Goal: Task Accomplishment & Management: Complete application form

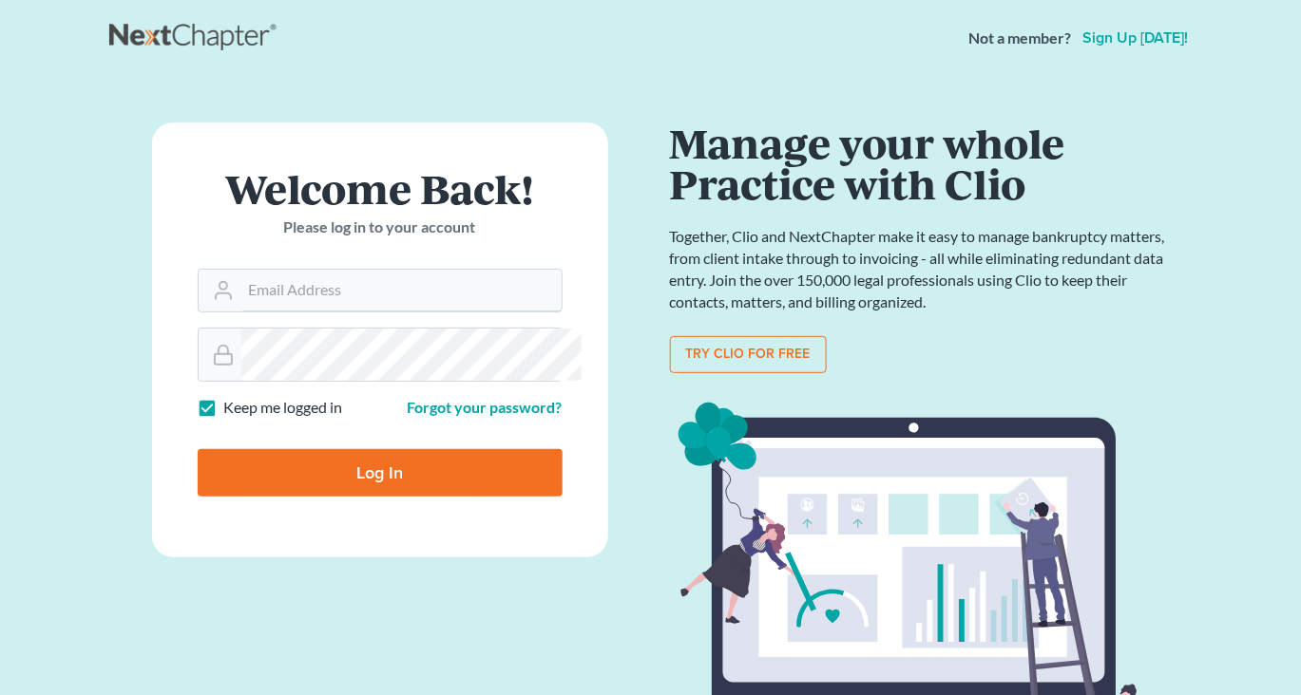
type input "[EMAIL_ADDRESS][DOMAIN_NAME]"
click at [364, 497] on input "Log In" at bounding box center [380, 472] width 365 height 47
type input "Thinking..."
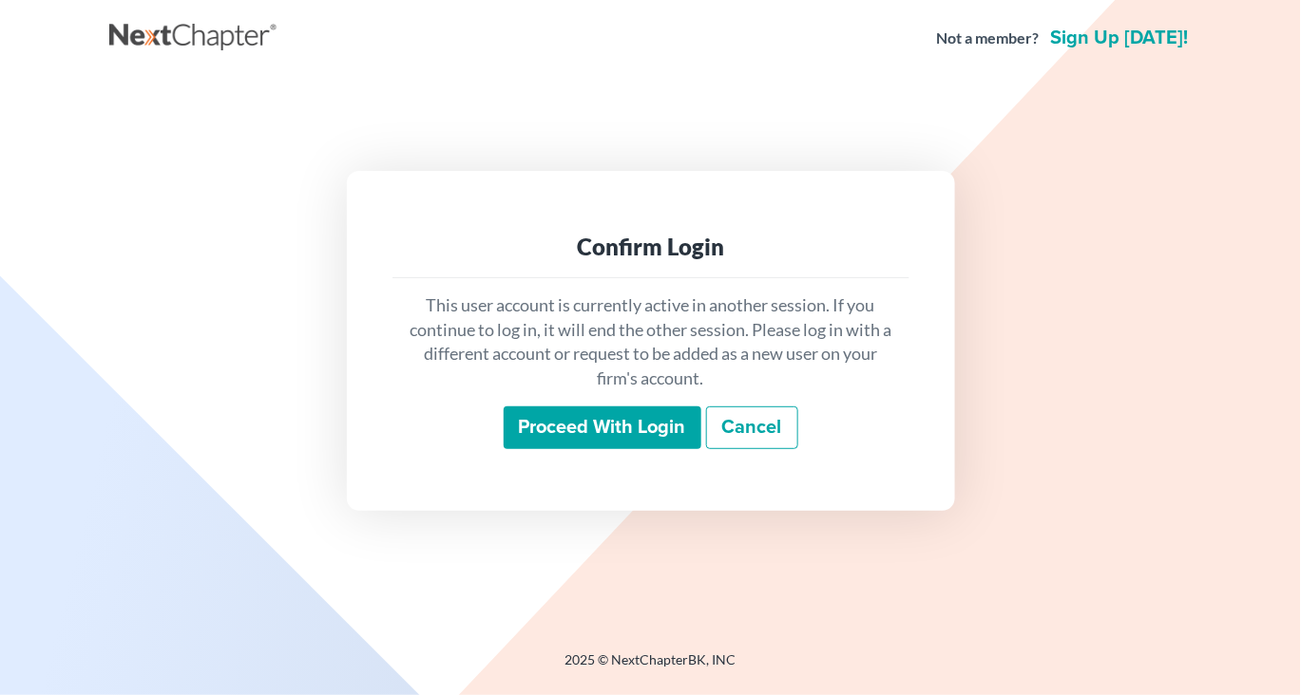
click at [561, 446] on input "Proceed with login" at bounding box center [602, 429] width 198 height 44
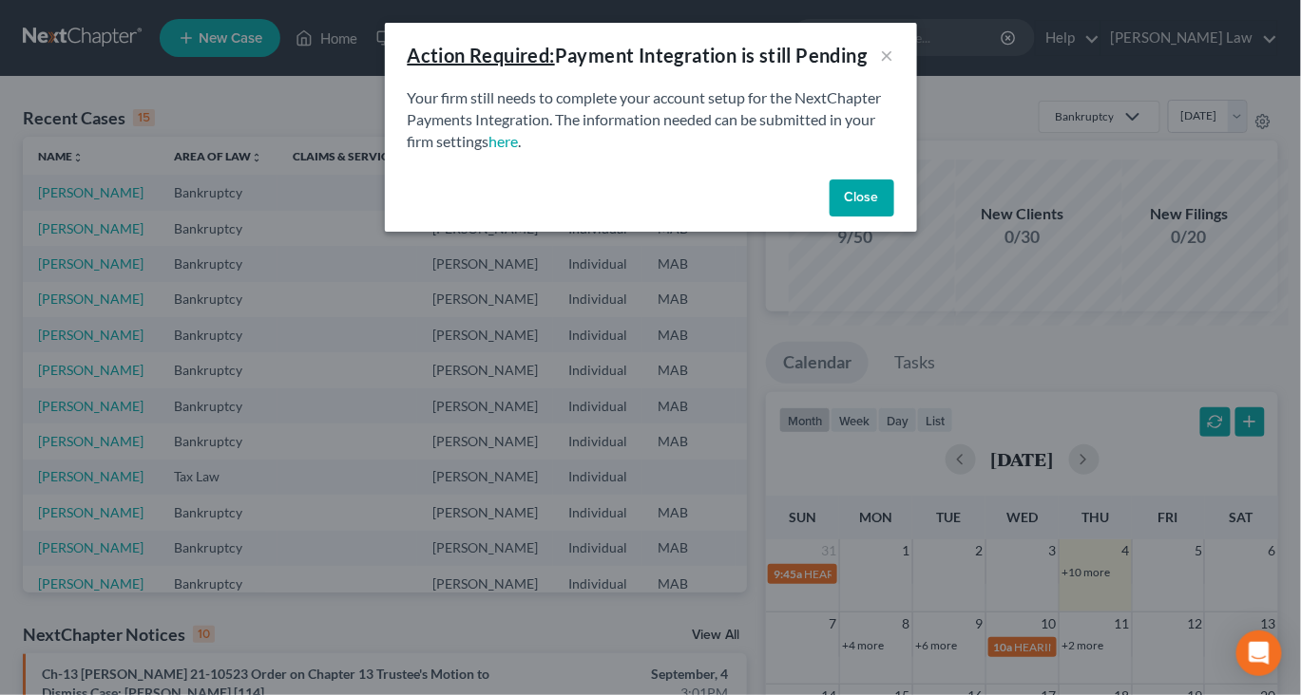
click at [894, 218] on button "Close" at bounding box center [861, 199] width 65 height 38
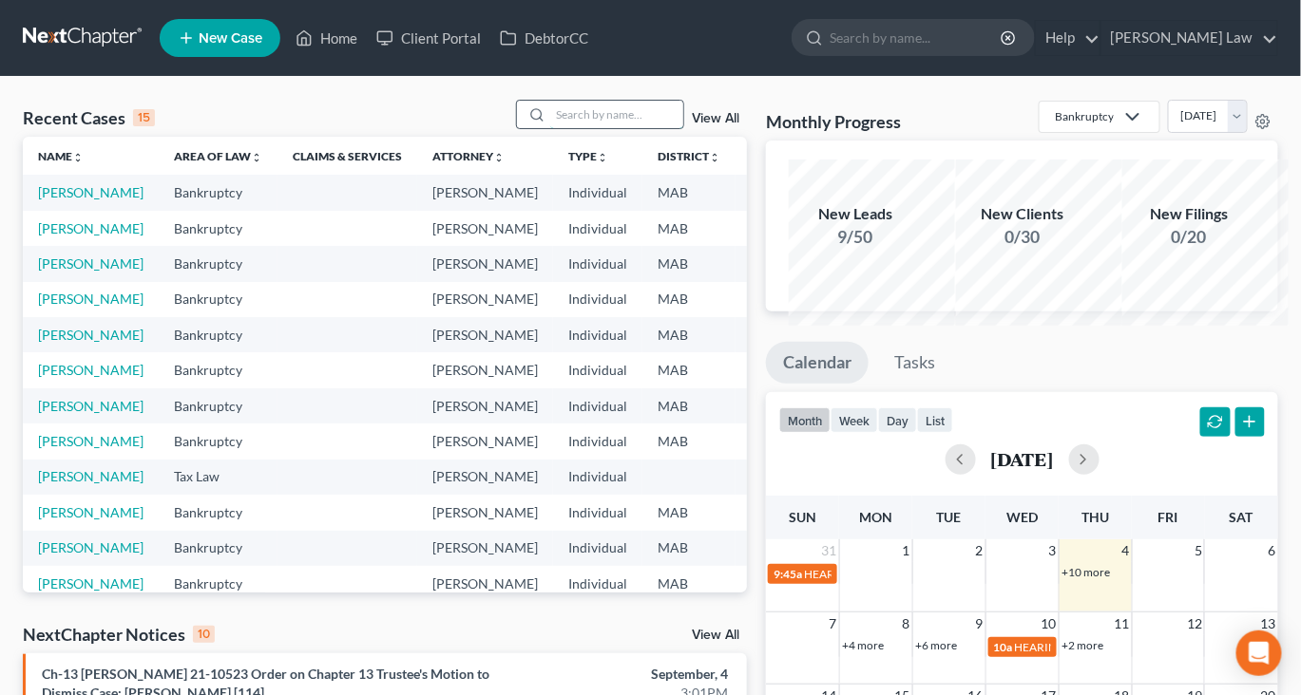
click at [597, 128] on input "search" at bounding box center [616, 115] width 133 height 28
type input "ciamp"
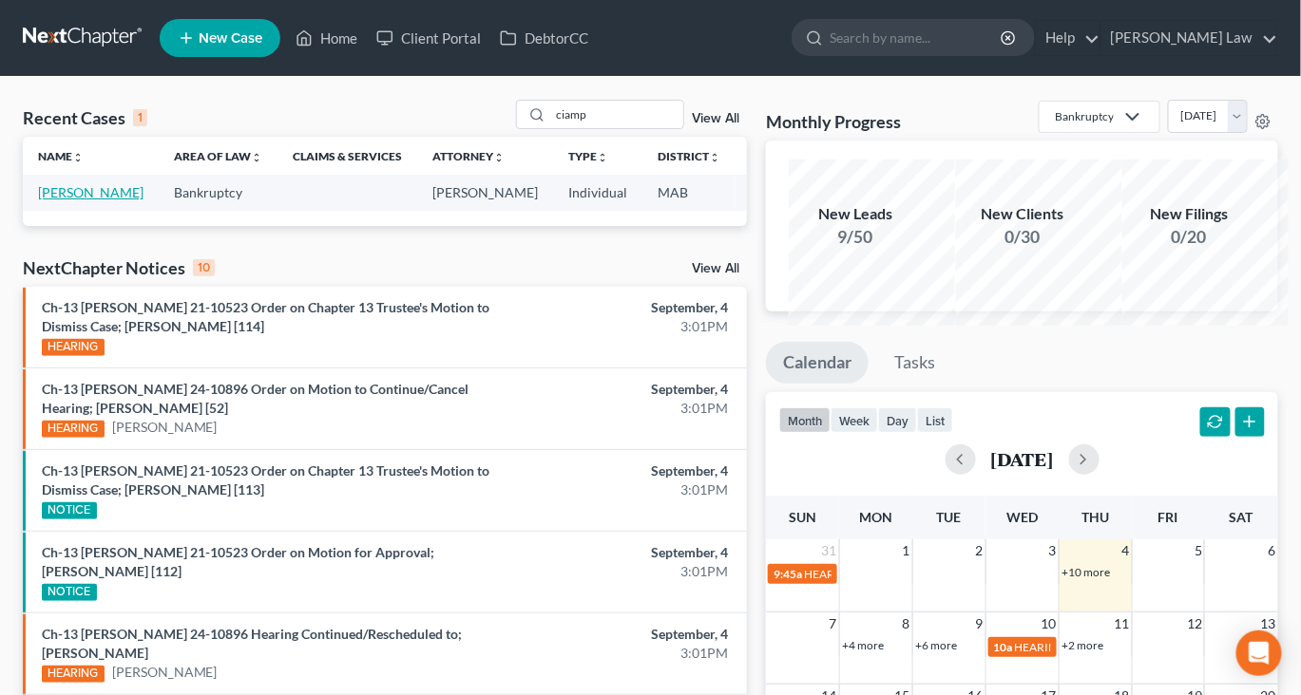
click at [66, 200] on link "Ciampi, Peter" at bounding box center [90, 192] width 105 height 16
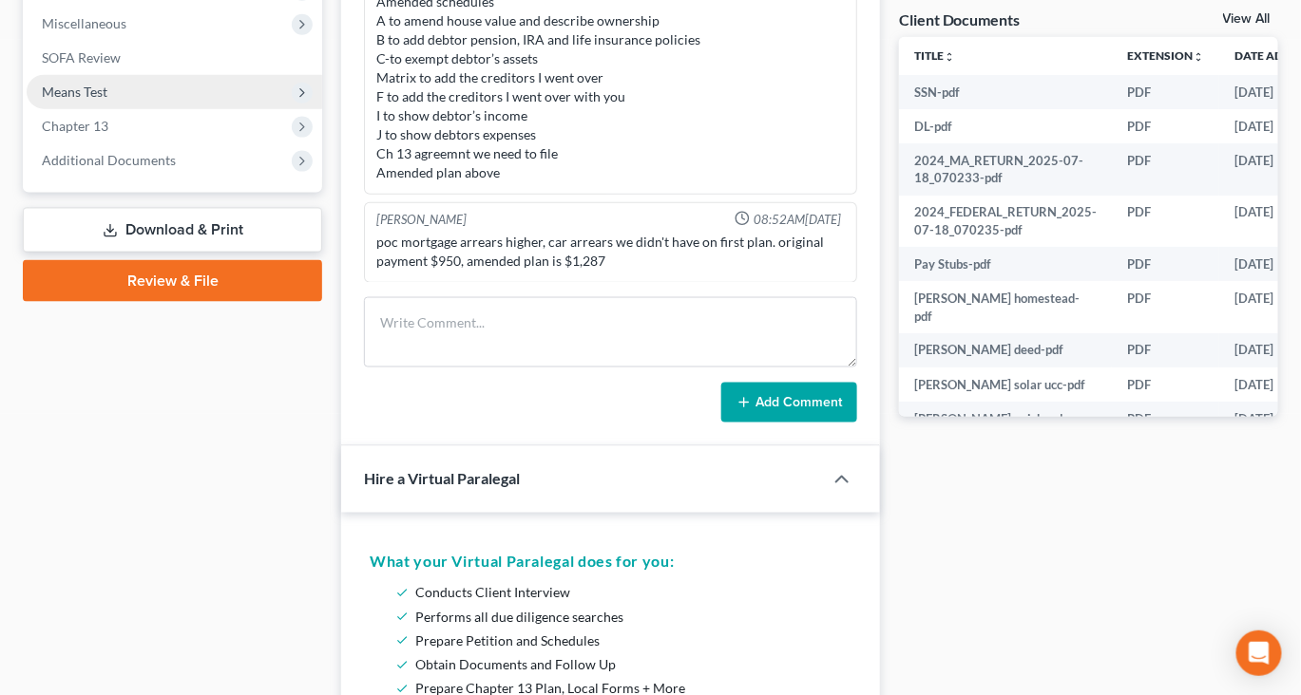
scroll to position [690, 0]
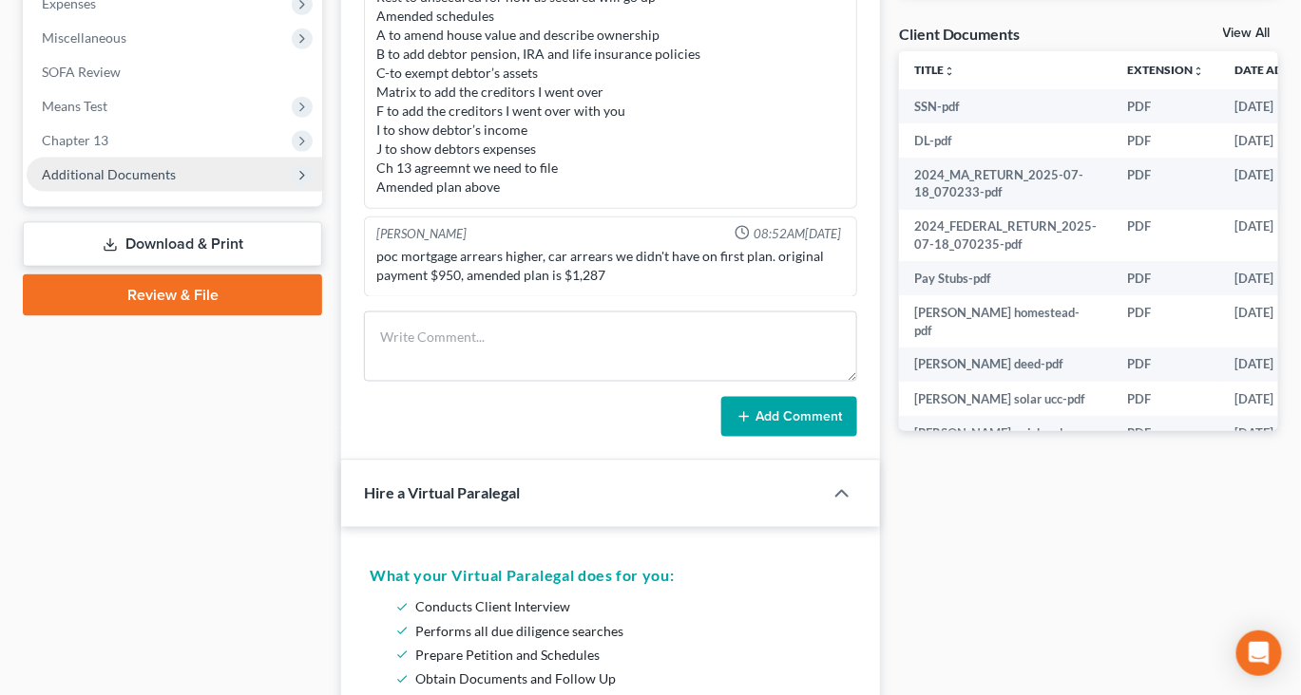
click at [176, 182] on span "Additional Documents" at bounding box center [109, 174] width 134 height 16
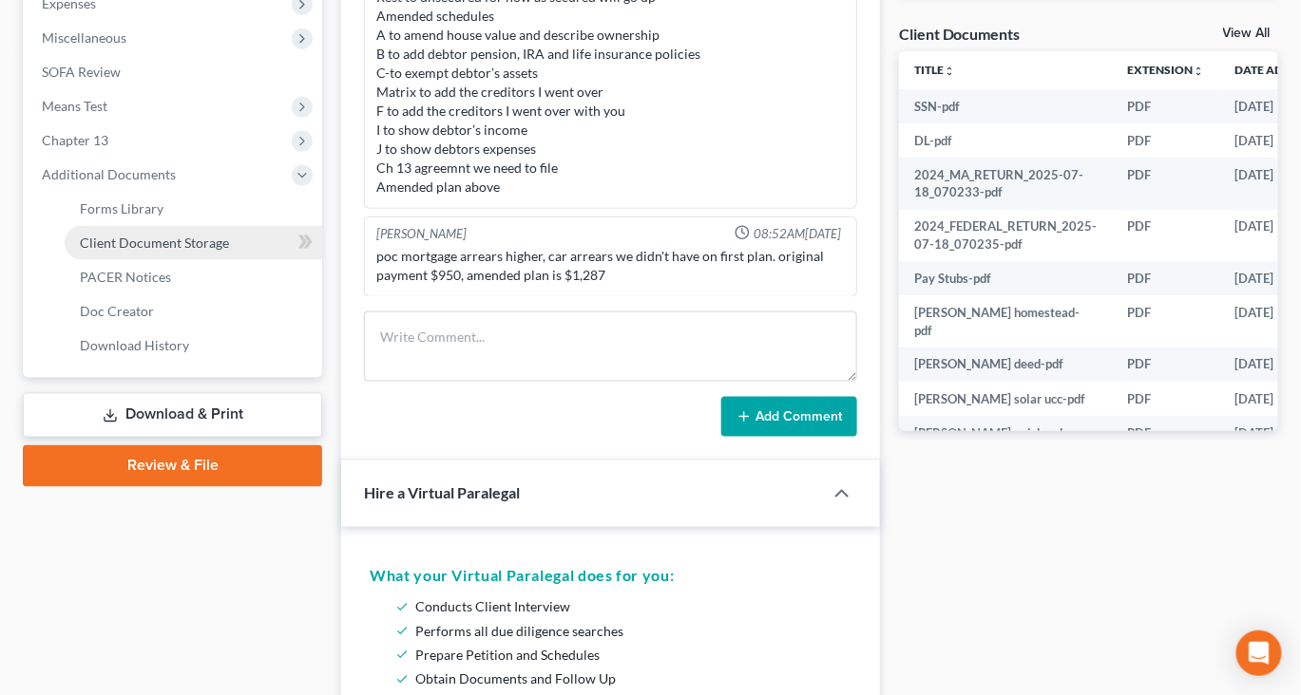
click at [229, 251] on span "Client Document Storage" at bounding box center [154, 243] width 149 height 16
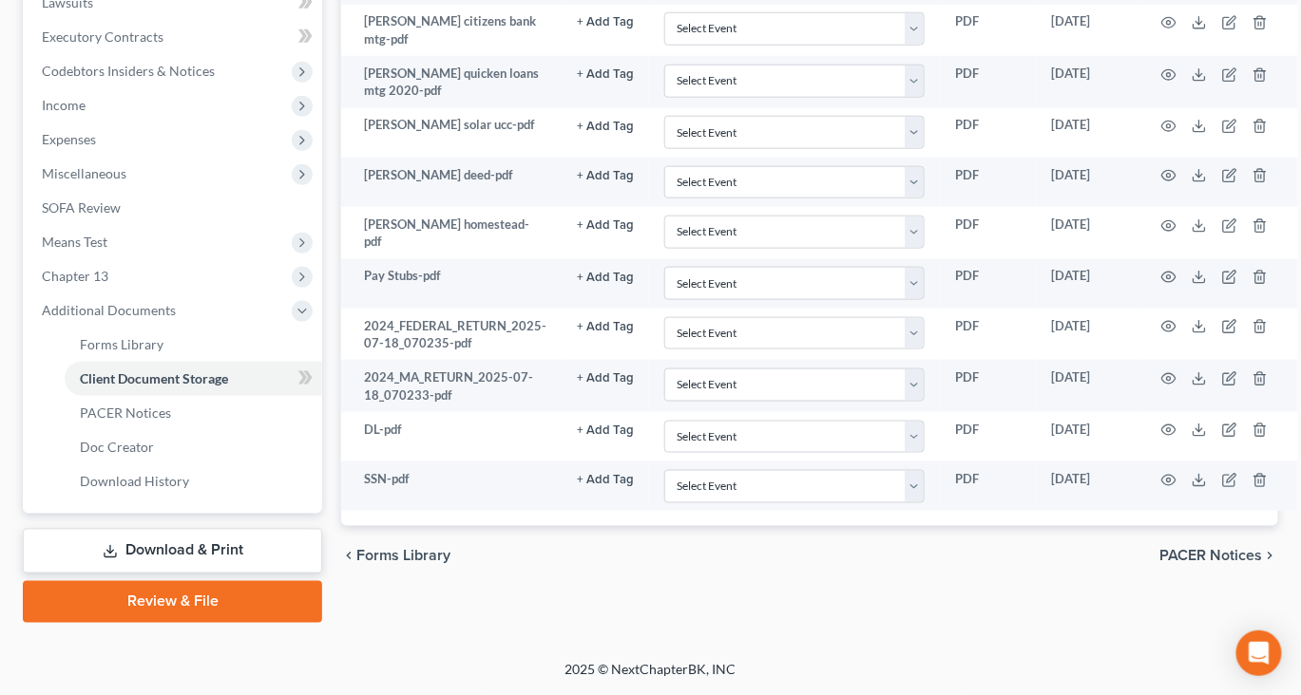
scroll to position [861, 0]
click at [152, 405] on span "PACER Notices" at bounding box center [125, 413] width 91 height 16
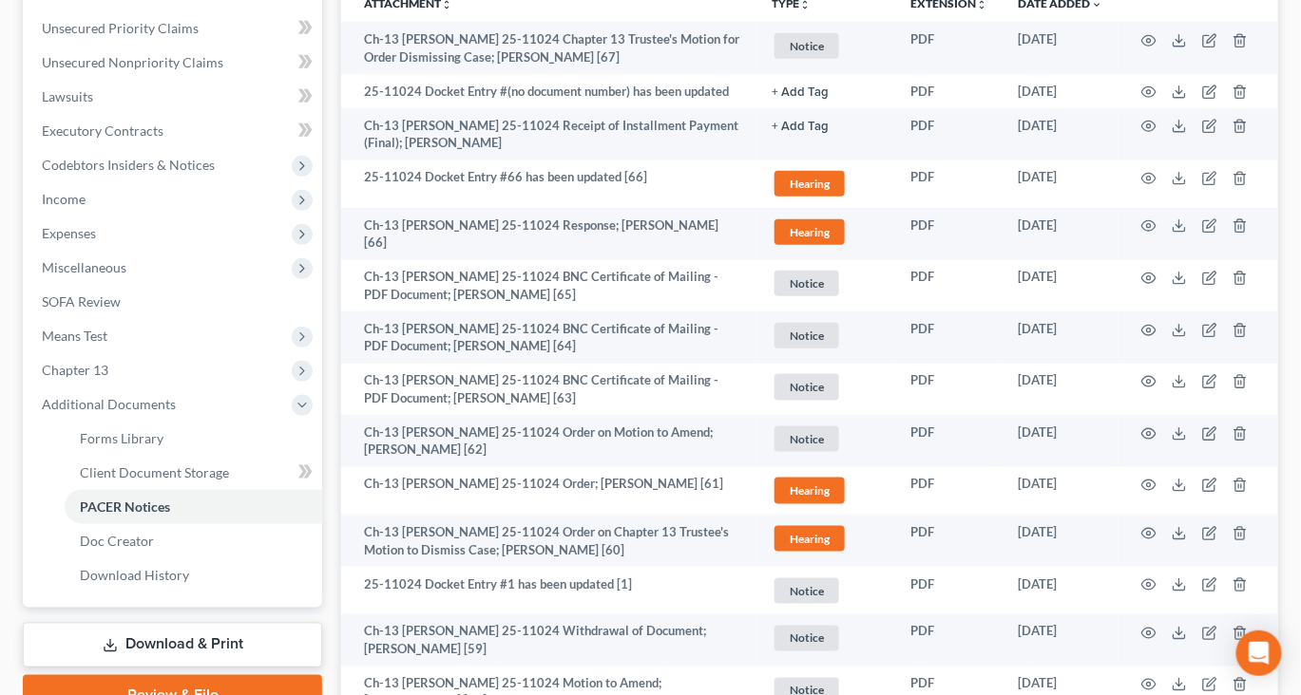
scroll to position [376, 0]
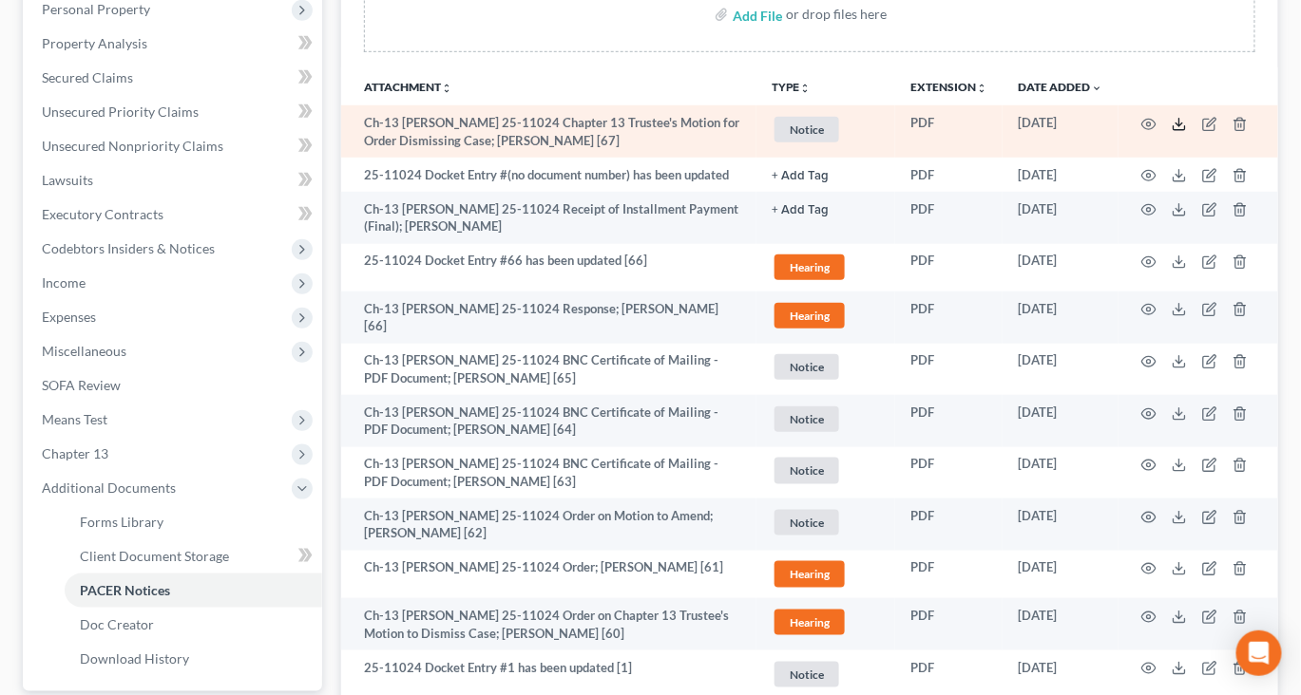
click at [1171, 132] on icon at bounding box center [1178, 124] width 15 height 15
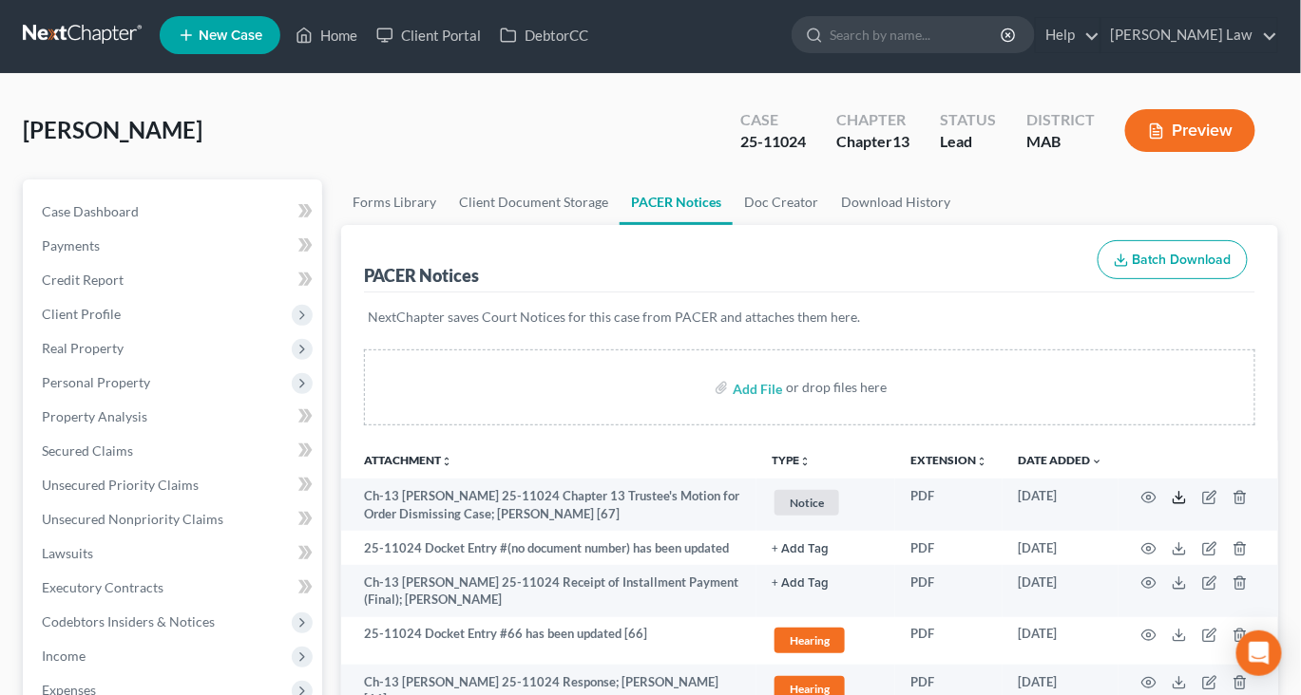
scroll to position [0, 0]
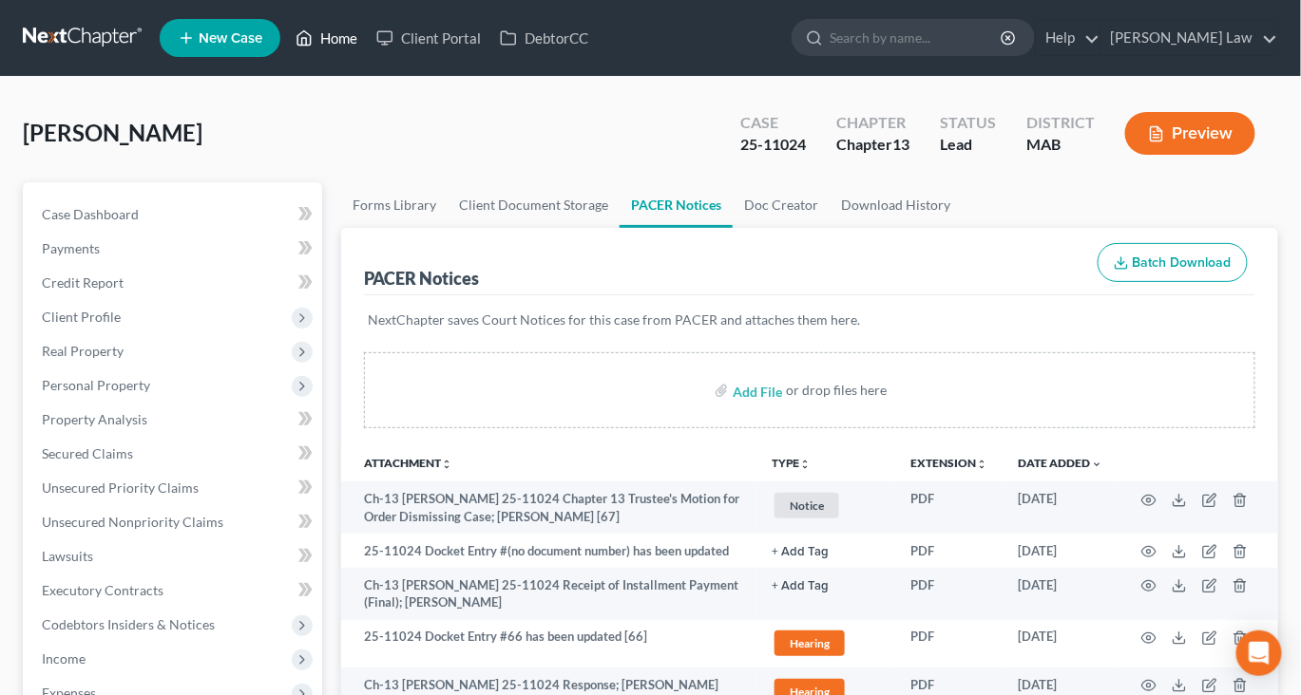
click at [367, 47] on link "Home" at bounding box center [326, 38] width 81 height 34
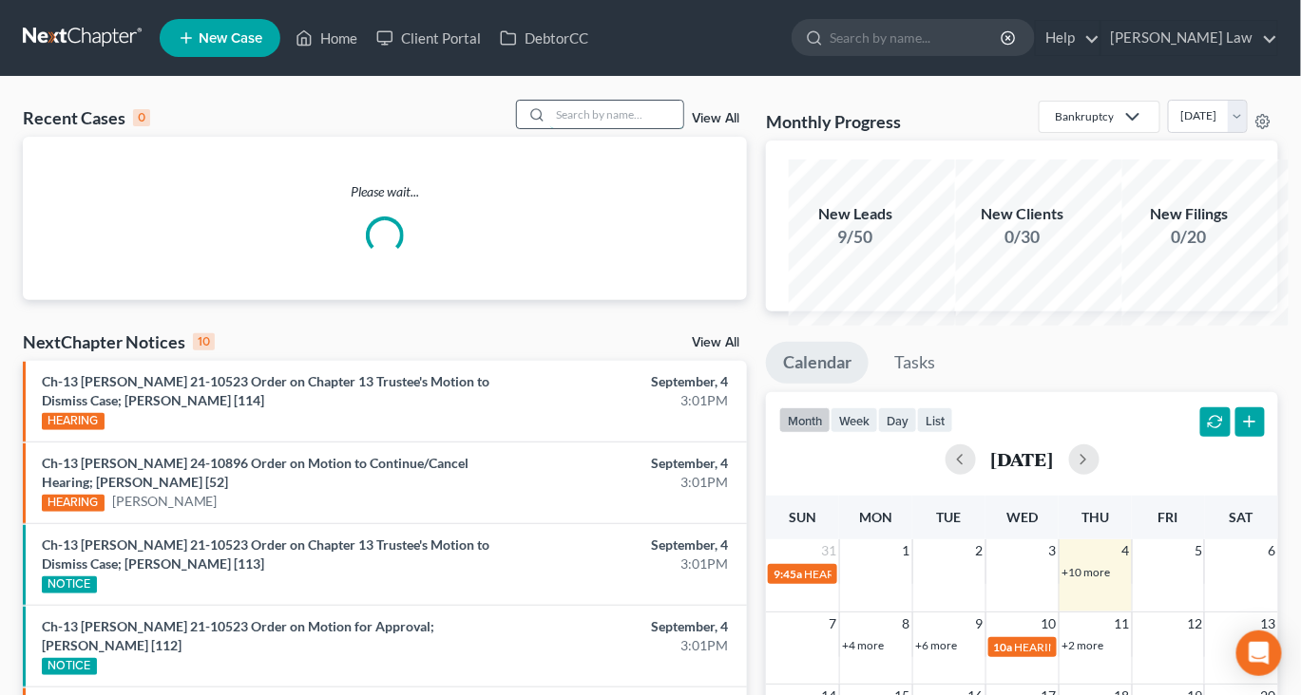
click at [566, 128] on input "search" at bounding box center [616, 115] width 133 height 28
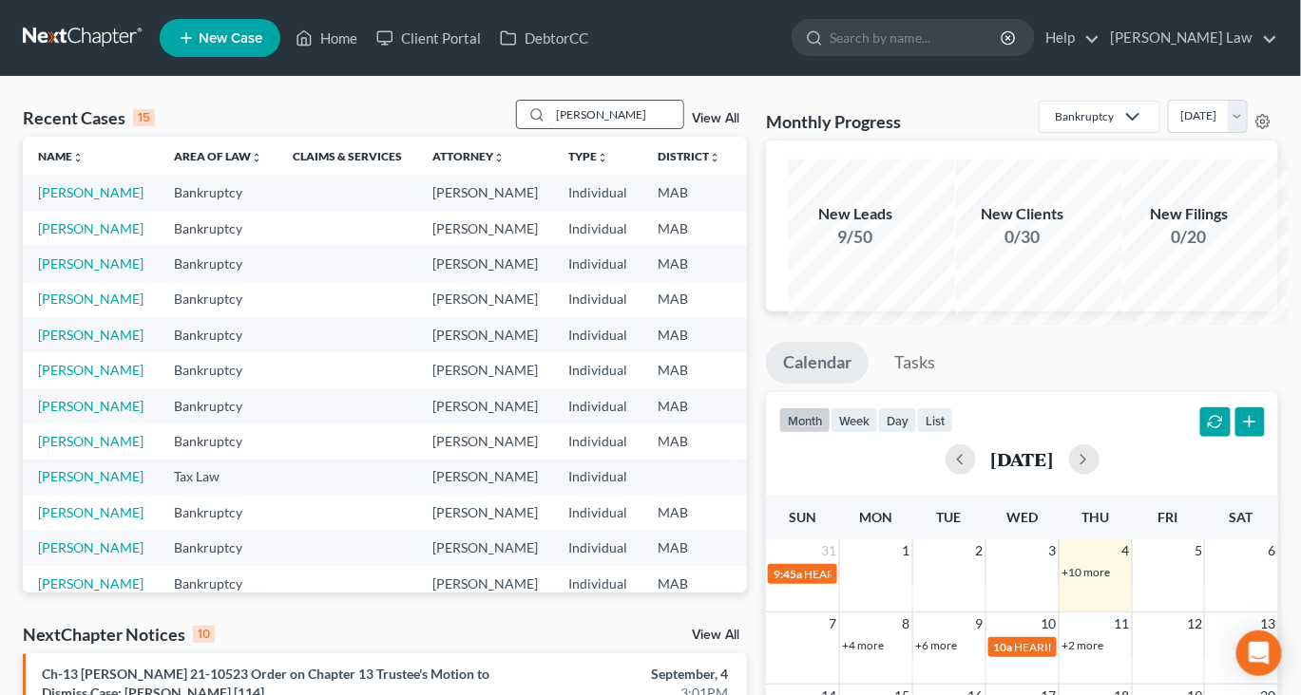
type input "reardon"
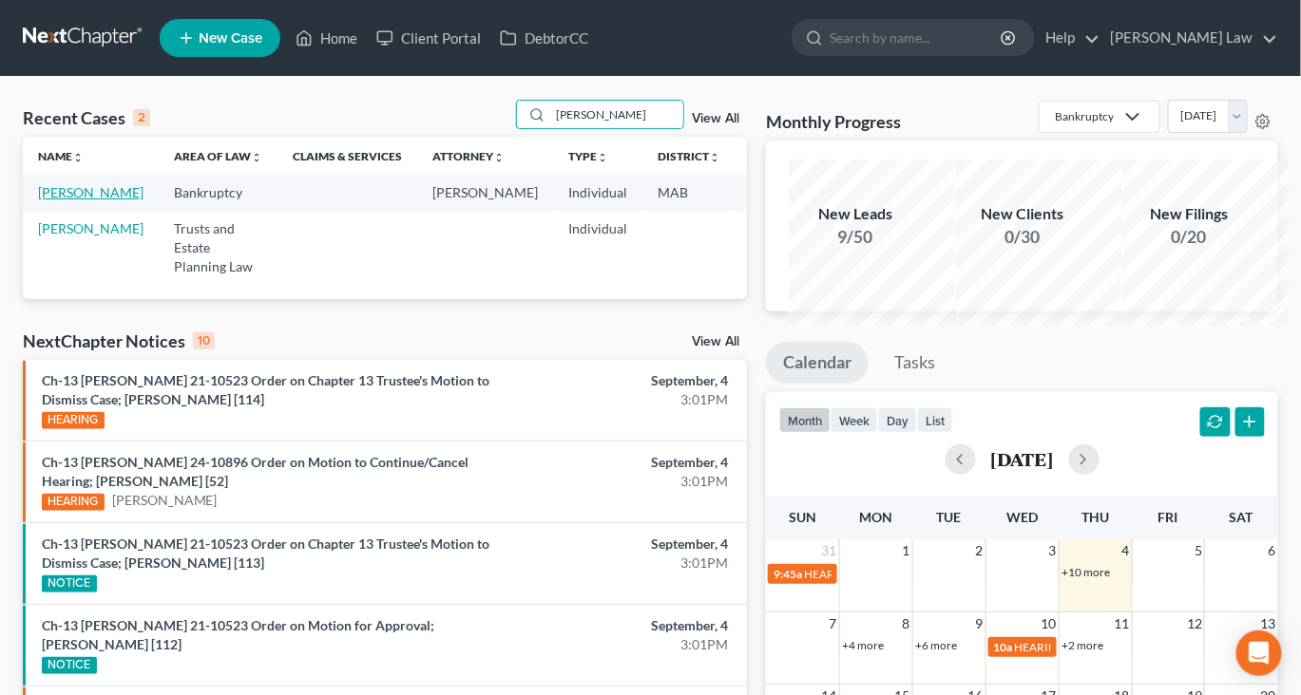
click at [66, 200] on link "Reardon, Colleen" at bounding box center [90, 192] width 105 height 16
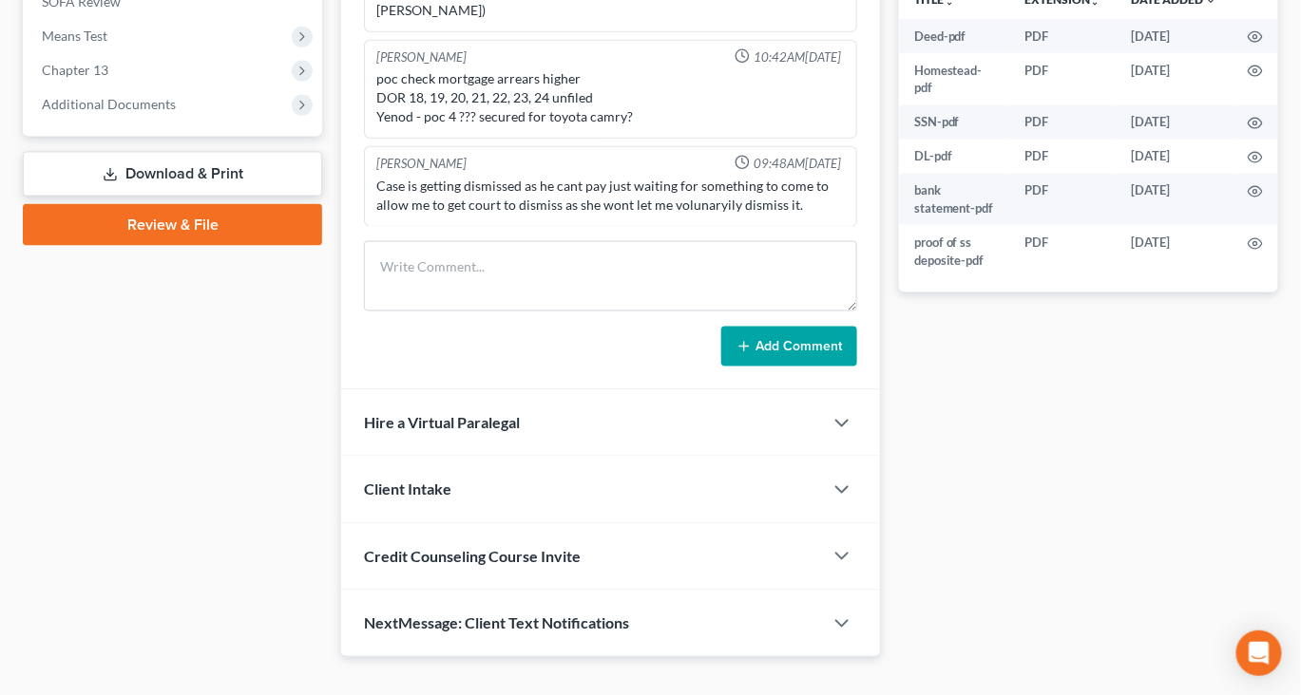
scroll to position [738, 0]
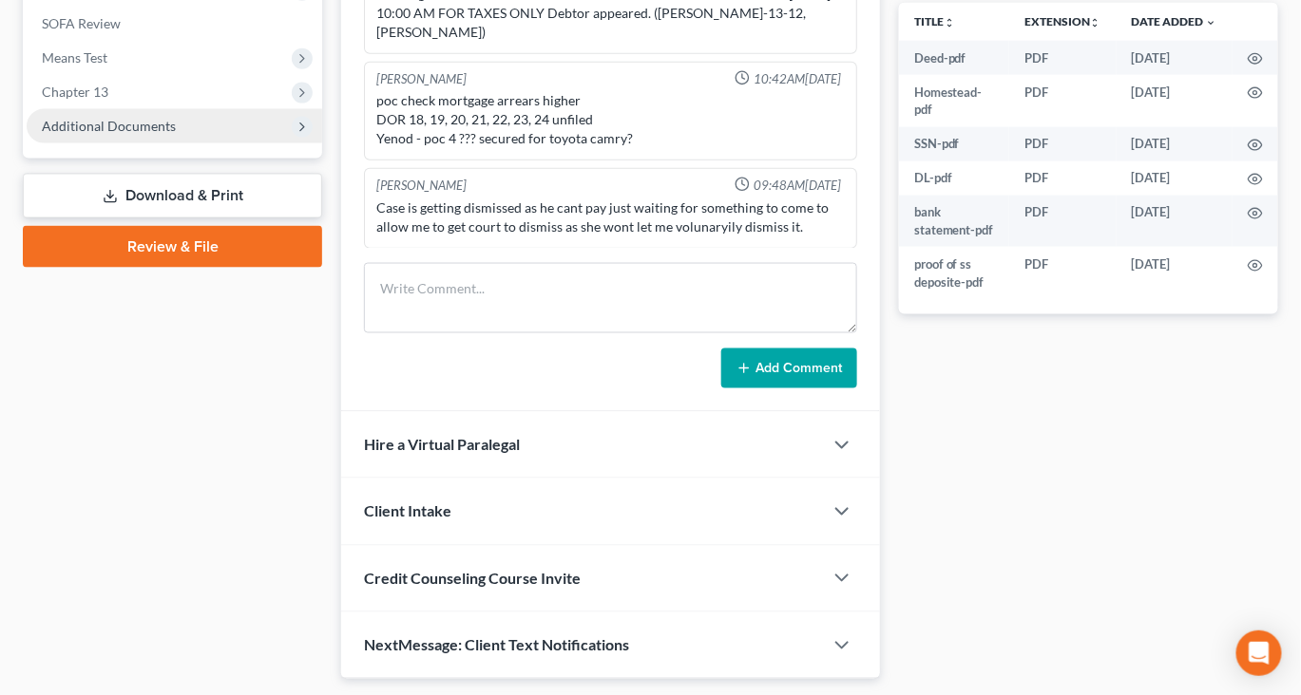
click at [176, 134] on span "Additional Documents" at bounding box center [109, 126] width 134 height 16
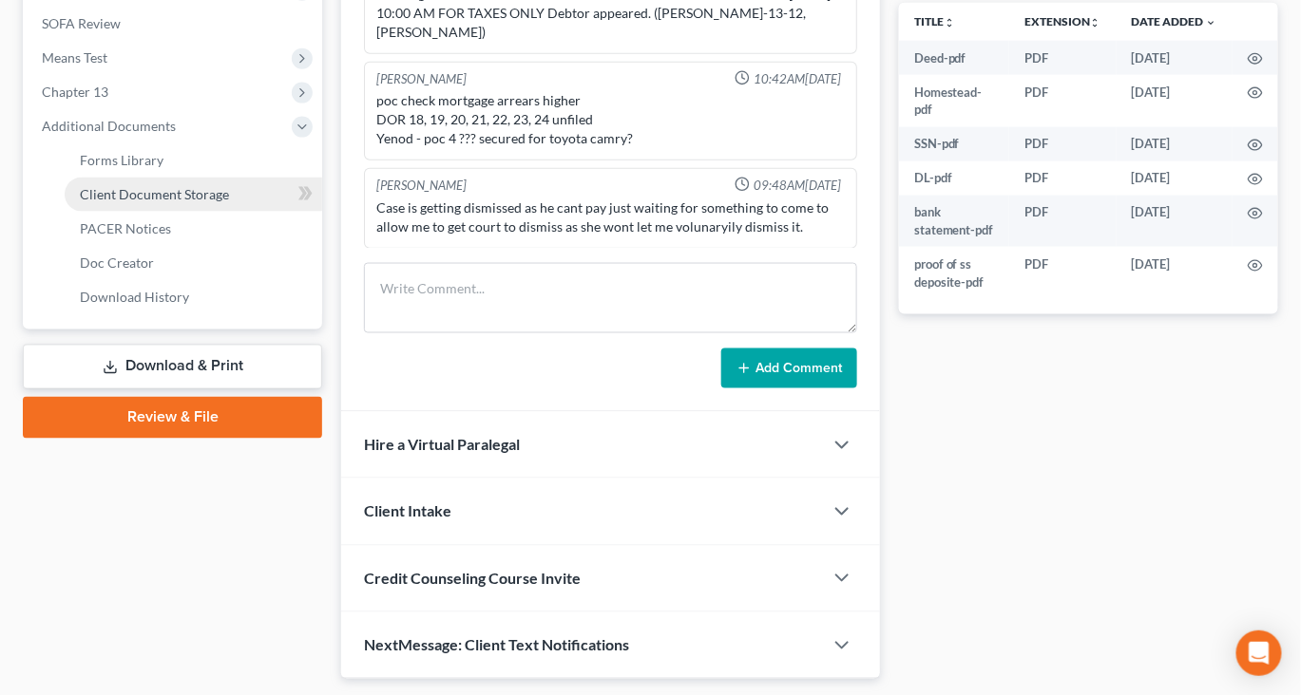
click at [213, 202] on span "Client Document Storage" at bounding box center [154, 194] width 149 height 16
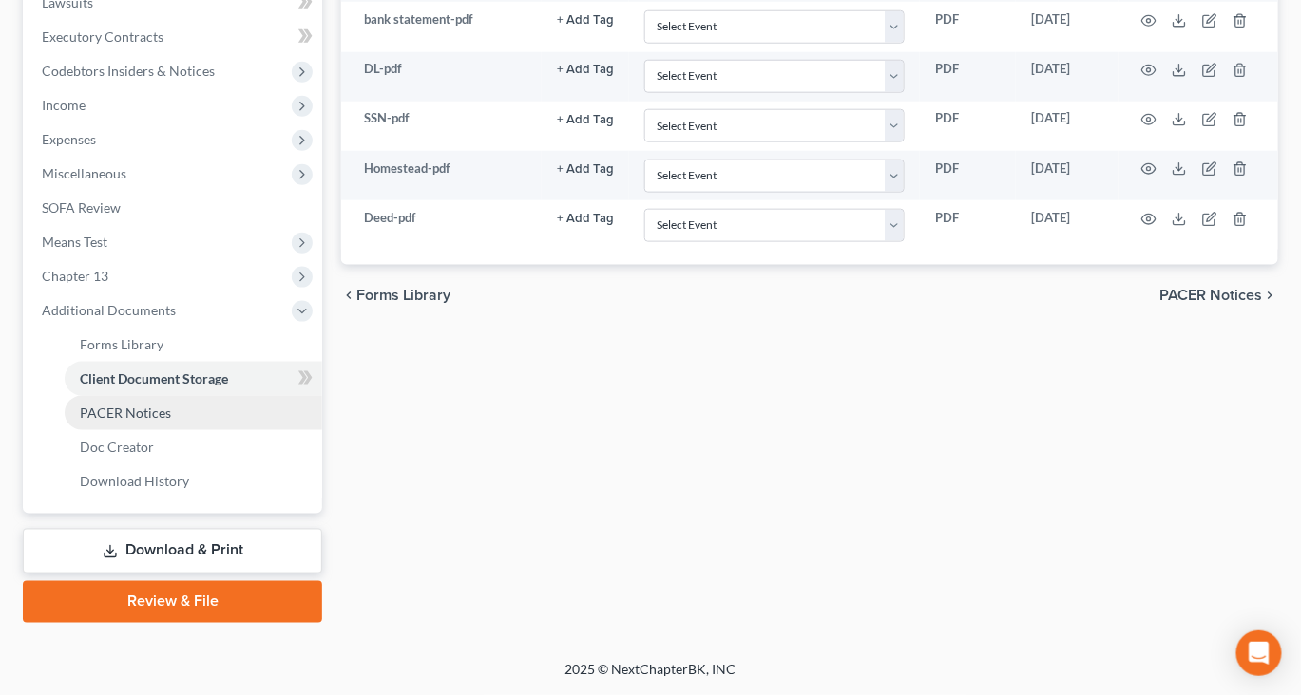
click at [147, 405] on span "PACER Notices" at bounding box center [125, 413] width 91 height 16
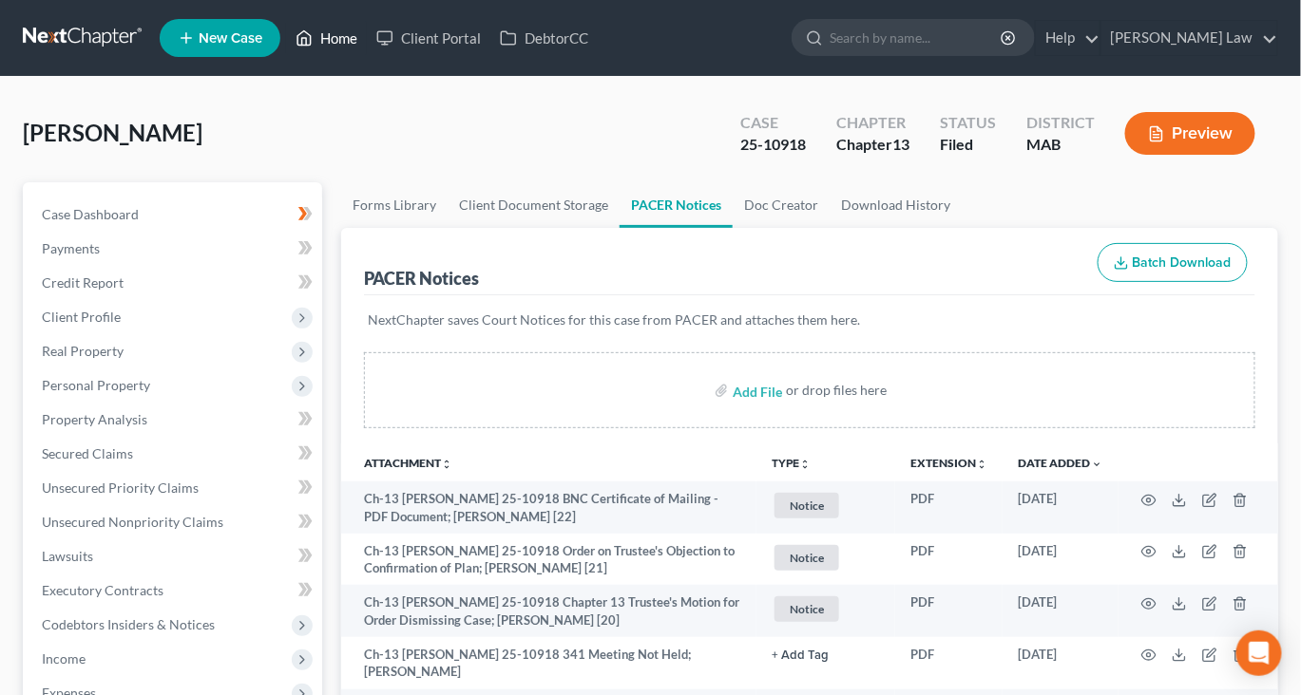
click at [367, 49] on link "Home" at bounding box center [326, 38] width 81 height 34
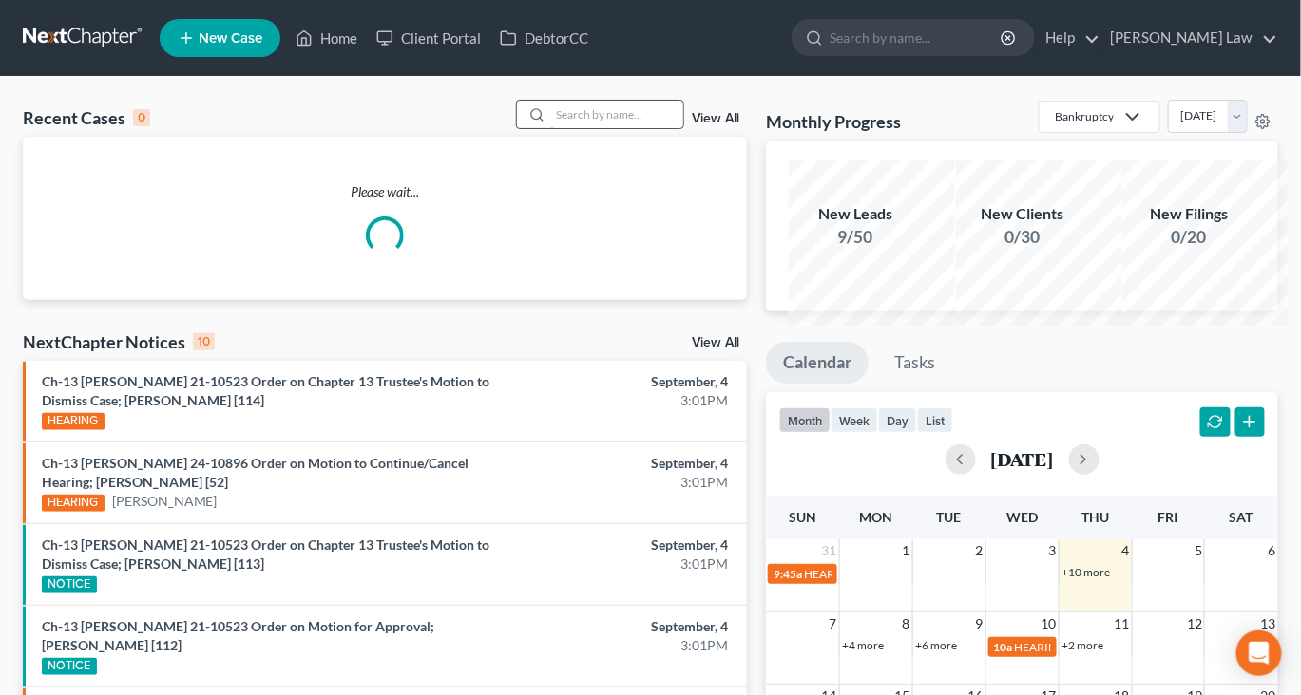
click at [550, 128] on input "search" at bounding box center [616, 115] width 133 height 28
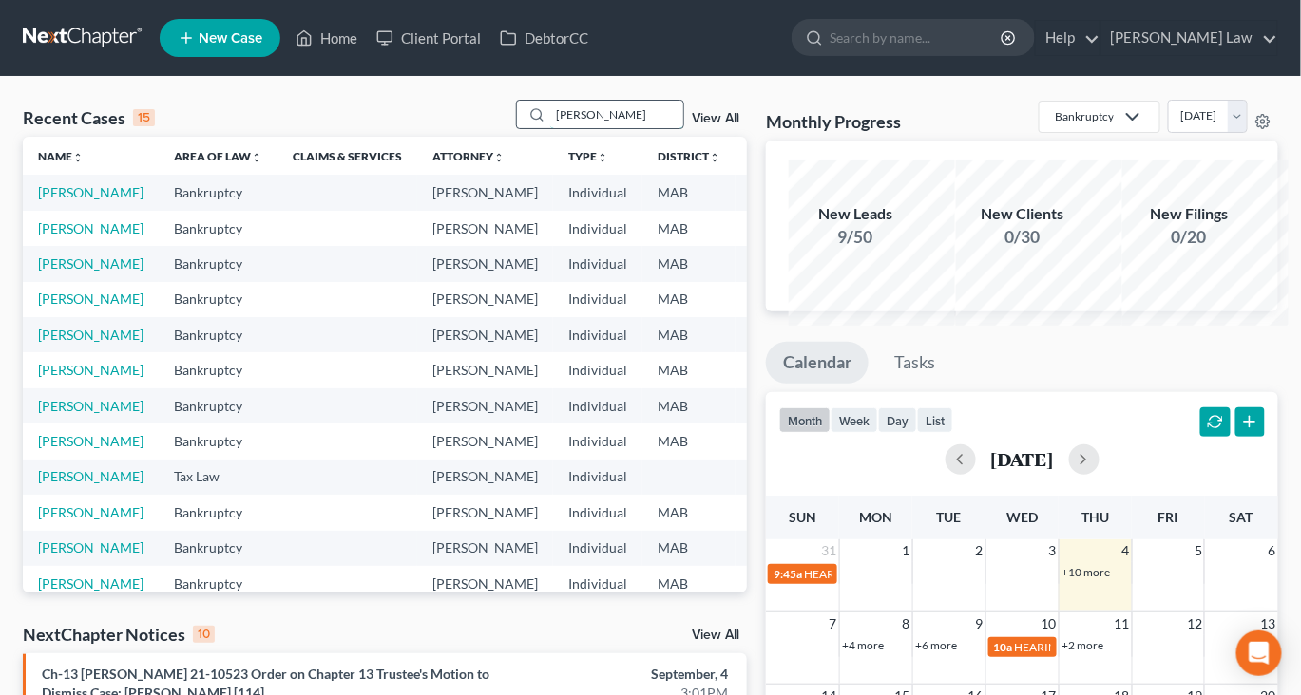
type input "gardner"
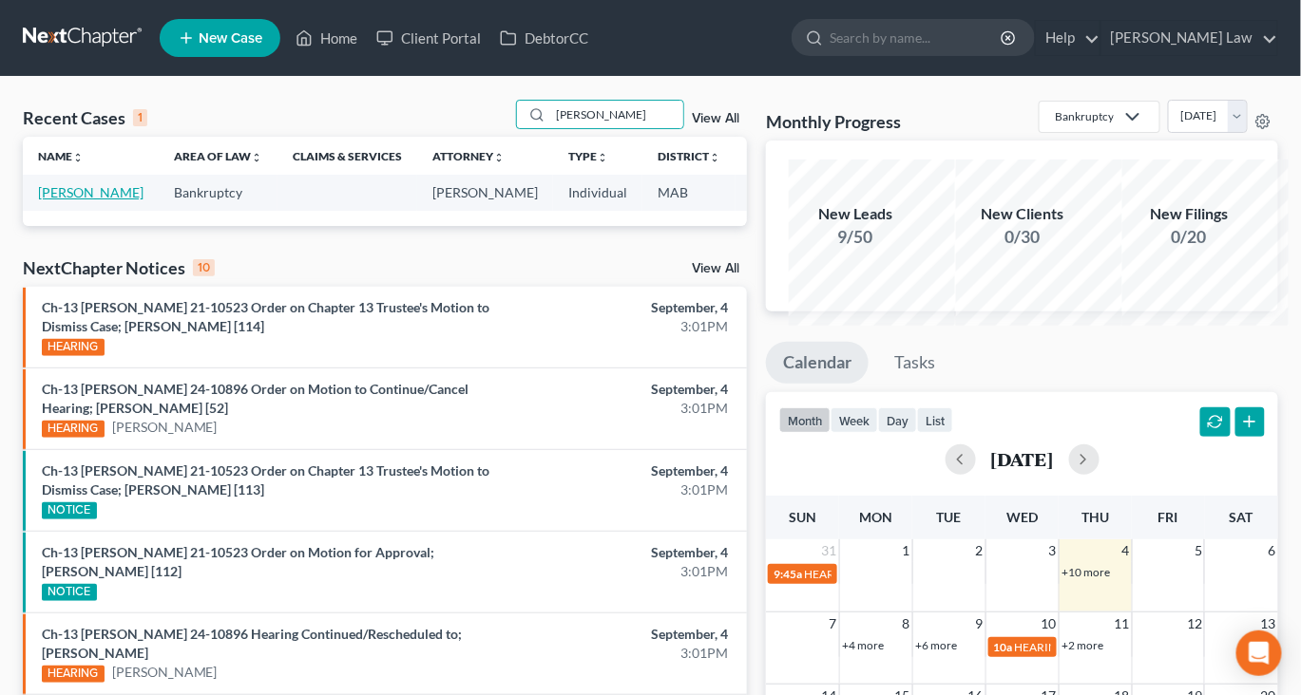
click at [72, 200] on link "Gardner, Collie" at bounding box center [90, 192] width 105 height 16
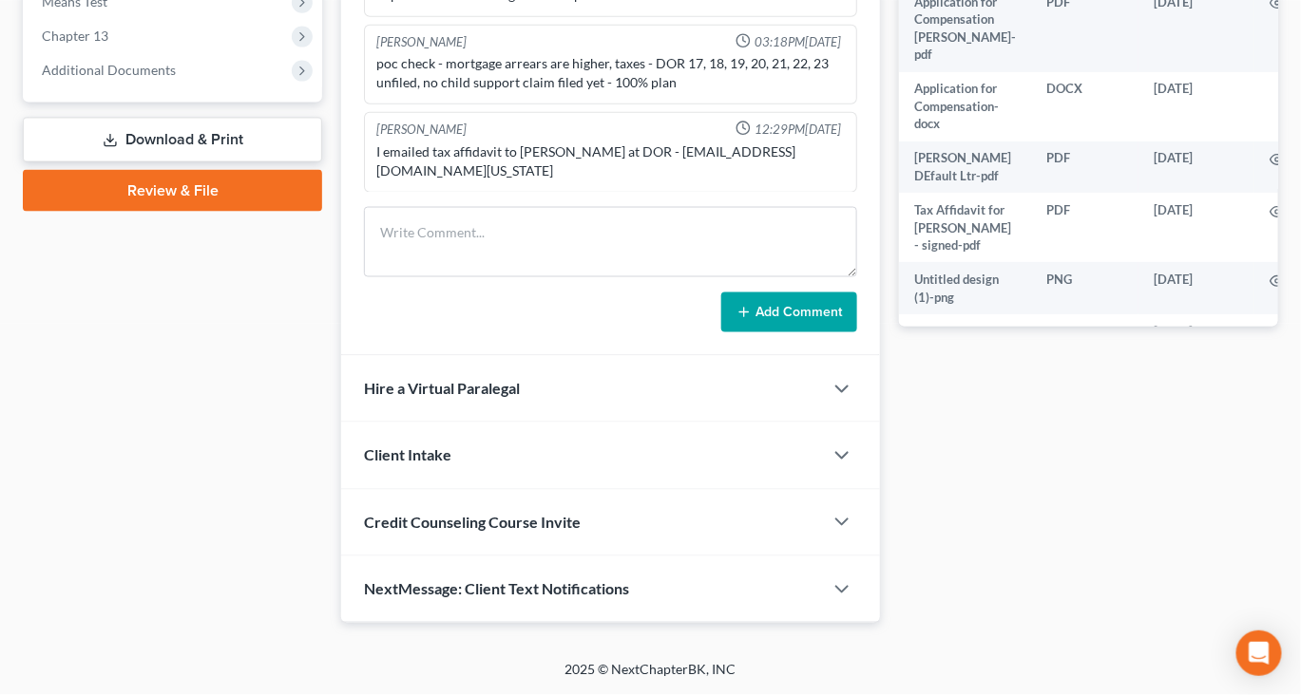
scroll to position [874, 0]
click at [161, 78] on span "Additional Documents" at bounding box center [109, 70] width 134 height 16
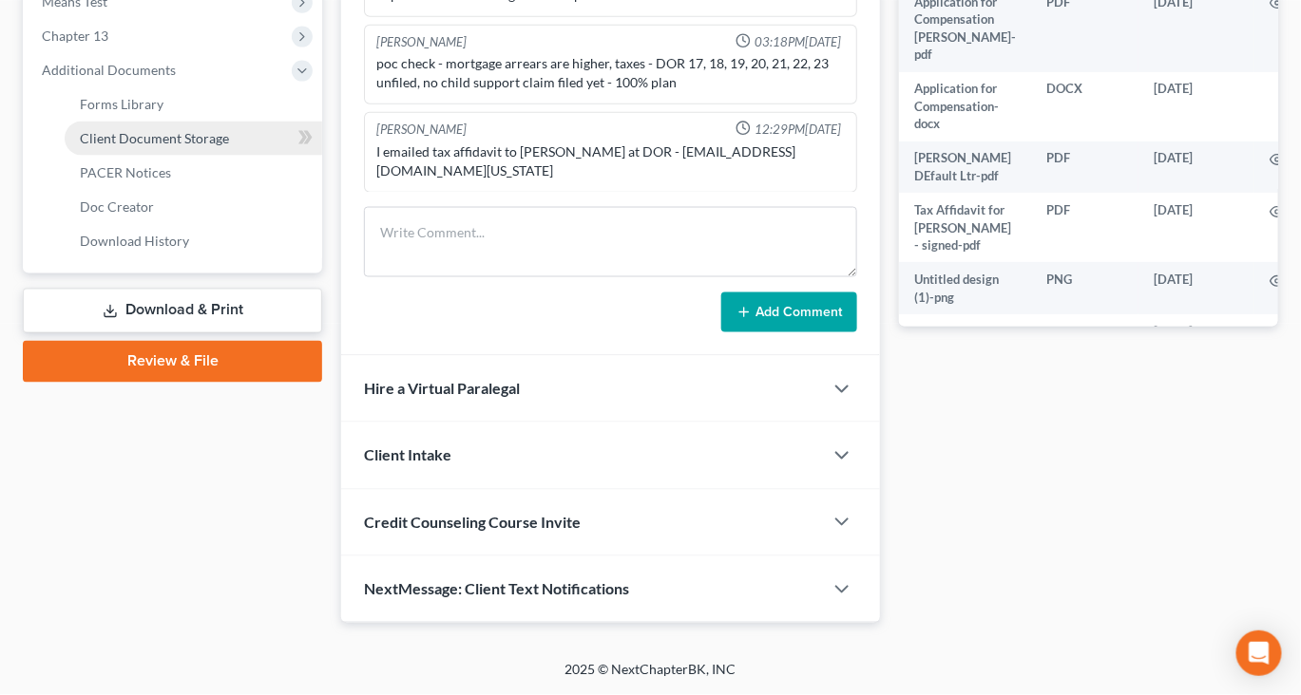
click at [199, 146] on span "Client Document Storage" at bounding box center [154, 138] width 149 height 16
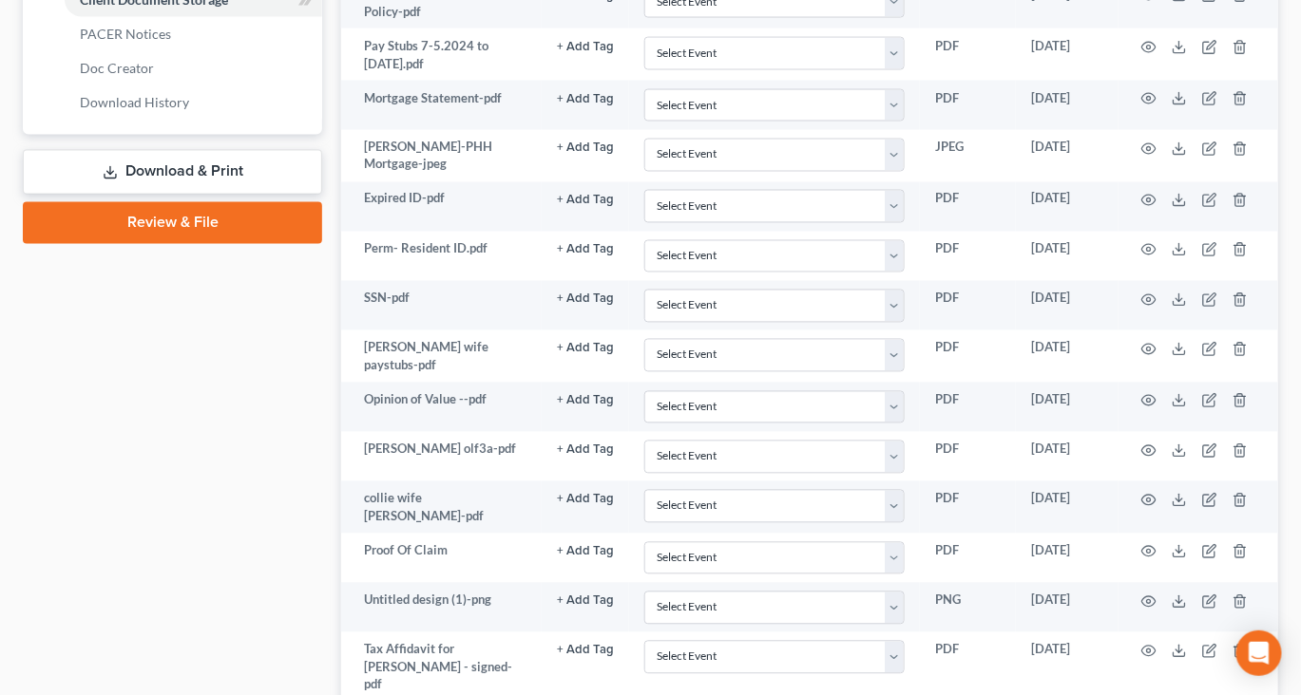
scroll to position [908, 0]
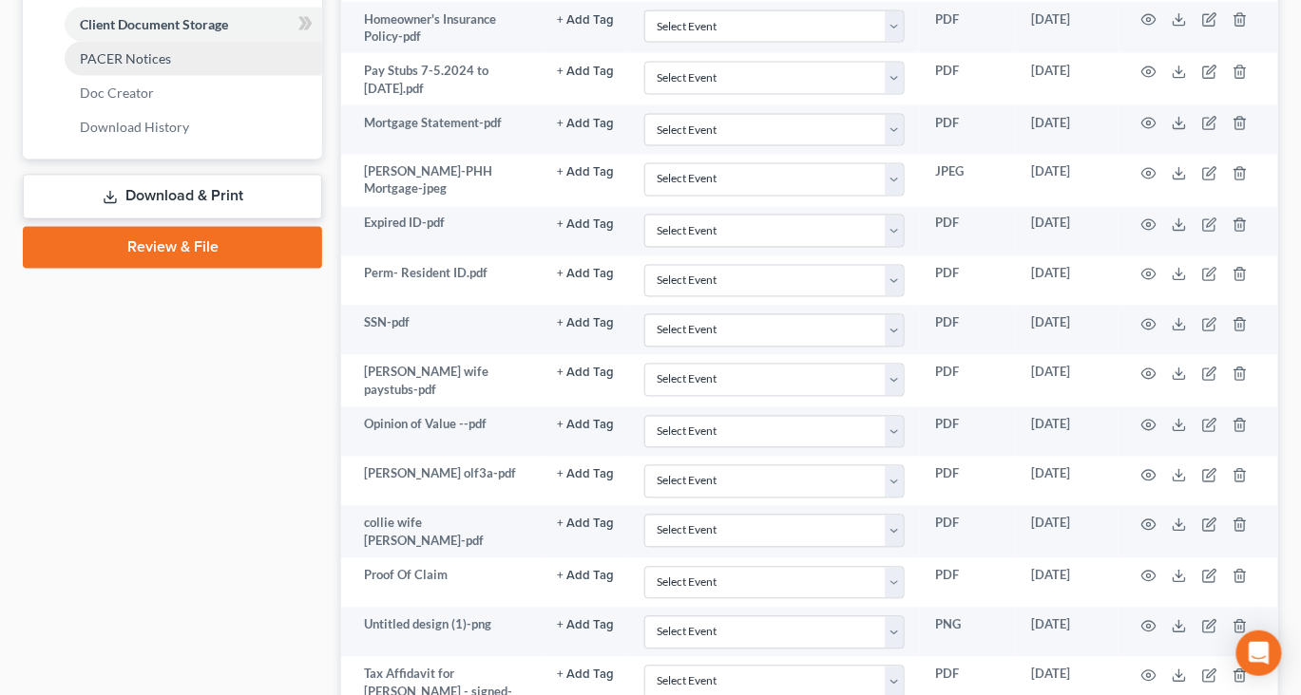
click at [171, 66] on span "PACER Notices" at bounding box center [125, 58] width 91 height 16
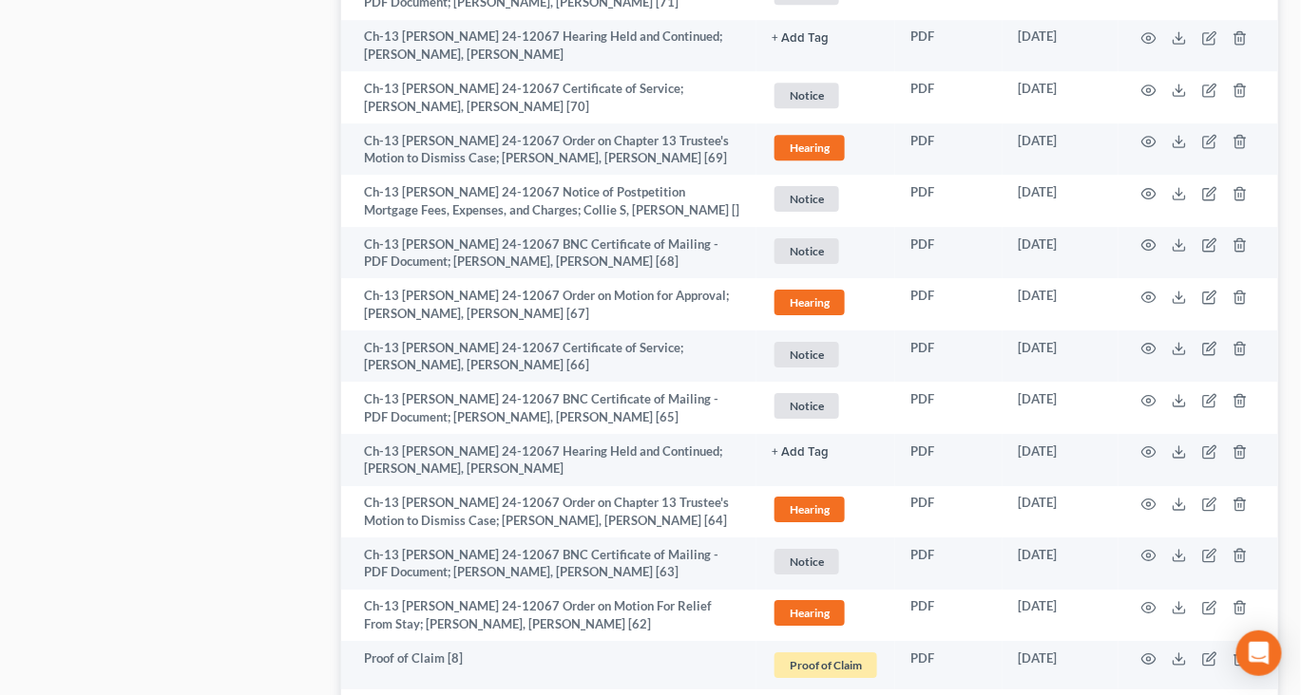
scroll to position [1714, 0]
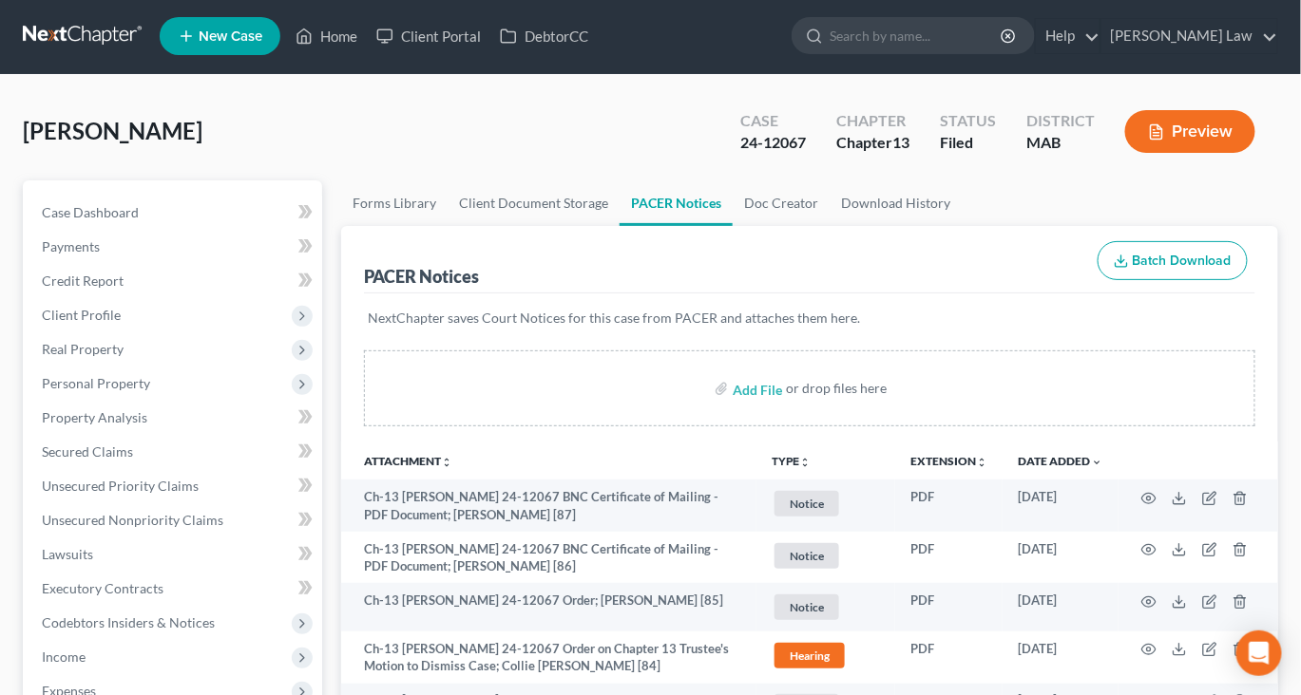
scroll to position [0, 0]
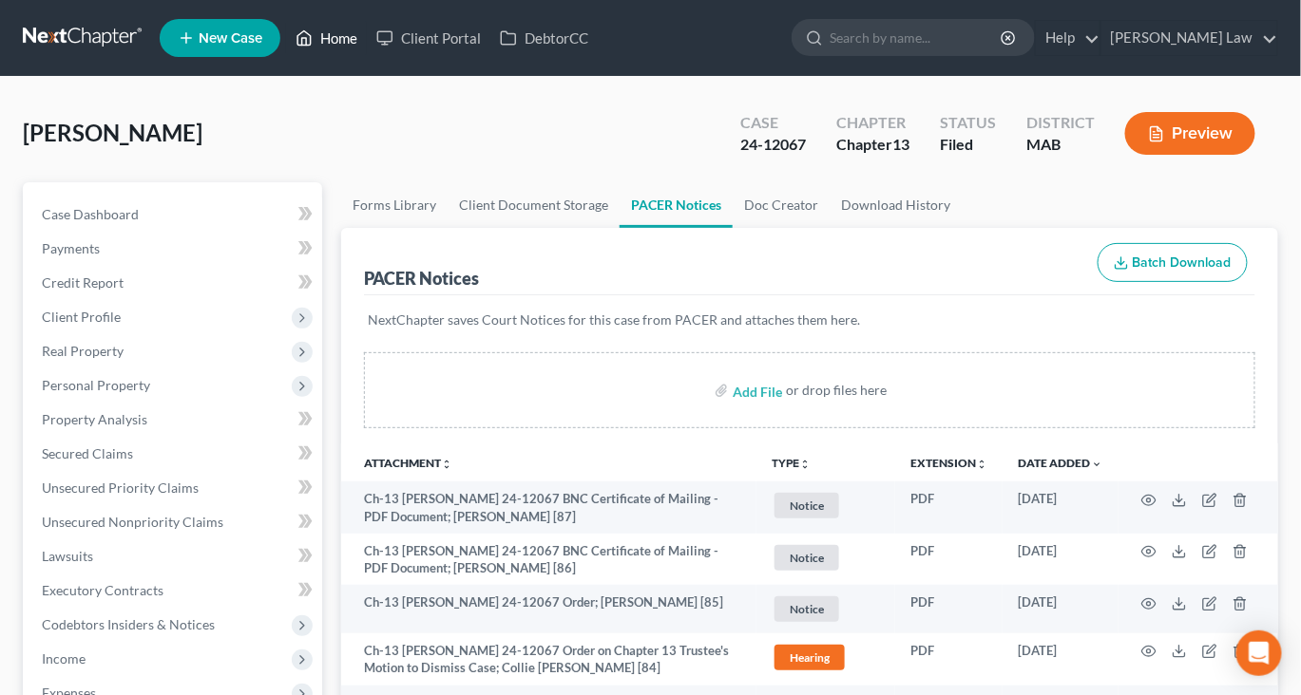
click at [367, 52] on link "Home" at bounding box center [326, 38] width 81 height 34
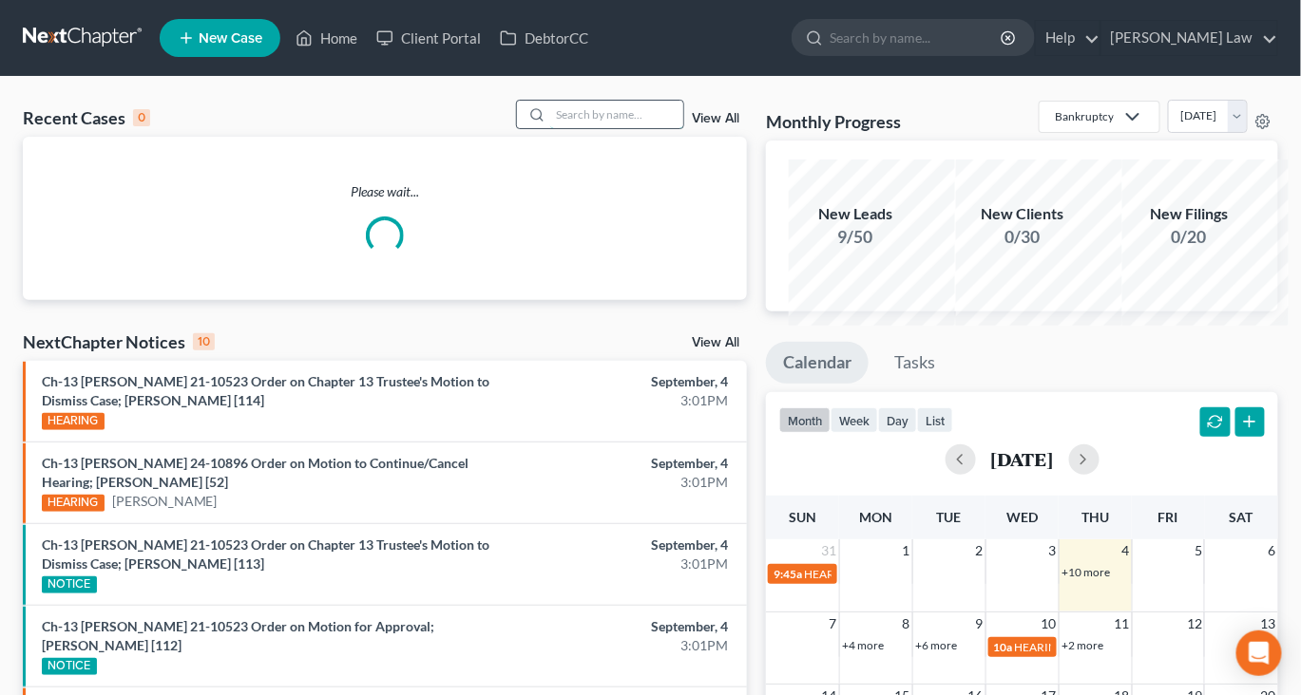
click at [550, 128] on input "search" at bounding box center [616, 115] width 133 height 28
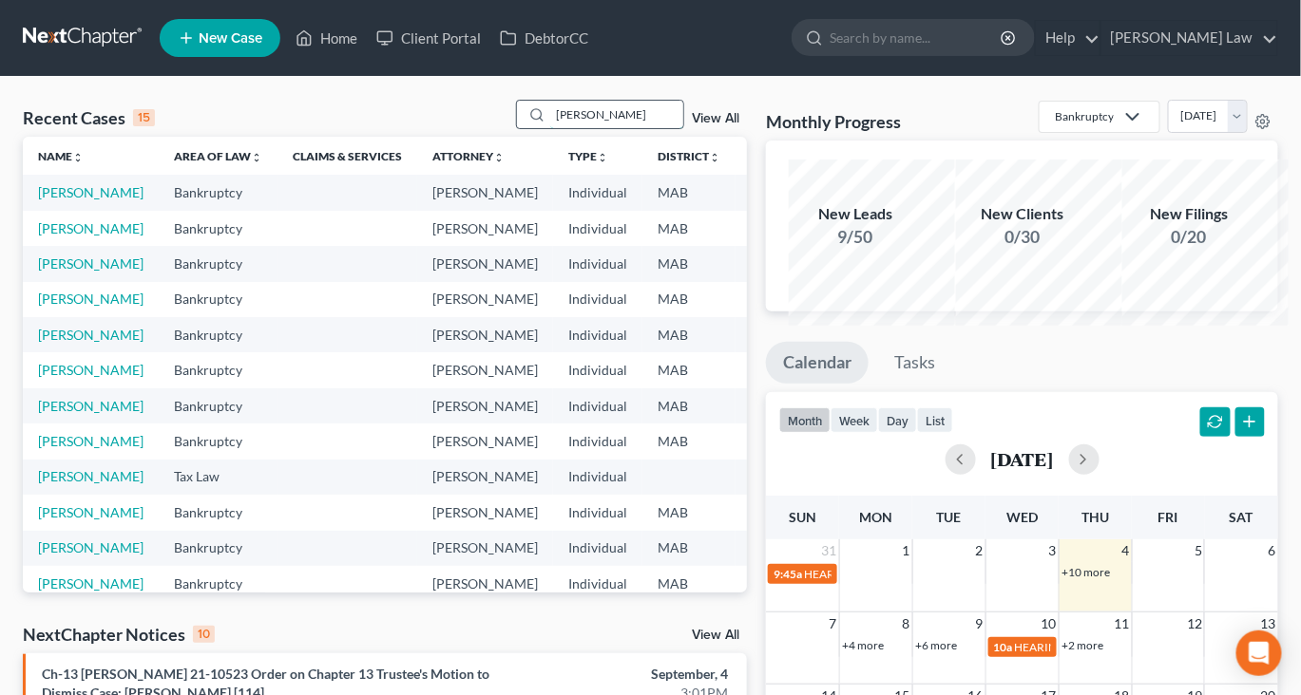
type input "seyb"
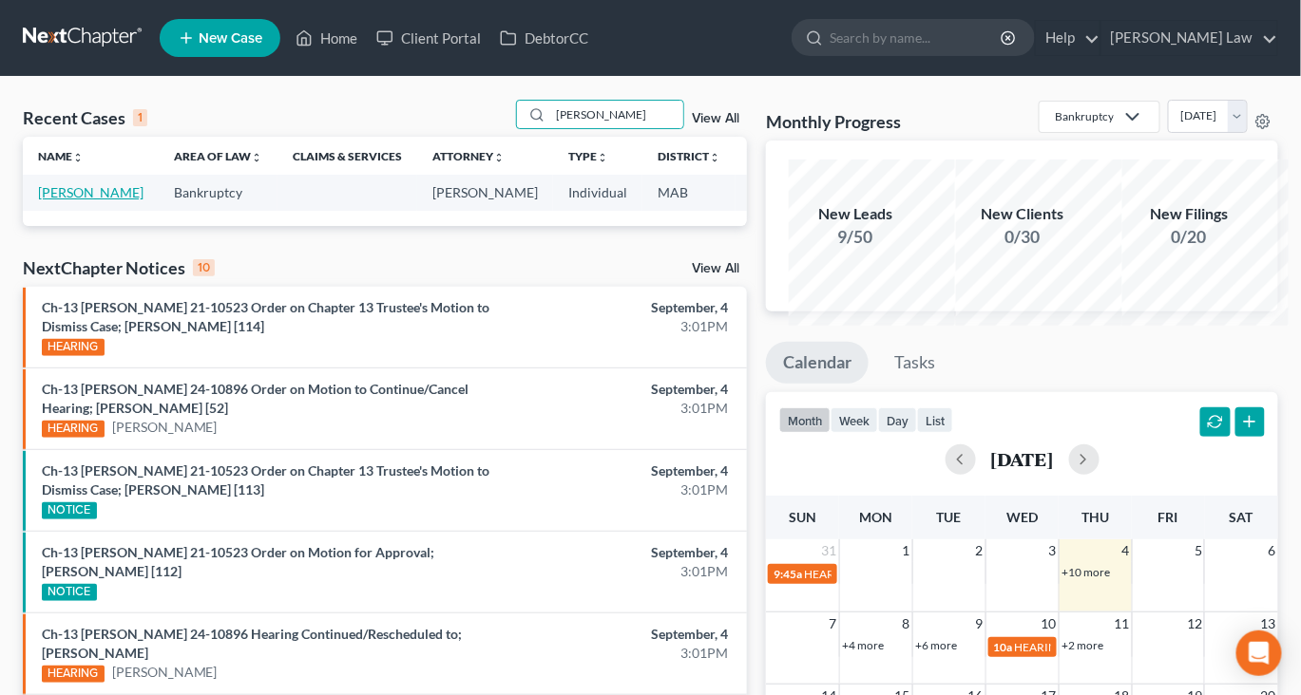
click at [59, 200] on link "Seybold, Alison" at bounding box center [90, 192] width 105 height 16
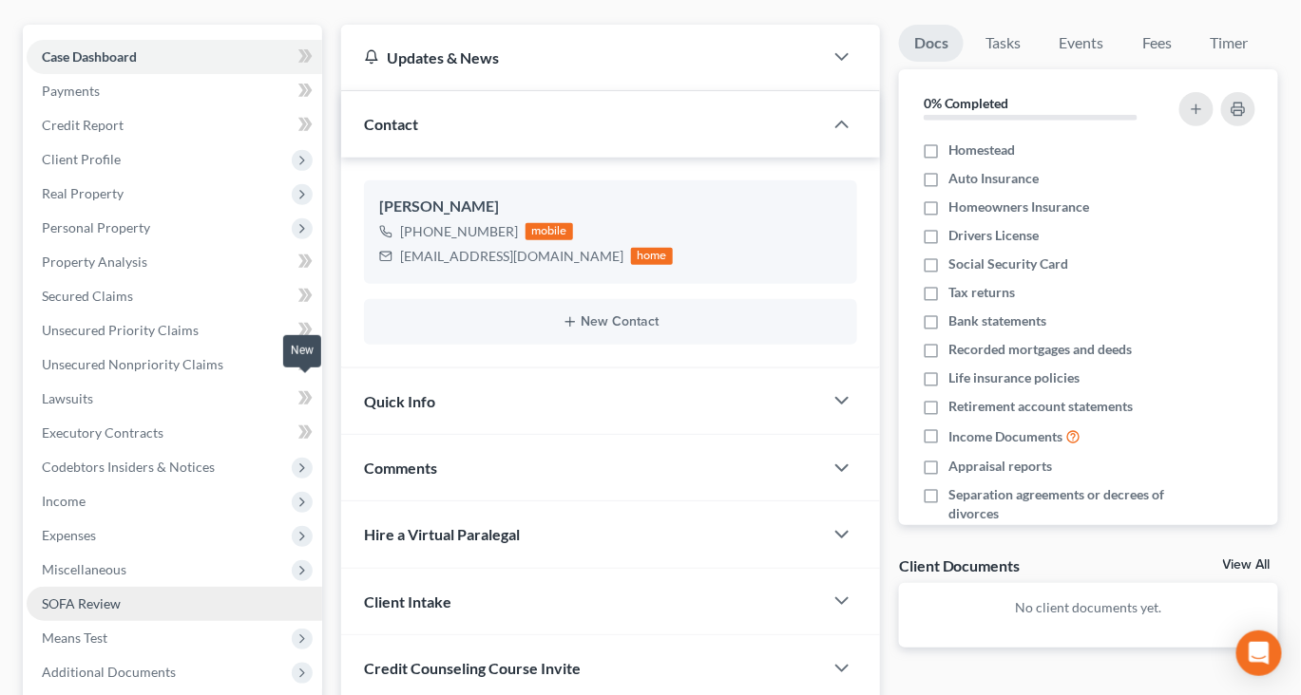
scroll to position [151, 0]
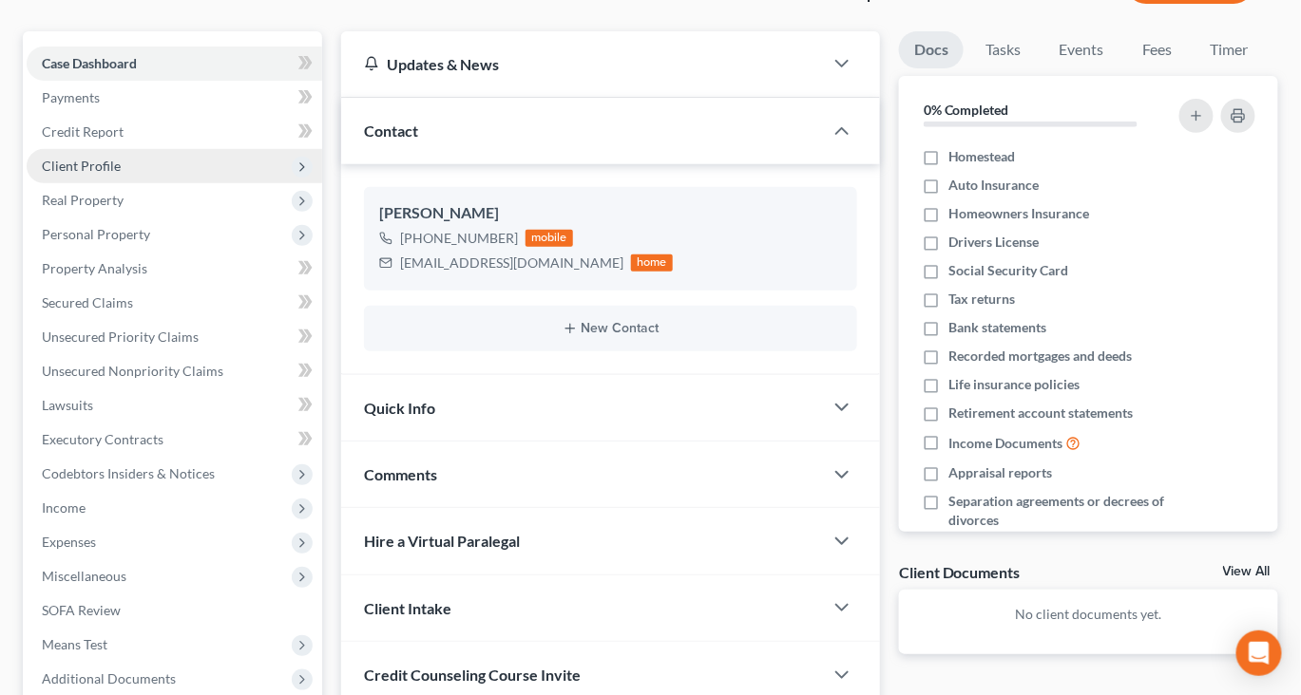
click at [115, 174] on span "Client Profile" at bounding box center [81, 166] width 79 height 16
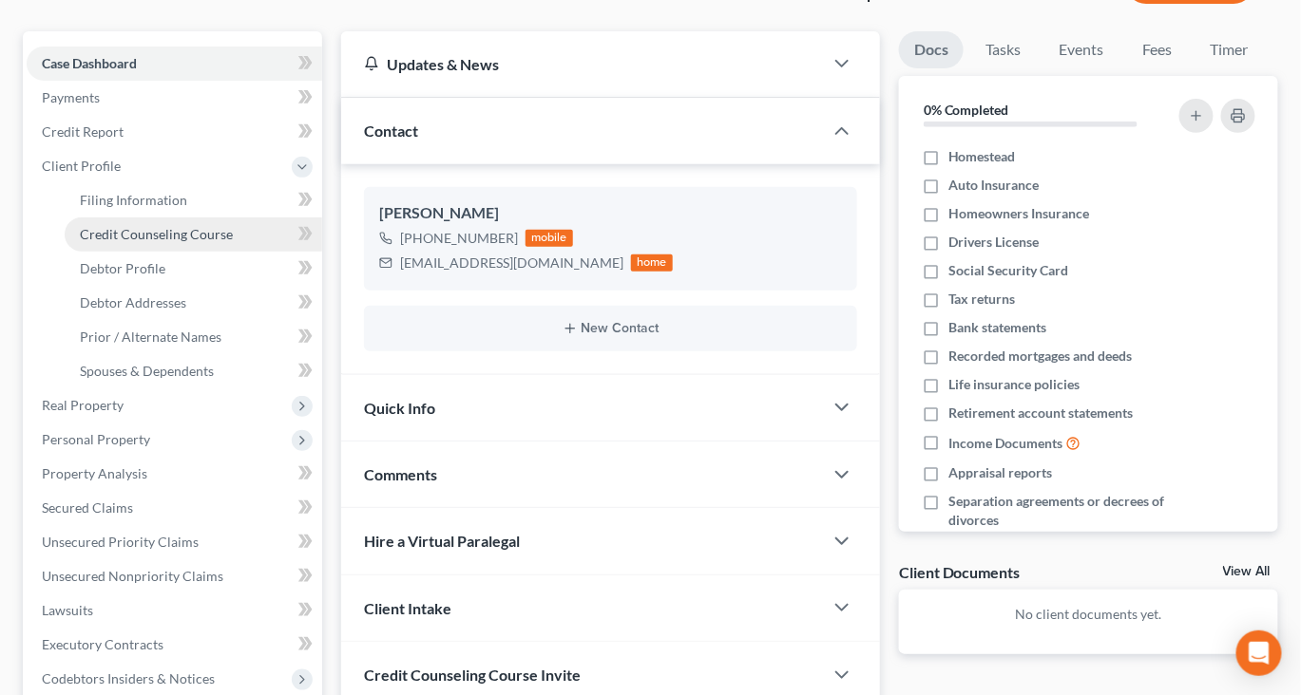
click at [154, 242] on span "Credit Counseling Course" at bounding box center [156, 234] width 153 height 16
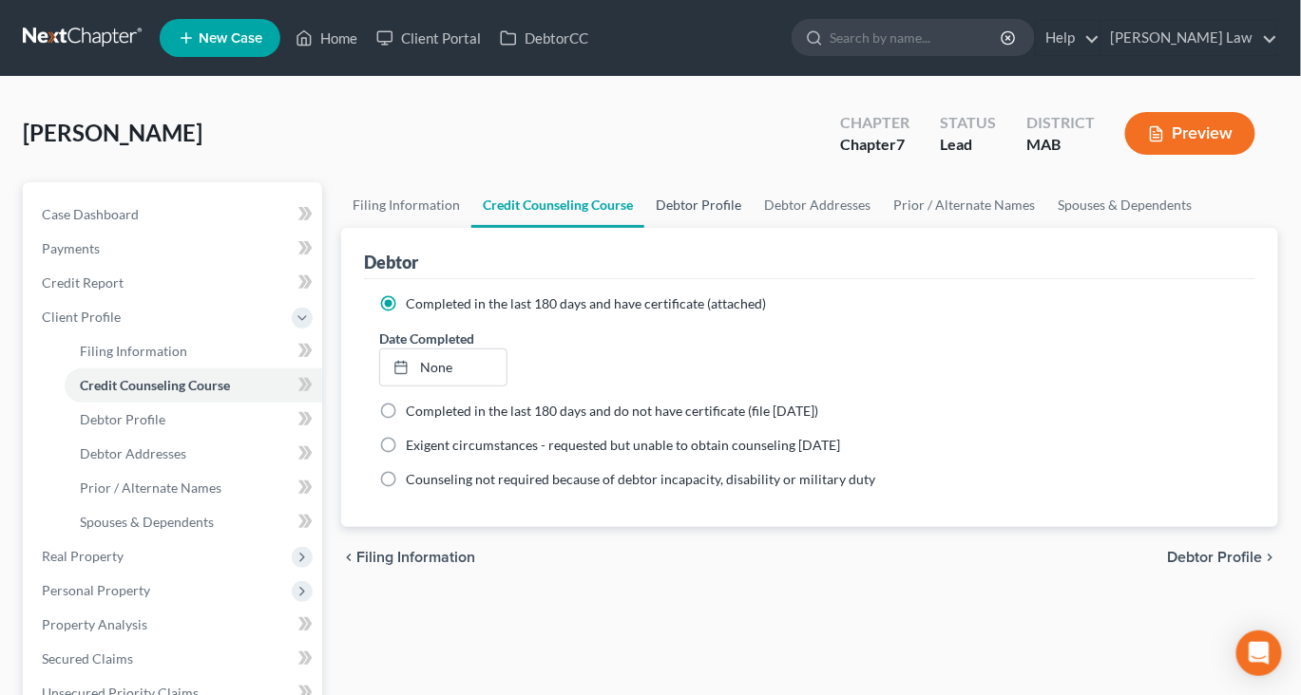
click at [752, 228] on link "Debtor Profile" at bounding box center [698, 205] width 108 height 46
select select "0"
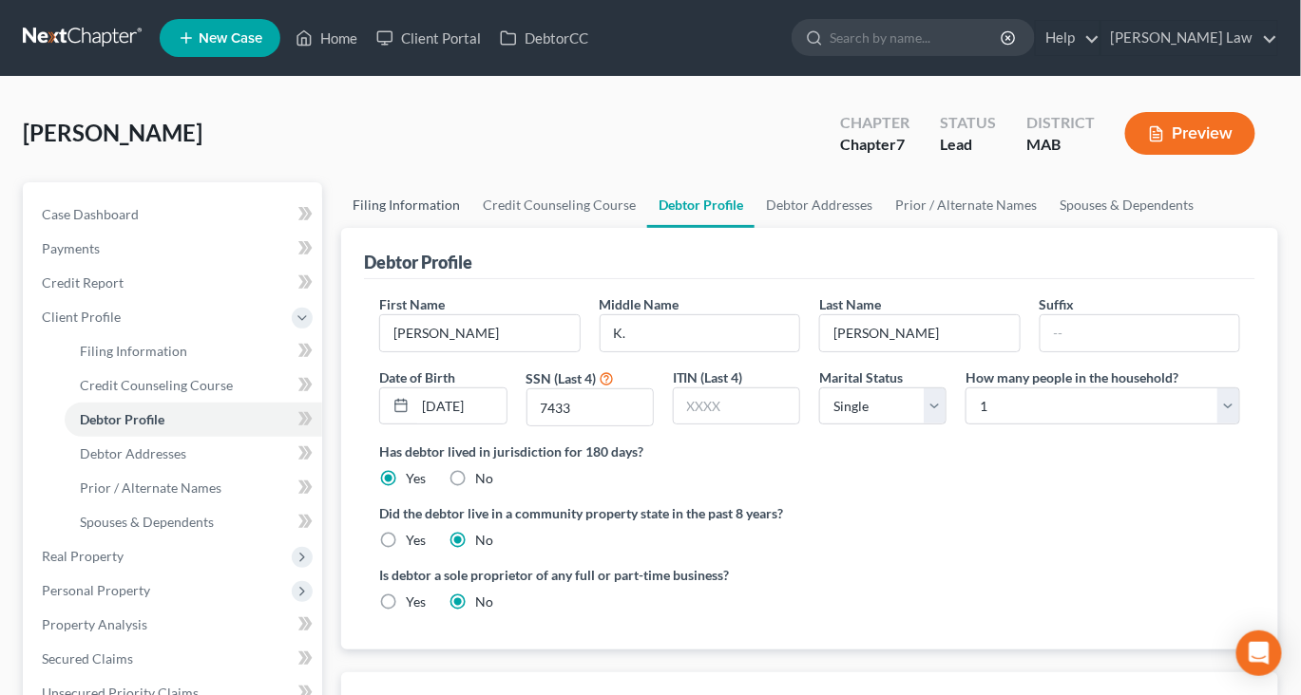
click at [445, 228] on link "Filing Information" at bounding box center [406, 205] width 130 height 46
select select "1"
select select "0"
select select "22"
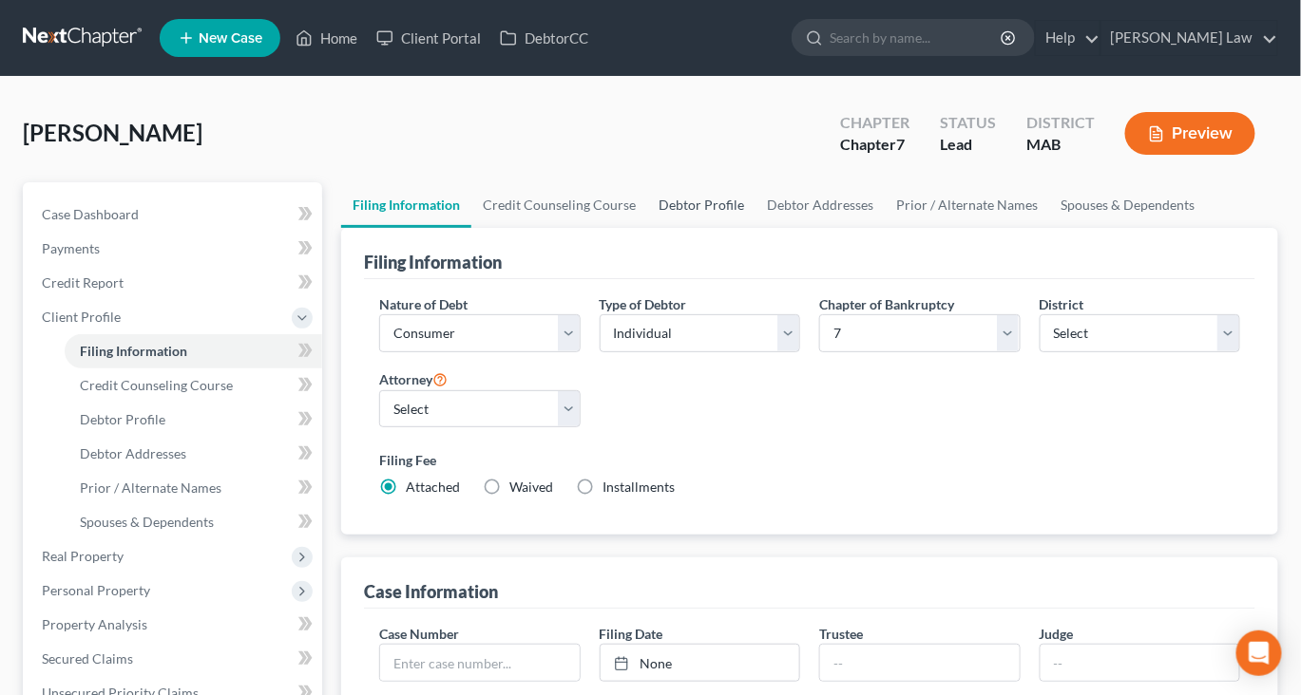
click at [755, 228] on link "Debtor Profile" at bounding box center [701, 205] width 108 height 46
select select "0"
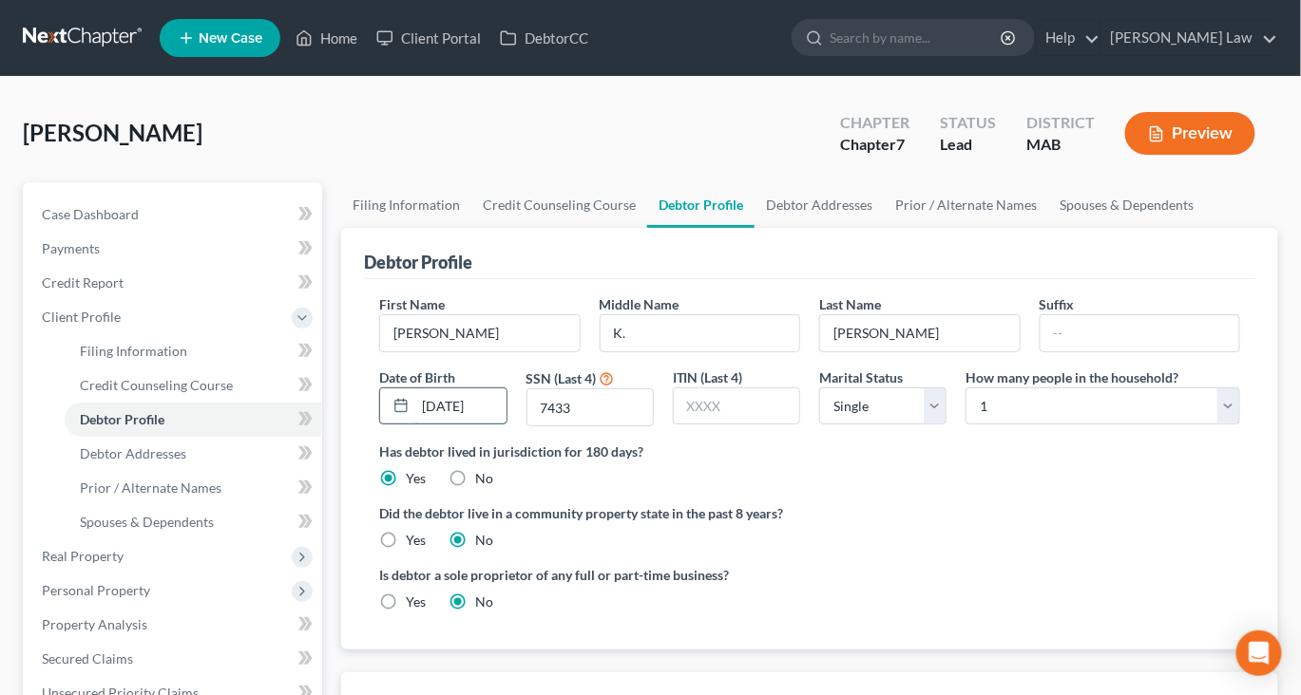
click at [503, 425] on input "10/22/1973" at bounding box center [460, 407] width 90 height 36
click at [883, 228] on link "Debtor Addresses" at bounding box center [818, 205] width 129 height 46
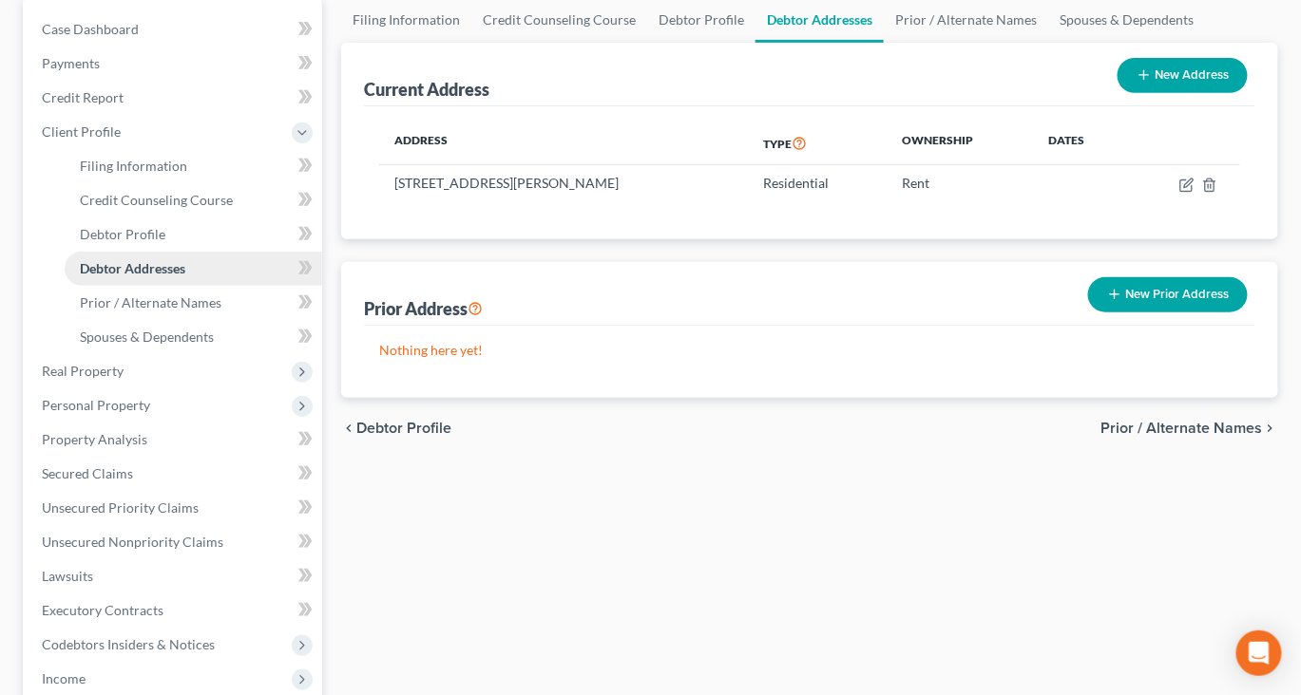
scroll to position [202, 0]
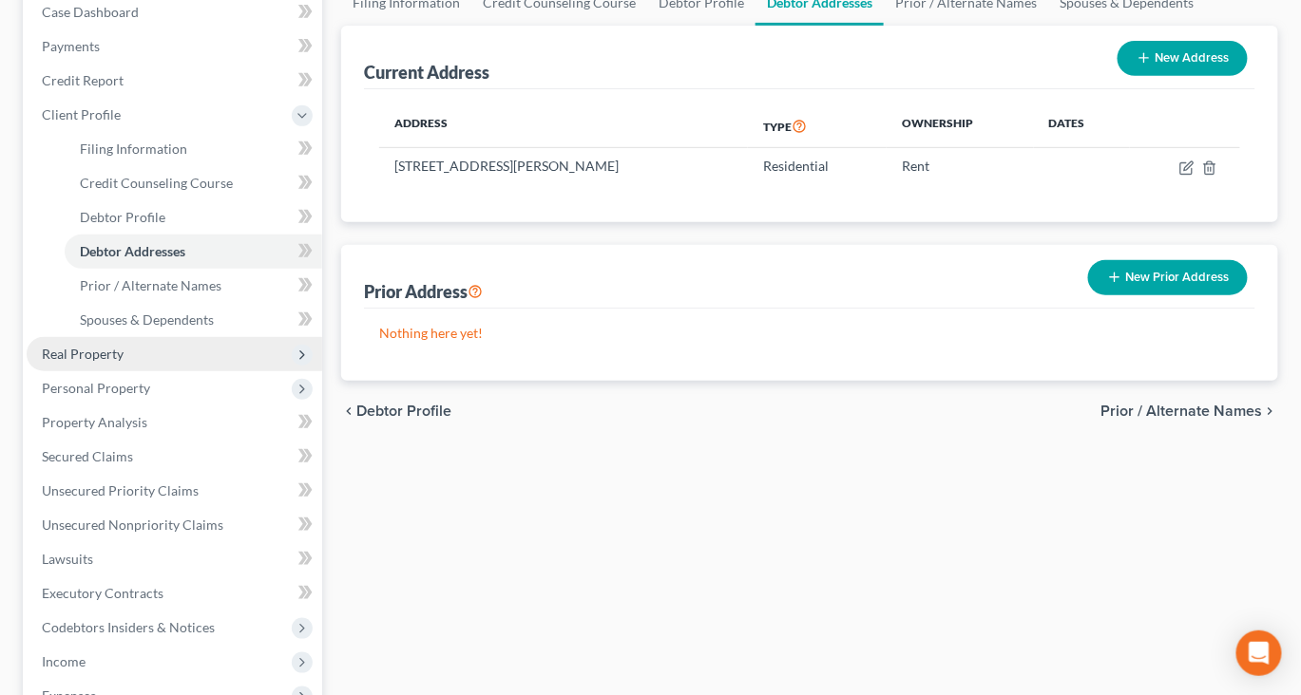
click at [92, 362] on span "Real Property" at bounding box center [83, 354] width 82 height 16
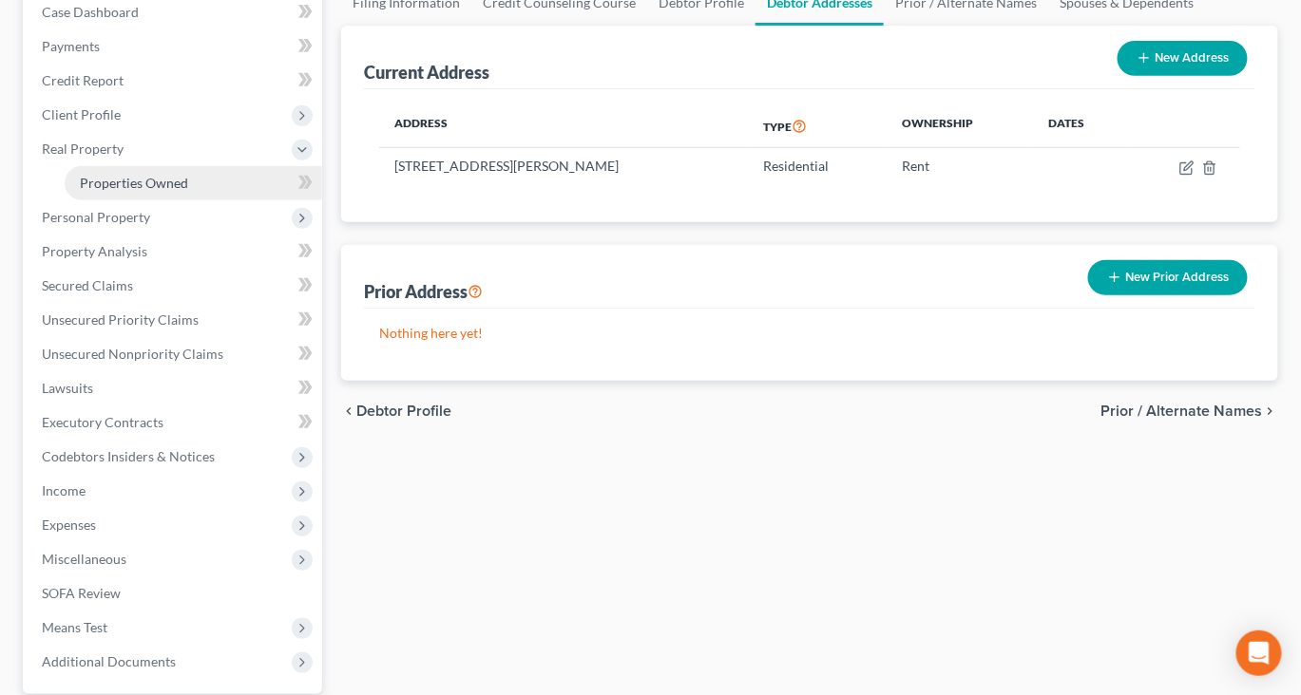
click at [171, 191] on span "Properties Owned" at bounding box center [134, 183] width 108 height 16
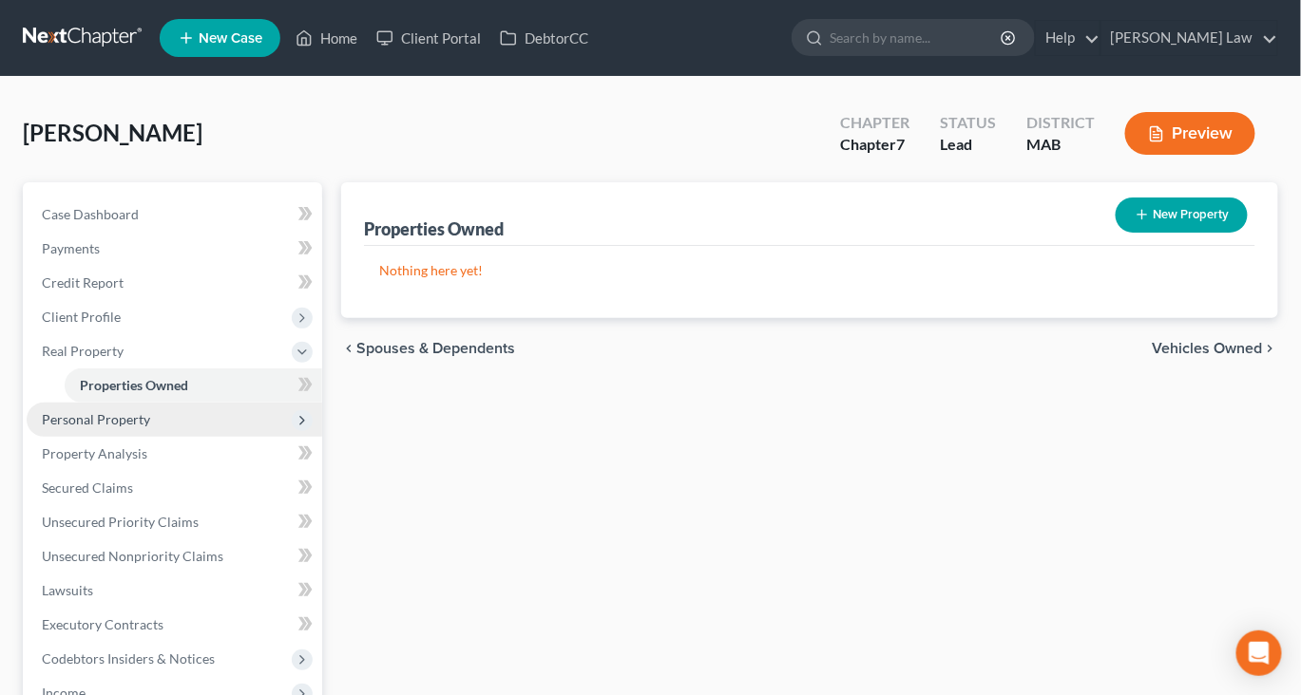
click at [150, 427] on span "Personal Property" at bounding box center [96, 419] width 108 height 16
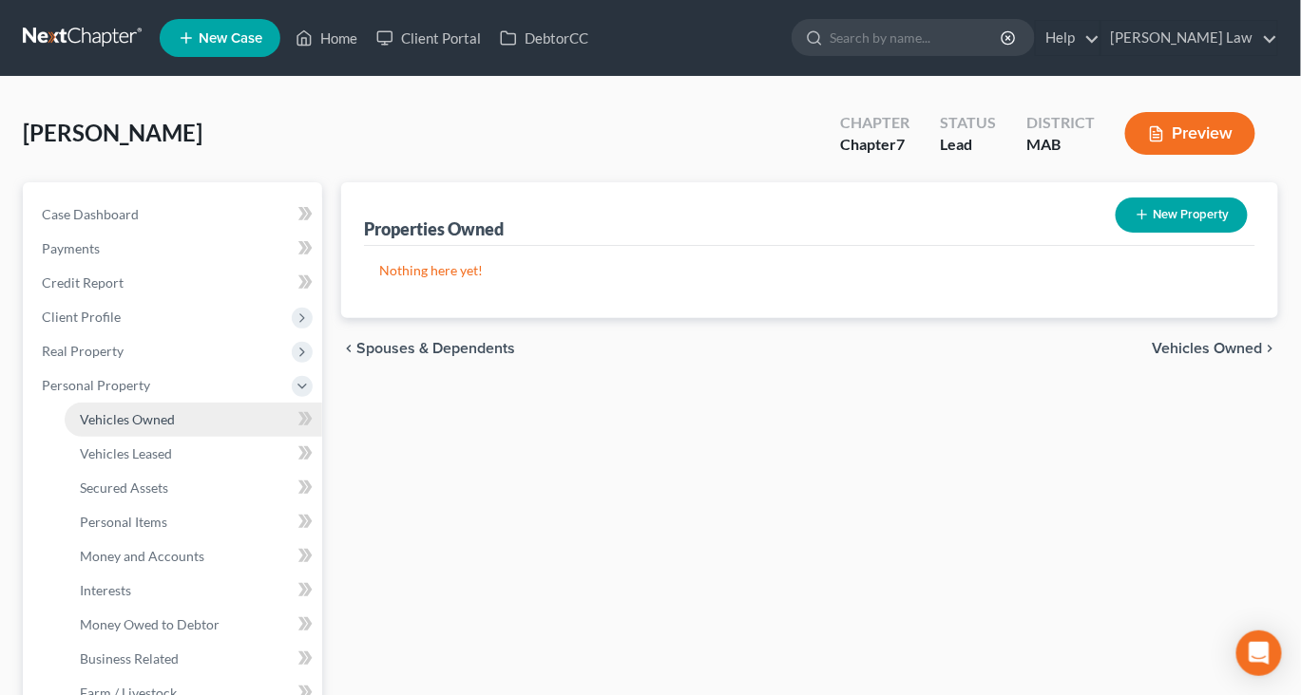
click at [175, 427] on span "Vehicles Owned" at bounding box center [127, 419] width 95 height 16
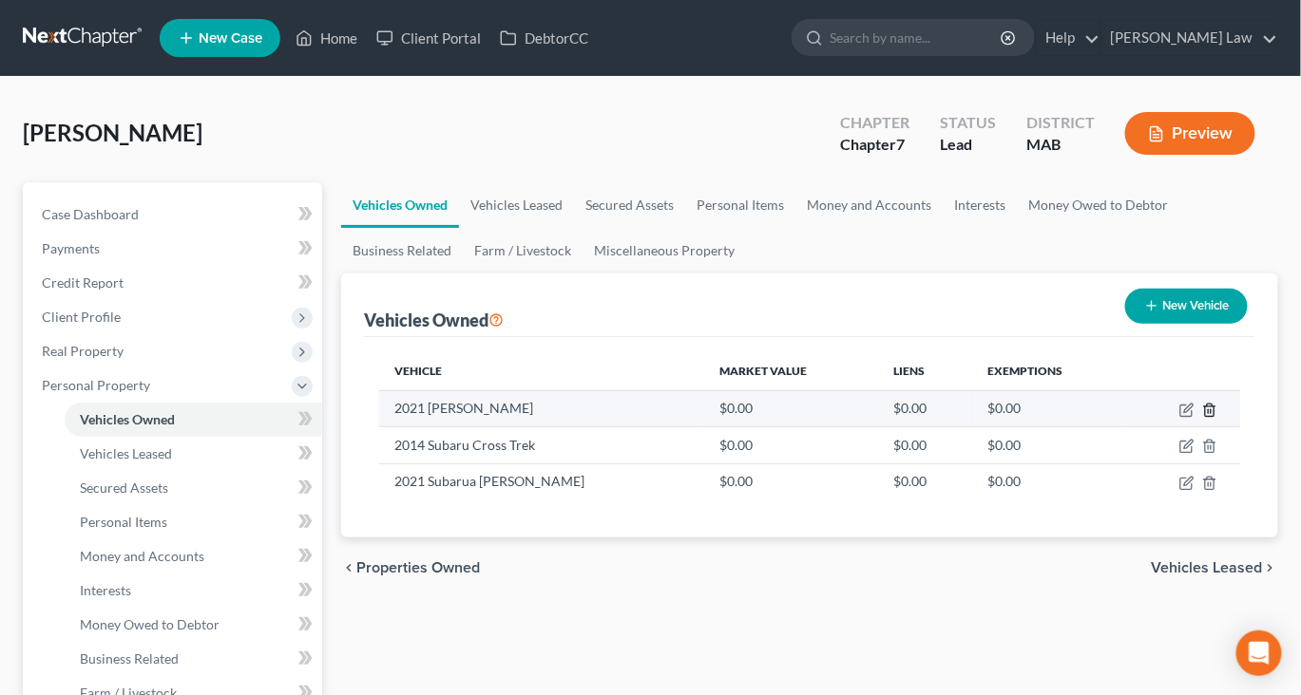
click at [1202, 418] on icon "button" at bounding box center [1209, 410] width 15 height 15
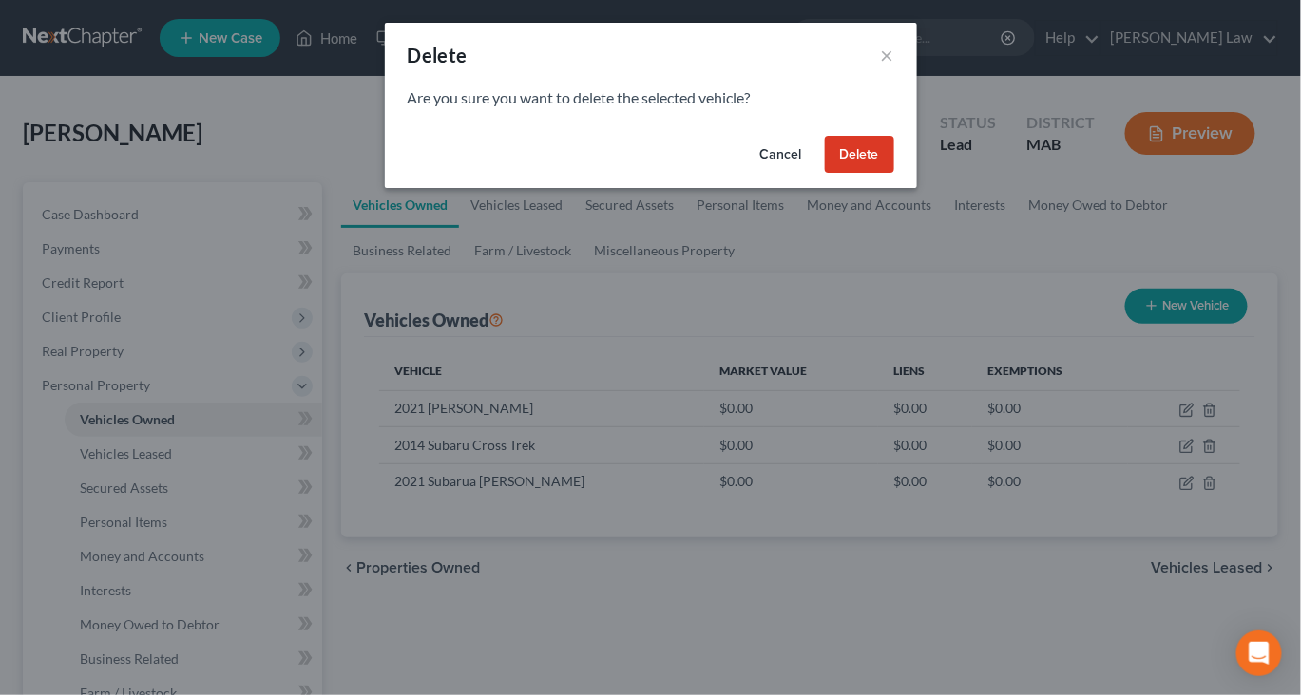
click at [894, 174] on button "Delete" at bounding box center [859, 155] width 69 height 38
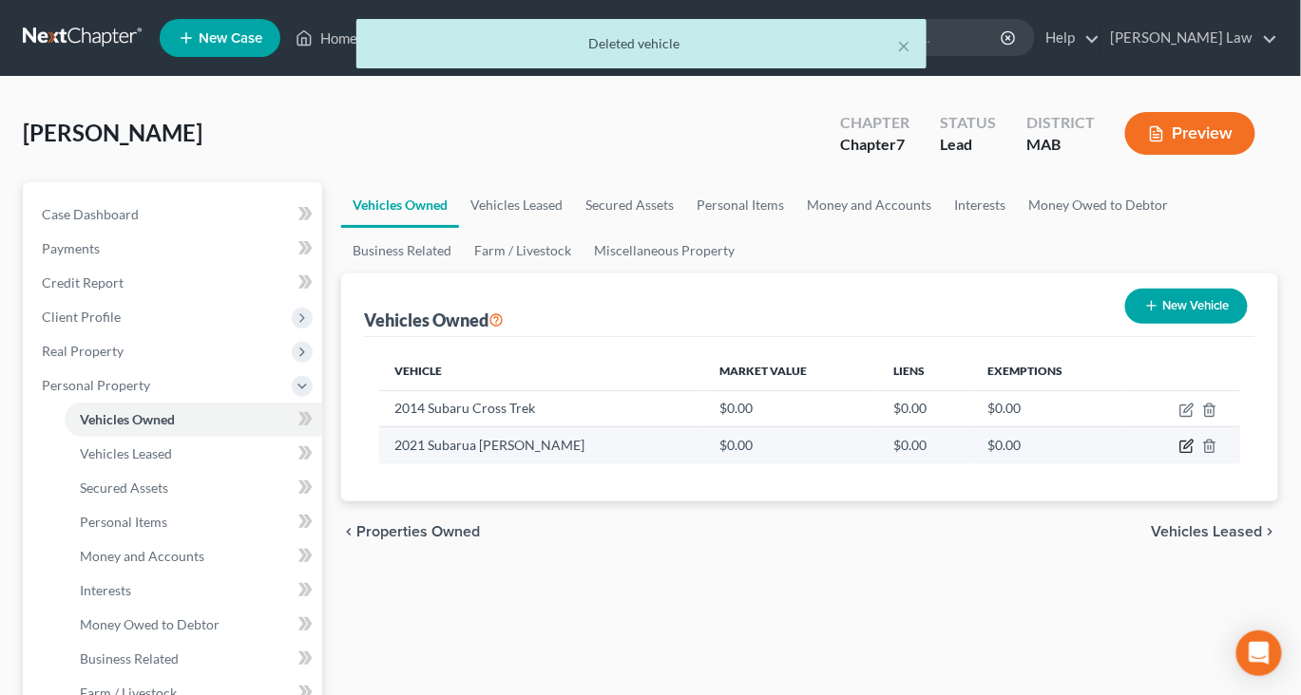
click at [1180, 453] on icon "button" at bounding box center [1185, 447] width 11 height 11
select select "0"
select select "5"
select select "0"
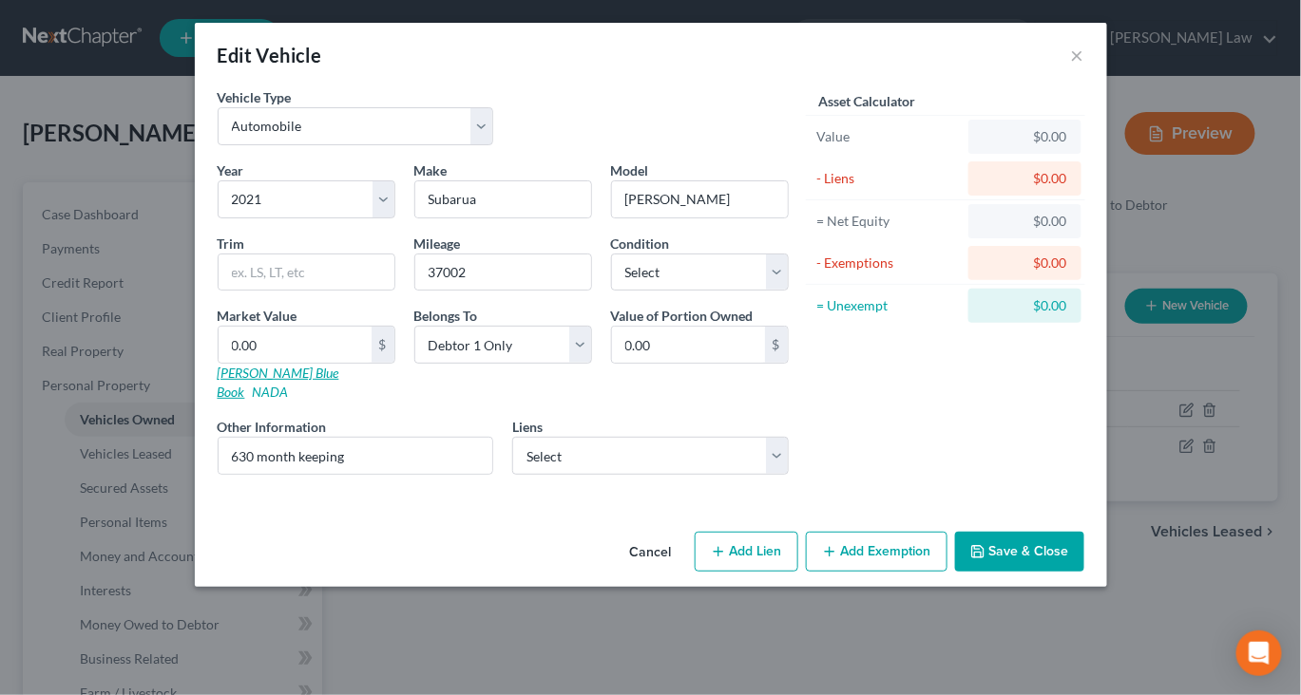
click at [218, 400] on link "Kelly Blue Book" at bounding box center [279, 382] width 122 height 35
click at [218, 363] on input "0.00" at bounding box center [294, 345] width 153 height 36
type input "2"
type input "2.00"
type input "22"
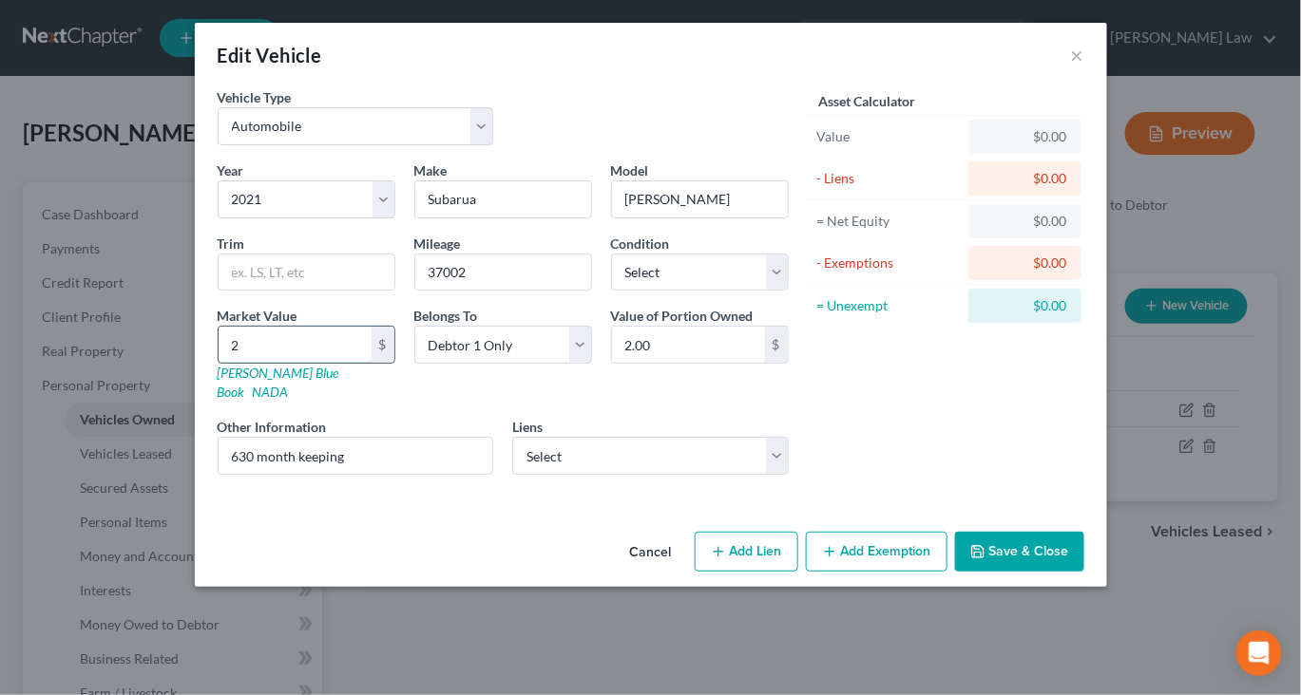
type input "22.00"
type input "227"
type input "227.00"
type input "2271"
type input "2,271.00"
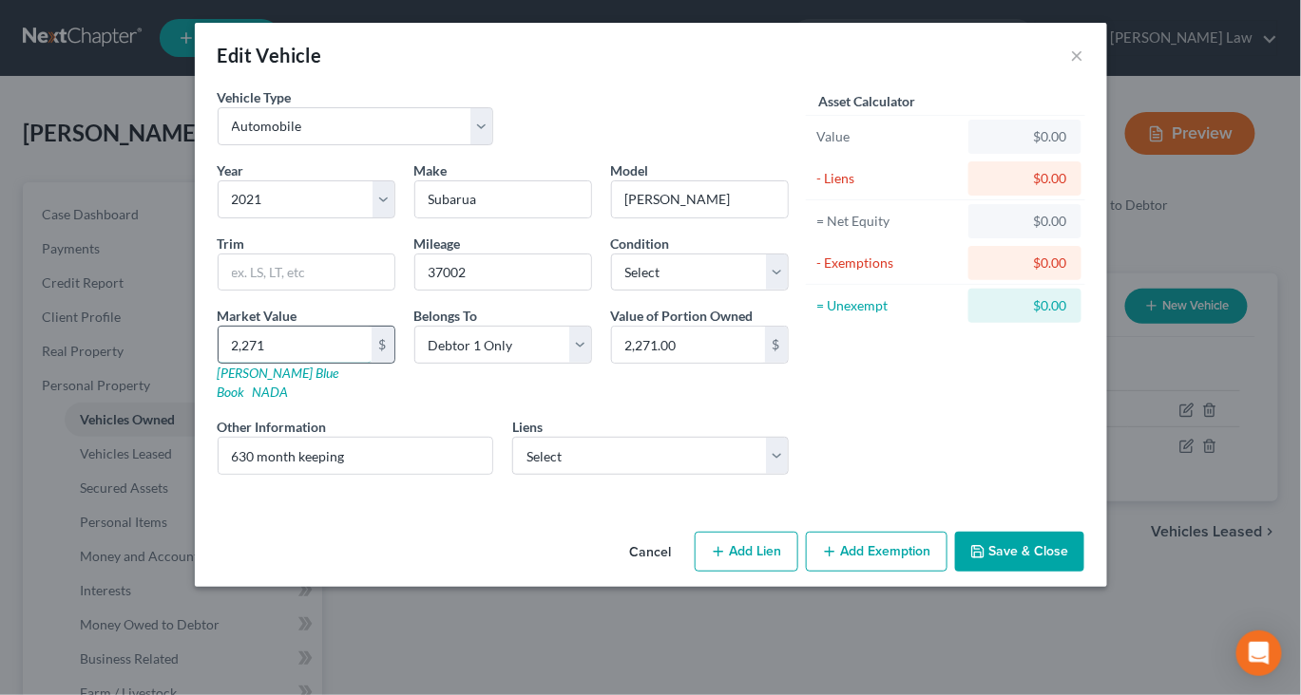
type input "2,2715"
type input "22,715.00"
type input "22,715"
drag, startPoint x: 291, startPoint y: 542, endPoint x: 16, endPoint y: 534, distance: 274.7
click at [16, 534] on div "Edit Vehicle × Vehicle Type Select Automobile Truck Trailer Watercraft Aircraft…" at bounding box center [650, 347] width 1301 height 695
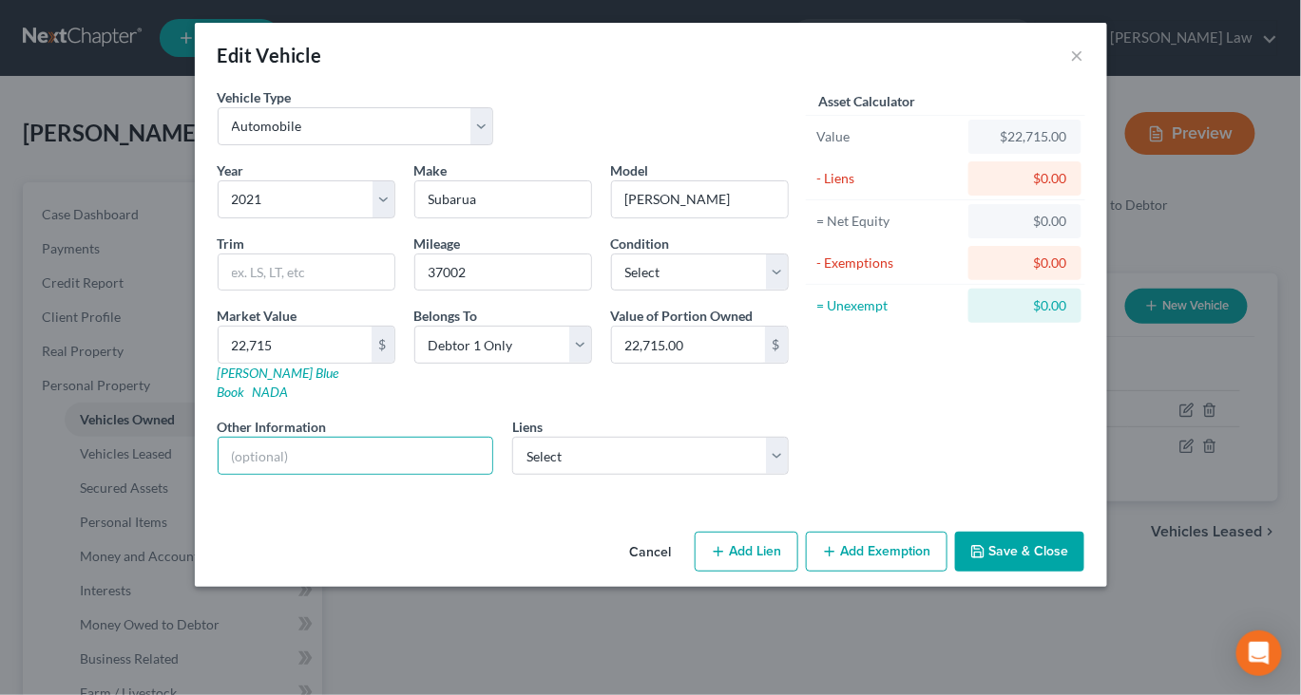
click at [837, 560] on icon "button" at bounding box center [829, 551] width 15 height 15
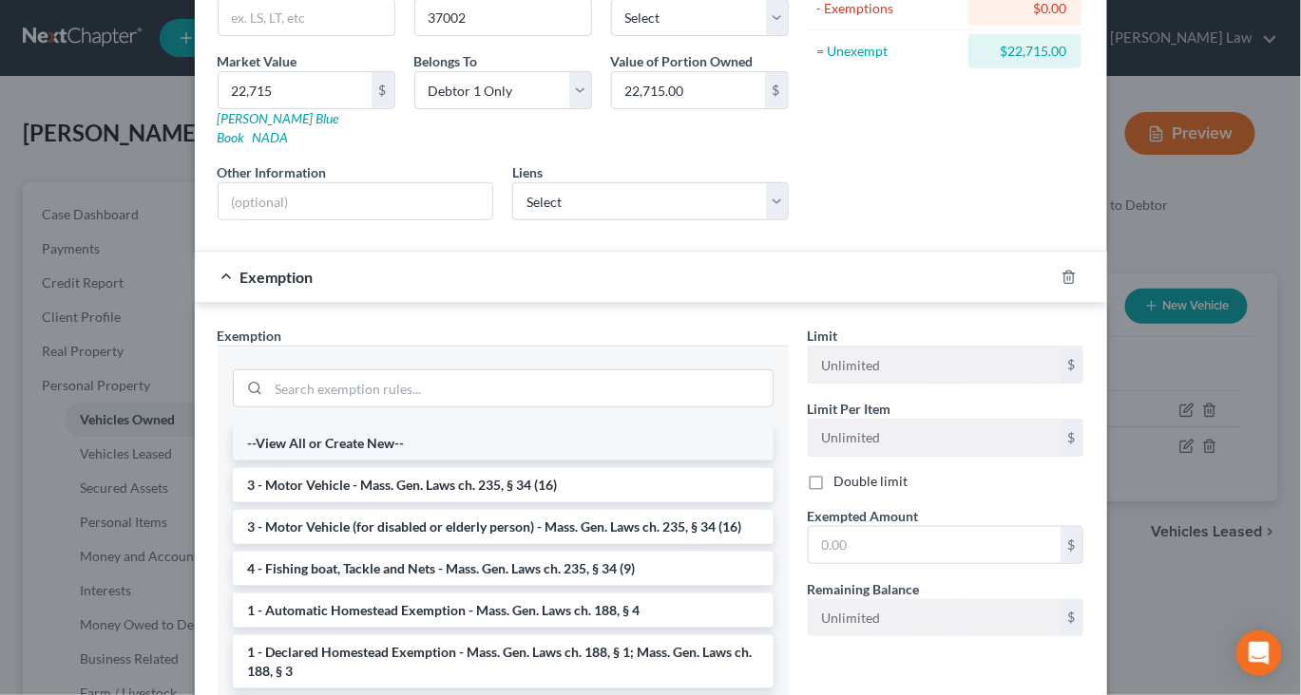
scroll to position [247, 0]
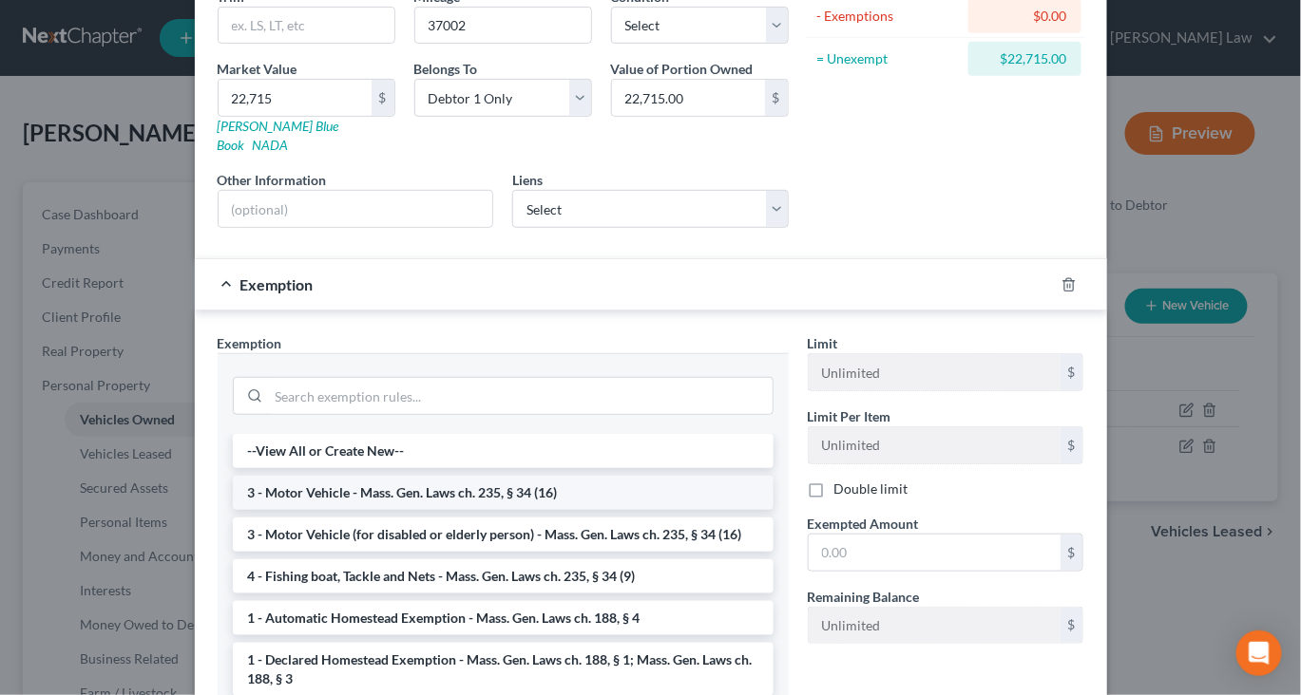
click at [658, 510] on li "3 - Motor Vehicle - Mass. Gen. Laws ch. 235, § 34 (16)" at bounding box center [503, 493] width 541 height 34
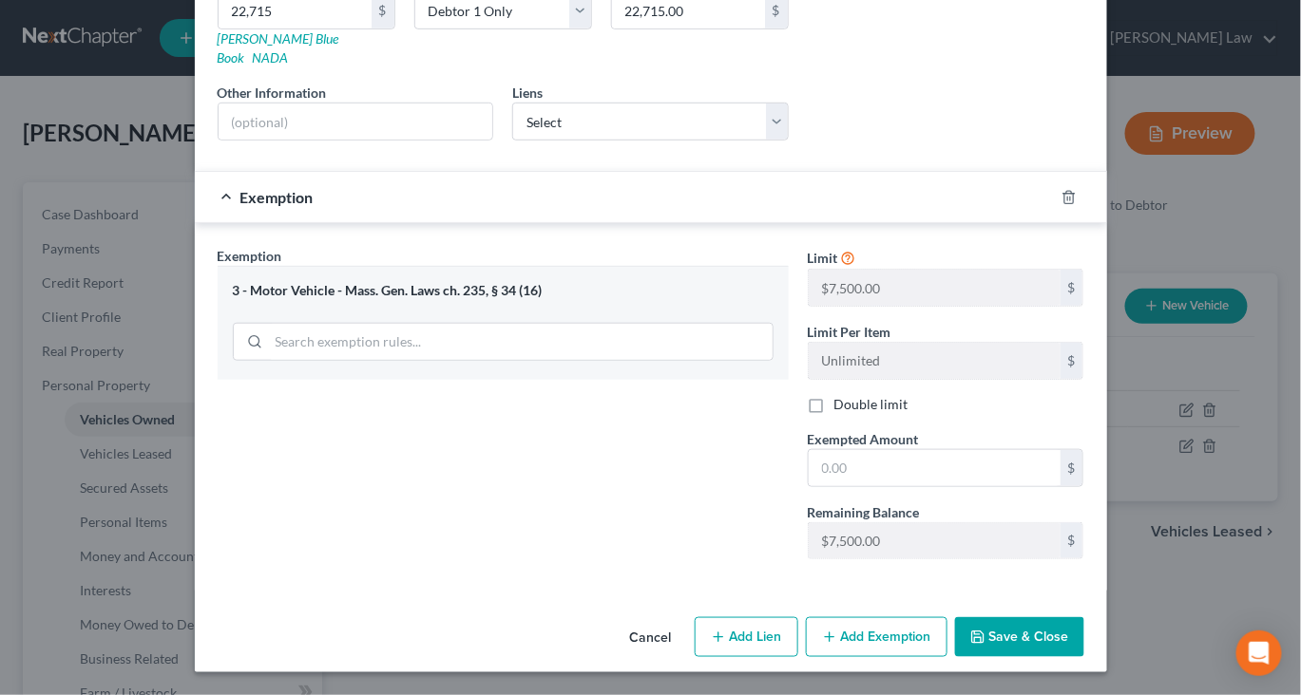
scroll to position [557, 0]
click at [924, 450] on input "text" at bounding box center [934, 468] width 252 height 36
type input "7,500"
click at [1084, 633] on button "Save & Close" at bounding box center [1019, 637] width 129 height 40
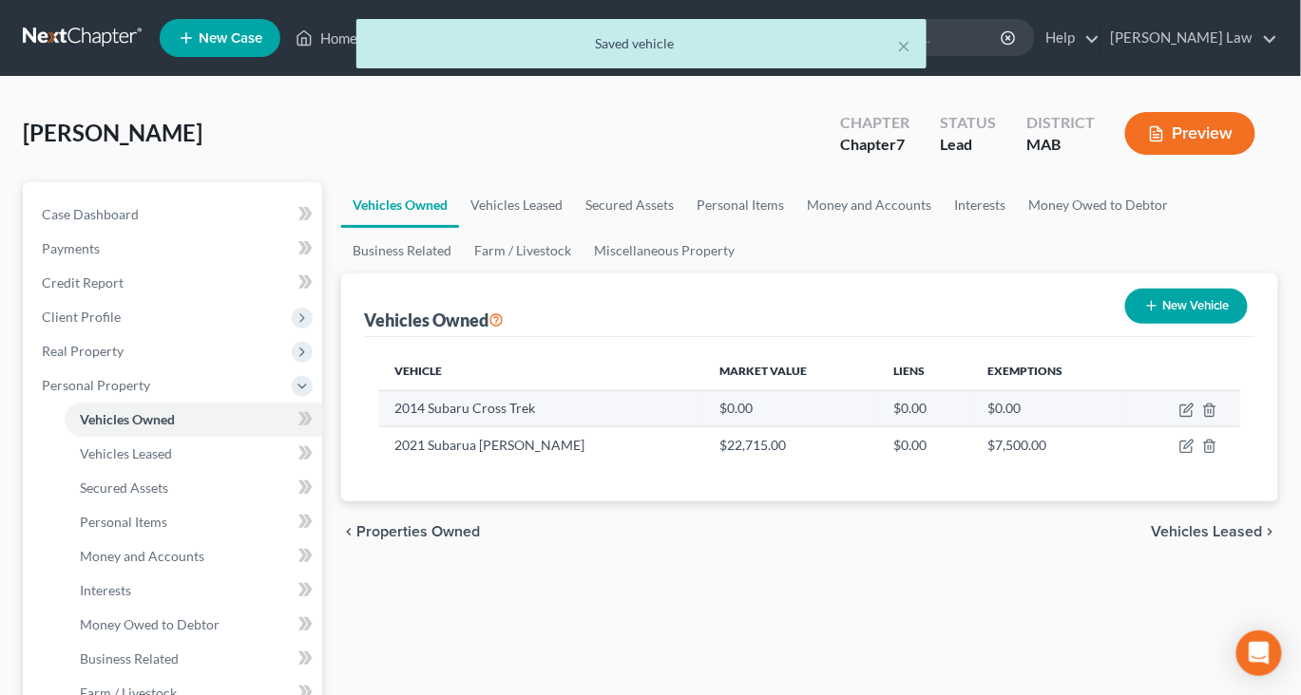
click at [1154, 427] on td at bounding box center [1184, 408] width 112 height 36
click at [1184, 412] on icon "button" at bounding box center [1188, 408] width 9 height 9
select select "0"
select select "12"
select select "0"
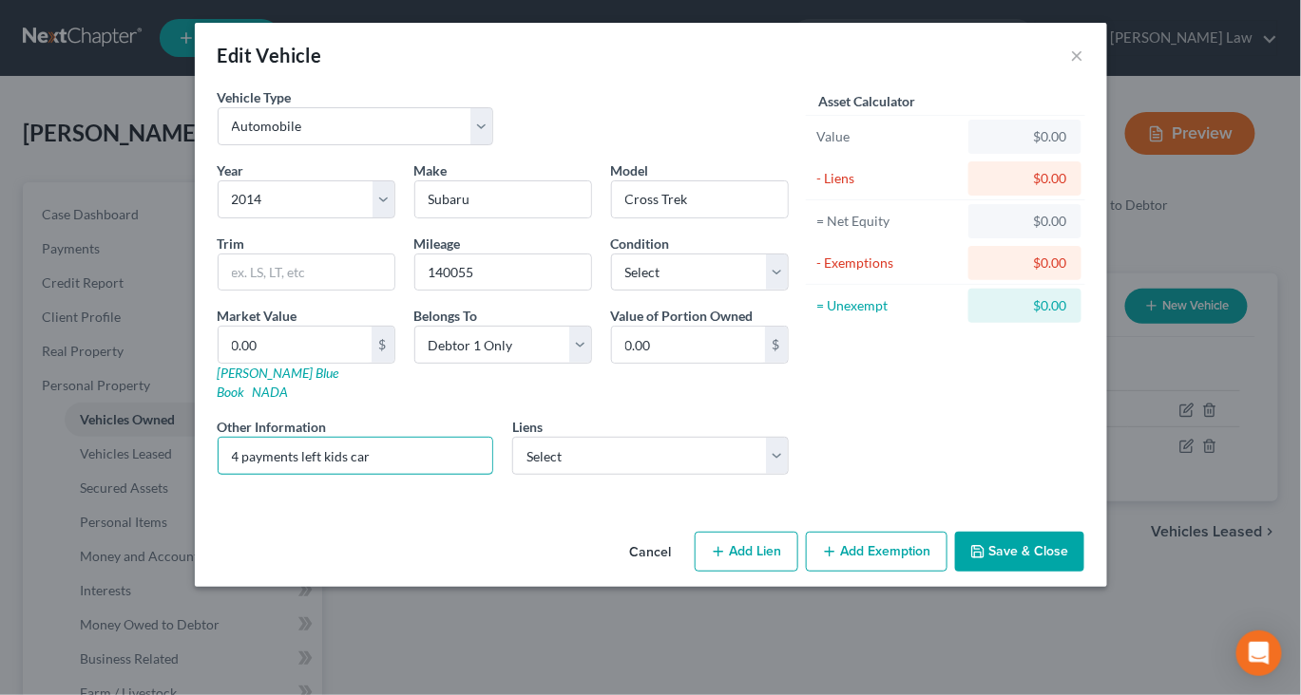
drag, startPoint x: 301, startPoint y: 547, endPoint x: -7, endPoint y: 492, distance: 312.7
click at [0, 492] on html "Home New Case Client Portal DebtorCC Benner Law tbenner@tbennerlaw.com My Accou…" at bounding box center [650, 693] width 1301 height 1386
click at [218, 400] on link "Kelly Blue Book" at bounding box center [279, 382] width 122 height 35
click at [218, 363] on input "0.00" at bounding box center [294, 345] width 153 height 36
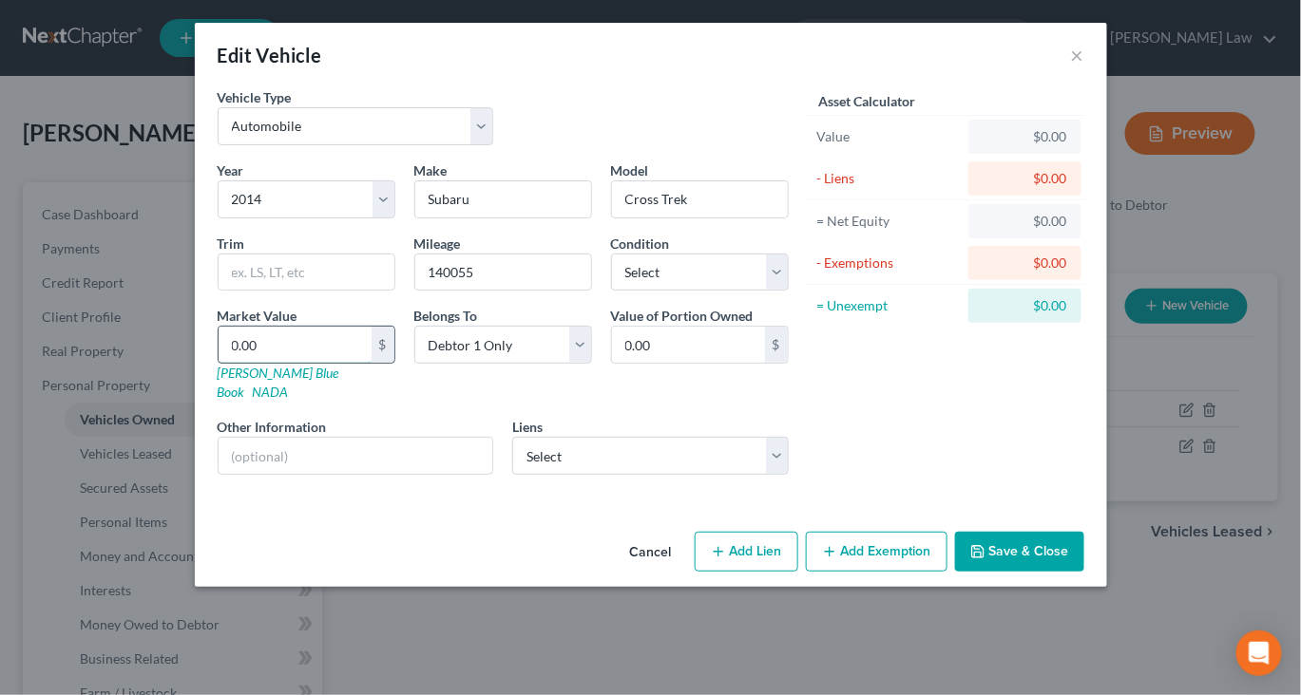
type input "5"
type input "5.00"
type input "54"
type input "54.00"
type input "549"
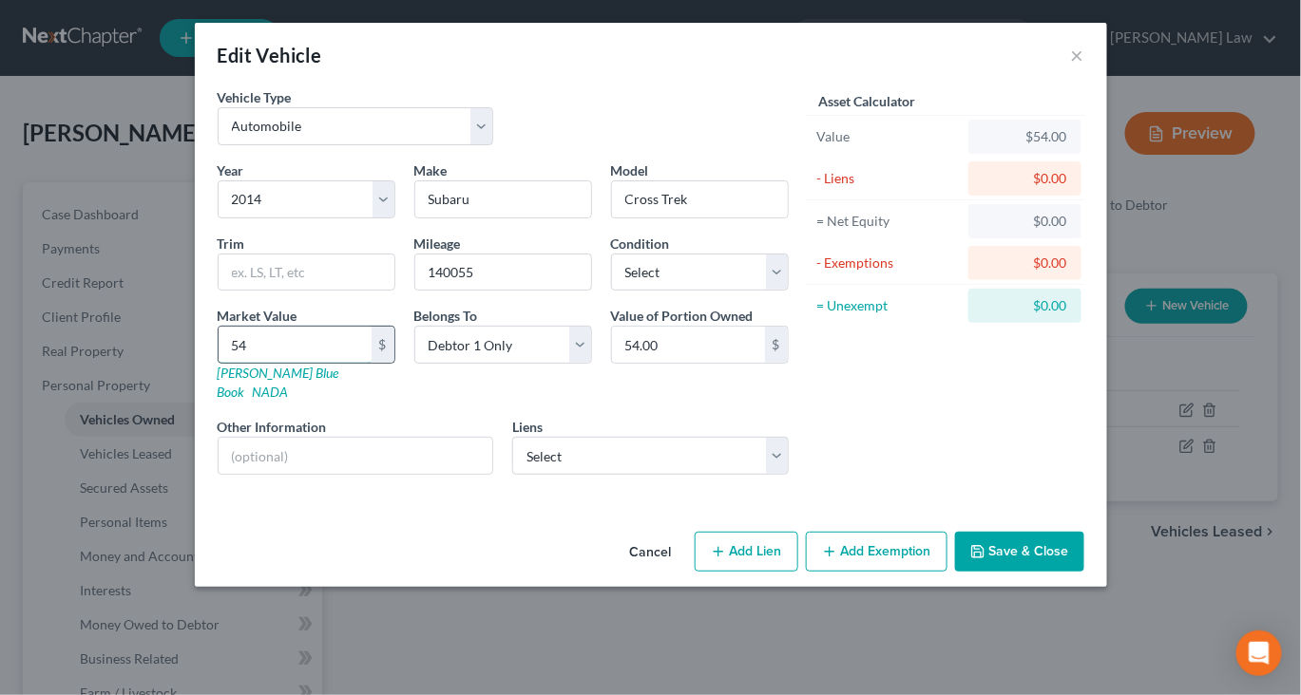
type input "549.00"
type input "5497"
type input "5,497.00"
type input "5,497"
click at [935, 572] on button "Add Exemption" at bounding box center [877, 552] width 142 height 40
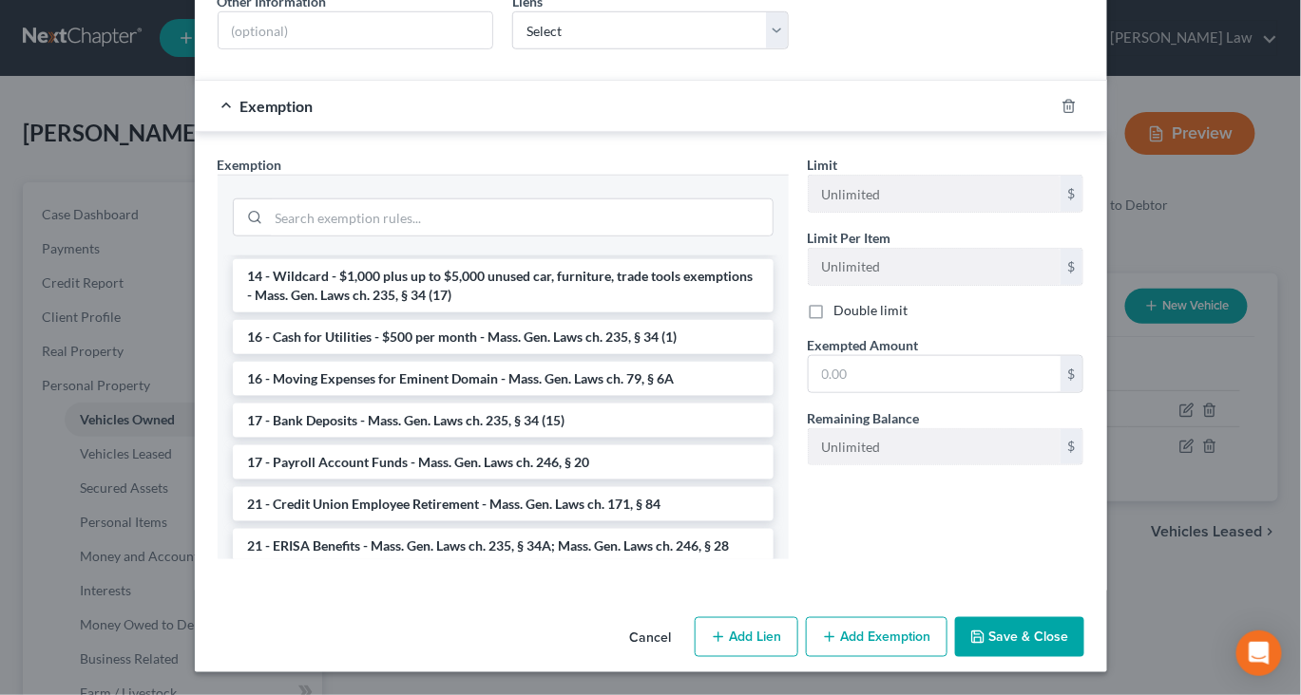
scroll to position [534, 0]
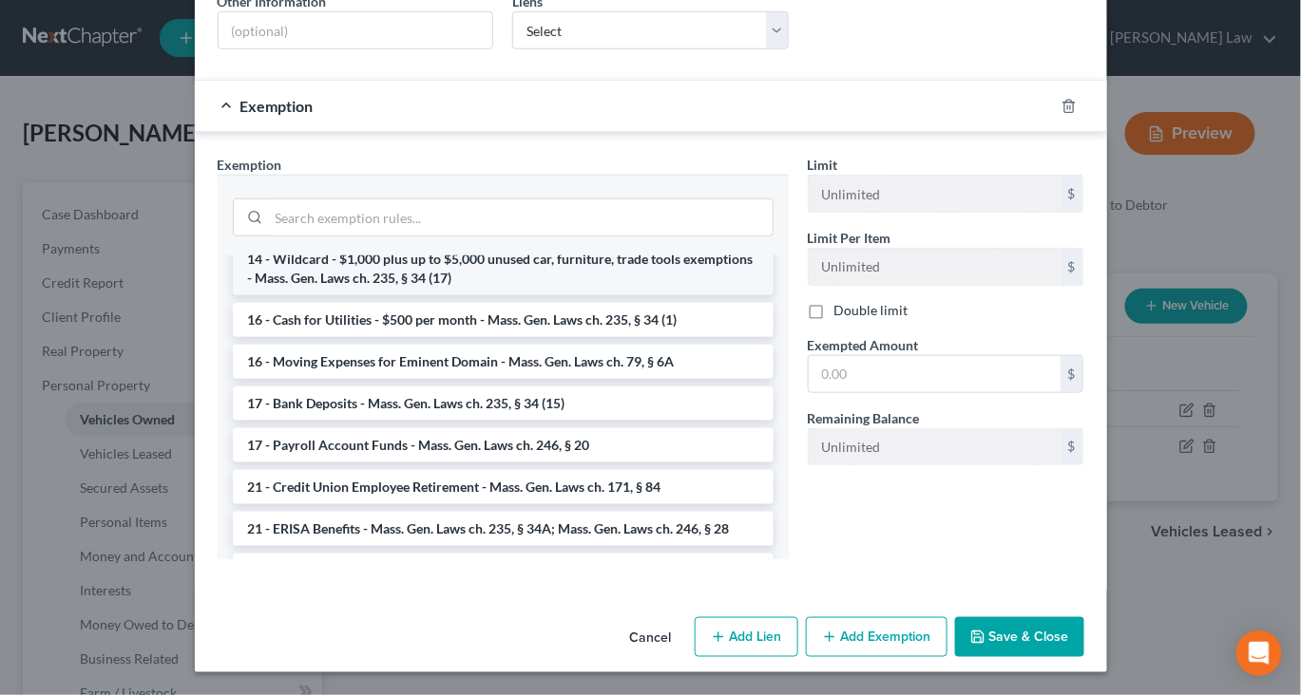
click at [582, 295] on li "14 - Wildcard - $1,000 plus up to $5,000 unused car, furniture, trade tools exe…" at bounding box center [503, 268] width 541 height 53
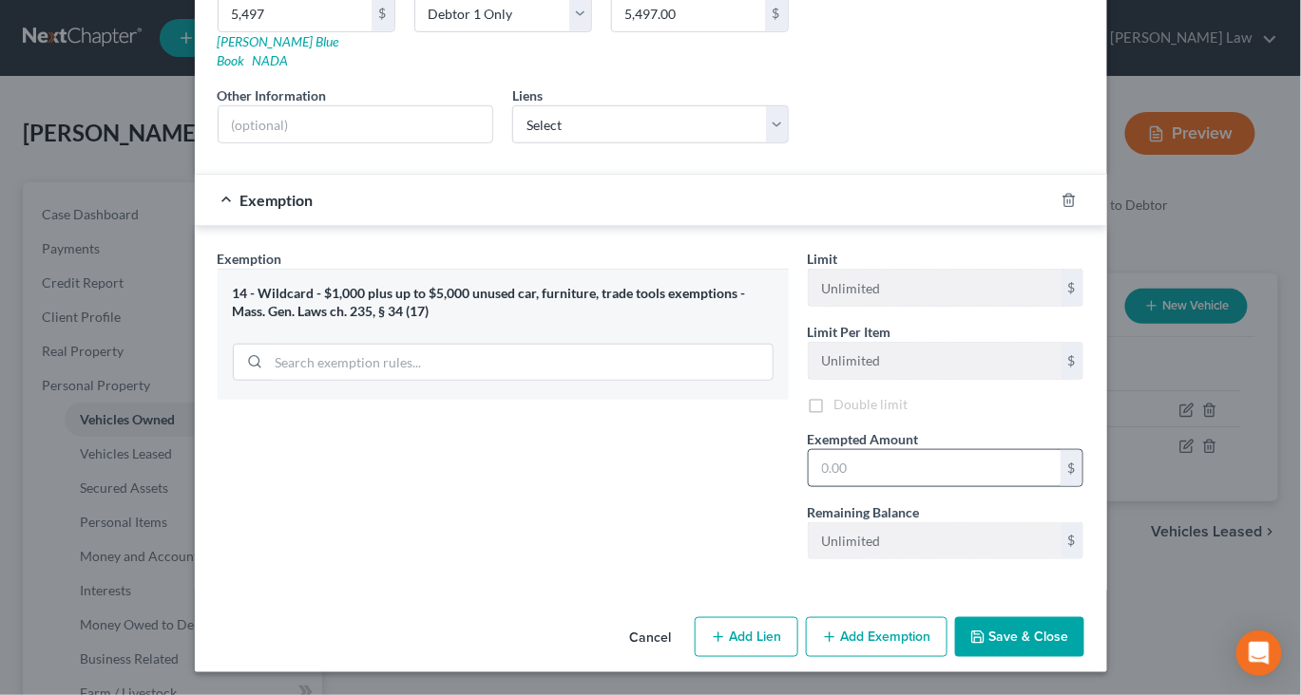
click at [975, 486] on input "text" at bounding box center [934, 468] width 252 height 36
type input "5,497"
click at [1084, 624] on button "Save & Close" at bounding box center [1019, 637] width 129 height 40
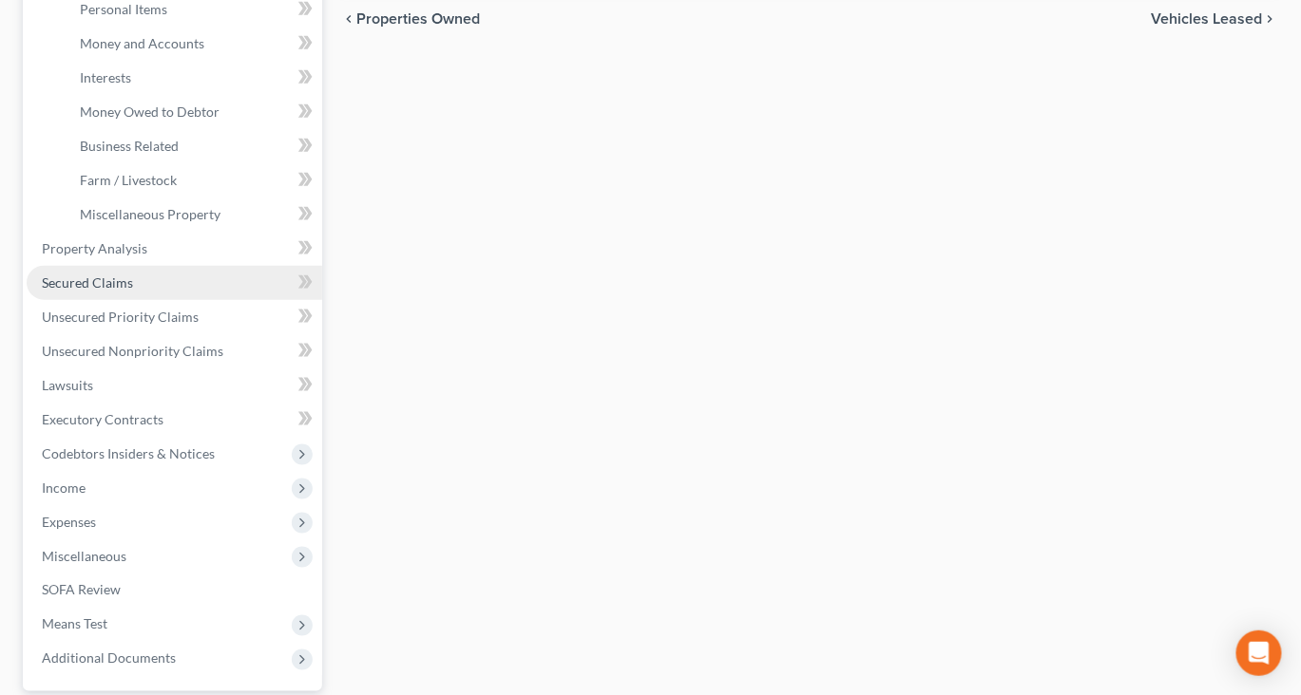
click at [117, 291] on span "Secured Claims" at bounding box center [87, 283] width 91 height 16
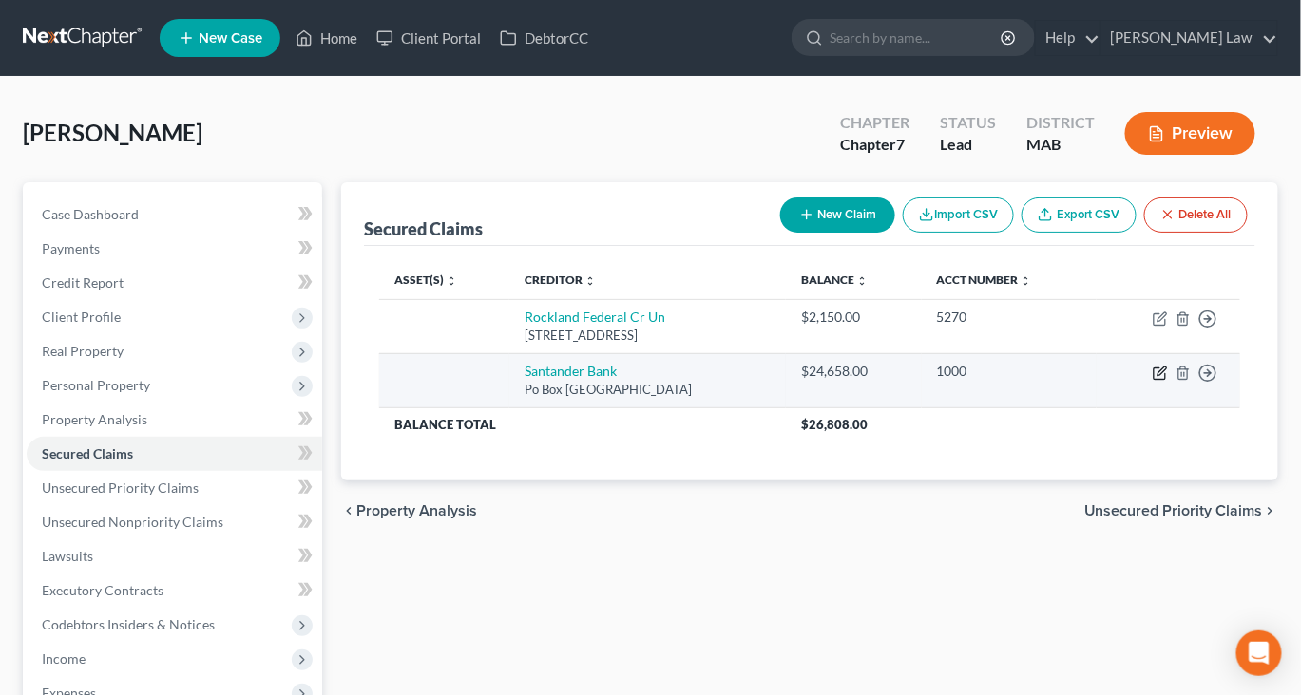
click at [1157, 375] on icon "button" at bounding box center [1161, 371] width 9 height 9
select select "45"
select select "0"
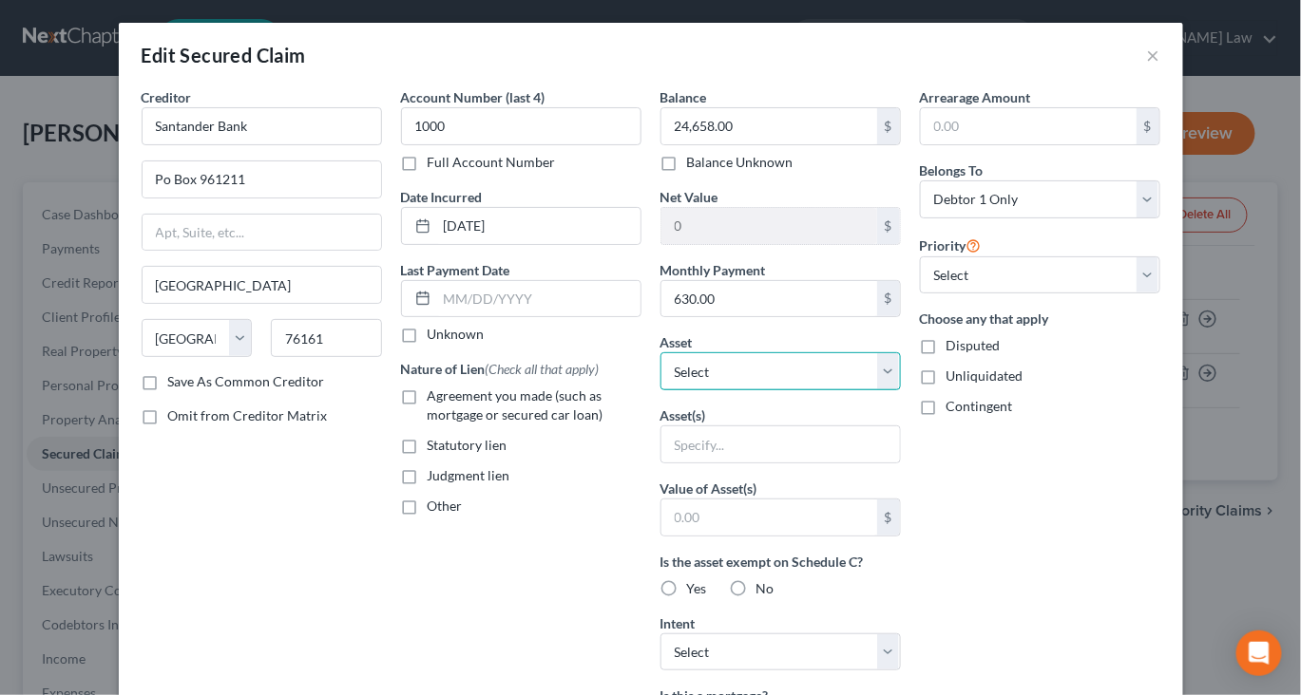
click at [901, 390] on select "Select Other Multiple Assets Household Goods - Ordinary and usual household con…" at bounding box center [780, 371] width 240 height 38
select select "12"
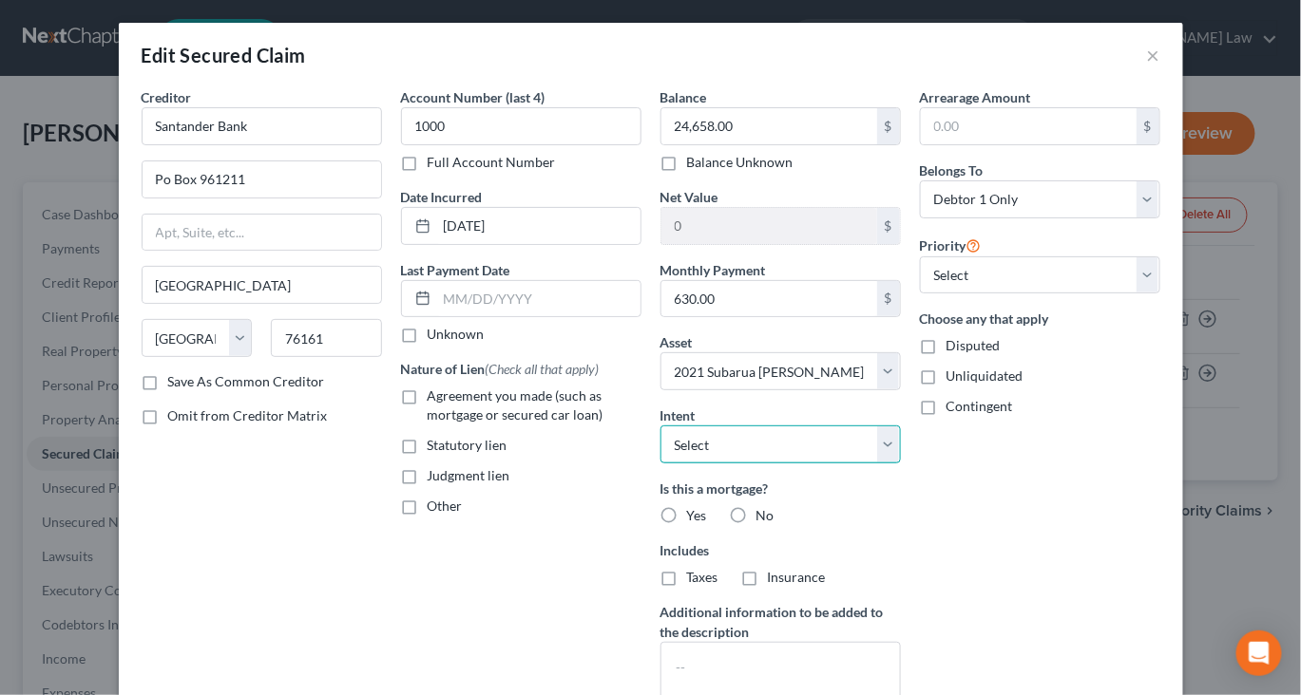
click at [901, 464] on select "Select Surrender Redeem Reaffirm Avoid Other" at bounding box center [780, 445] width 240 height 38
select select "2"
click at [427, 425] on label "Agreement you made (such as mortgage or secured car loan)" at bounding box center [534, 406] width 214 height 38
click at [435, 399] on input "Agreement you made (such as mortgage or secured car loan)" at bounding box center [441, 393] width 12 height 12
checkbox input "true"
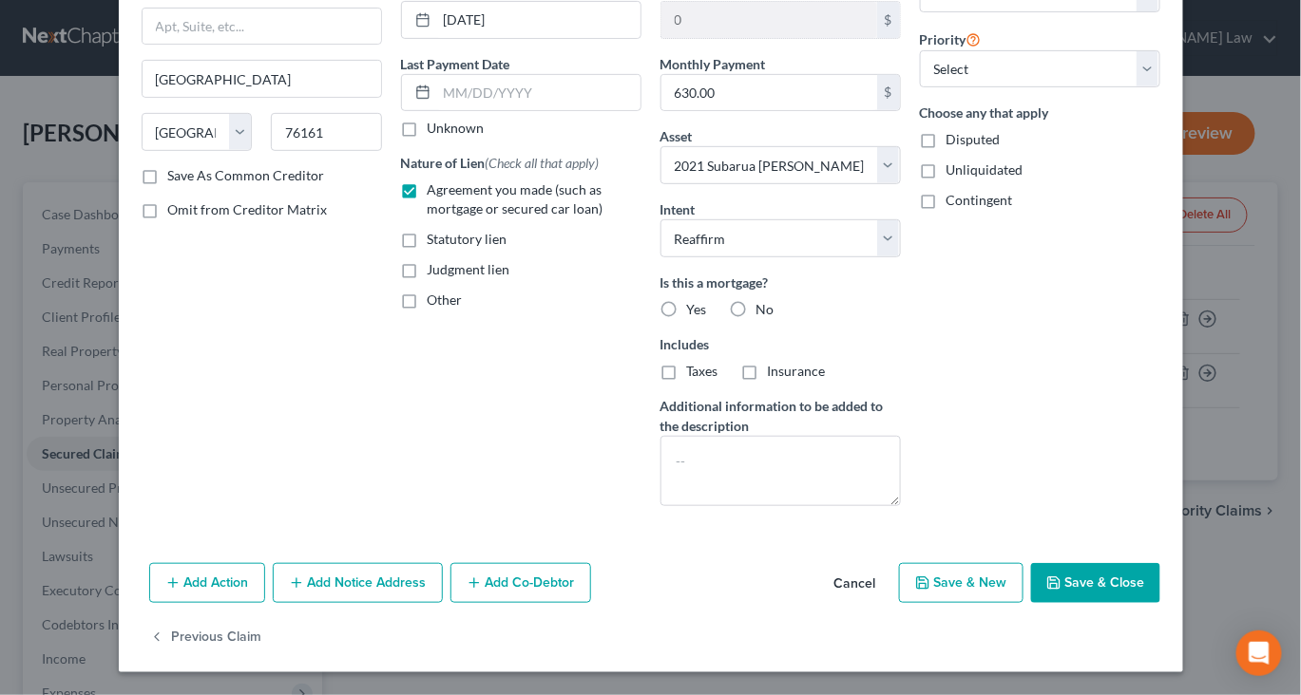
scroll to position [423, 0]
click at [1159, 563] on button "Save & Close" at bounding box center [1095, 583] width 129 height 40
select select
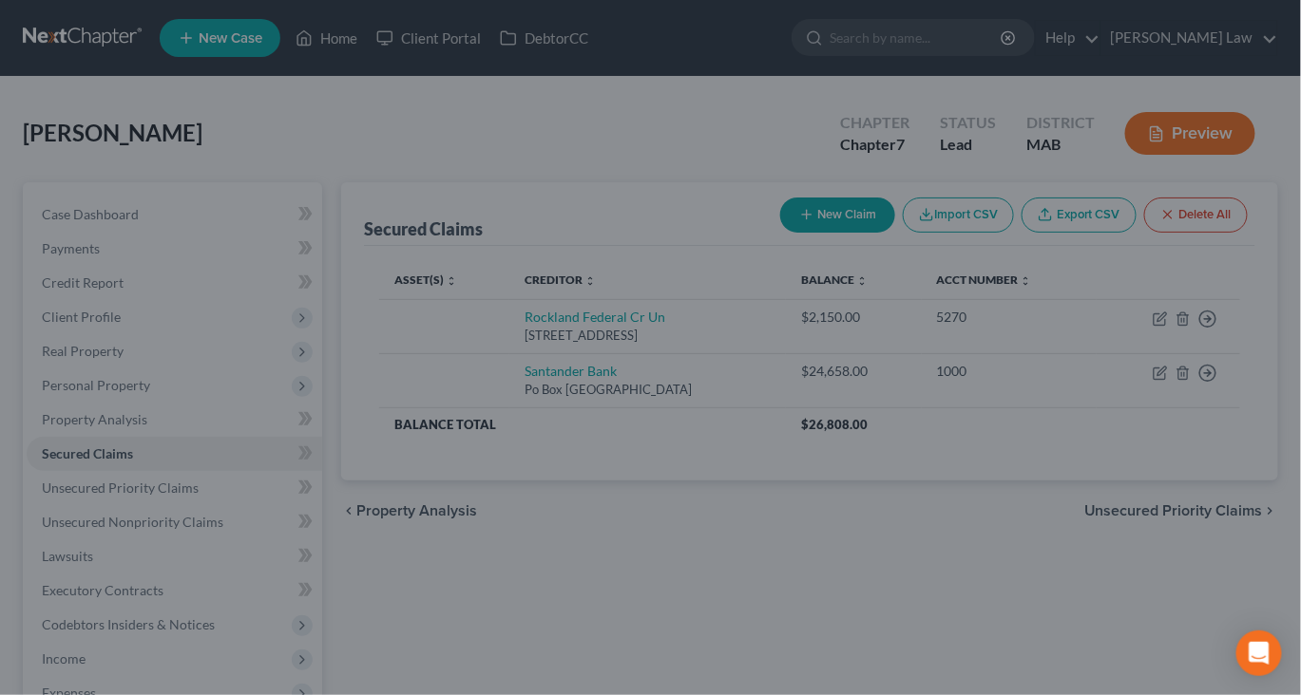
type input "-1,943.00"
select select "12"
type input "0"
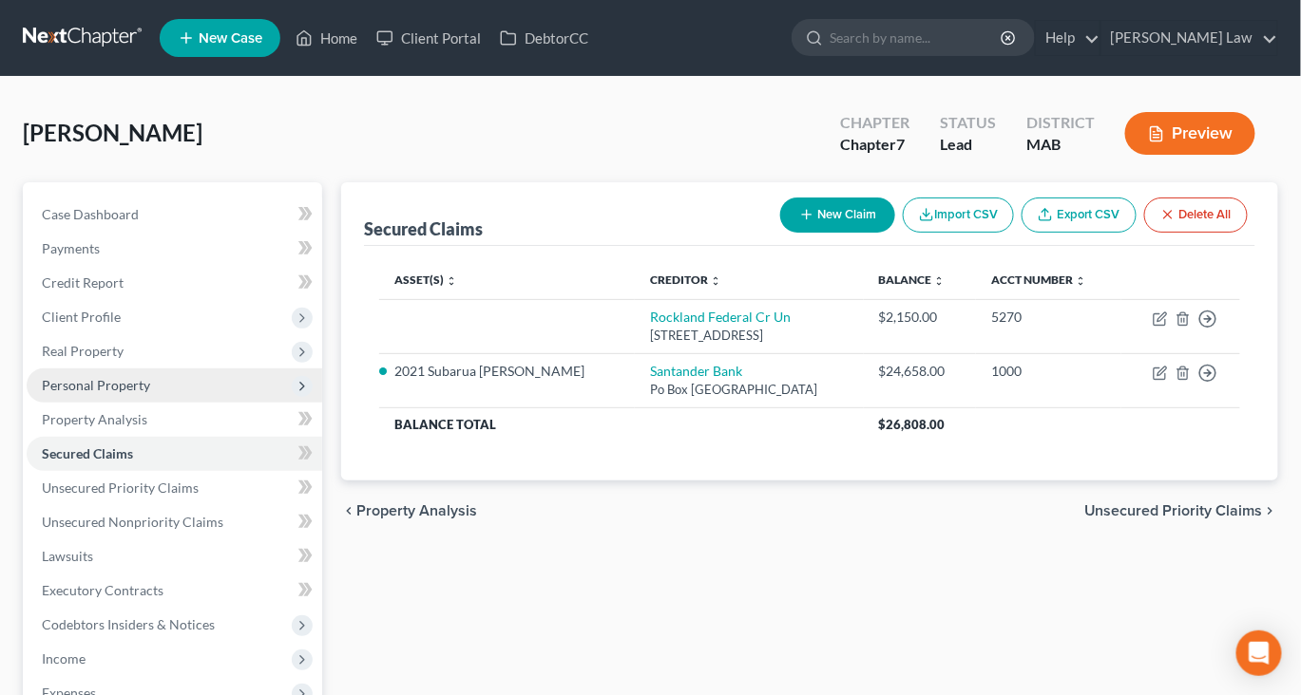
click at [90, 393] on span "Personal Property" at bounding box center [96, 385] width 108 height 16
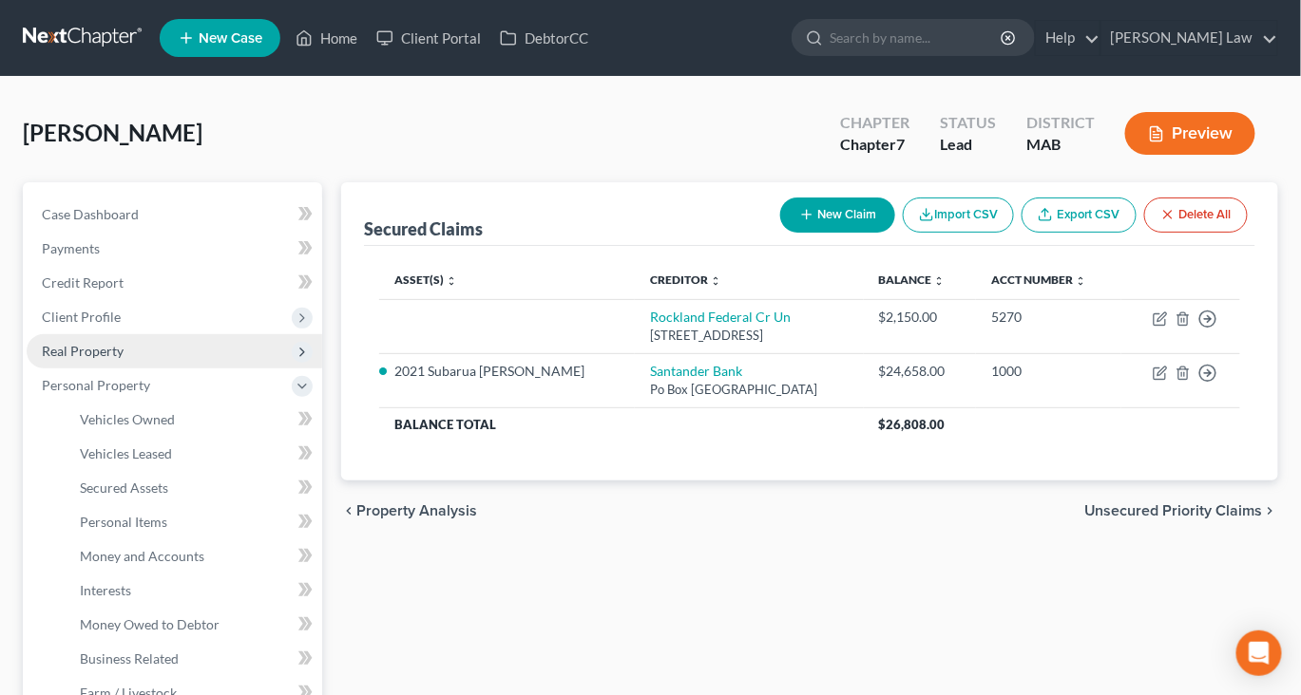
click at [102, 359] on span "Real Property" at bounding box center [83, 351] width 82 height 16
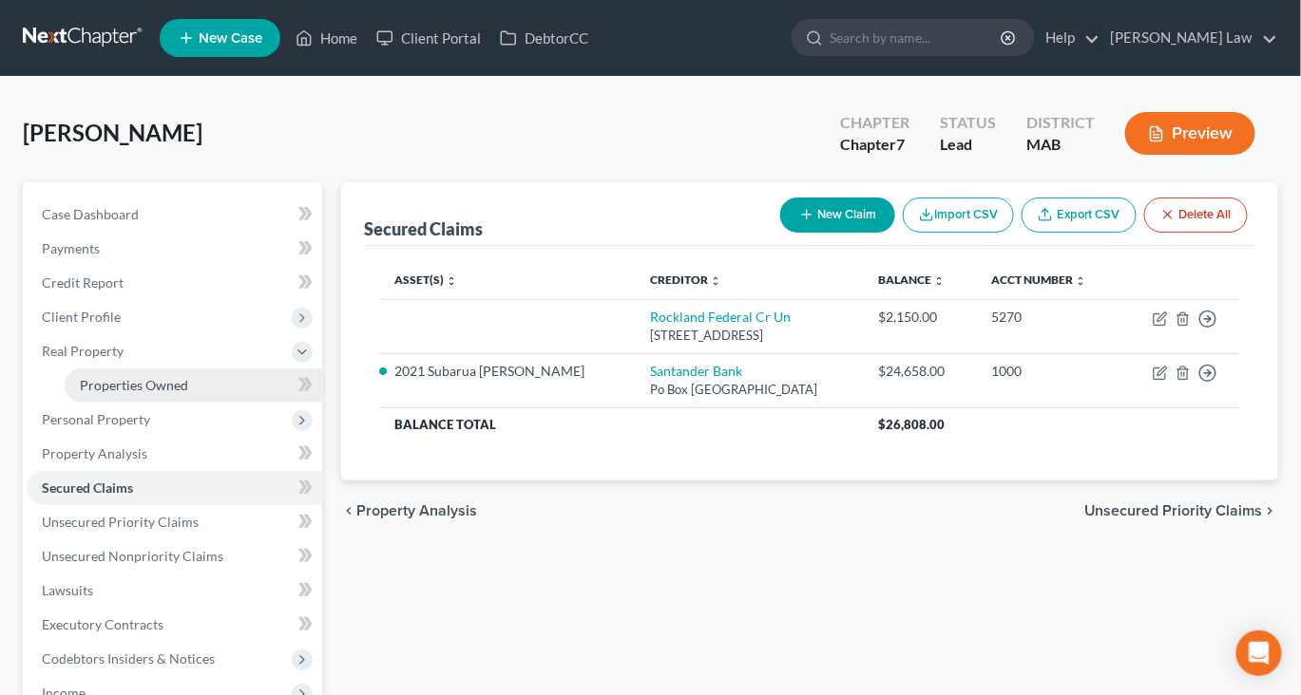
click at [139, 393] on span "Properties Owned" at bounding box center [134, 385] width 108 height 16
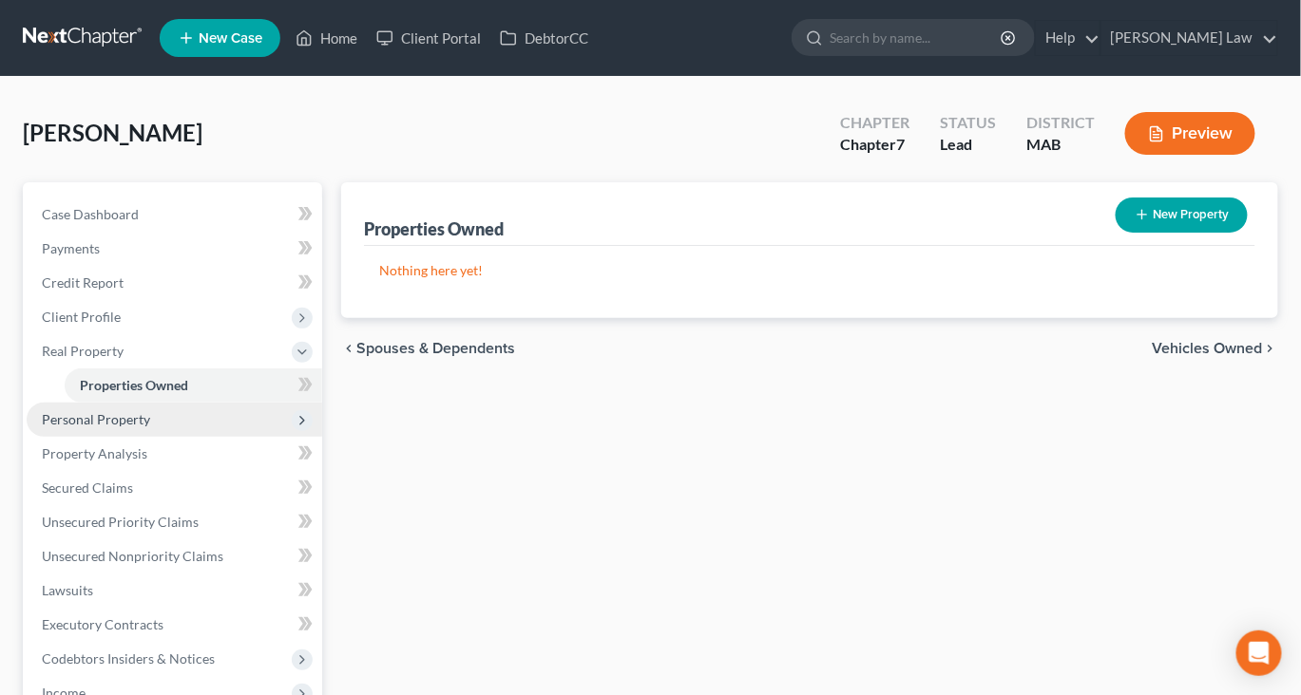
click at [150, 427] on span "Personal Property" at bounding box center [96, 419] width 108 height 16
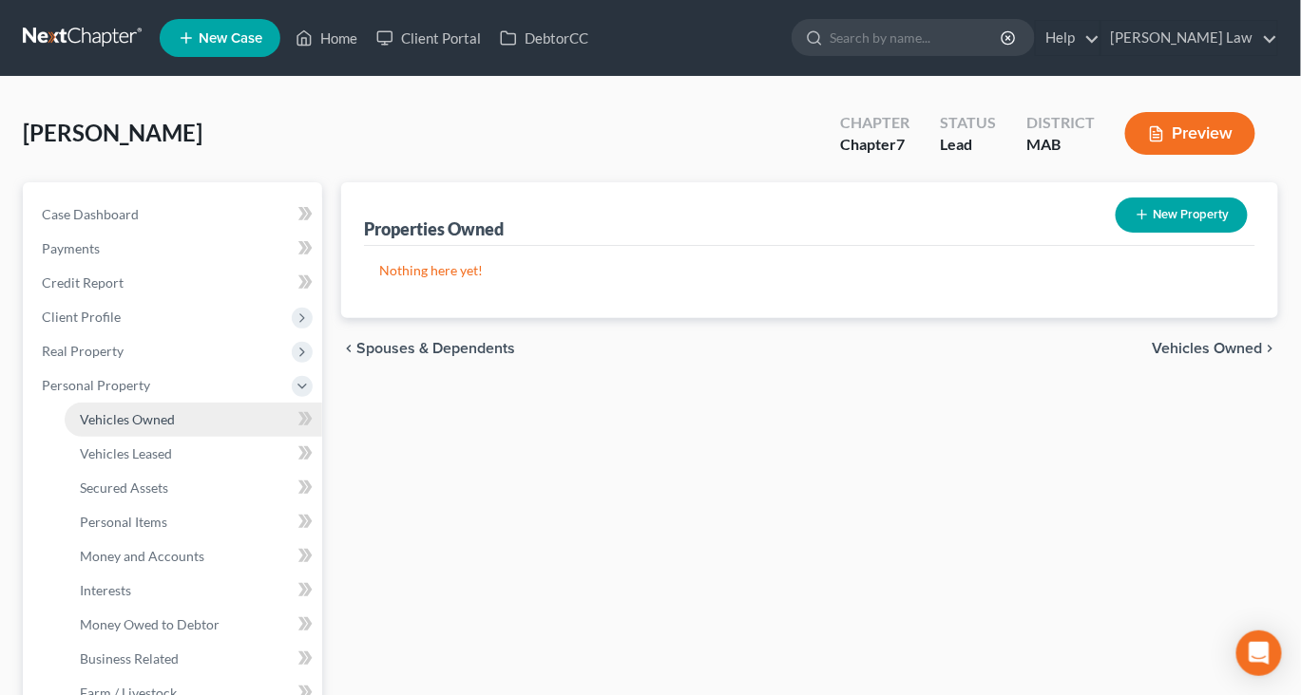
click at [173, 427] on span "Vehicles Owned" at bounding box center [127, 419] width 95 height 16
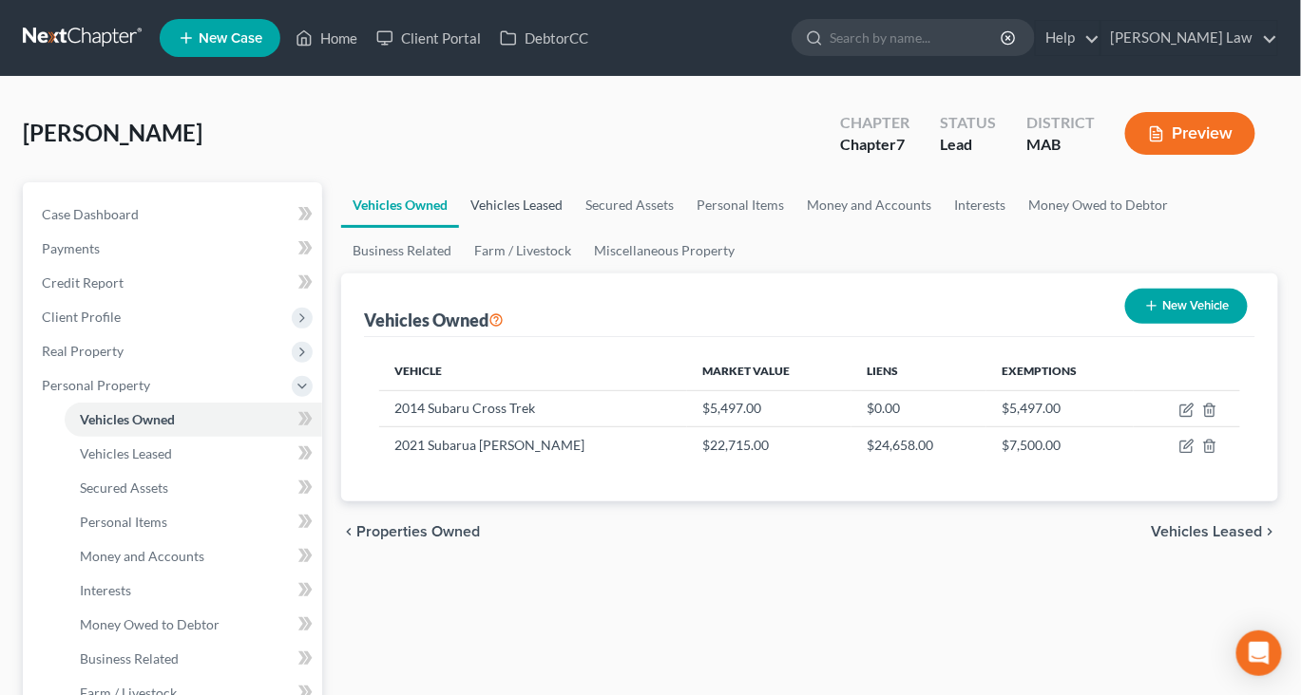
click at [574, 228] on link "Vehicles Leased" at bounding box center [516, 205] width 115 height 46
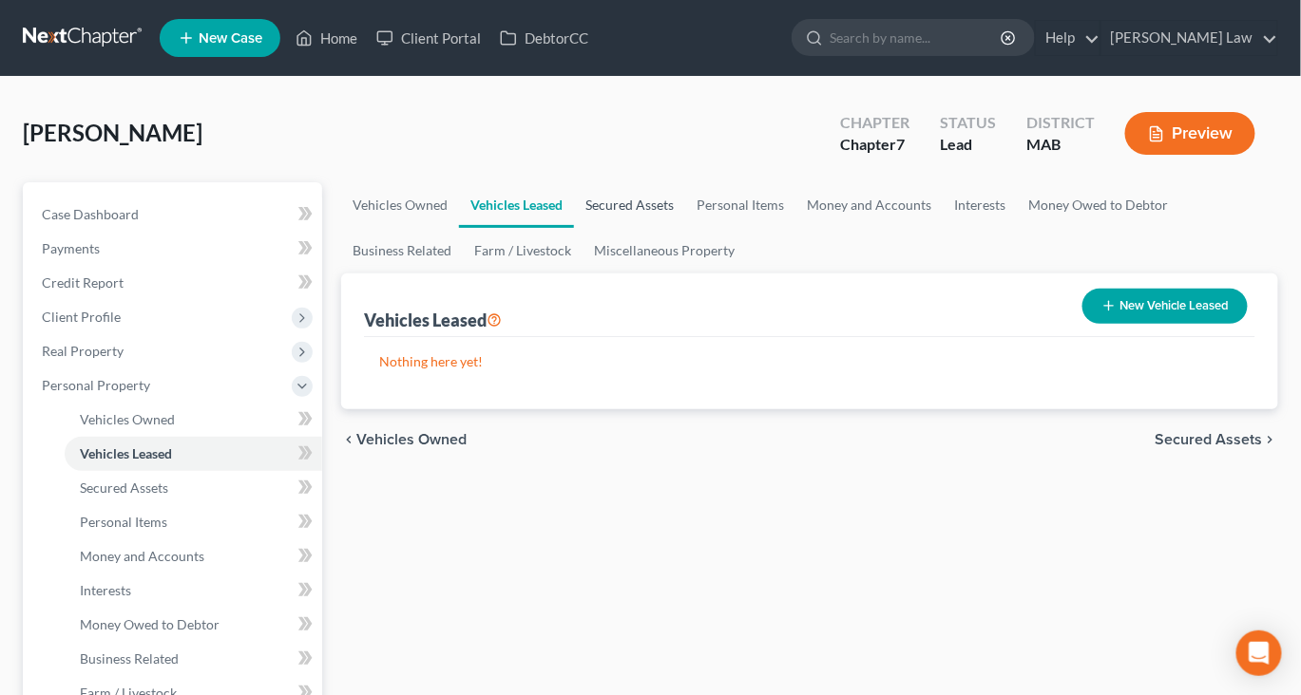
click at [685, 228] on link "Secured Assets" at bounding box center [629, 205] width 111 height 46
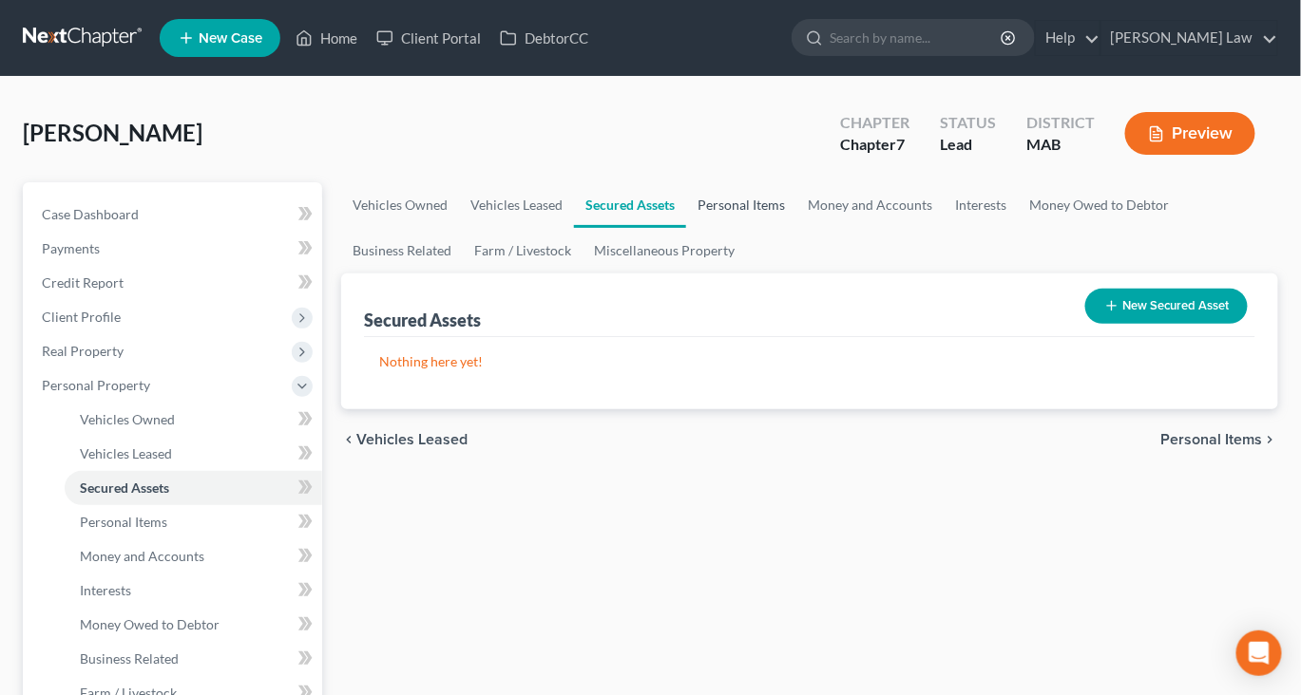
click at [796, 228] on link "Personal Items" at bounding box center [741, 205] width 110 height 46
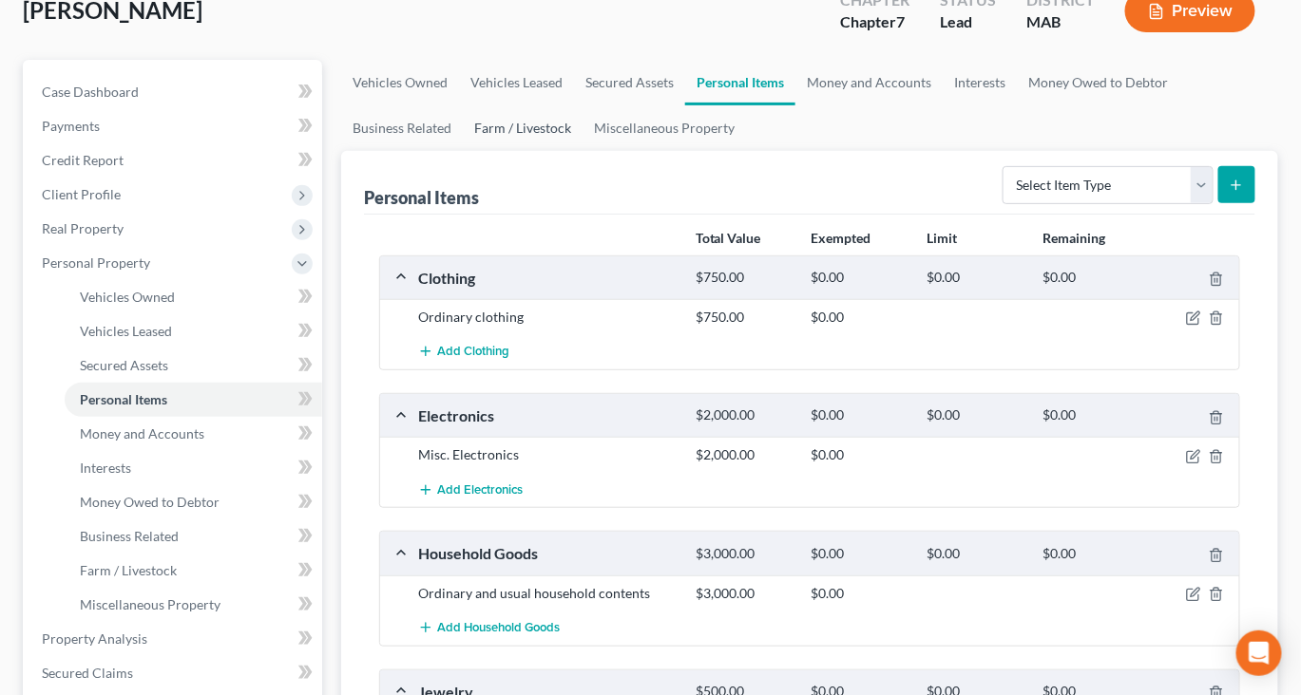
scroll to position [6, 0]
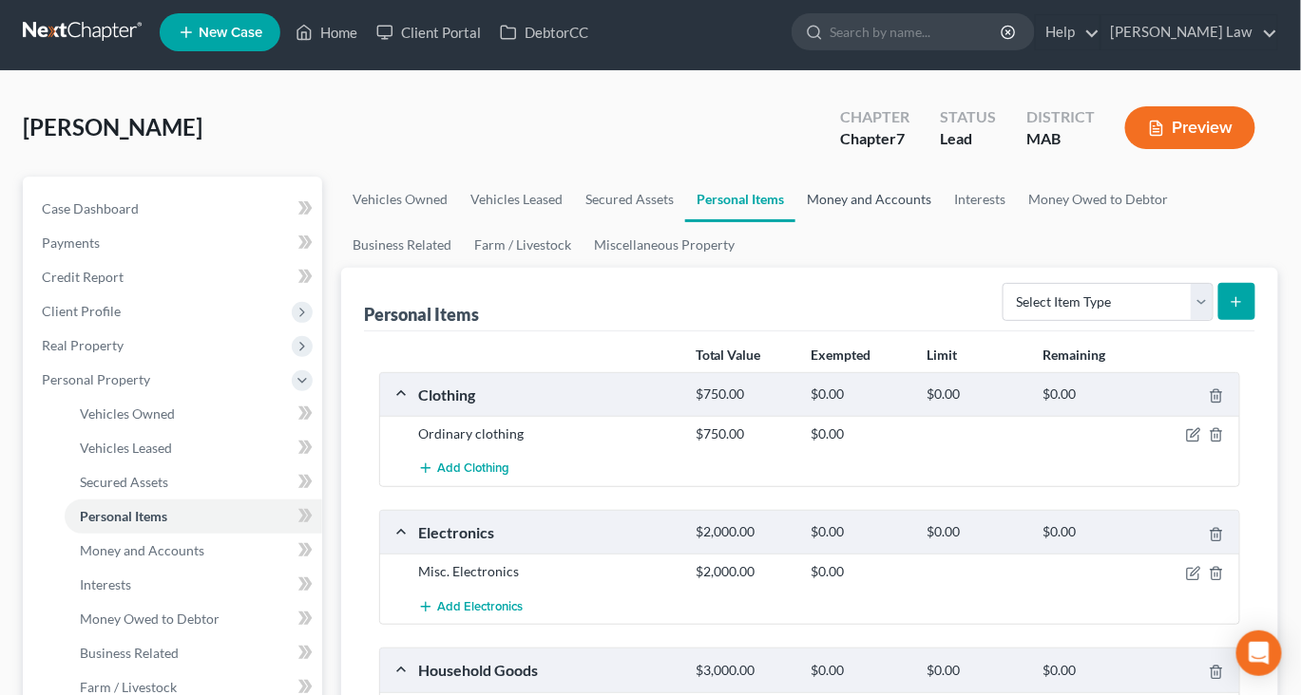
click at [942, 222] on link "Money and Accounts" at bounding box center [868, 200] width 147 height 46
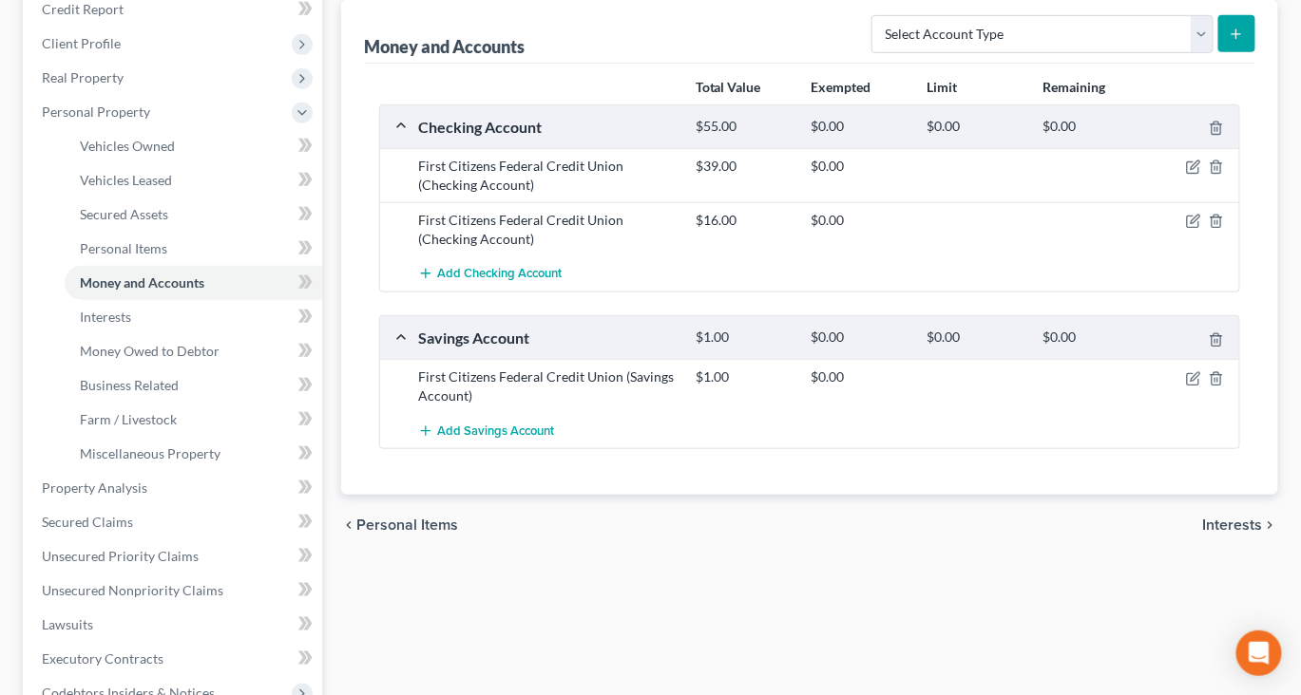
scroll to position [275, 0]
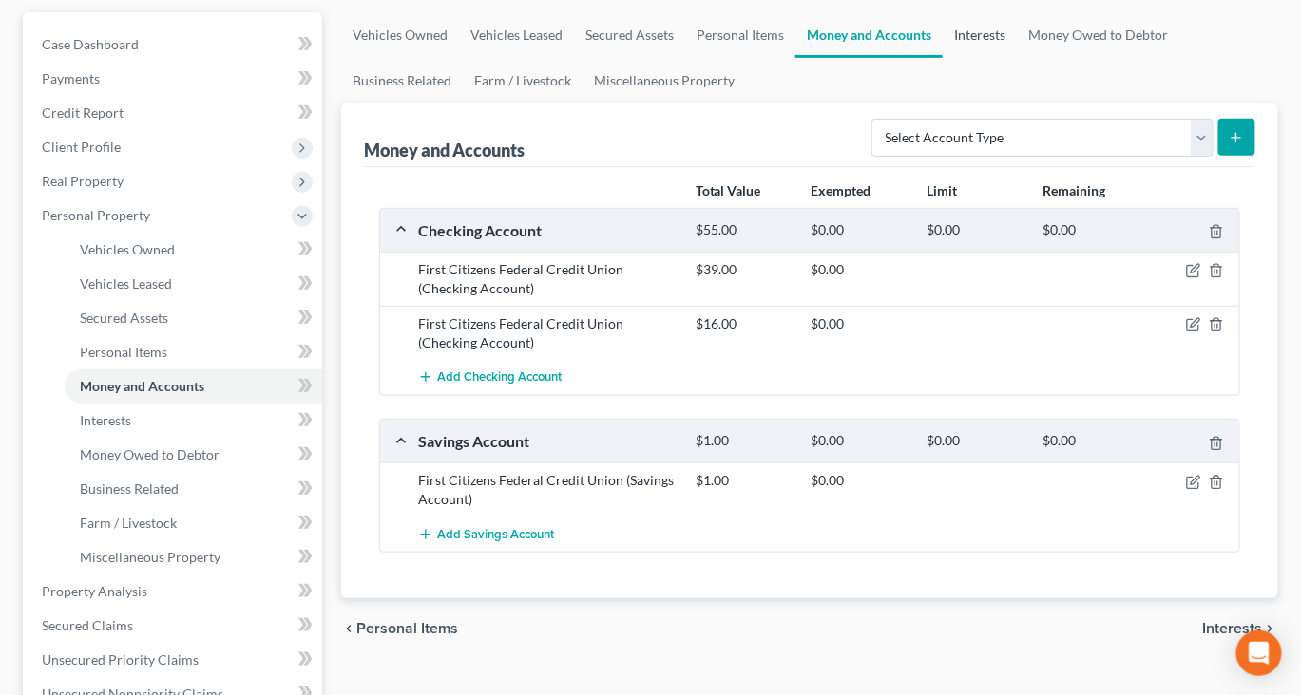
click at [1016, 58] on link "Interests" at bounding box center [979, 35] width 74 height 46
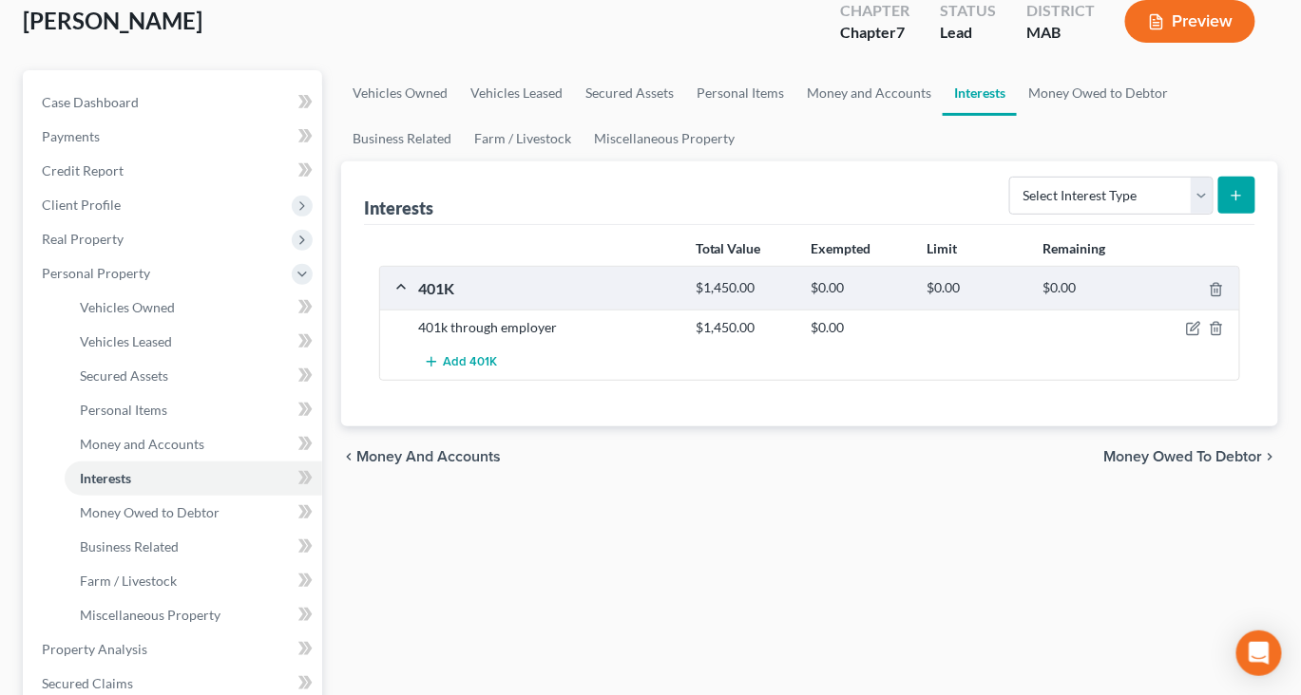
scroll to position [113, 0]
click at [1016, 115] on link "Money Owed to Debtor" at bounding box center [1097, 92] width 162 height 46
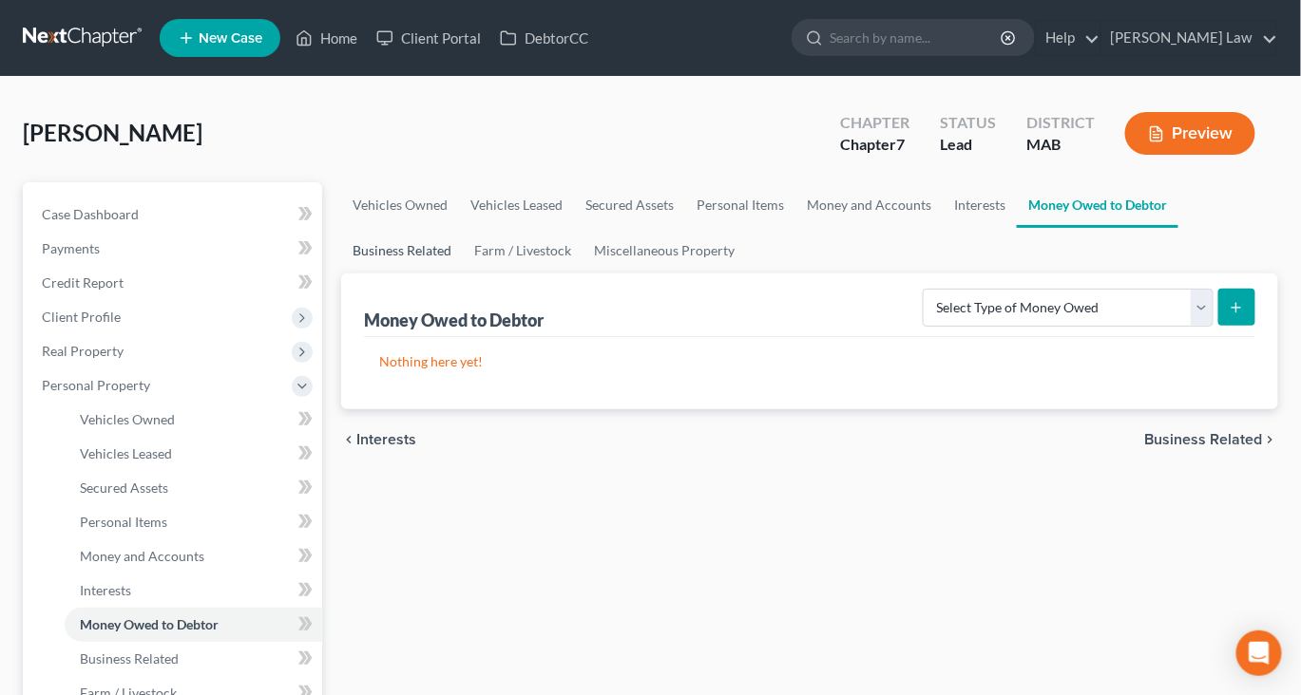
click at [463, 274] on link "Business Related" at bounding box center [402, 251] width 122 height 46
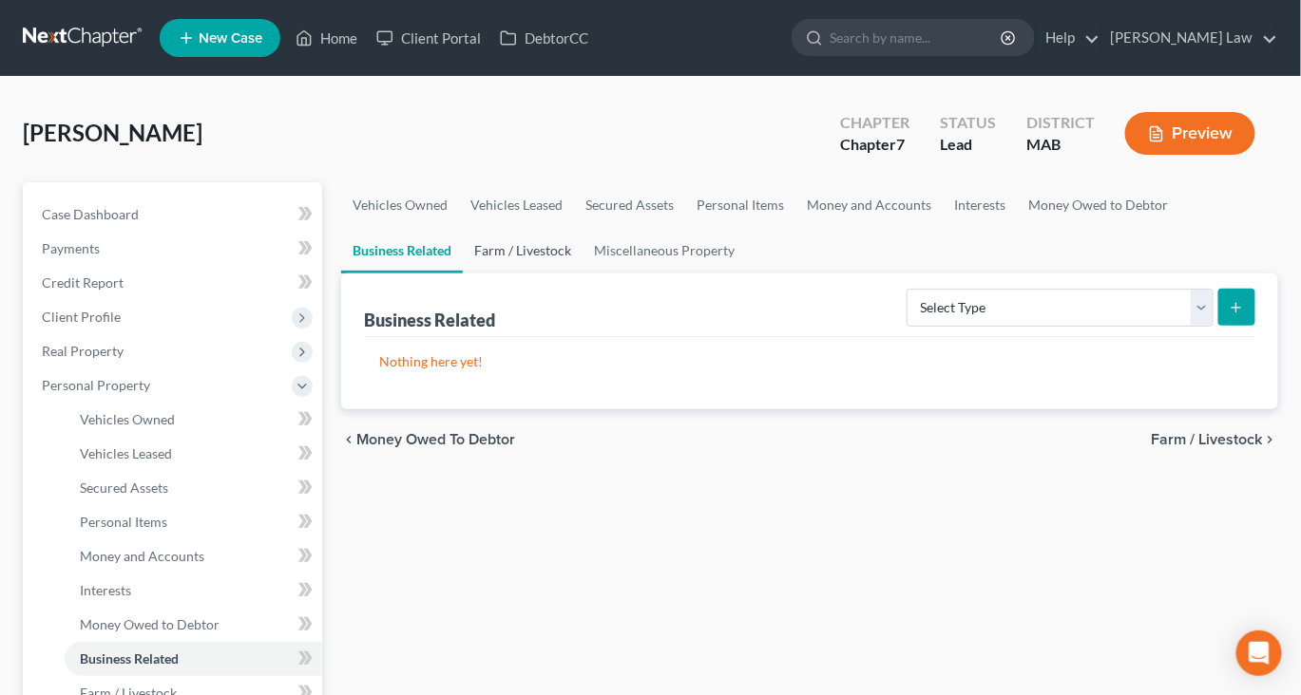
click at [582, 274] on link "Farm / Livestock" at bounding box center [523, 251] width 120 height 46
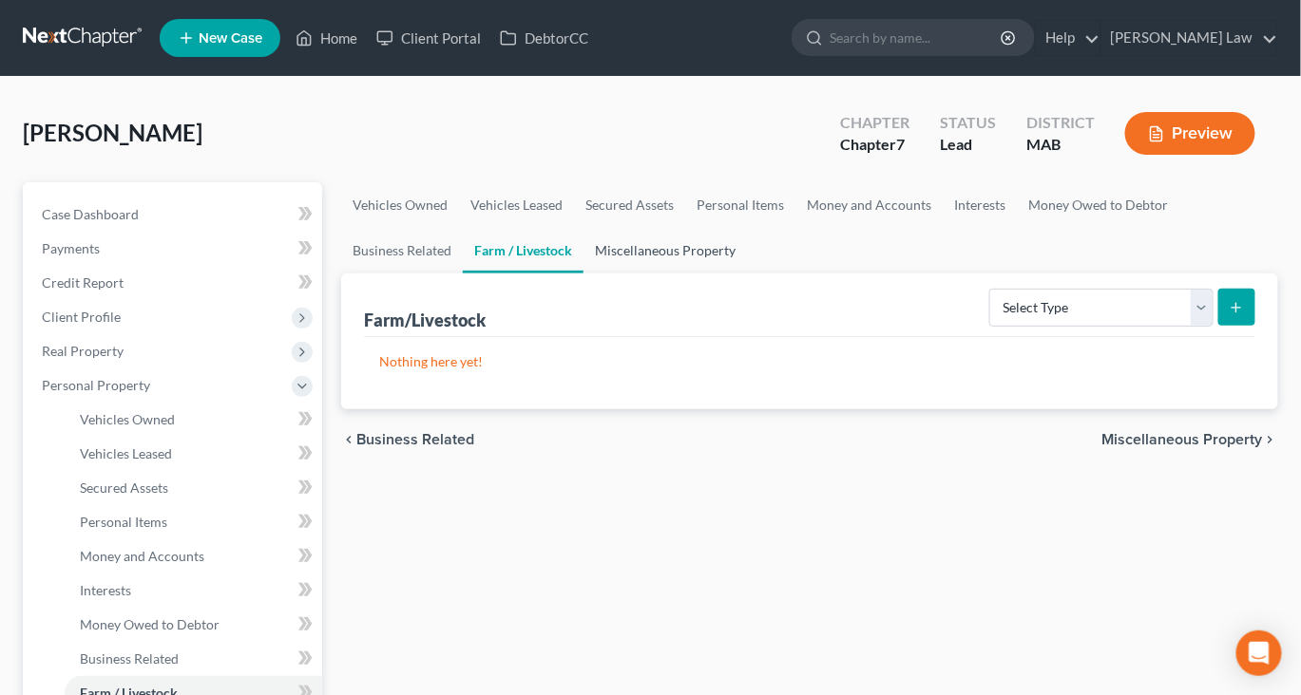
click at [747, 274] on link "Miscellaneous Property" at bounding box center [664, 251] width 163 height 46
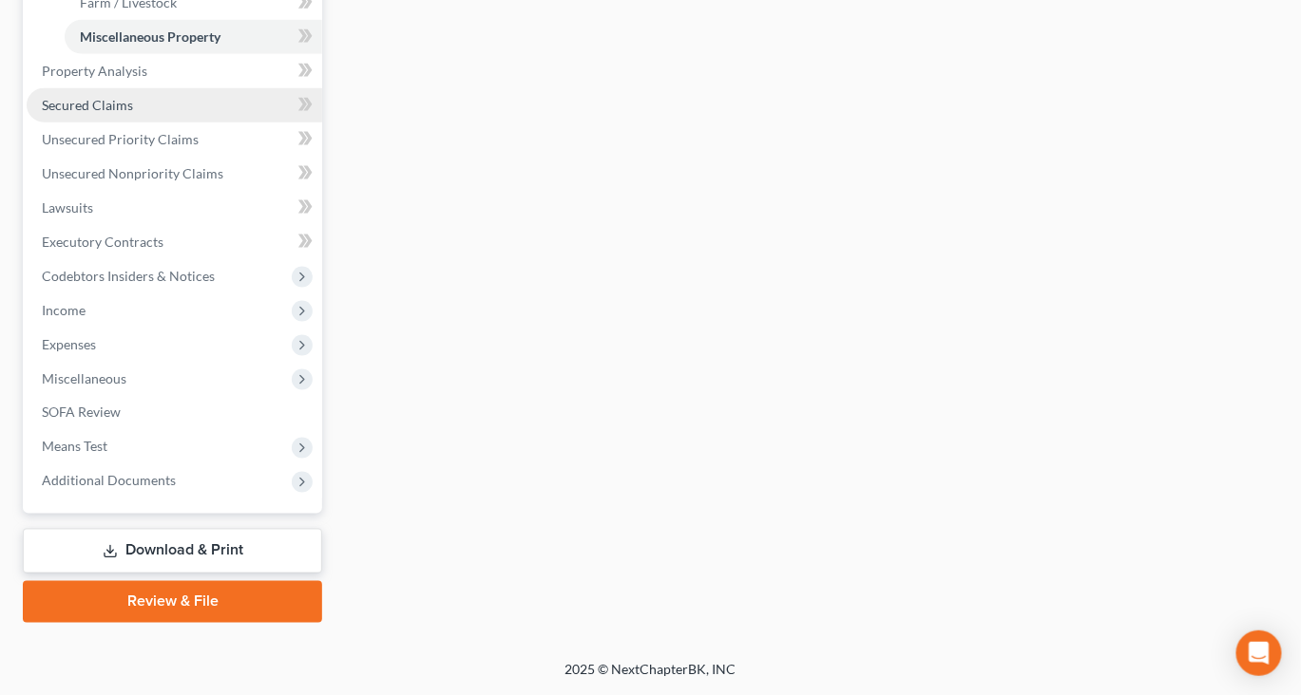
click at [122, 113] on span "Secured Claims" at bounding box center [87, 105] width 91 height 16
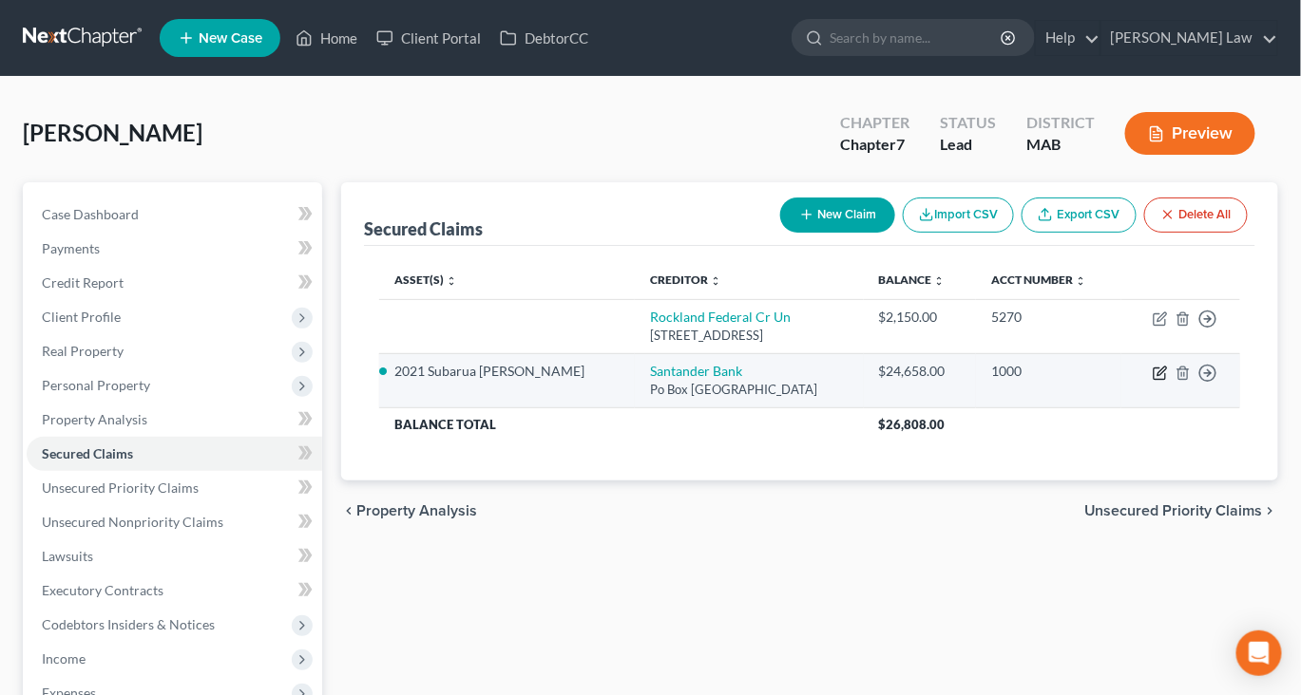
click at [1157, 375] on icon "button" at bounding box center [1161, 371] width 9 height 9
select select "45"
select select "2"
select select "0"
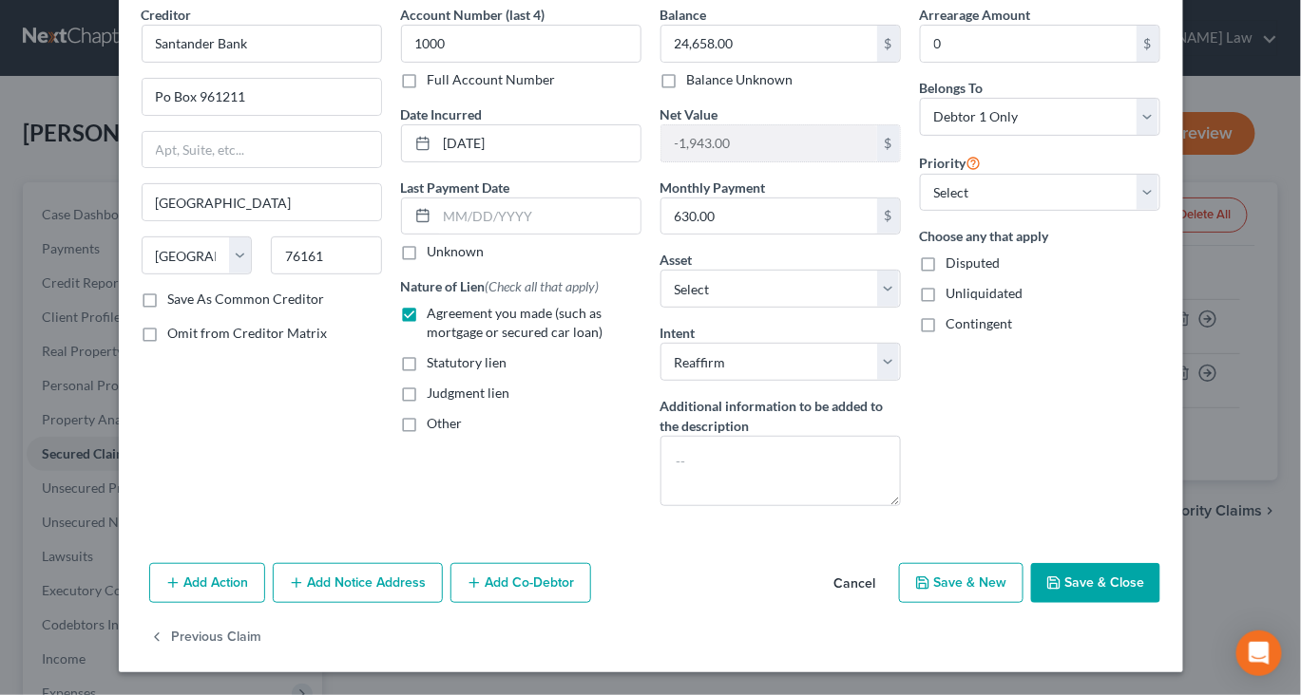
scroll to position [268, 0]
click at [1154, 568] on button "Save & Close" at bounding box center [1095, 583] width 129 height 40
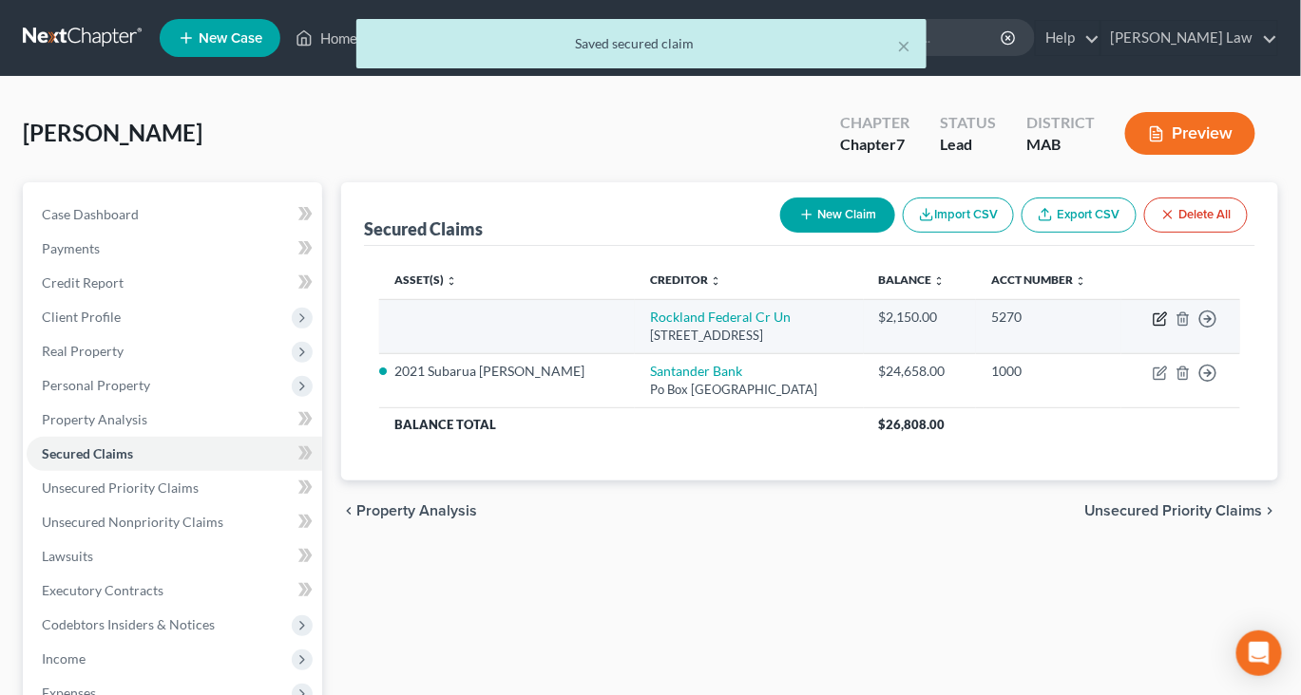
click at [1152, 327] on icon "button" at bounding box center [1159, 319] width 15 height 15
select select "22"
select select "0"
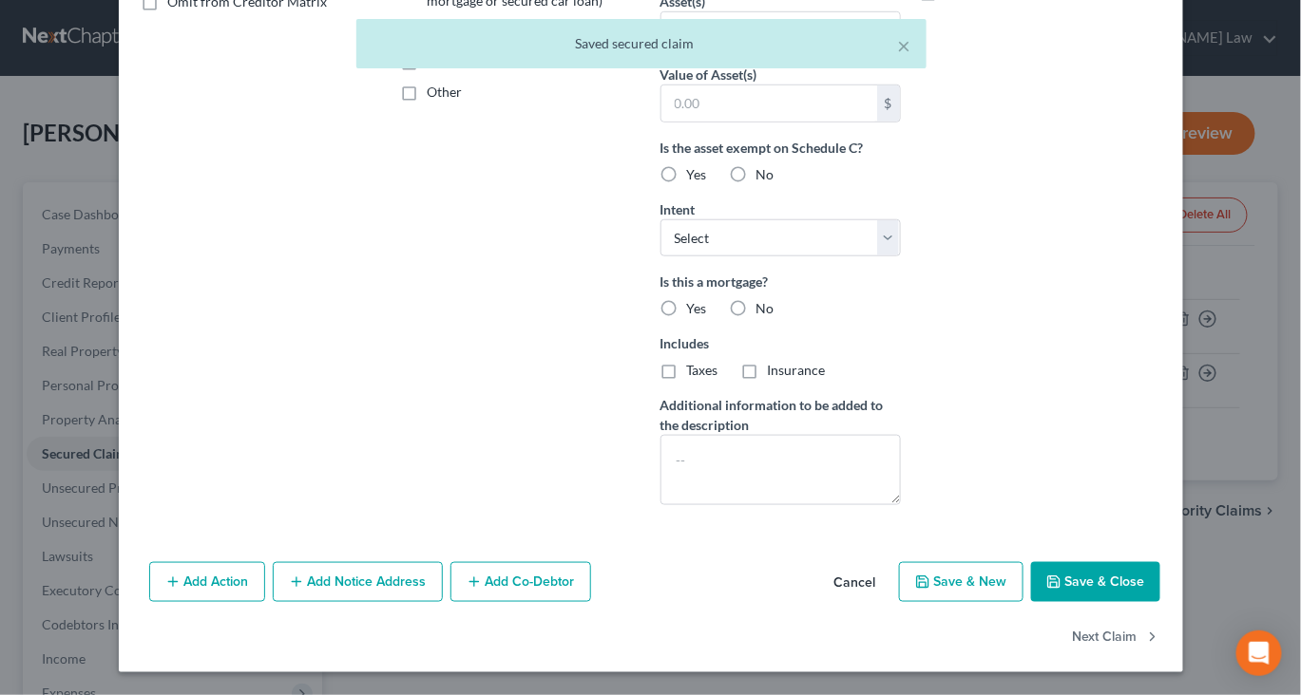
click at [1144, 562] on button "Save & Close" at bounding box center [1095, 582] width 129 height 40
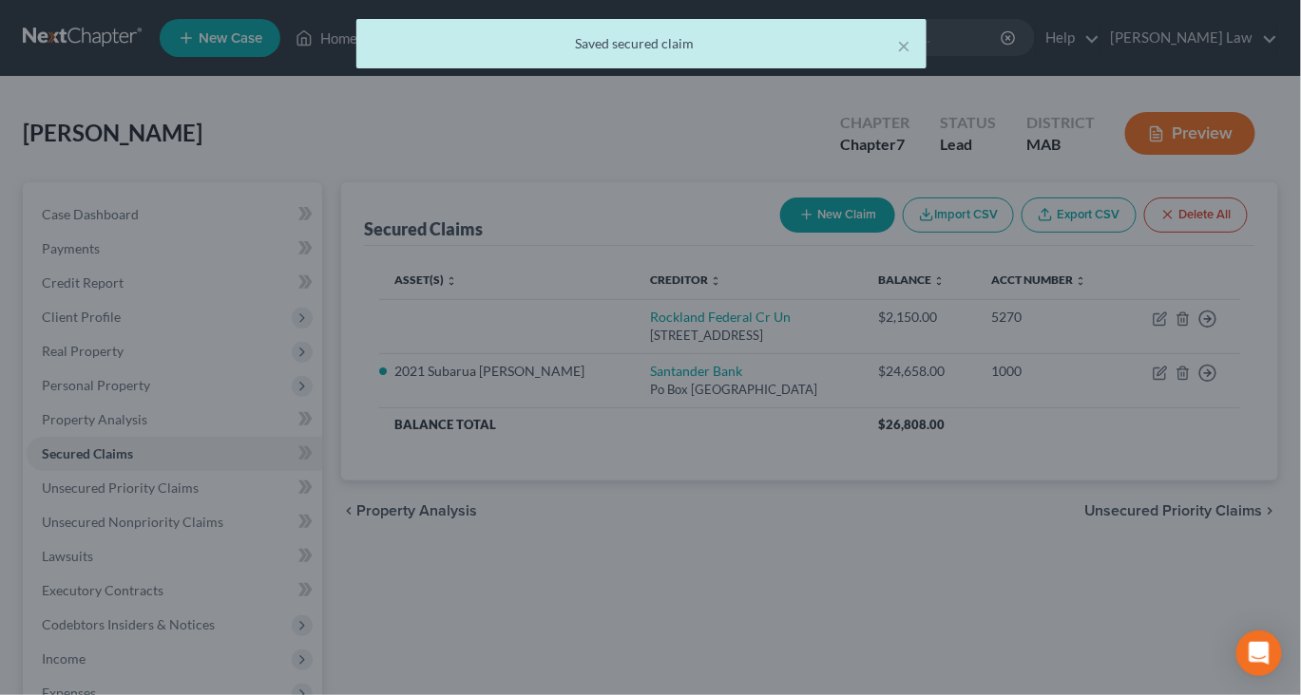
scroll to position [423, 0]
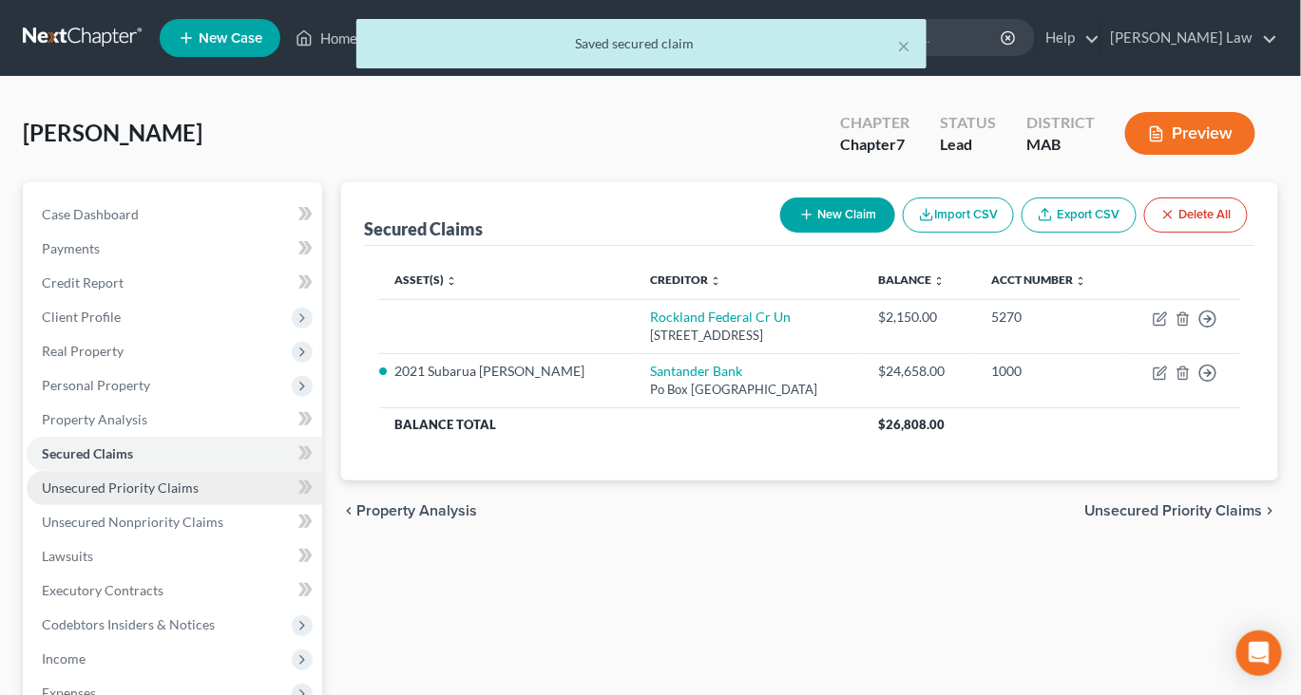
click at [140, 496] on span "Unsecured Priority Claims" at bounding box center [120, 488] width 157 height 16
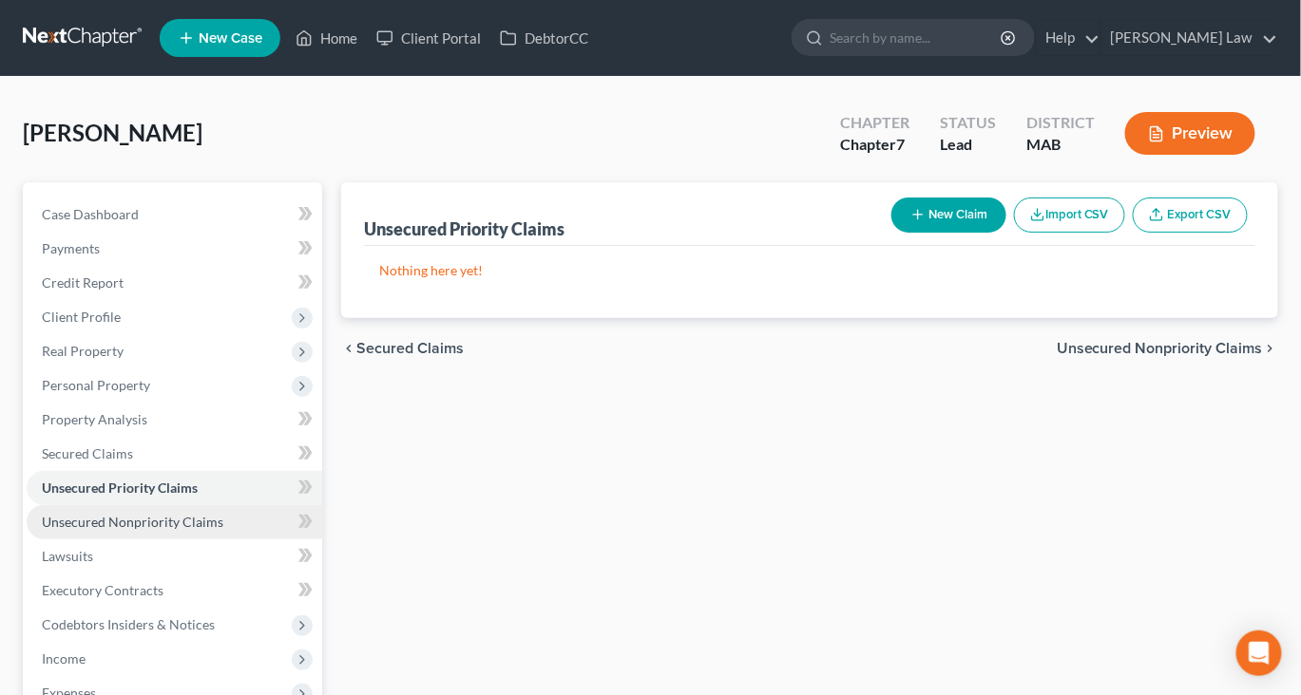
click at [211, 530] on span "Unsecured Nonpriority Claims" at bounding box center [132, 522] width 181 height 16
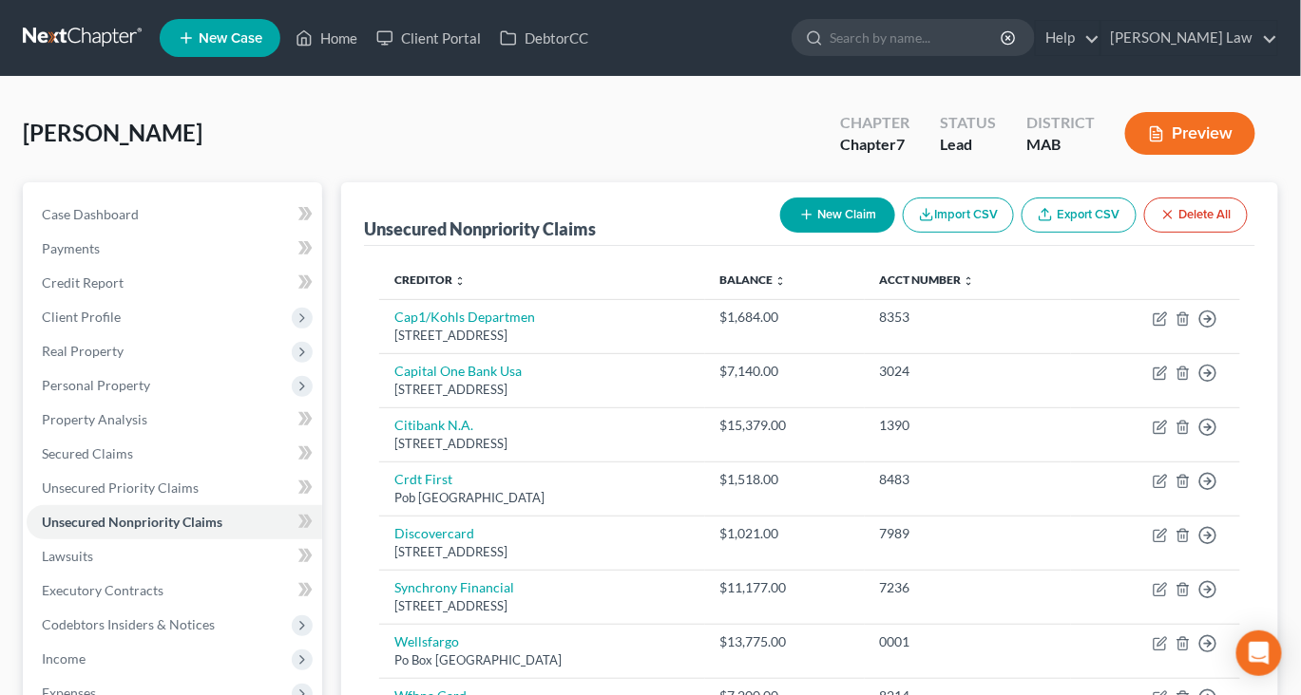
click at [780, 233] on button "New Claim" at bounding box center [837, 215] width 115 height 35
select select "0"
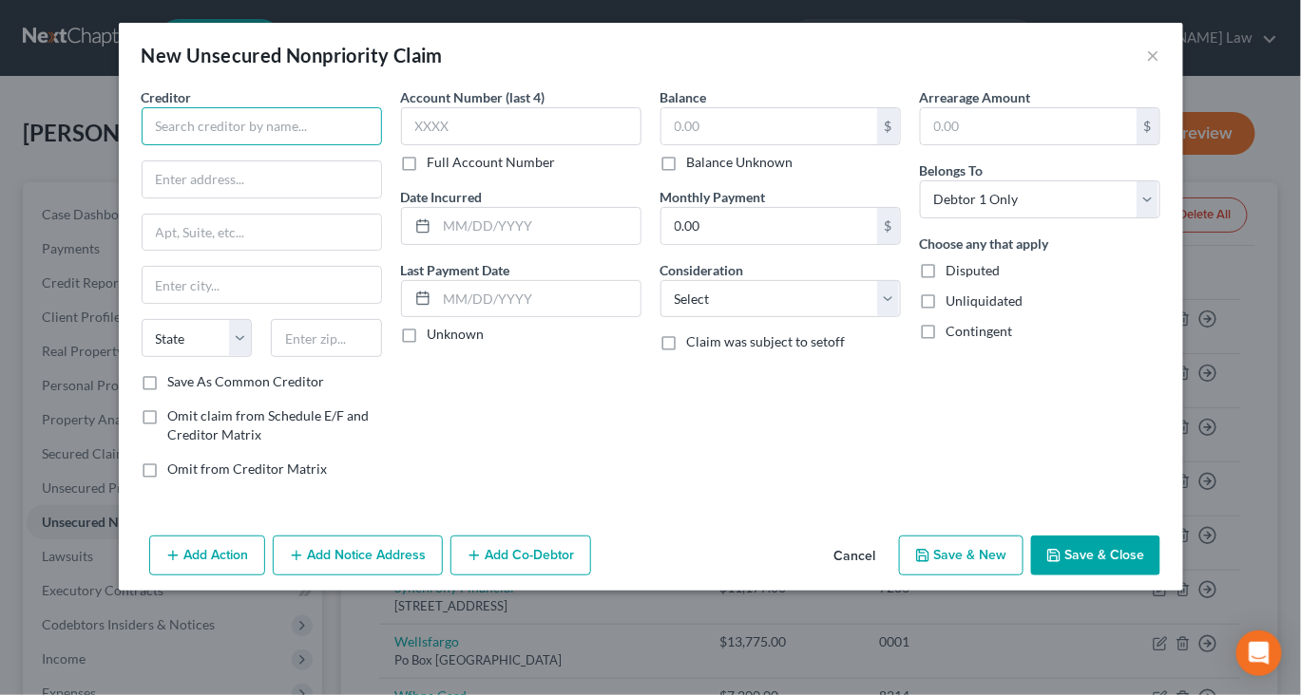
click at [209, 145] on input "text" at bounding box center [262, 126] width 240 height 38
type input "Morton Hospital"
type input "Po Box 417362"
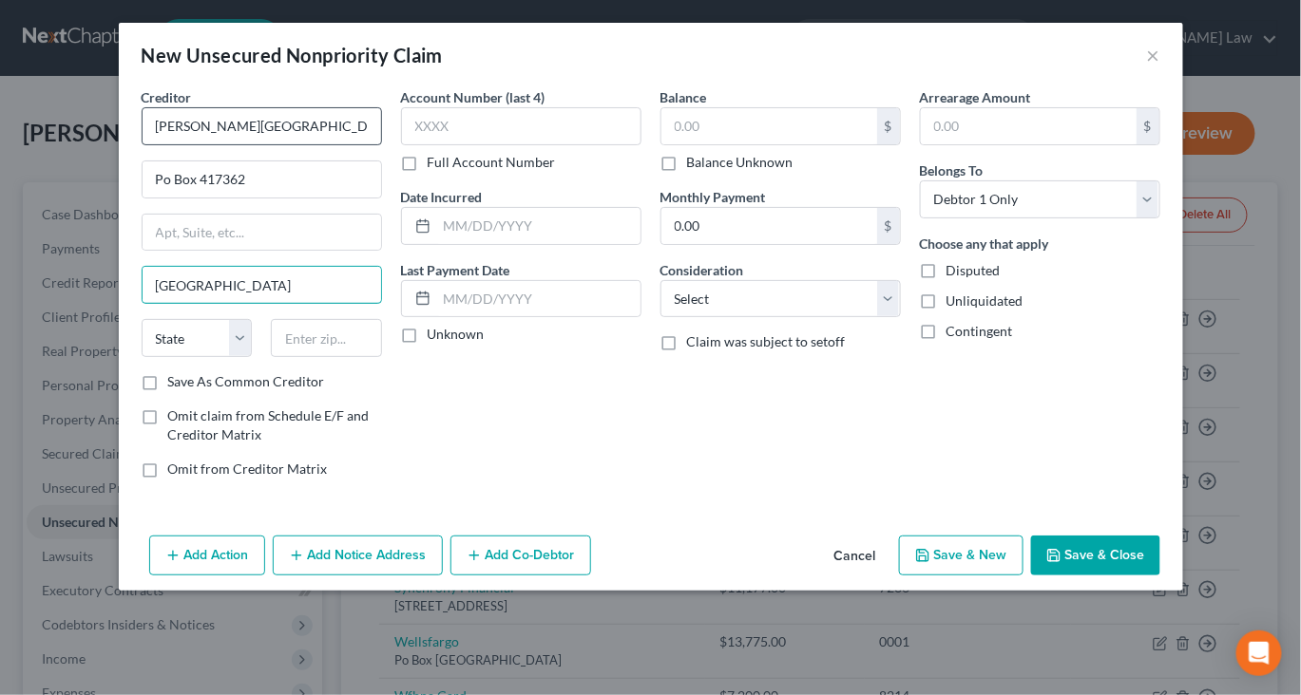
type input "Boston"
select select "22"
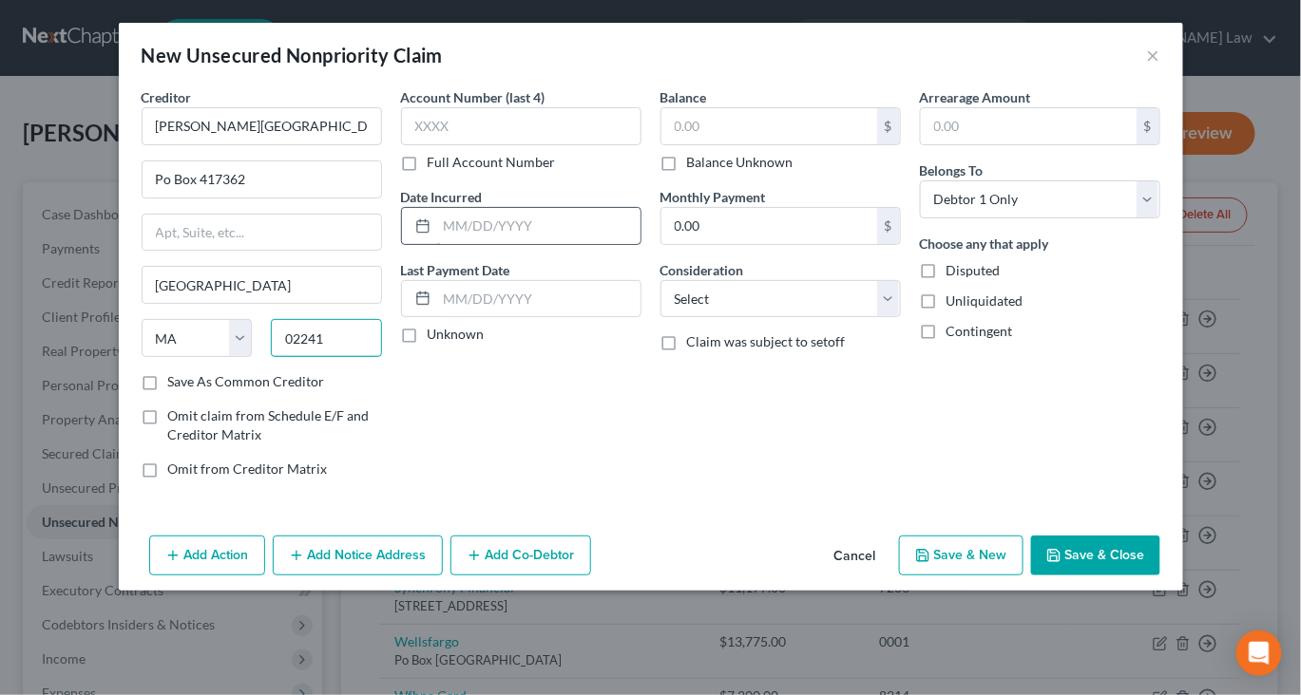
type input "02241"
click at [447, 244] on input "text" at bounding box center [538, 226] width 203 height 36
type input "2024"
click at [759, 144] on input "text" at bounding box center [769, 126] width 216 height 36
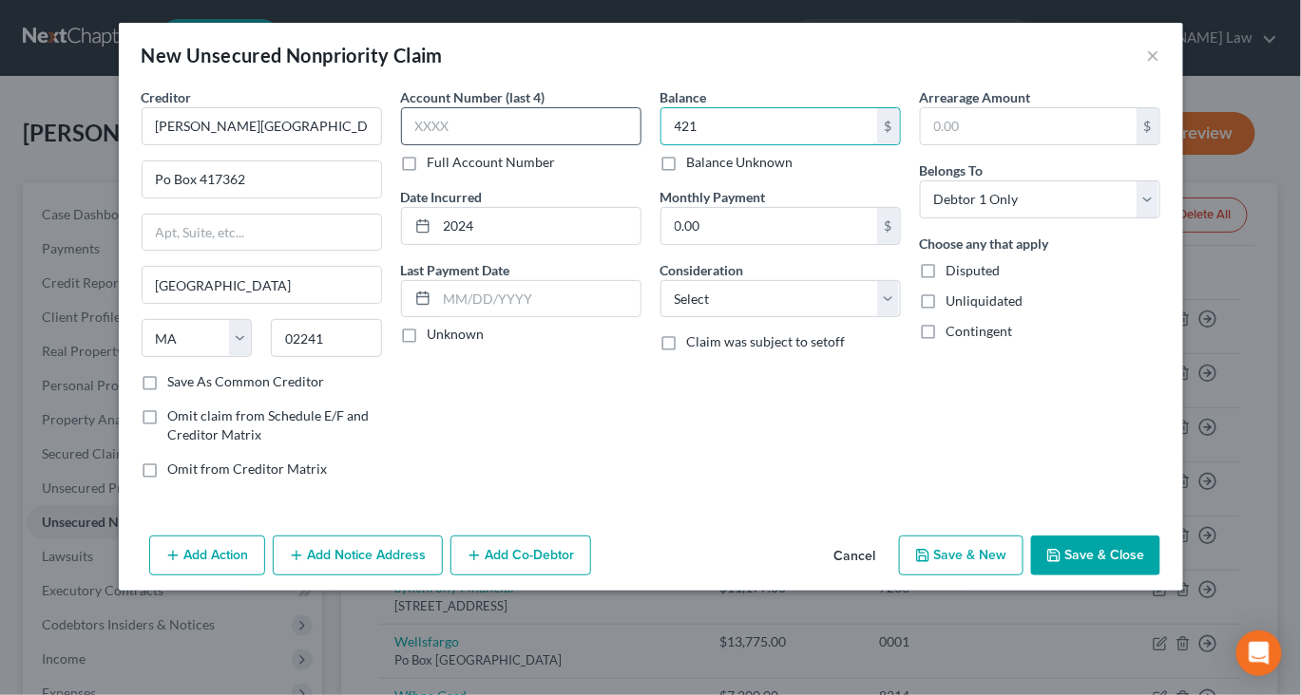
type input "421"
click at [531, 145] on input "text" at bounding box center [521, 126] width 240 height 38
type input "0744"
click at [1147, 576] on button "Save & Close" at bounding box center [1095, 556] width 129 height 40
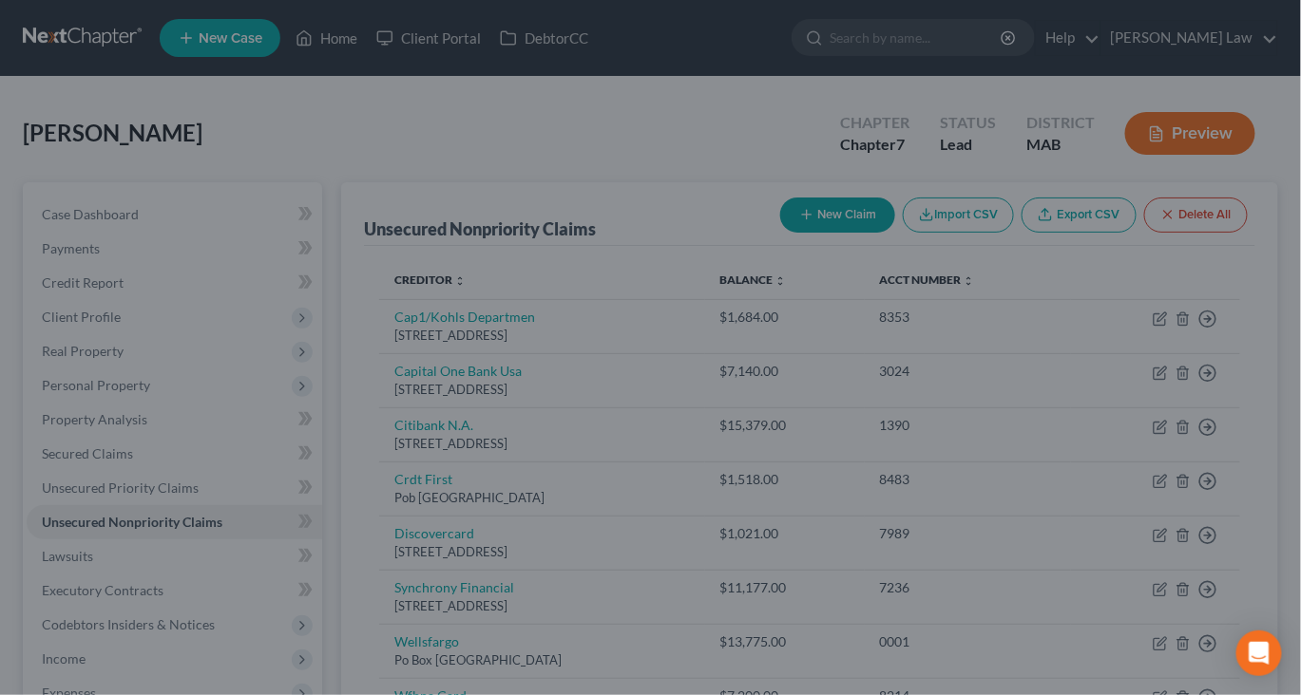
type input "421.00"
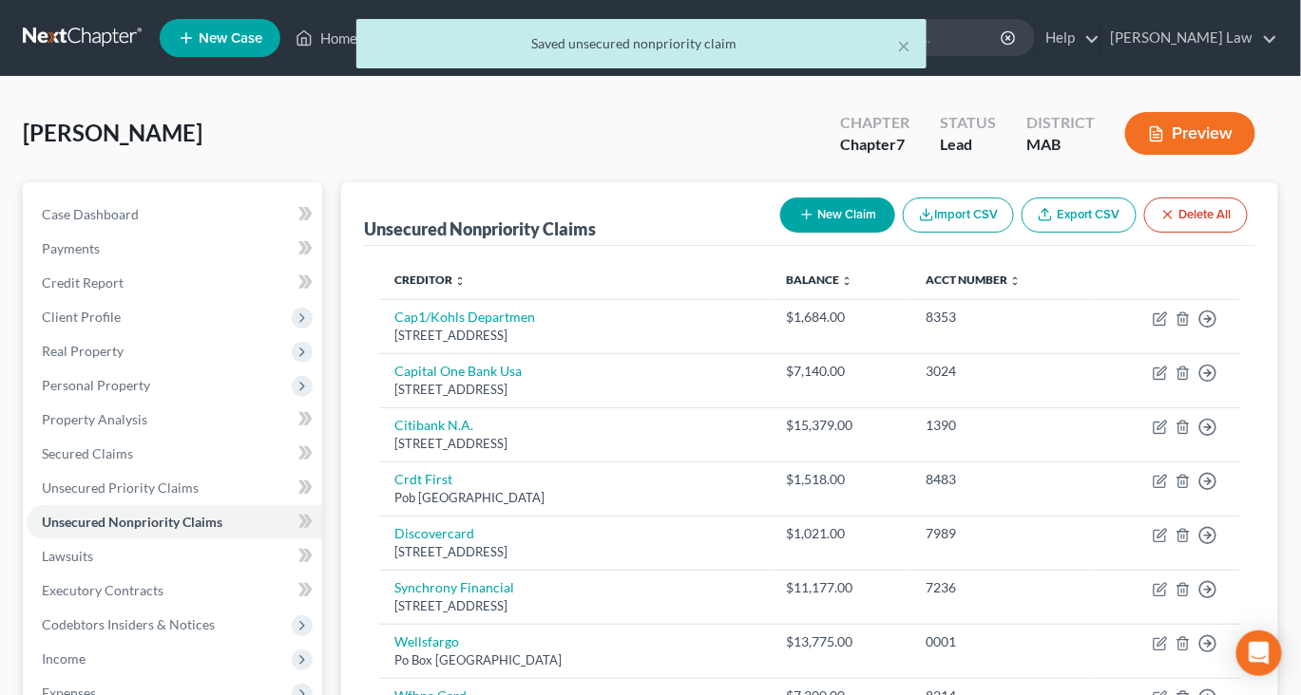
click at [780, 233] on button "New Claim" at bounding box center [837, 215] width 115 height 35
select select "0"
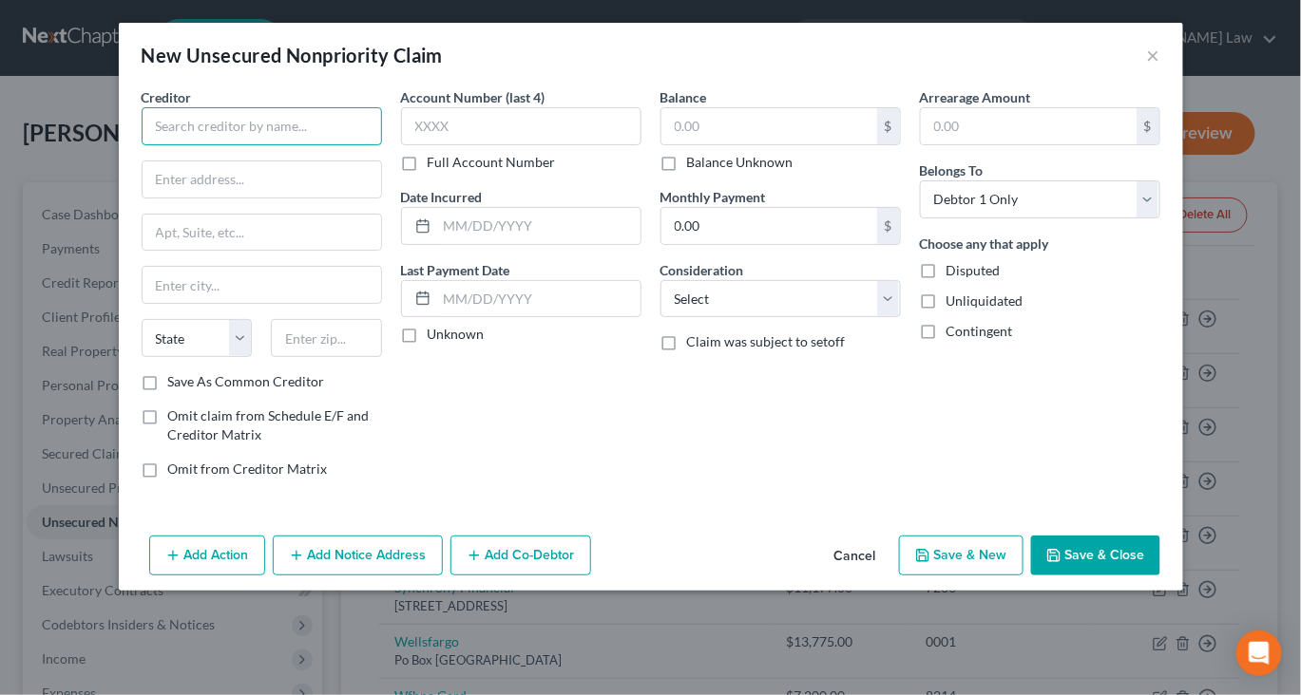
click at [245, 145] on input "text" at bounding box center [262, 126] width 240 height 38
type input "Steward Medical Group"
type input "In"
click at [287, 145] on input "Steward Medical Group" at bounding box center [262, 126] width 240 height 38
type input "Steward Medical Group, Inc."
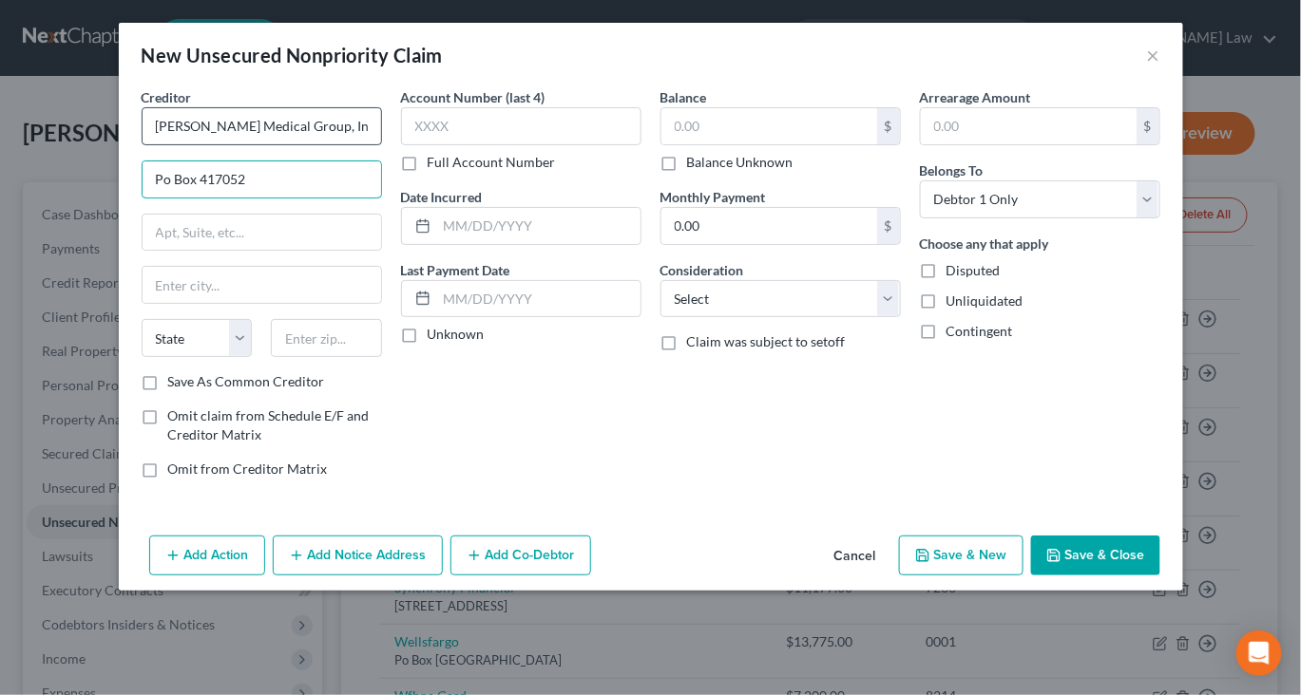
type input "Po Box 417052"
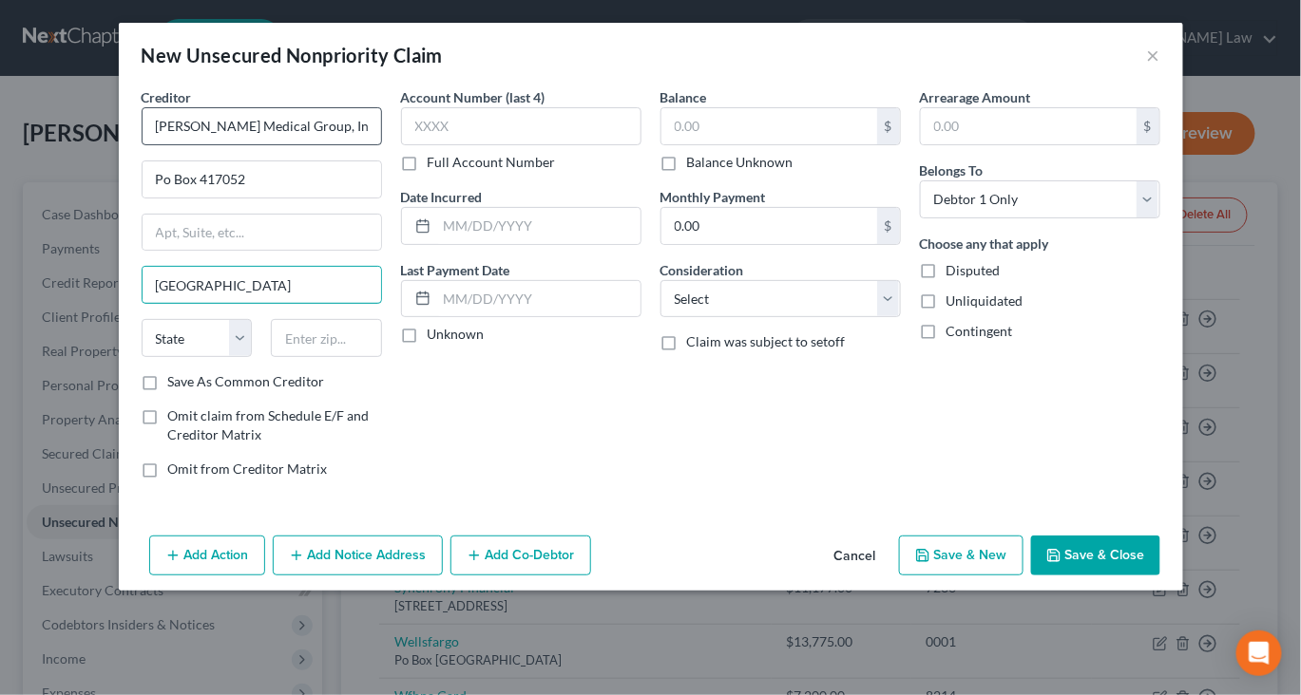
type input "Boston"
select select "22"
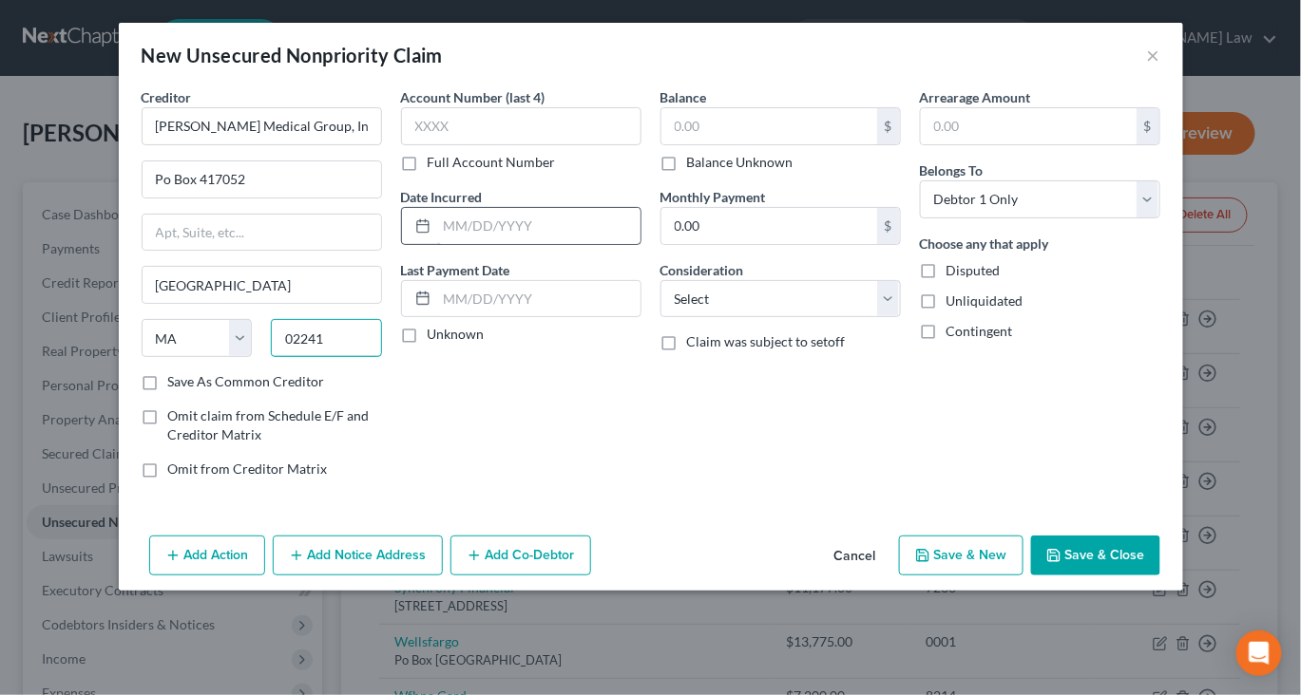
type input "02241"
click at [444, 244] on input "text" at bounding box center [538, 226] width 203 height 36
type input "2024"
click at [483, 145] on input "text" at bounding box center [521, 126] width 240 height 38
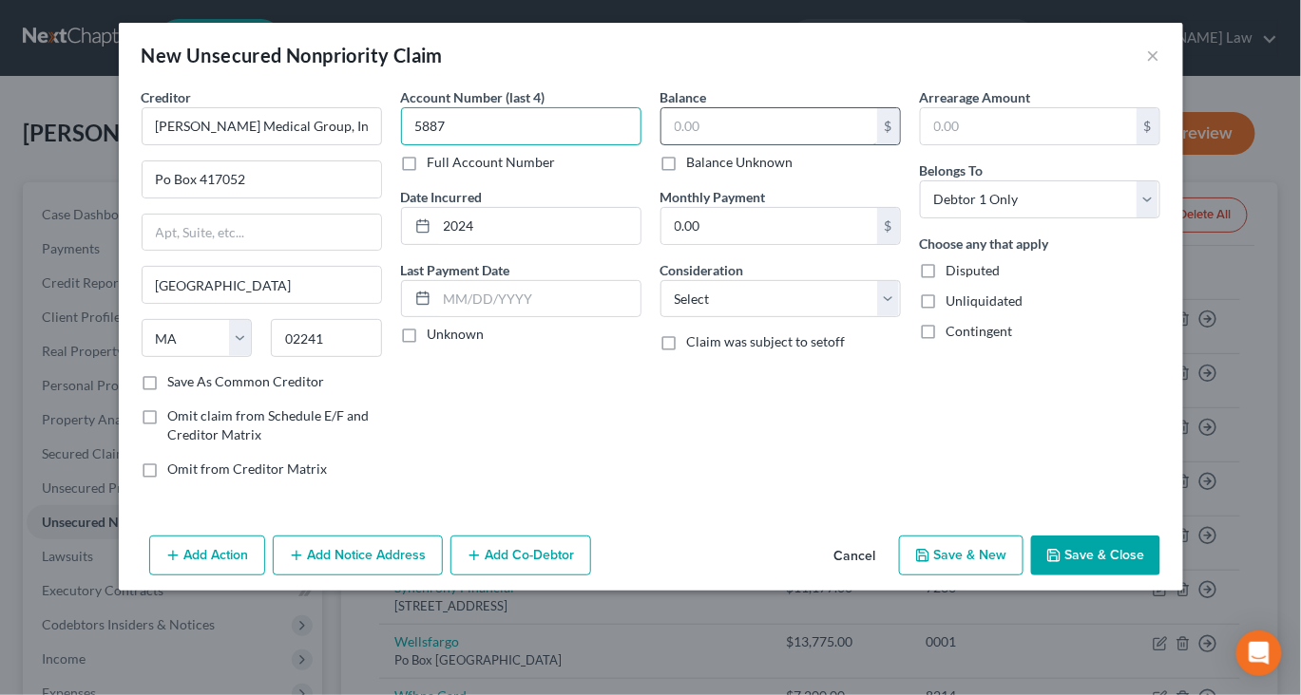
type input "5887"
click at [731, 144] on input "text" at bounding box center [769, 126] width 216 height 36
type input "314"
click at [1152, 576] on button "Save & Close" at bounding box center [1095, 556] width 129 height 40
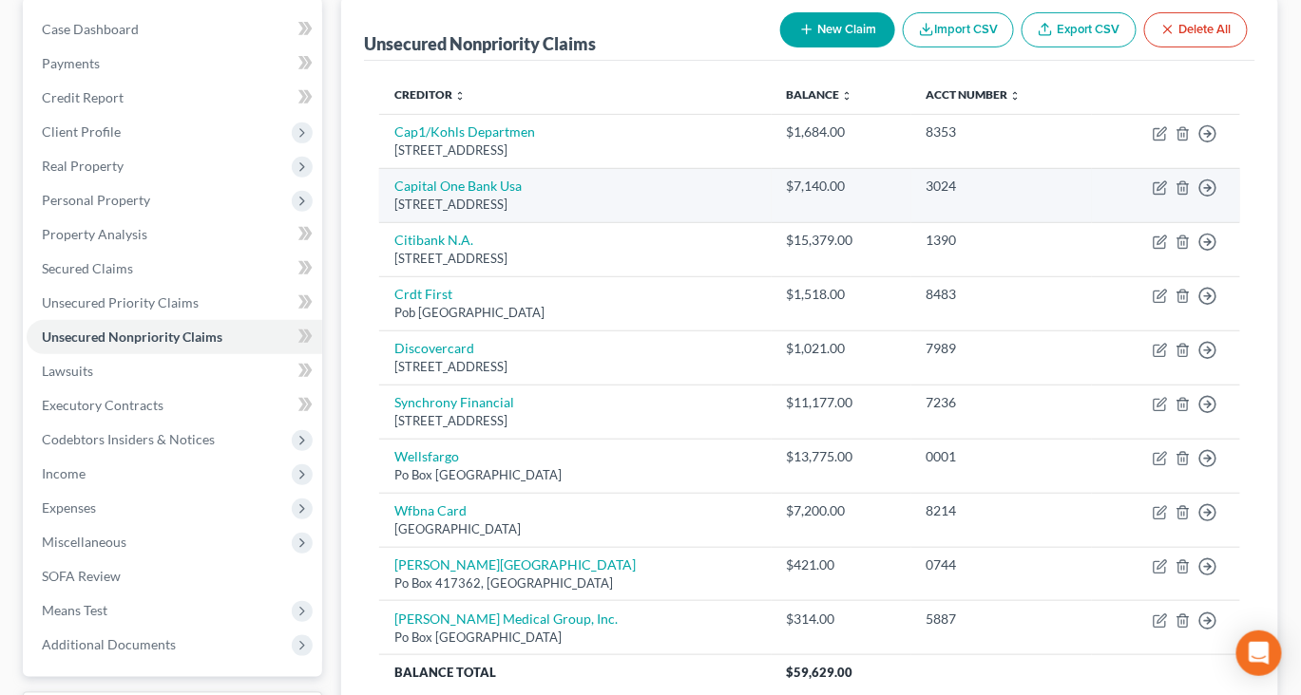
scroll to position [138, 0]
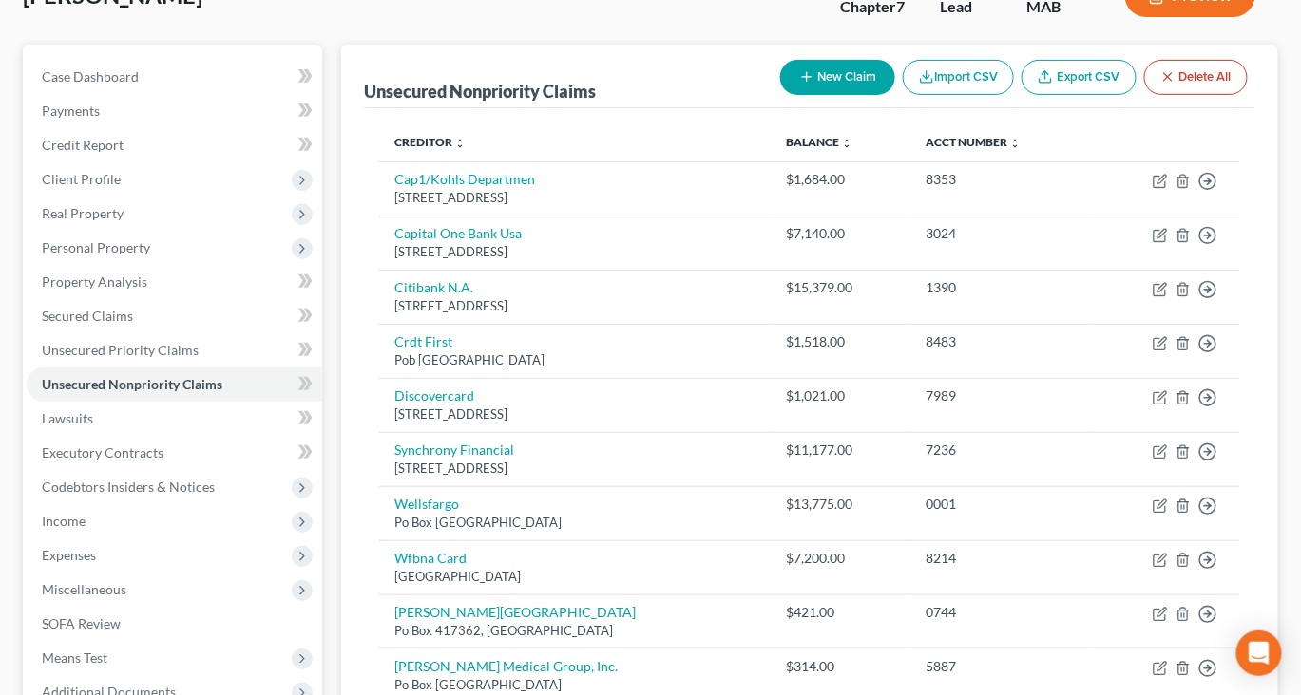
click at [780, 95] on button "New Claim" at bounding box center [837, 77] width 115 height 35
select select "0"
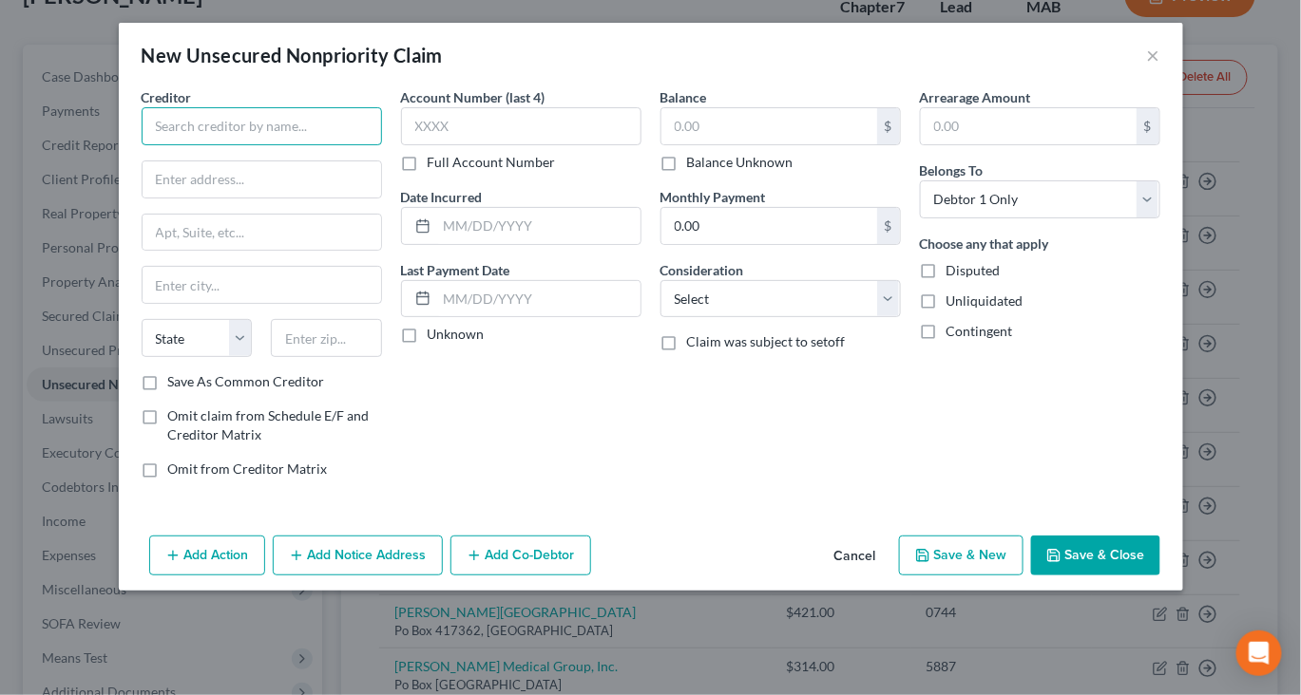
click at [210, 145] on input "text" at bounding box center [262, 126] width 240 height 38
type input "Stewart Medical Group"
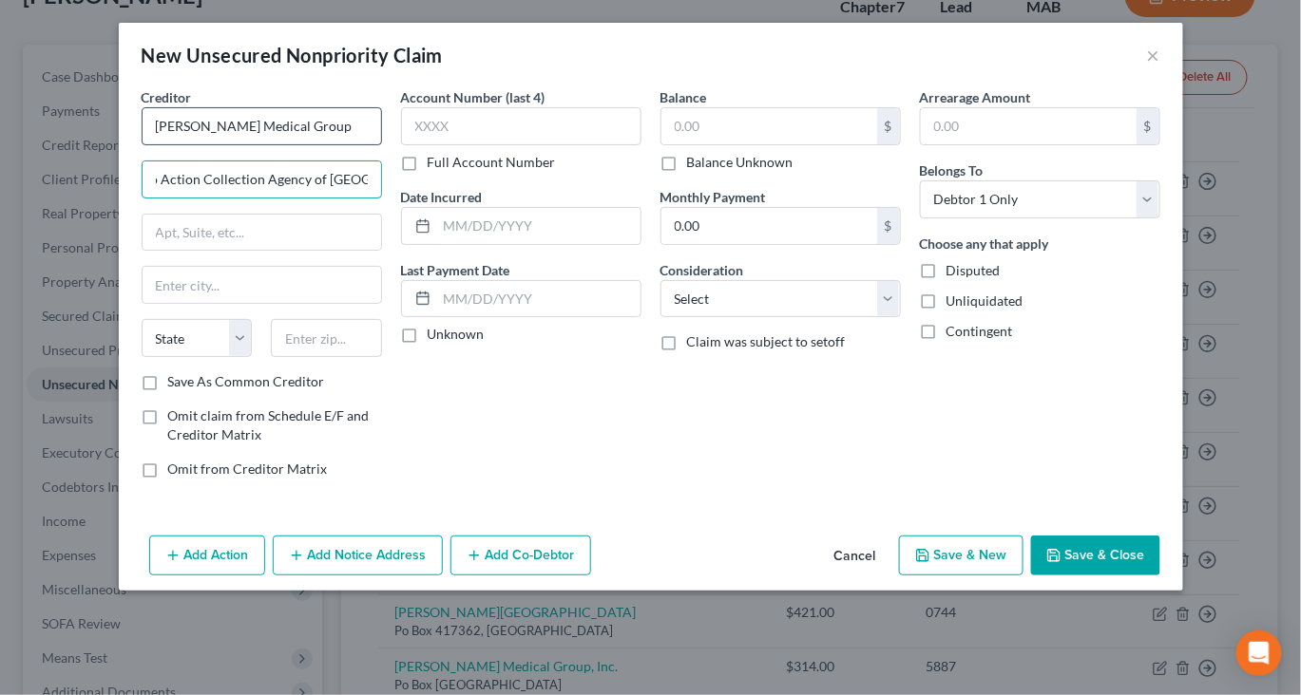
scroll to position [0, 33]
type input "c/o Action Collection Agency of Boston"
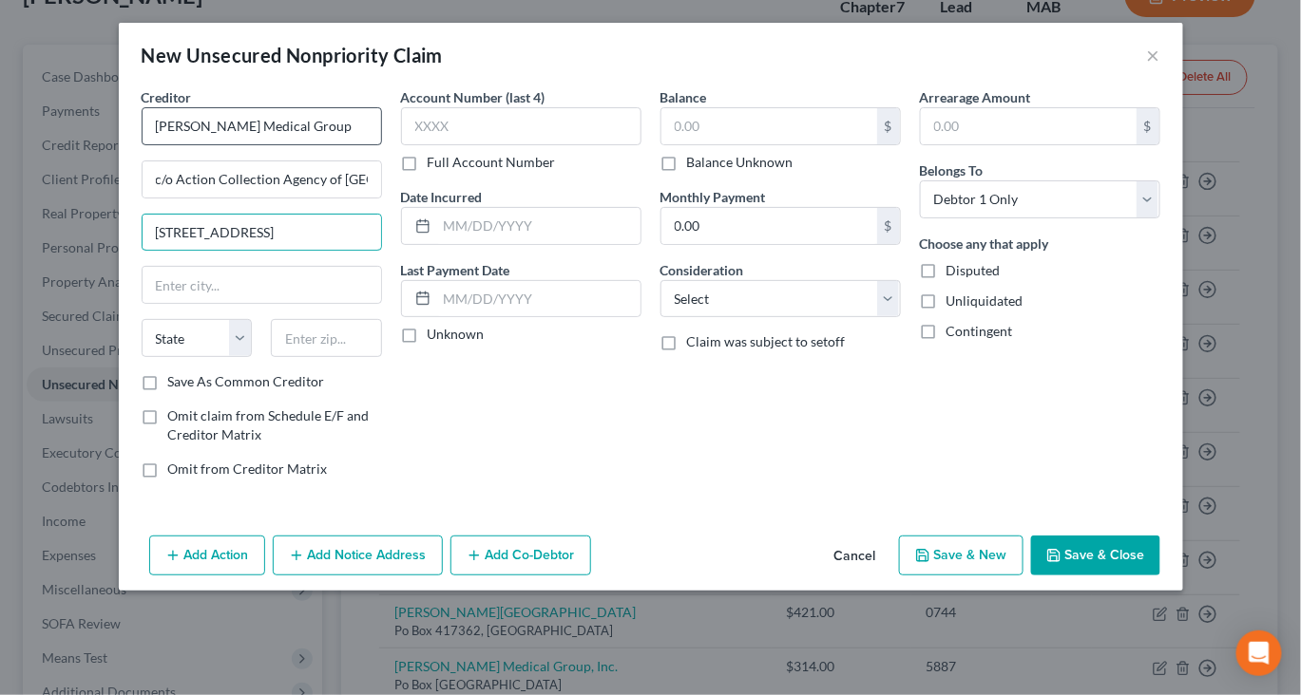
type input "16 Commerce Blvd unit 4"
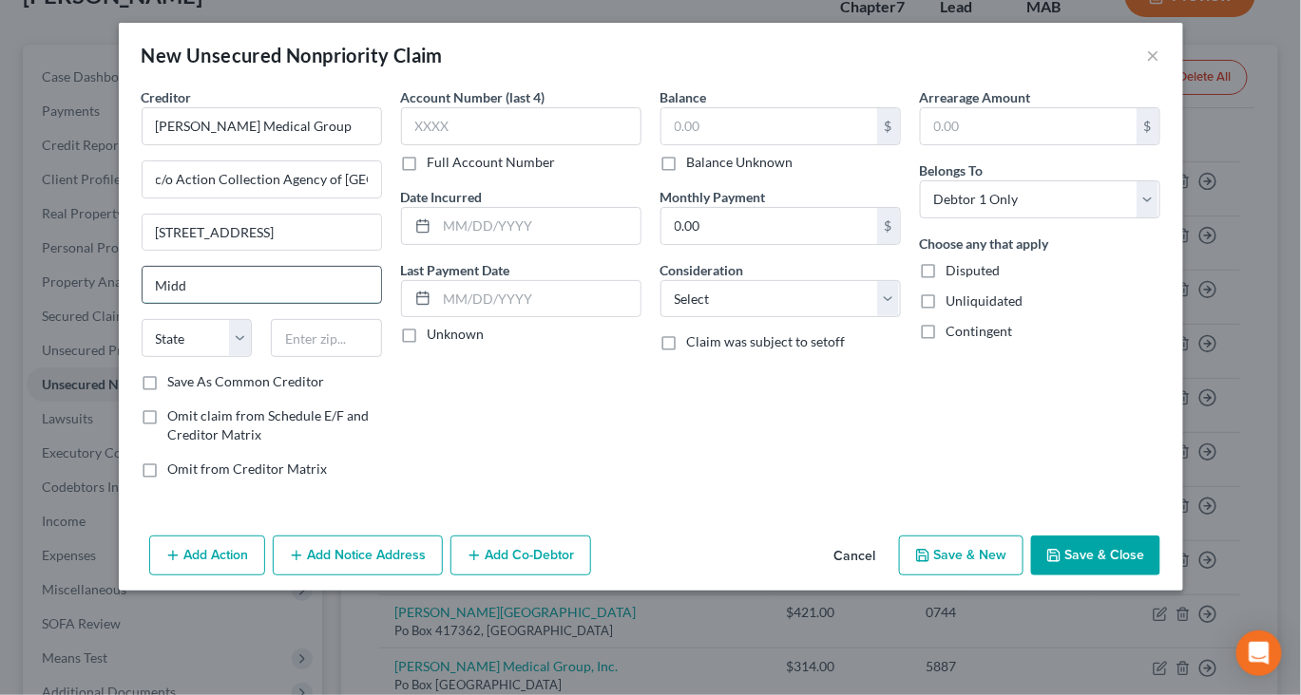
type input "Middleboro"
click at [152, 357] on select "State AL AK AR AZ CA CO CT DE DC FL GA GU HI ID IL IN IA KS KY LA ME MD MA MI M…" at bounding box center [197, 338] width 111 height 38
select select "22"
click at [273, 357] on input "text" at bounding box center [326, 338] width 111 height 38
type input "02346"
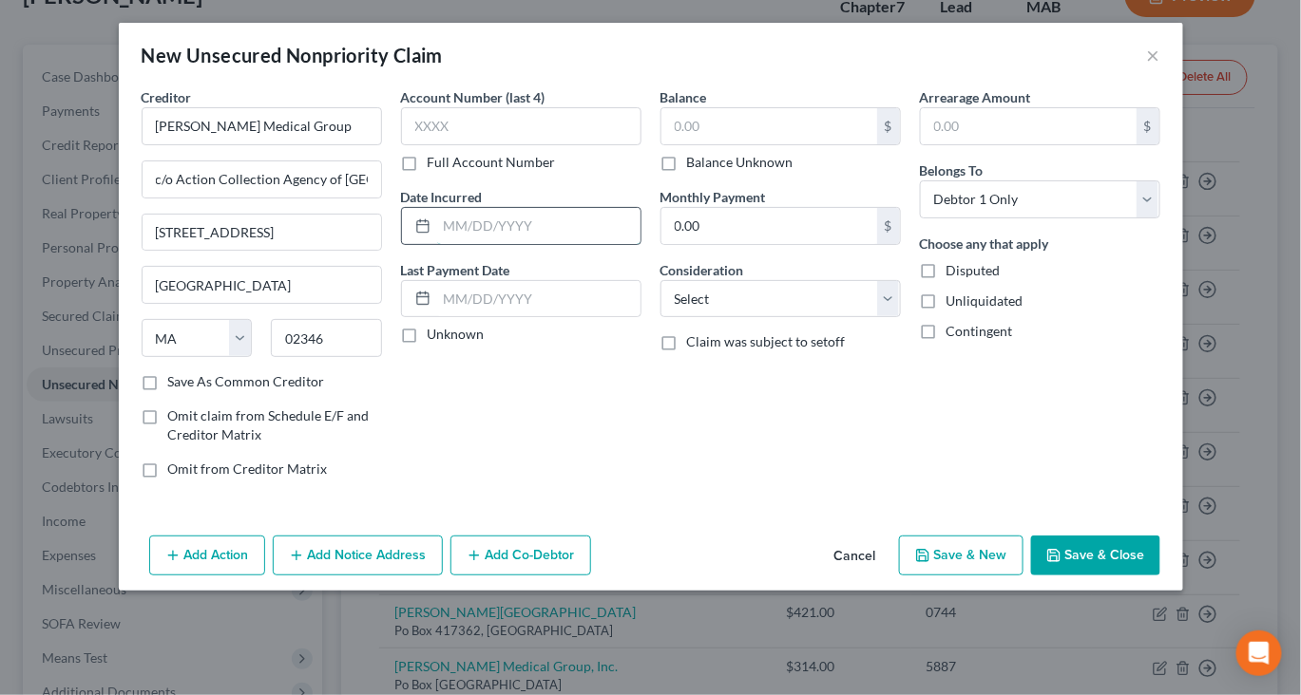
click at [479, 244] on input "text" at bounding box center [538, 226] width 203 height 36
type input "2024"
click at [457, 145] on input "text" at bounding box center [521, 126] width 240 height 38
type input "7942"
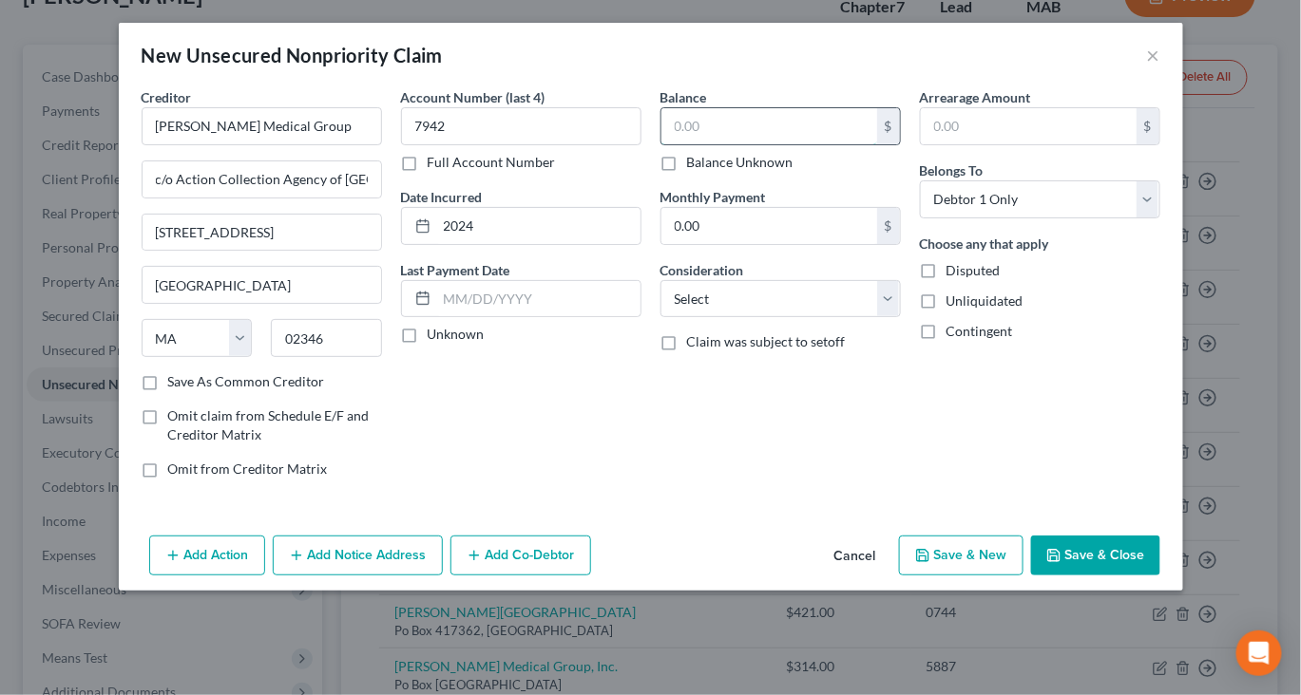
click at [726, 135] on input "text" at bounding box center [769, 126] width 216 height 36
click at [1130, 576] on button "Save & Close" at bounding box center [1095, 556] width 129 height 40
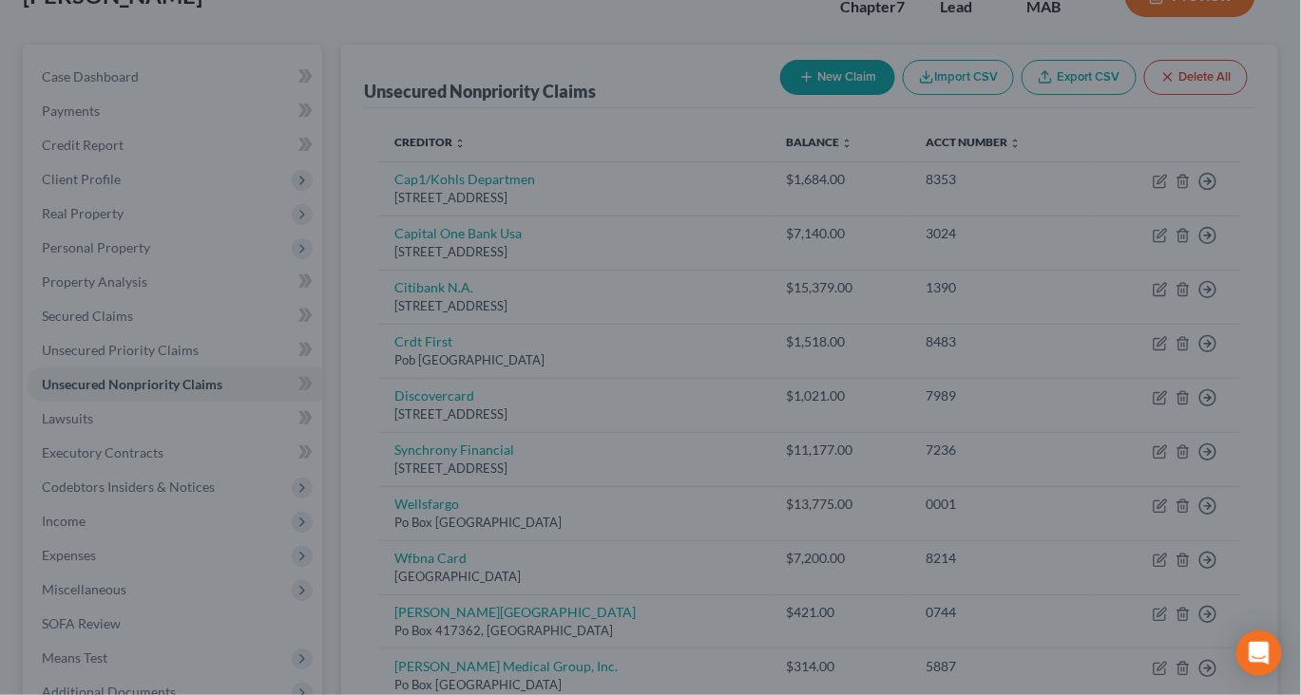
type input "1,425.00"
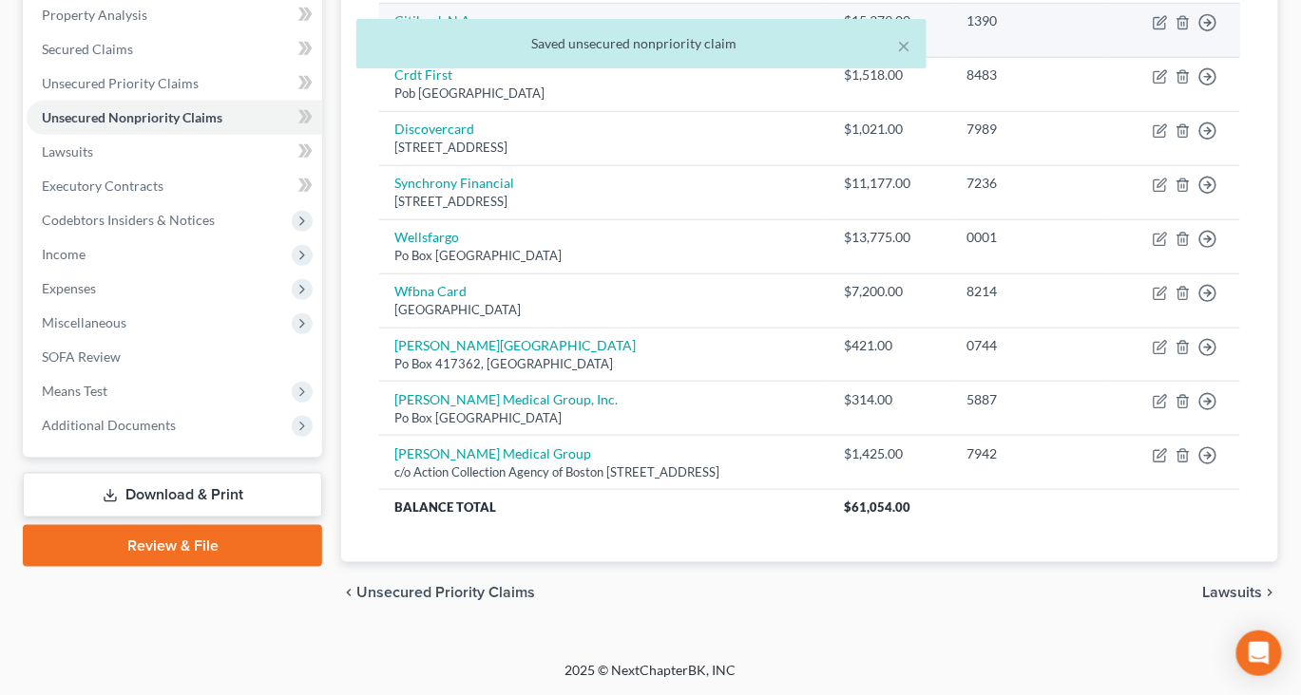
scroll to position [424, 0]
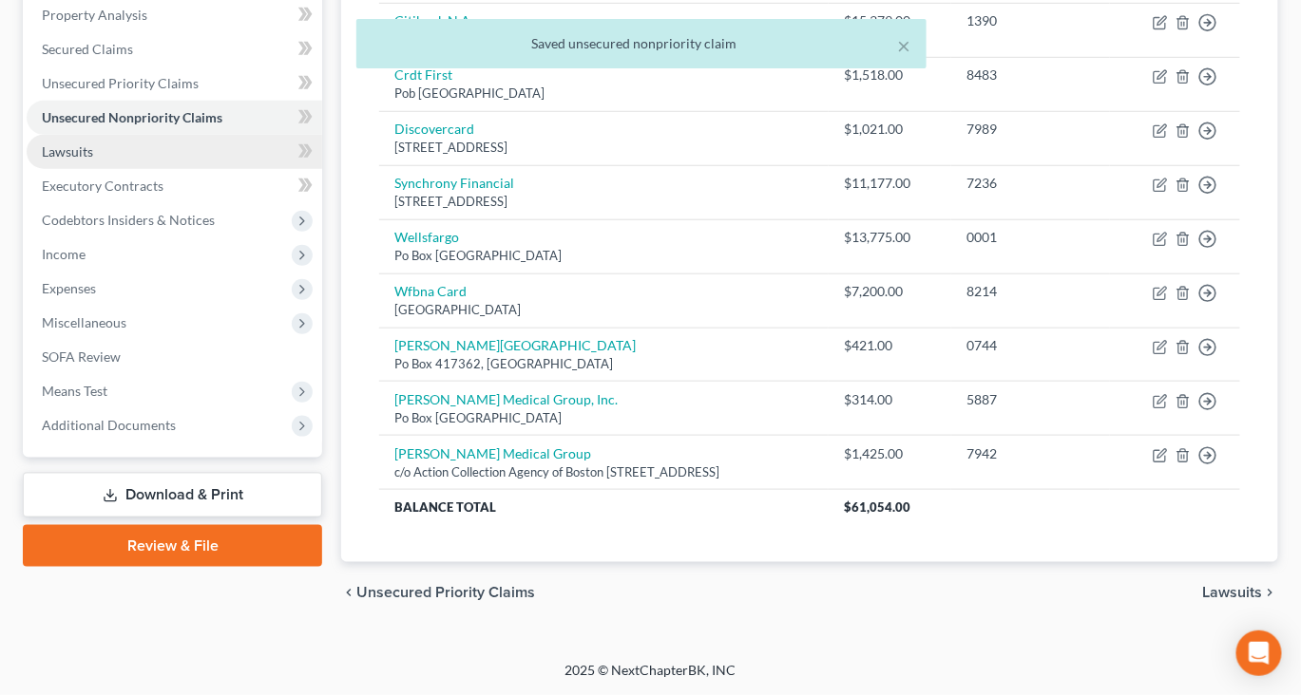
click at [93, 160] on span "Lawsuits" at bounding box center [67, 151] width 51 height 16
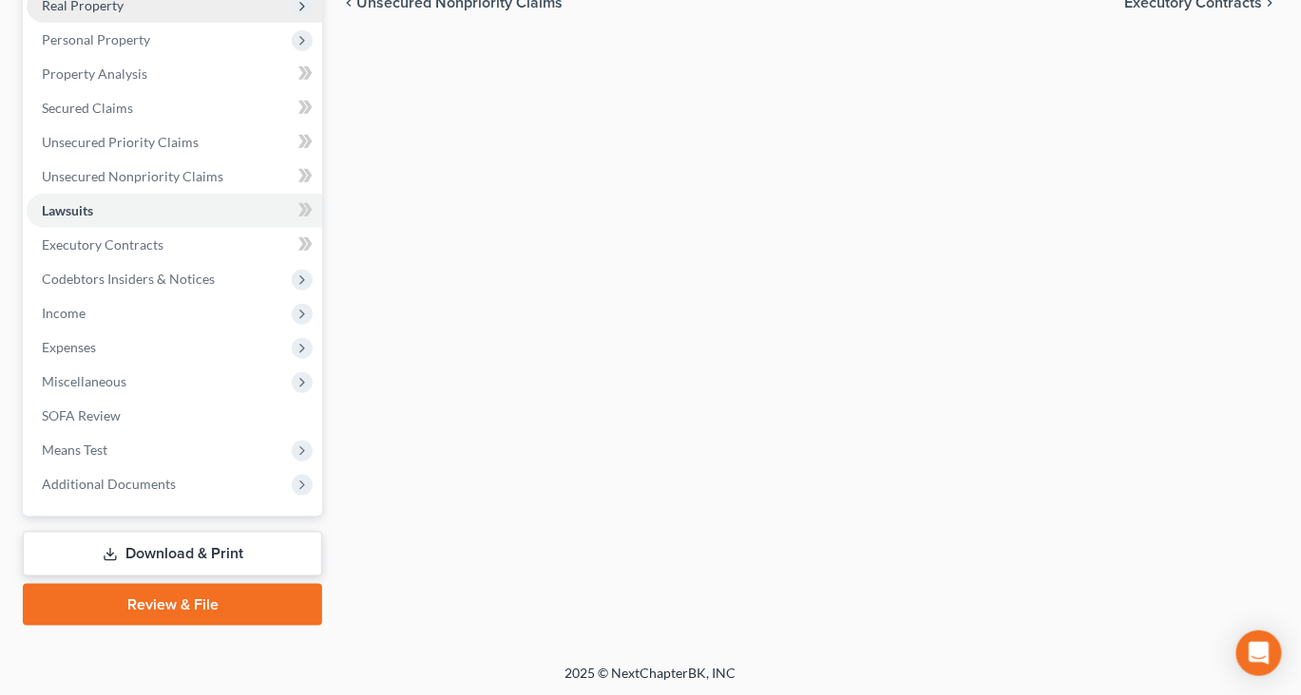
scroll to position [383, 0]
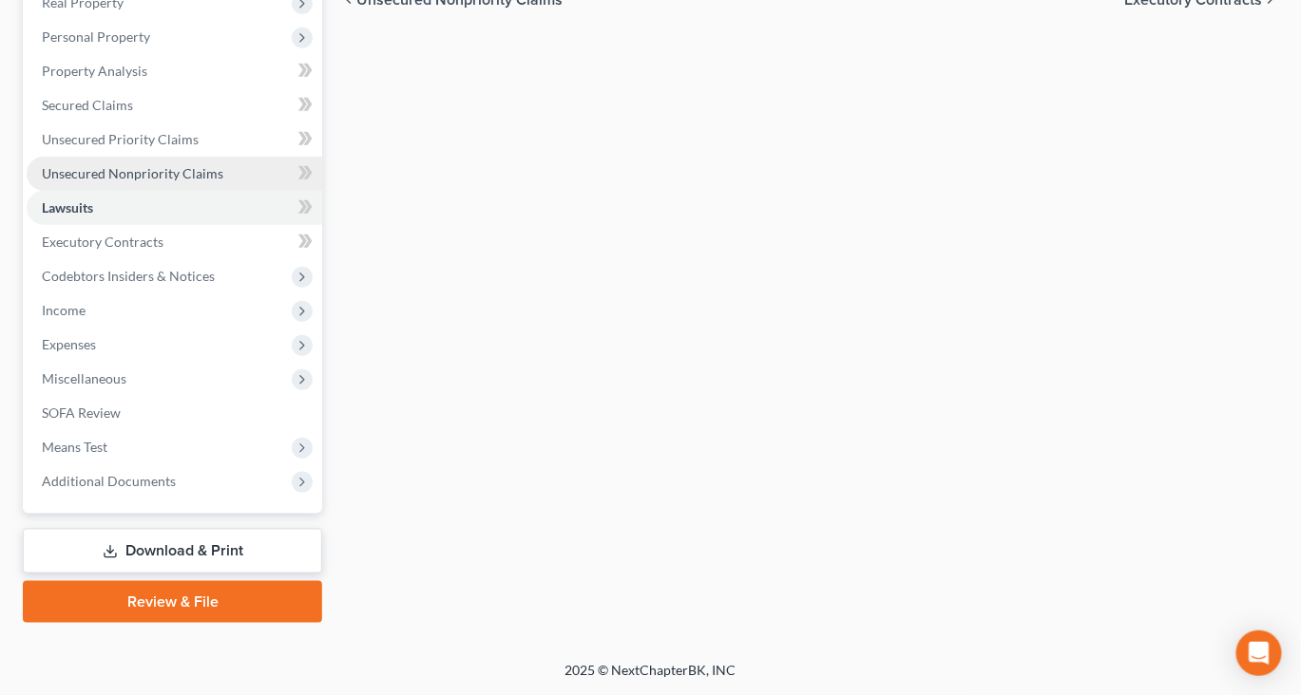
click at [127, 181] on span "Unsecured Nonpriority Claims" at bounding box center [132, 173] width 181 height 16
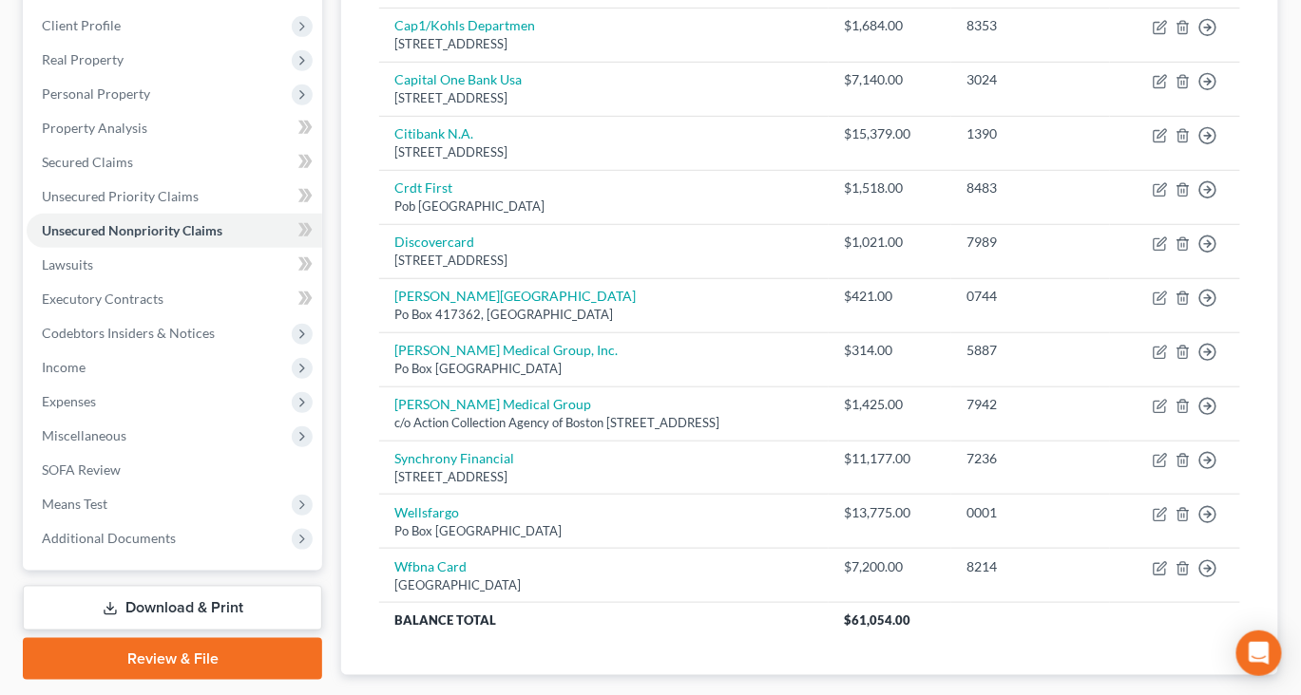
scroll to position [301, 0]
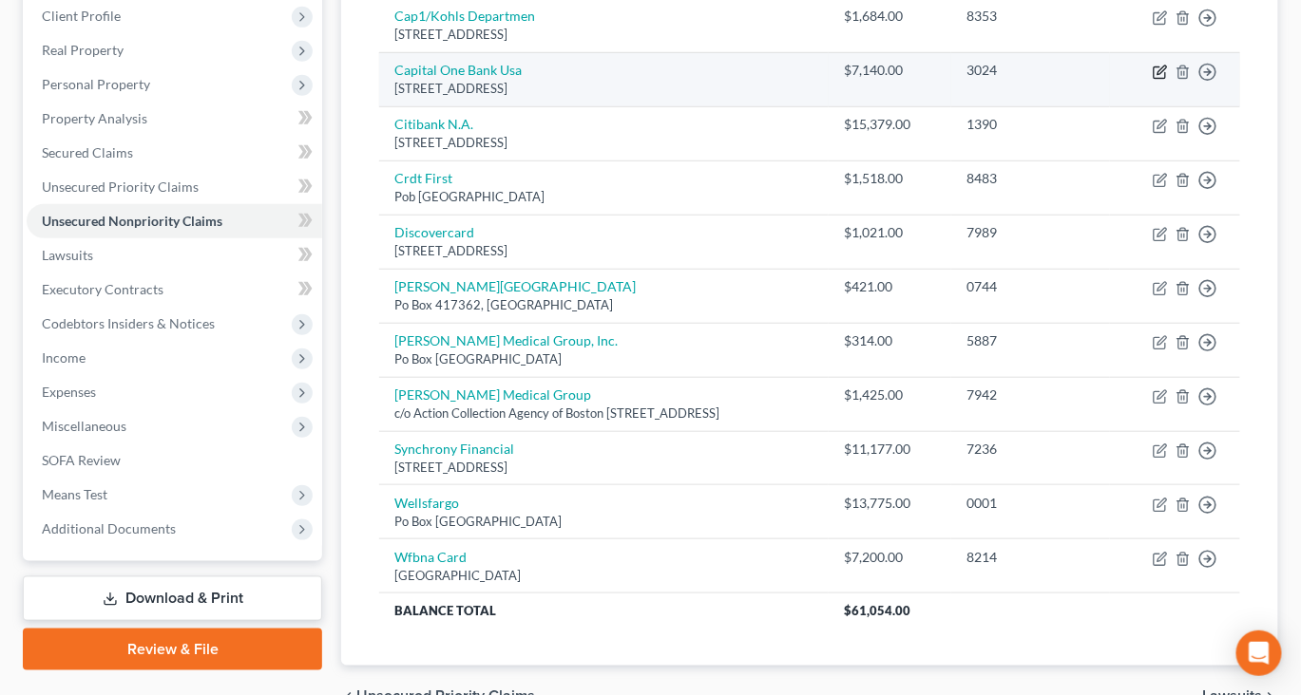
click at [1152, 80] on icon "button" at bounding box center [1159, 72] width 15 height 15
select select "46"
select select "1"
select select "0"
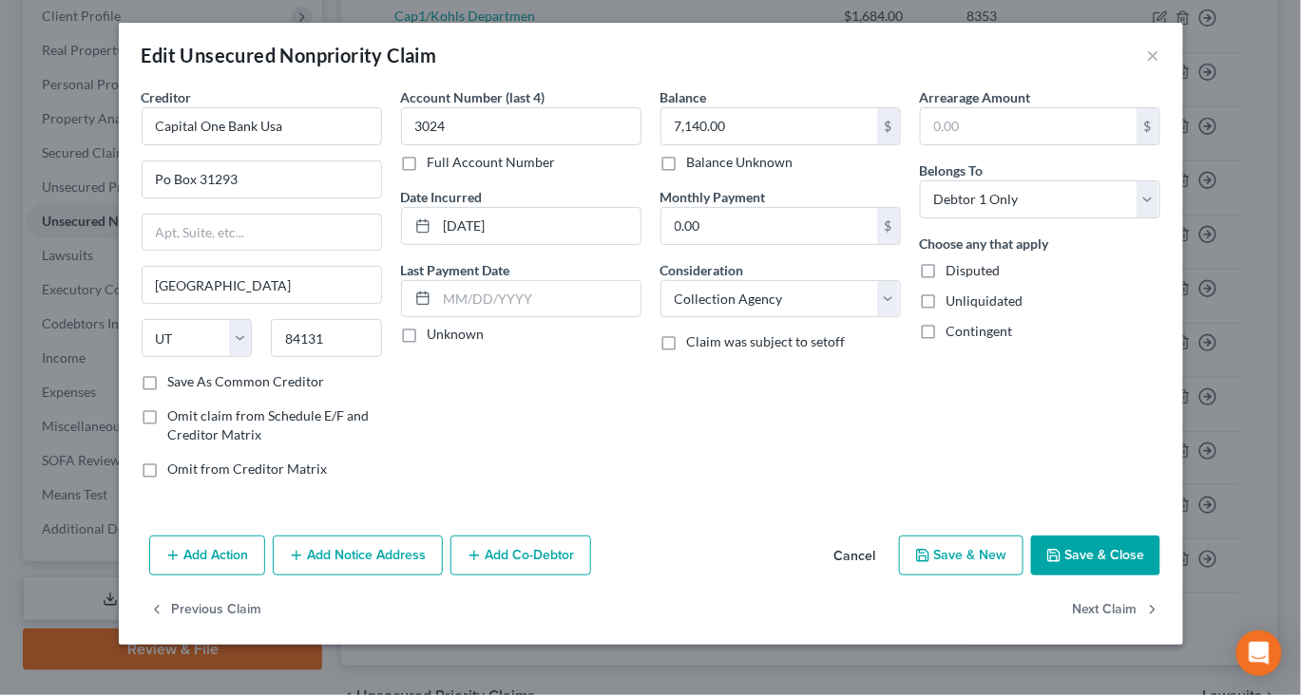
scroll to position [131, 0]
click at [309, 559] on button "Add Notice Address" at bounding box center [358, 556] width 170 height 40
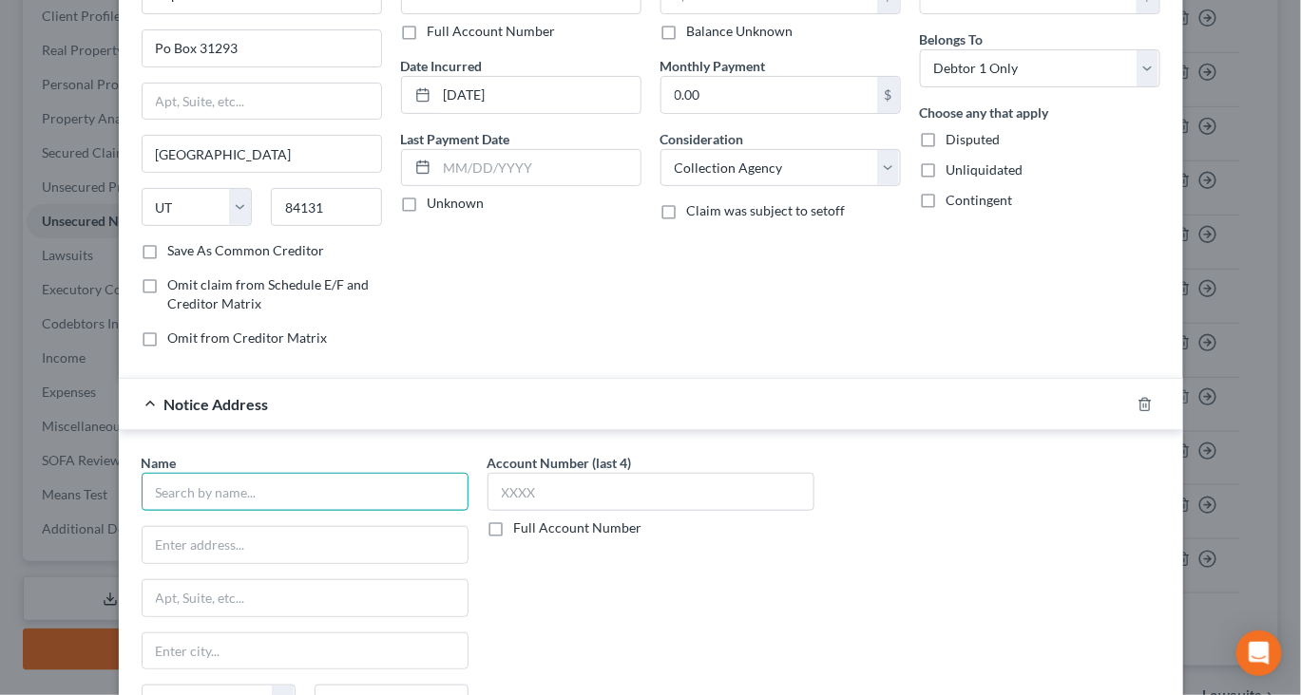
click at [226, 511] on input "text" at bounding box center [305, 492] width 327 height 38
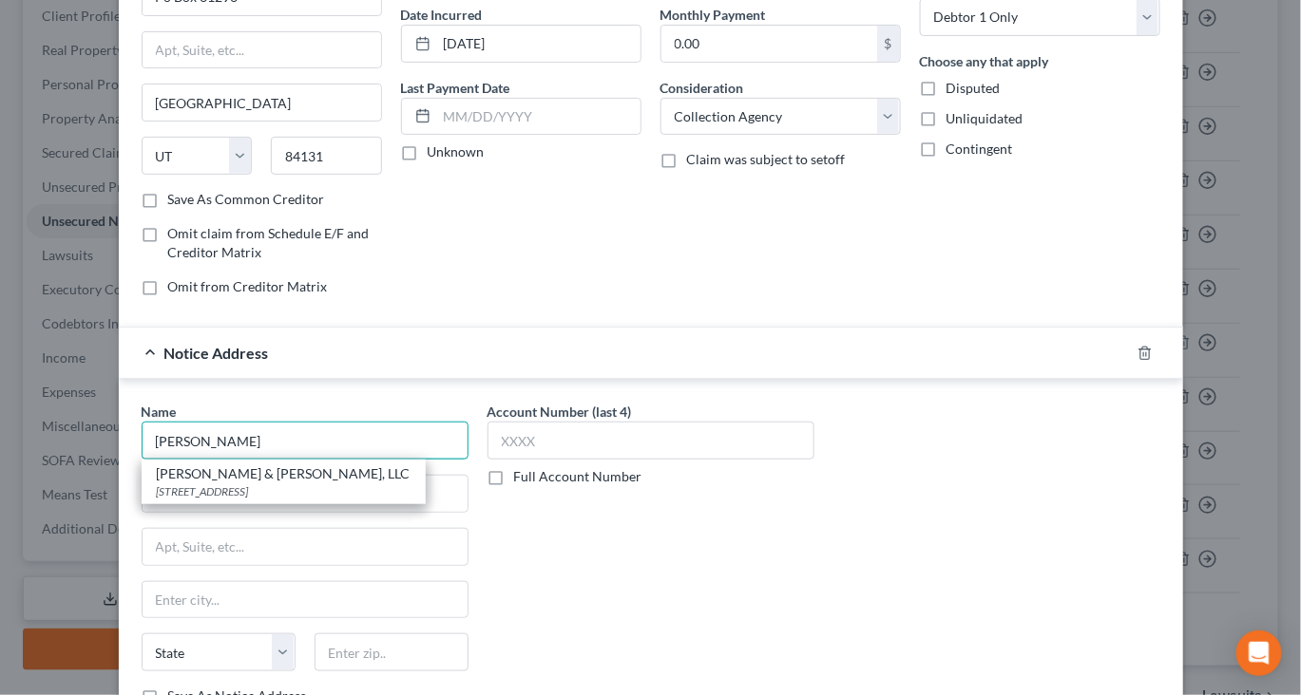
scroll to position [215, 0]
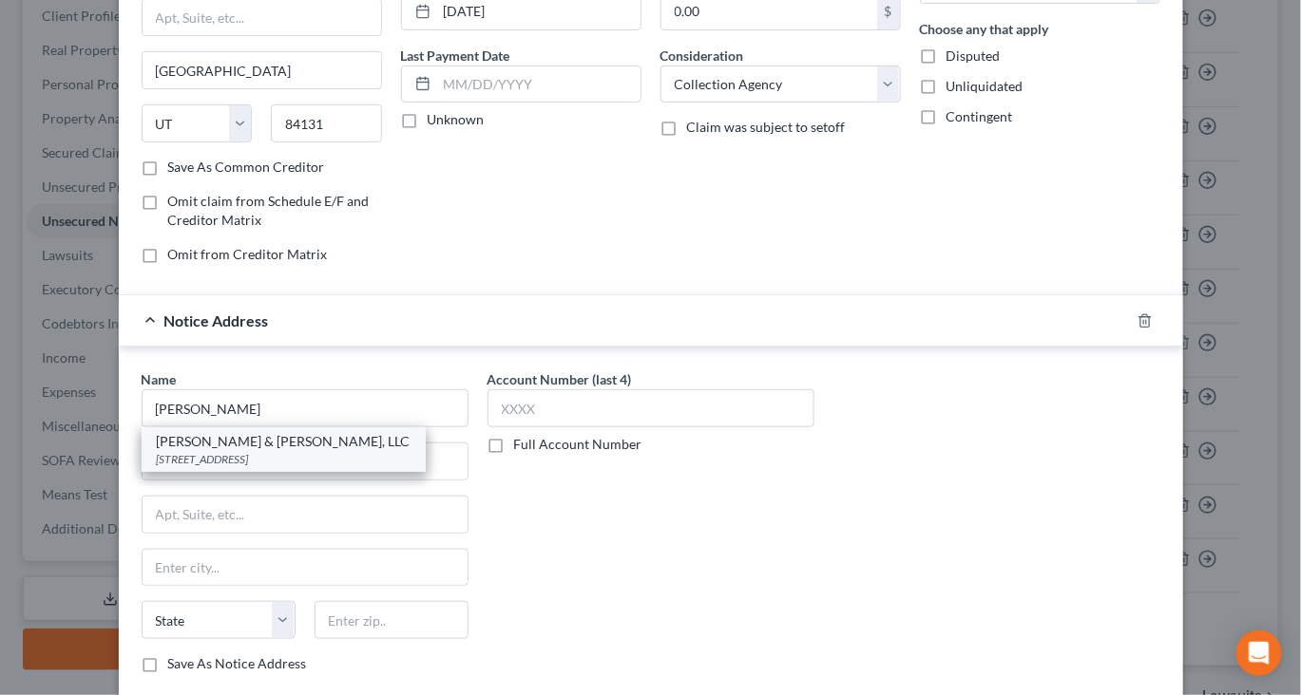
click at [199, 467] on div "1787 Veterans Hwy Suite 32, Islandia, NY 11749" at bounding box center [284, 459] width 254 height 16
type input "Rubin & Rothman, LLC"
type input "1787 Veterans Hwy"
type input "Suite 32"
type input "Islandia"
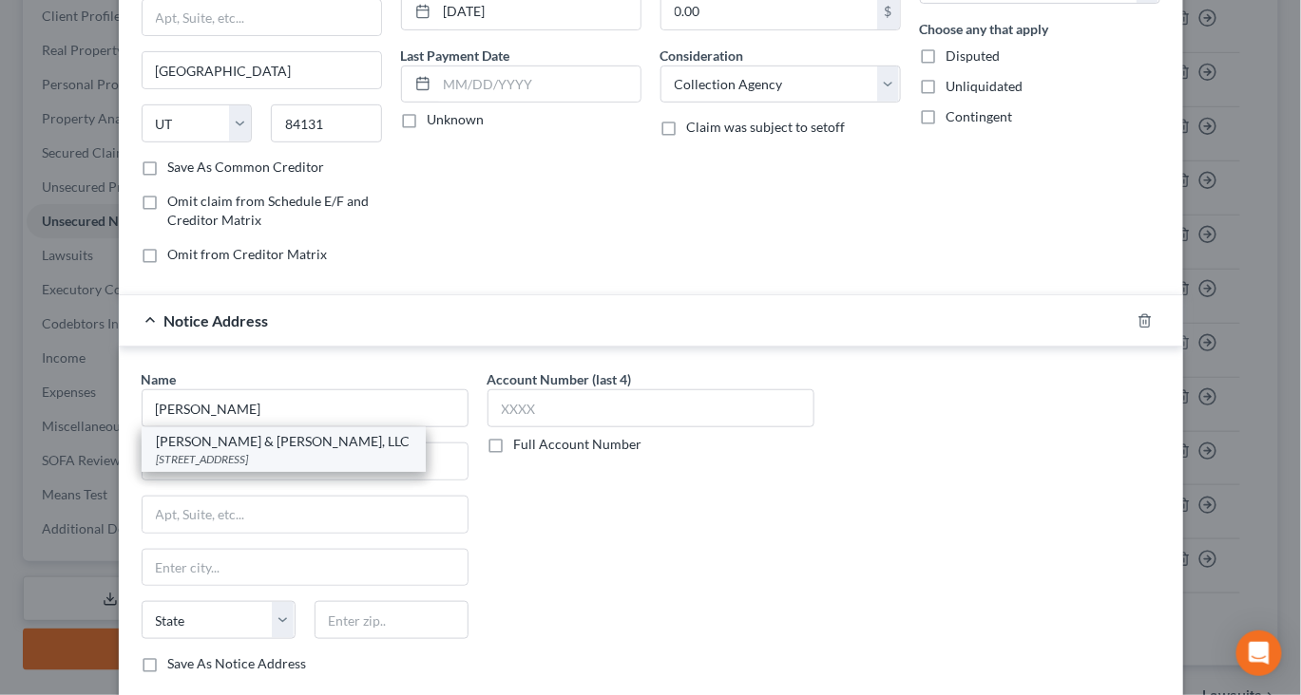
select select "35"
type input "11749"
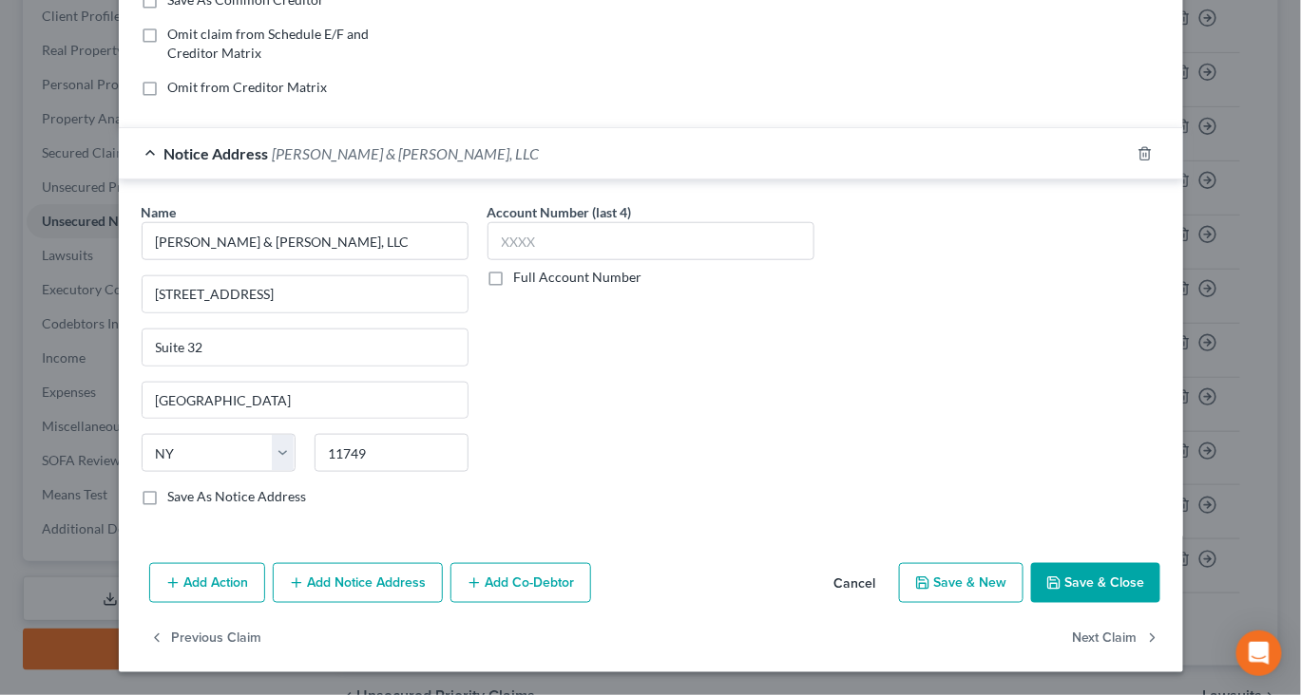
scroll to position [638, 0]
click at [1160, 565] on button "Save & Close" at bounding box center [1095, 583] width 129 height 40
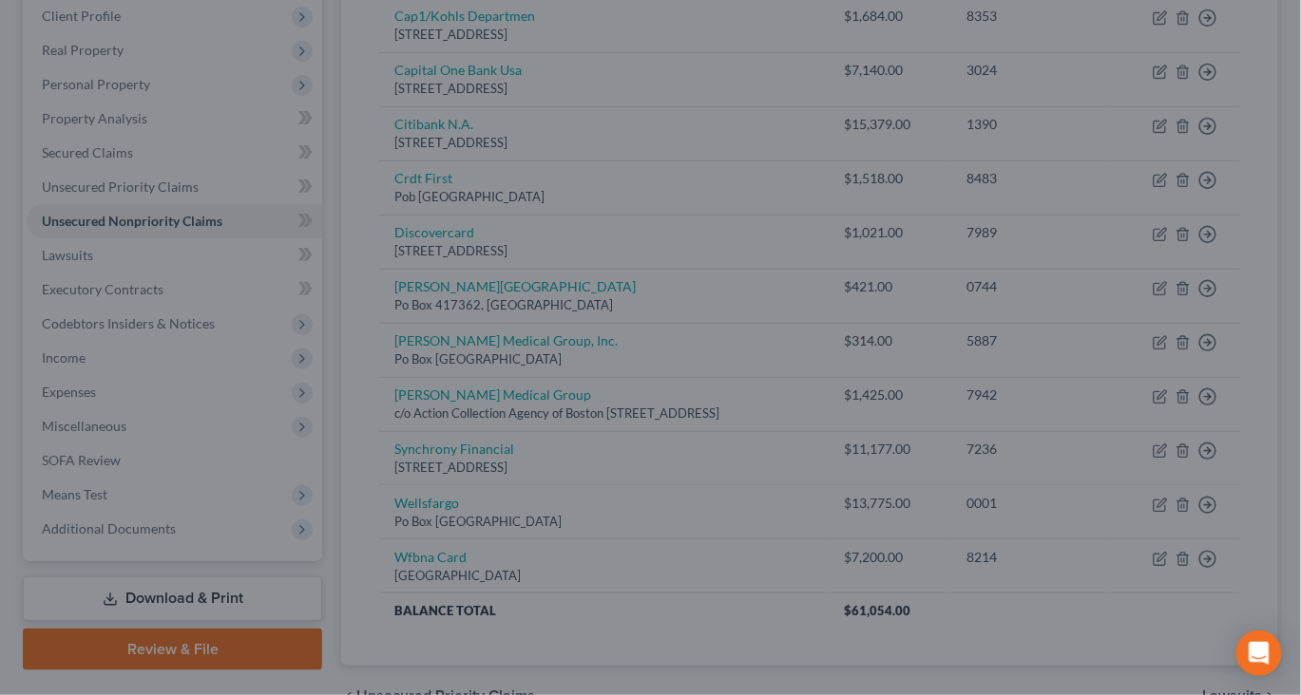
scroll to position [0, 0]
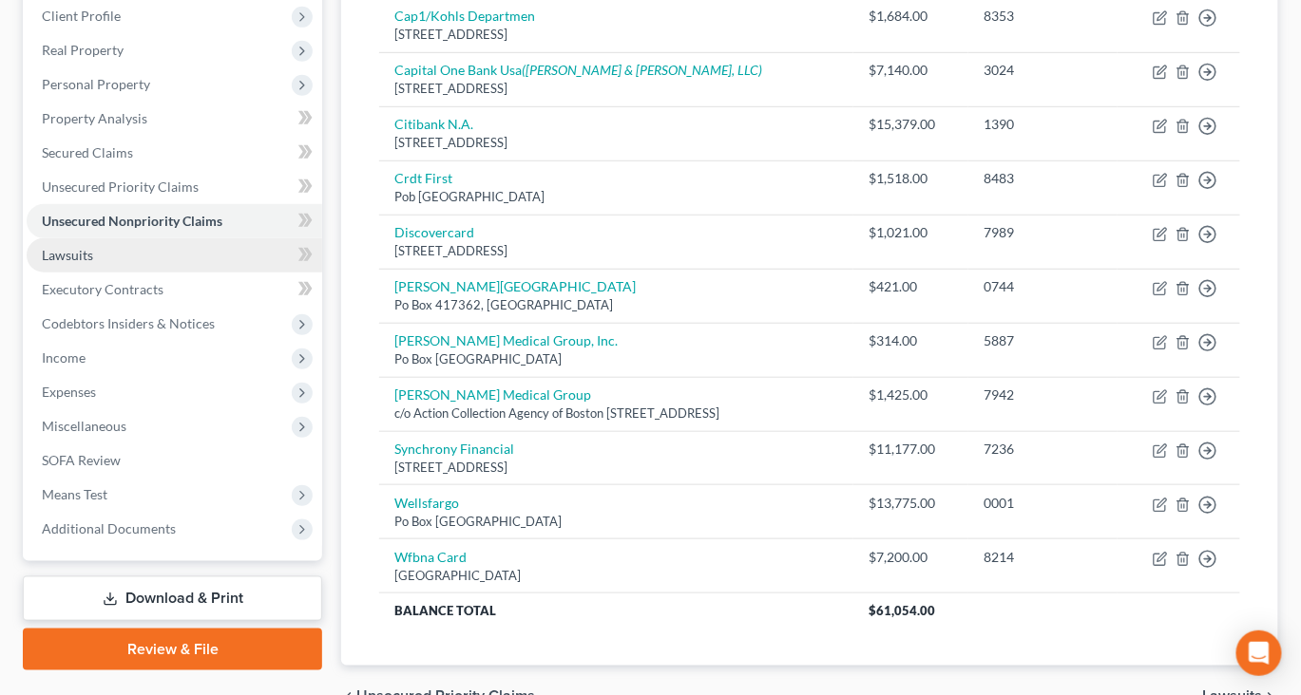
click at [83, 273] on link "Lawsuits" at bounding box center [174, 255] width 295 height 34
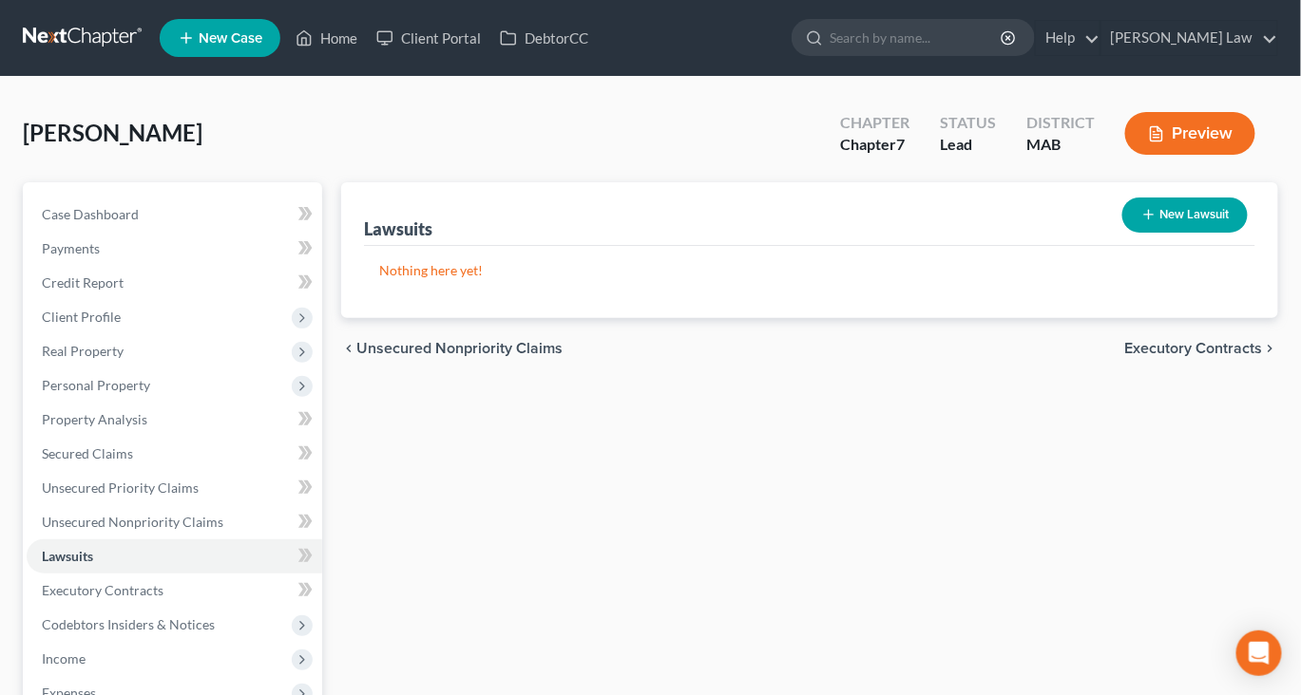
click at [1140, 233] on button "New Lawsuit" at bounding box center [1184, 215] width 125 height 35
select select "0"
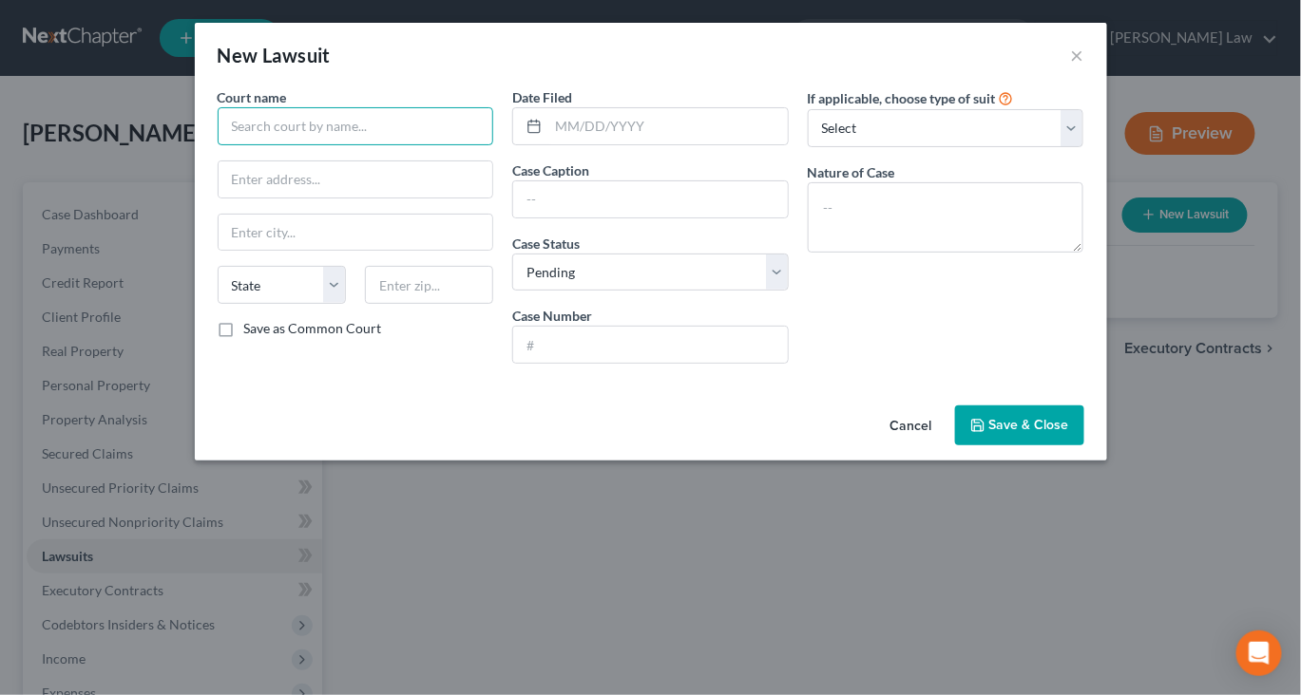
click at [283, 145] on input "text" at bounding box center [356, 126] width 276 height 38
type input "Taunton District Court"
type input "40 Broadway"
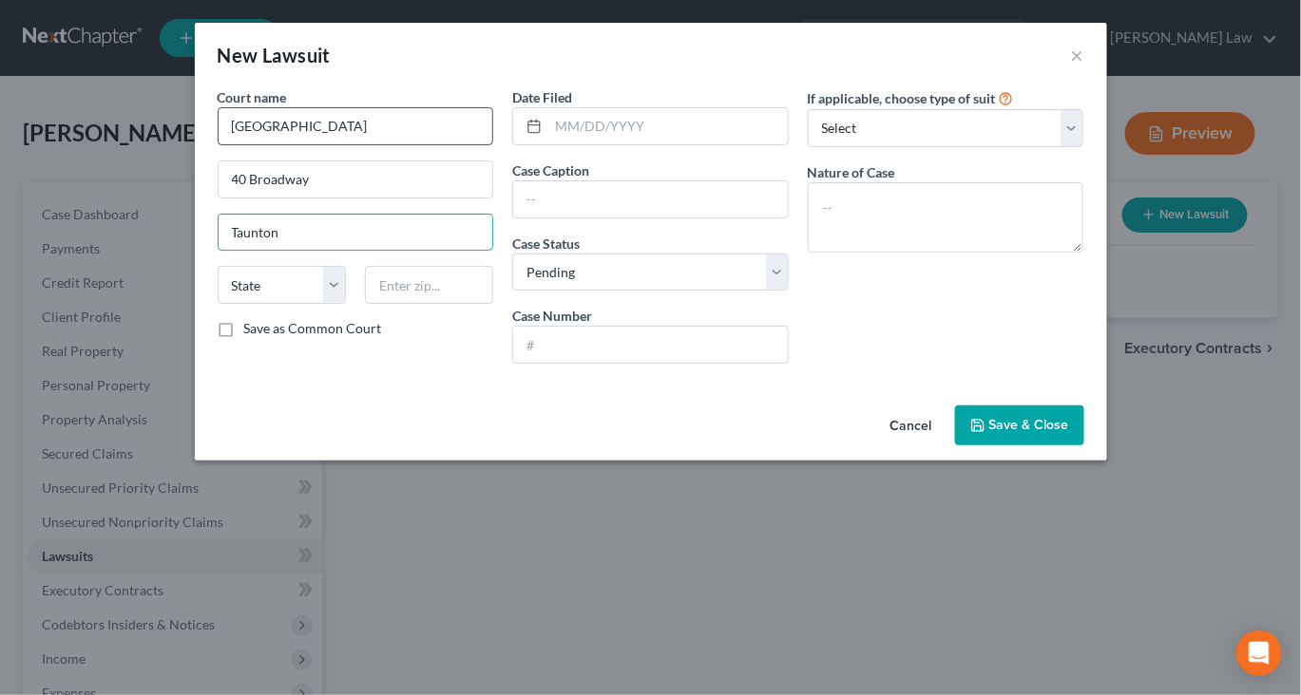
type input "Taunton"
select select "22"
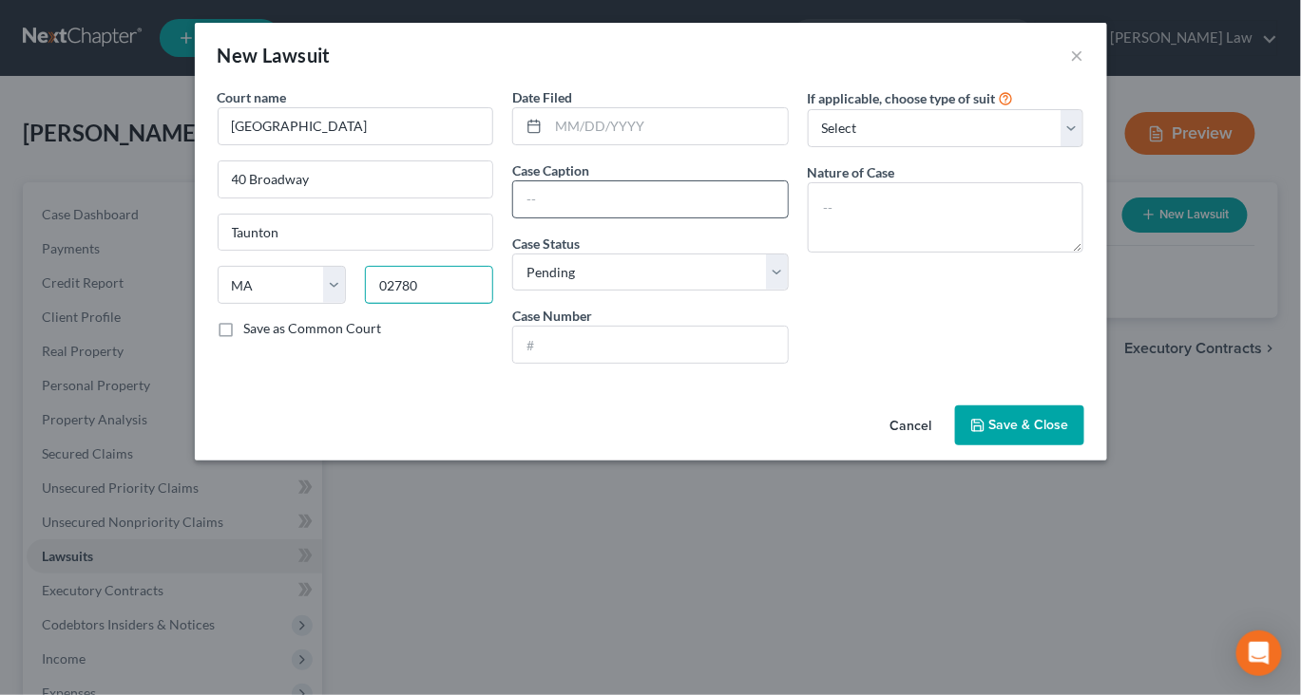
type input "02780"
click at [529, 218] on input "text" at bounding box center [650, 199] width 275 height 36
type input "Capital One v. Alison Seybold"
click at [626, 363] on input "text" at bounding box center [650, 345] width 275 height 36
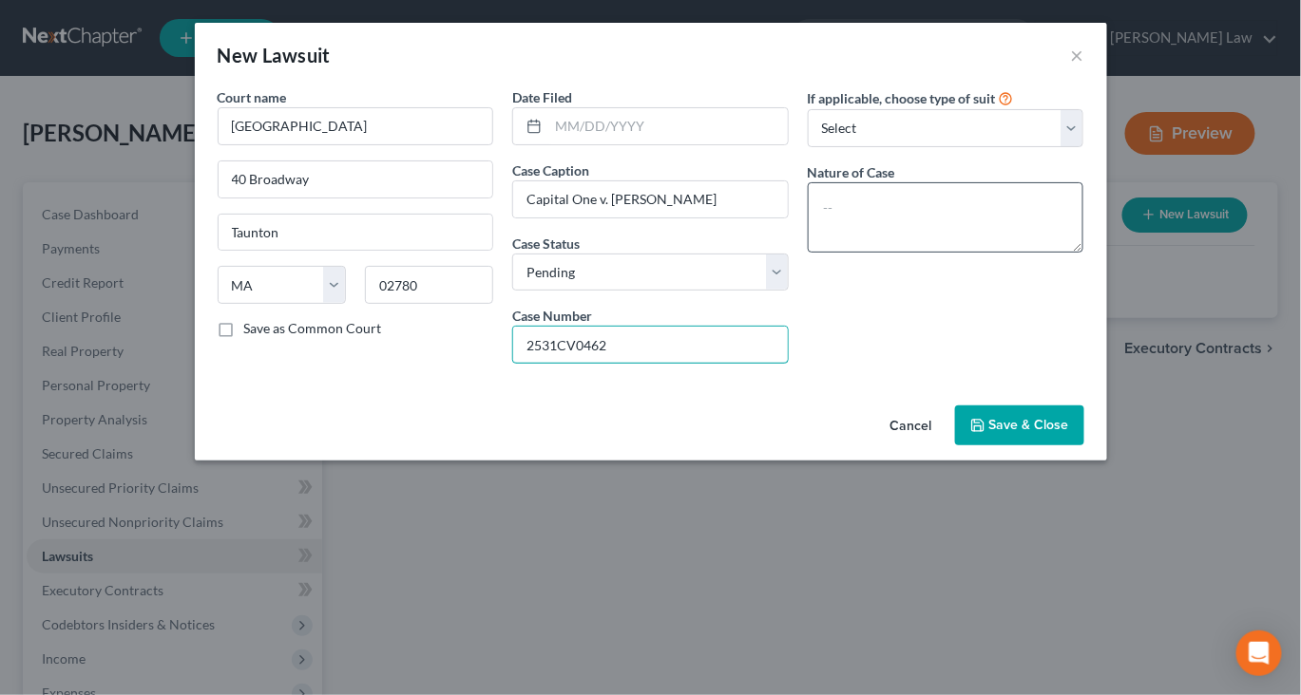
type input "2531CV0462"
click at [1013, 253] on textarea at bounding box center [945, 217] width 276 height 70
type textarea "Civil"
click at [1084, 446] on button "Save & Close" at bounding box center [1019, 426] width 129 height 40
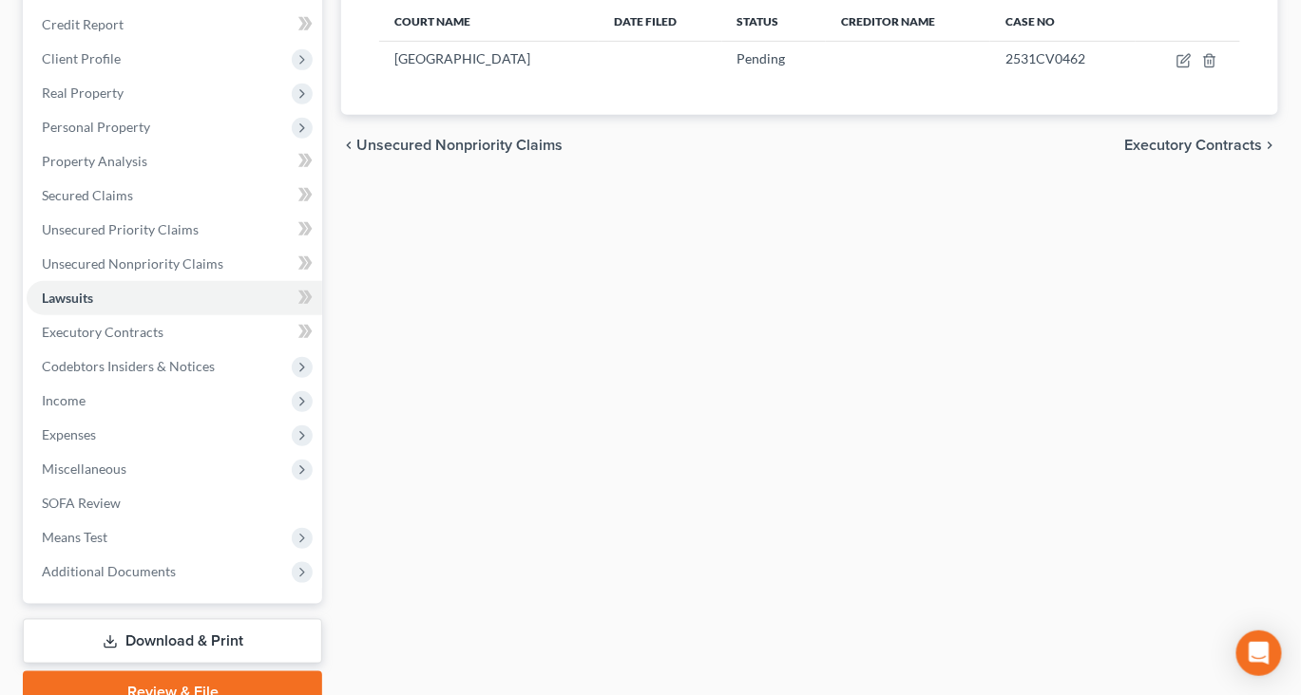
scroll to position [245, 0]
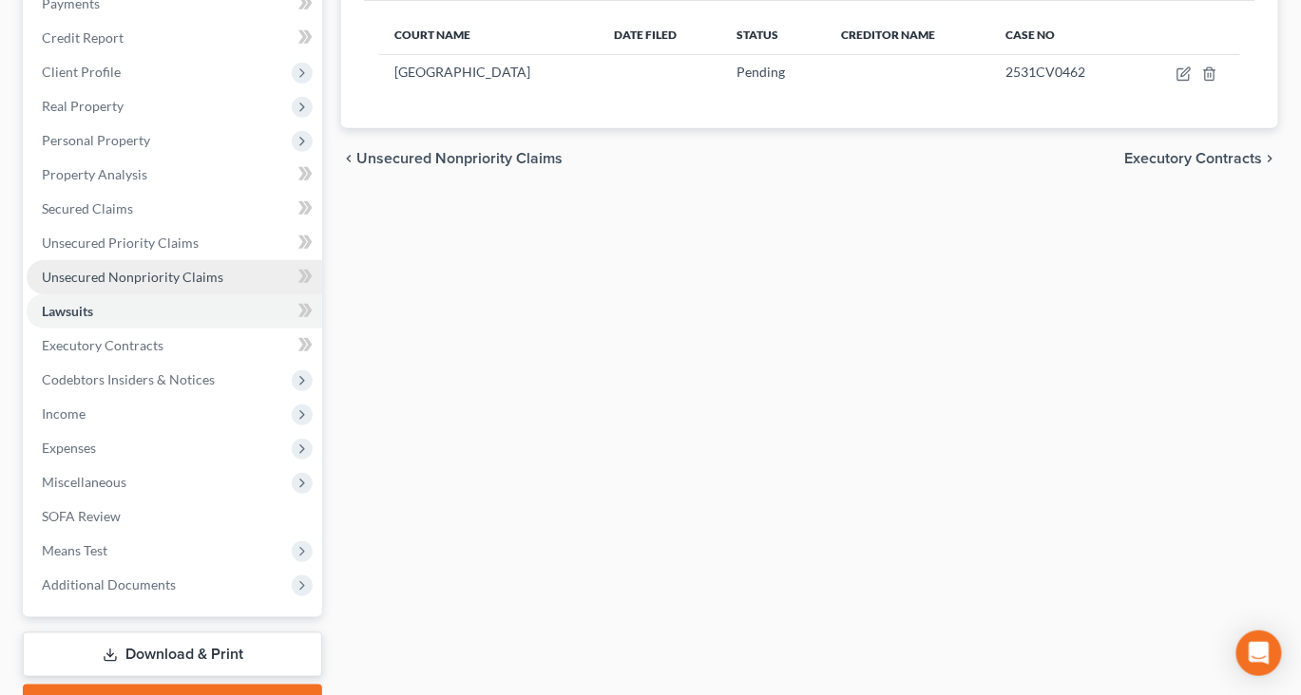
click at [173, 285] on span "Unsecured Nonpriority Claims" at bounding box center [132, 277] width 181 height 16
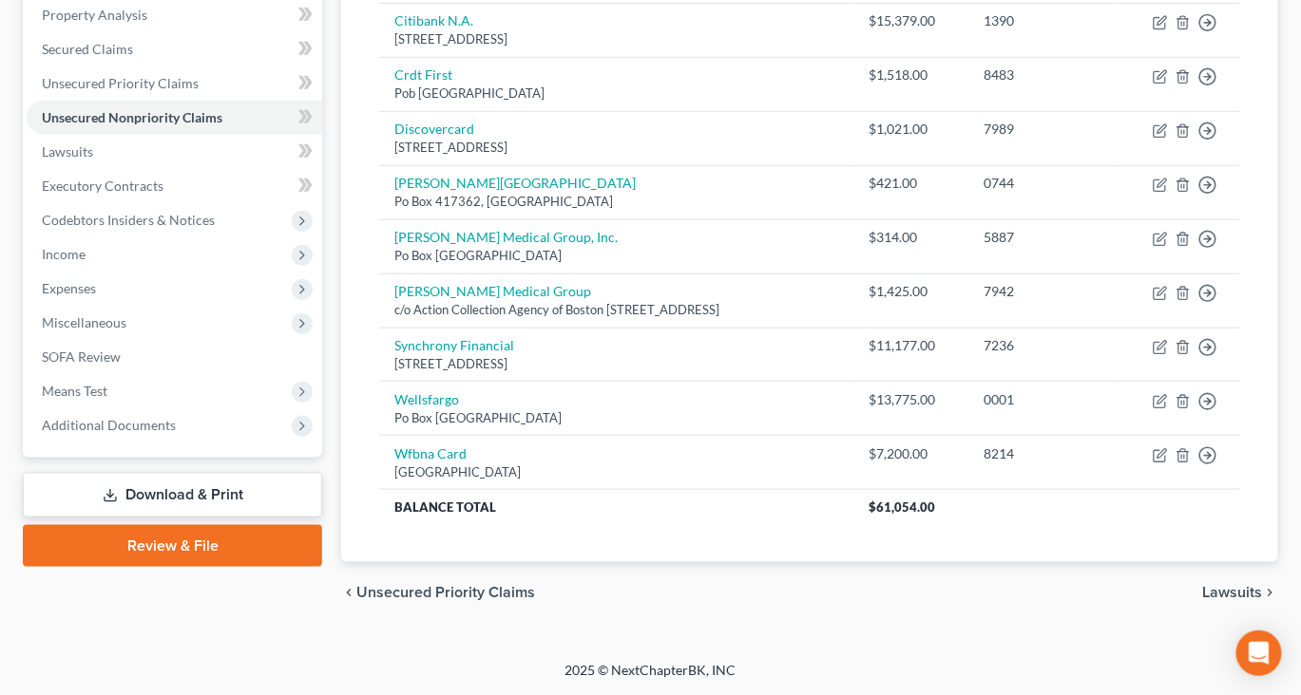
scroll to position [568, 0]
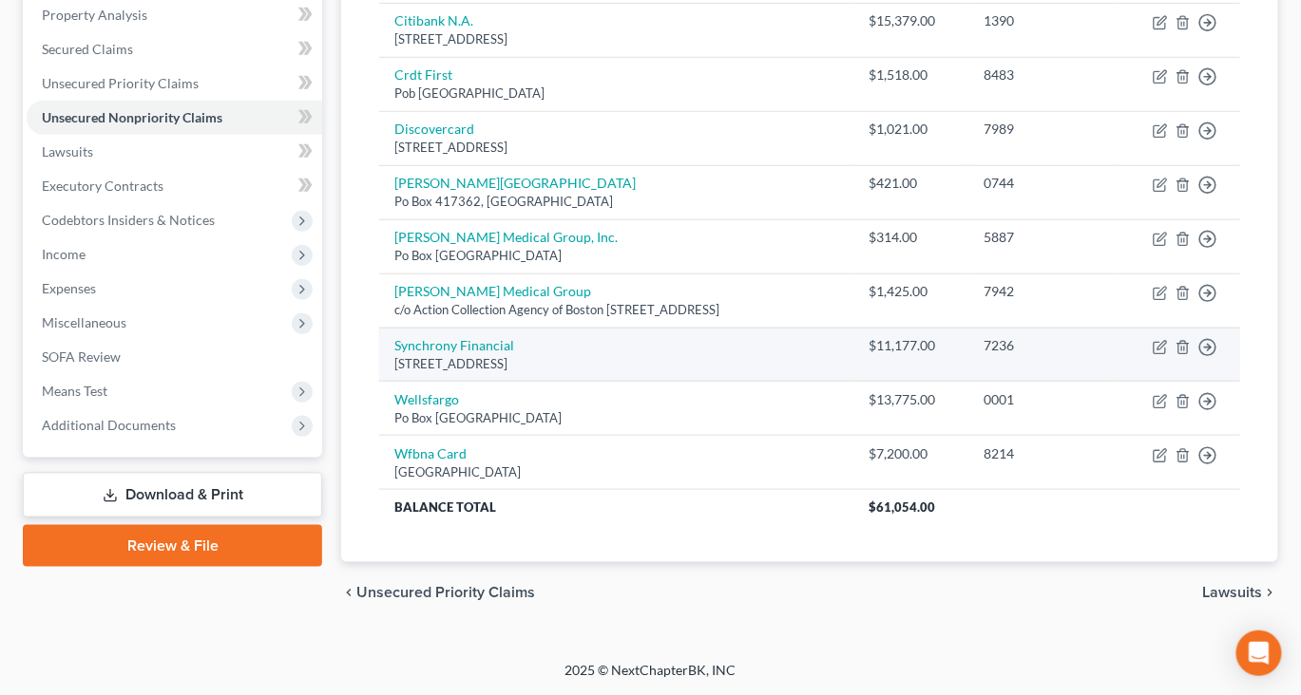
click at [1133, 382] on td "Move to D Move to E Move to G Move to Notice Only" at bounding box center [1178, 355] width 123 height 54
click at [1152, 355] on icon "button" at bounding box center [1159, 347] width 15 height 15
select select "48"
select select "0"
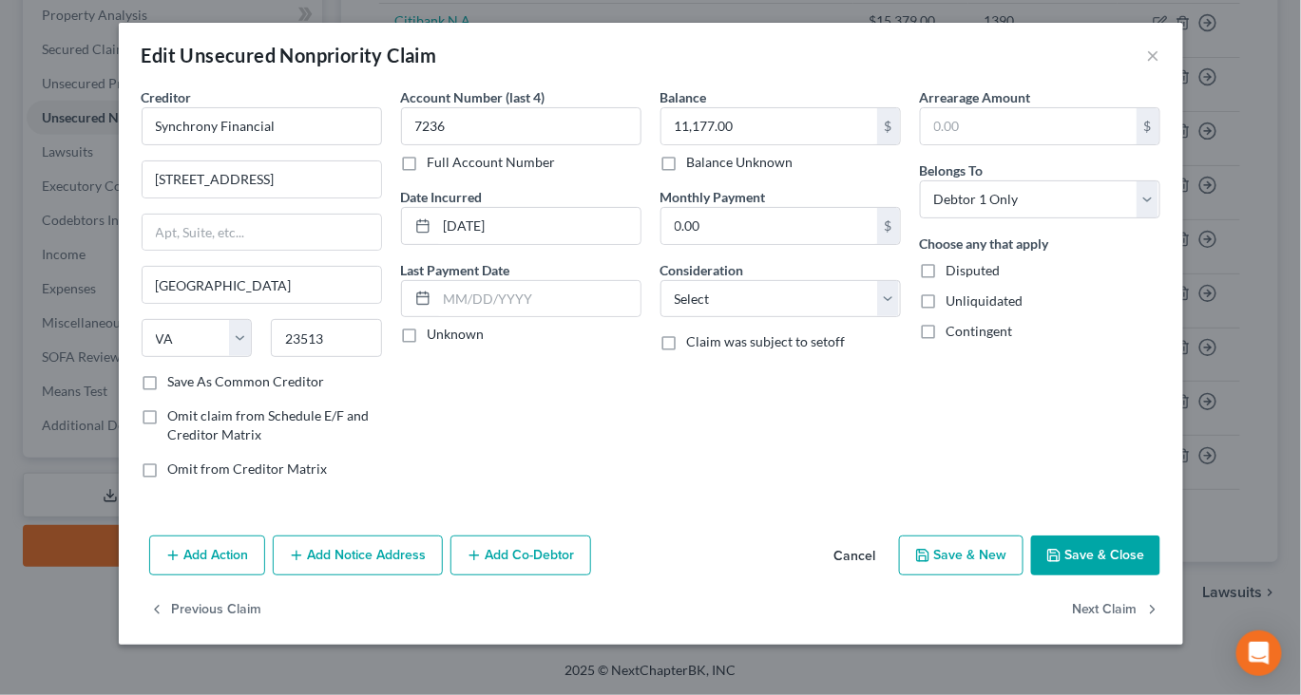
scroll to position [131, 0]
click at [278, 562] on button "Add Notice Address" at bounding box center [358, 556] width 170 height 40
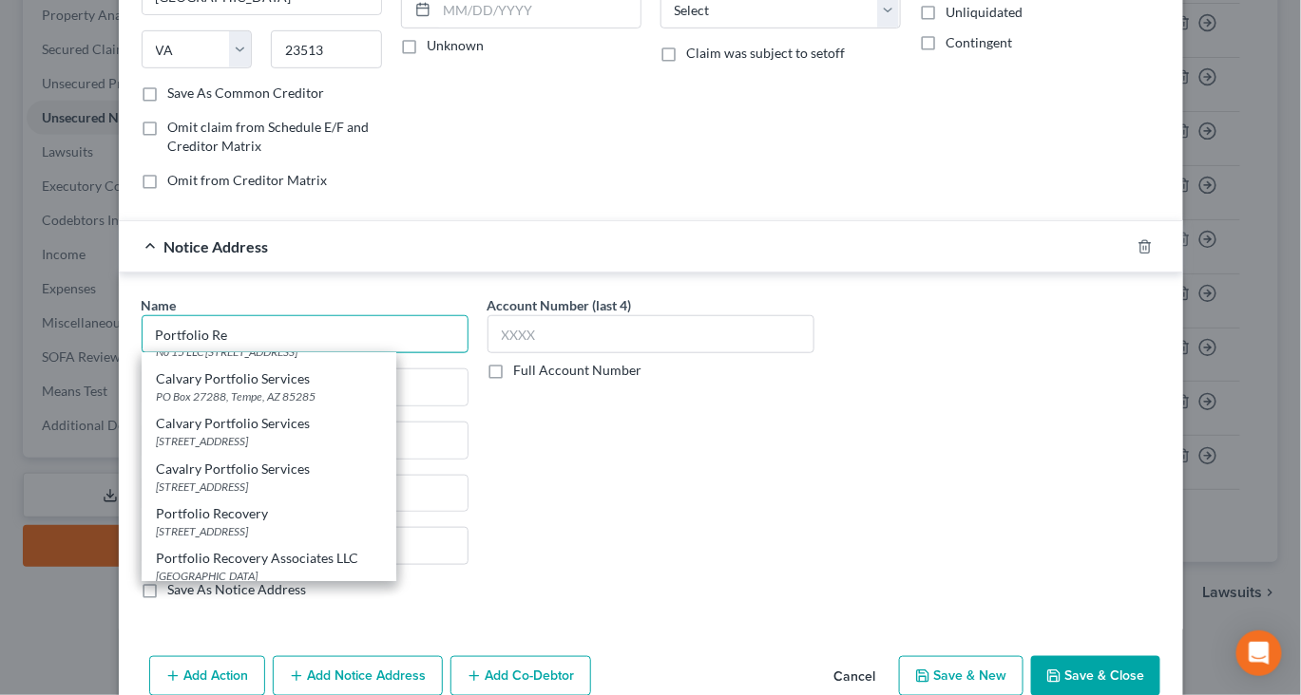
scroll to position [0, 0]
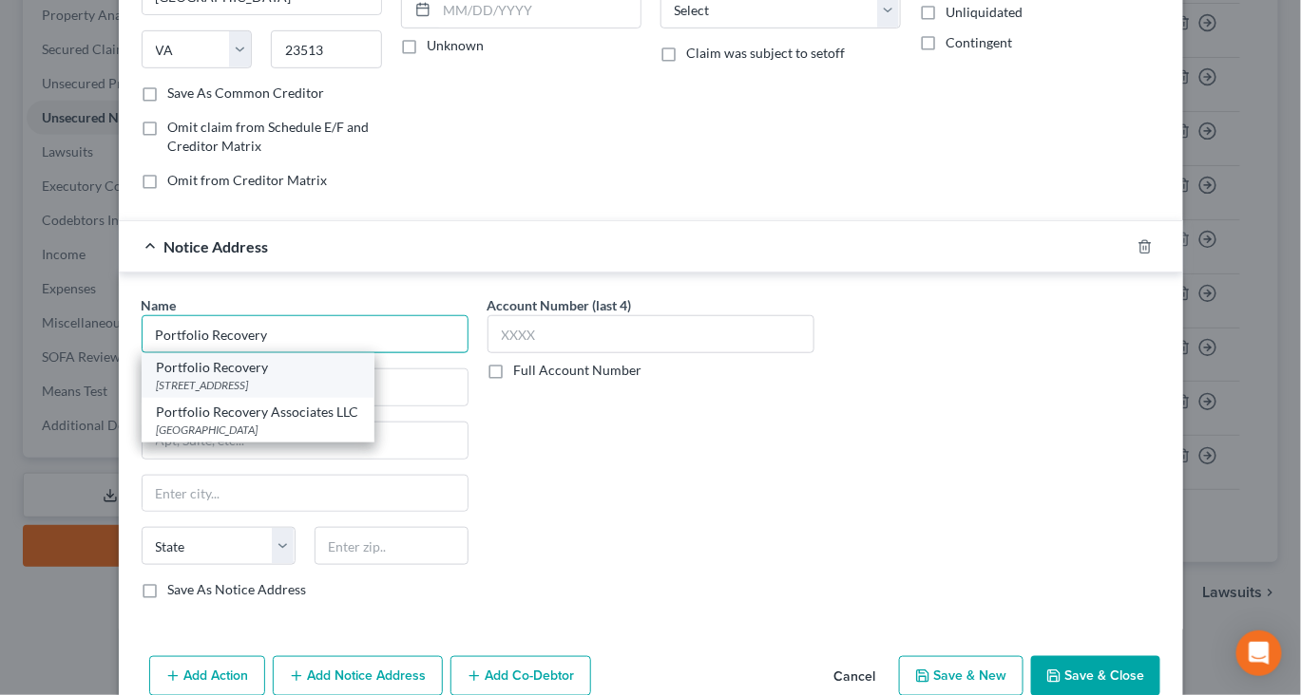
type input "Portfolio Recovery"
click at [201, 393] on div "120 Corporate Blvd, Ste 1, Norfolk, VA 23502" at bounding box center [258, 385] width 202 height 16
type input "120 Corporate Blvd, Ste 1"
type input "Norfolk"
select select "48"
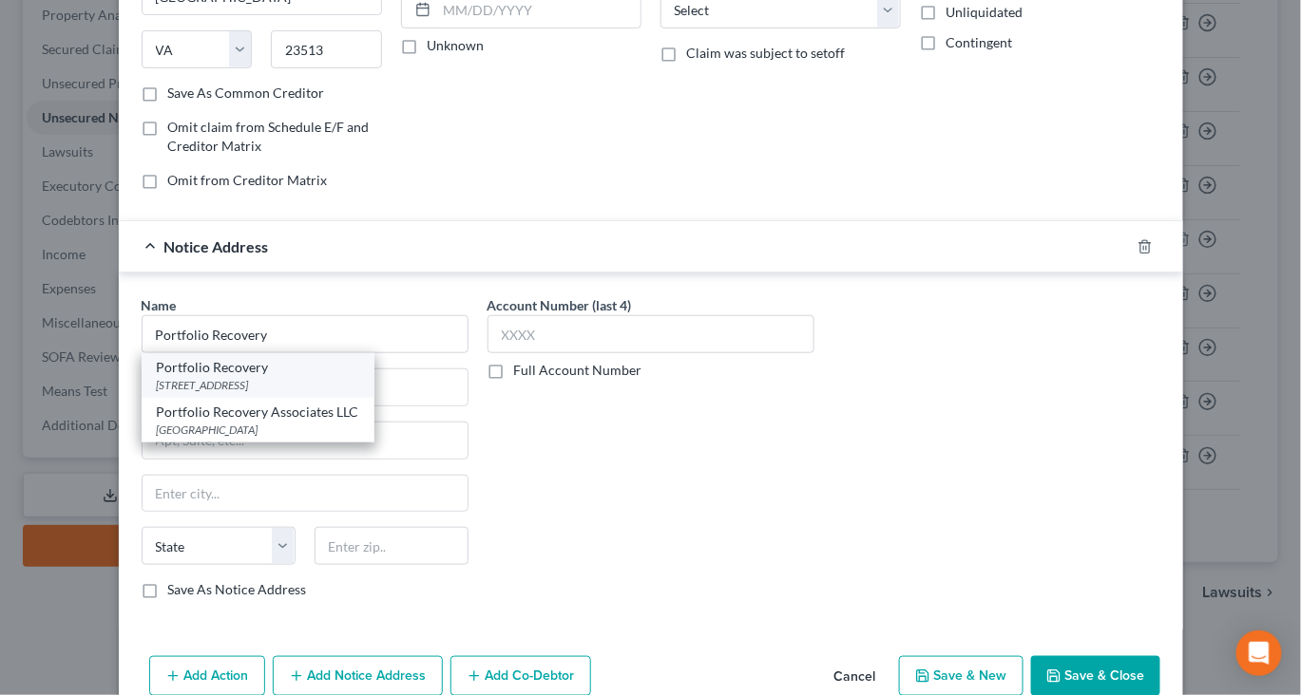
type input "23502"
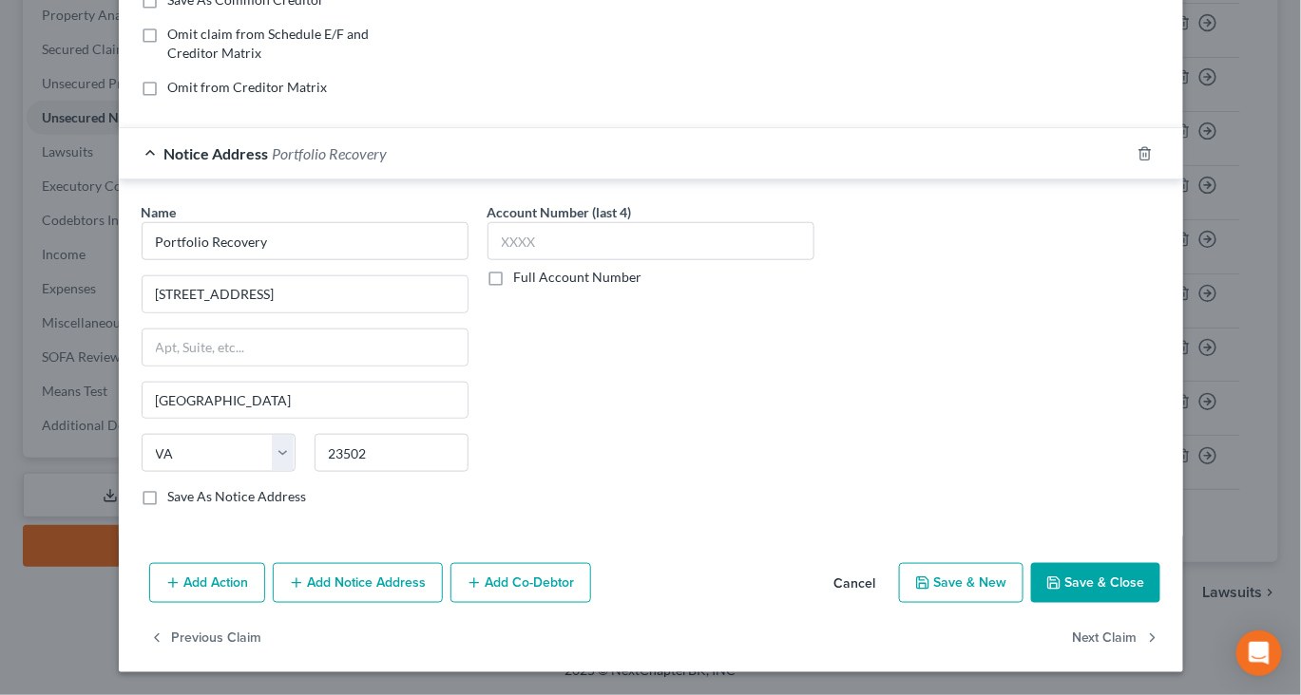
scroll to position [638, 0]
click at [1160, 568] on button "Save & Close" at bounding box center [1095, 583] width 129 height 40
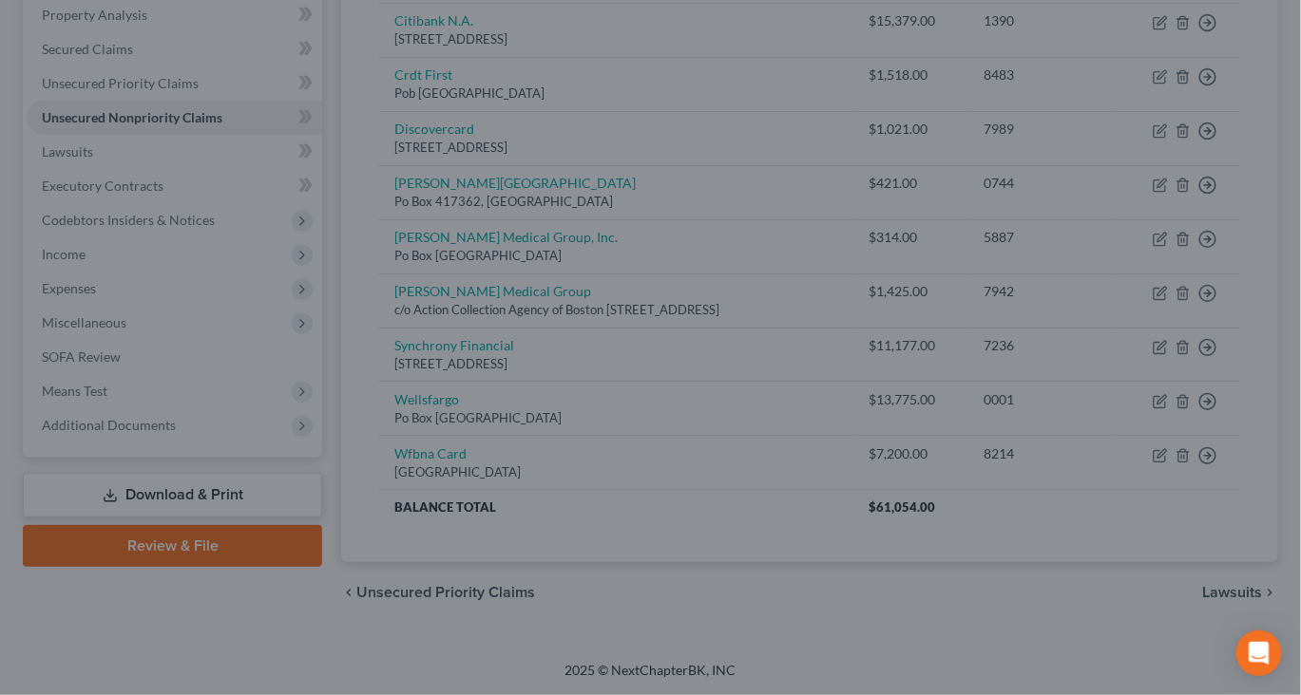
type input "0"
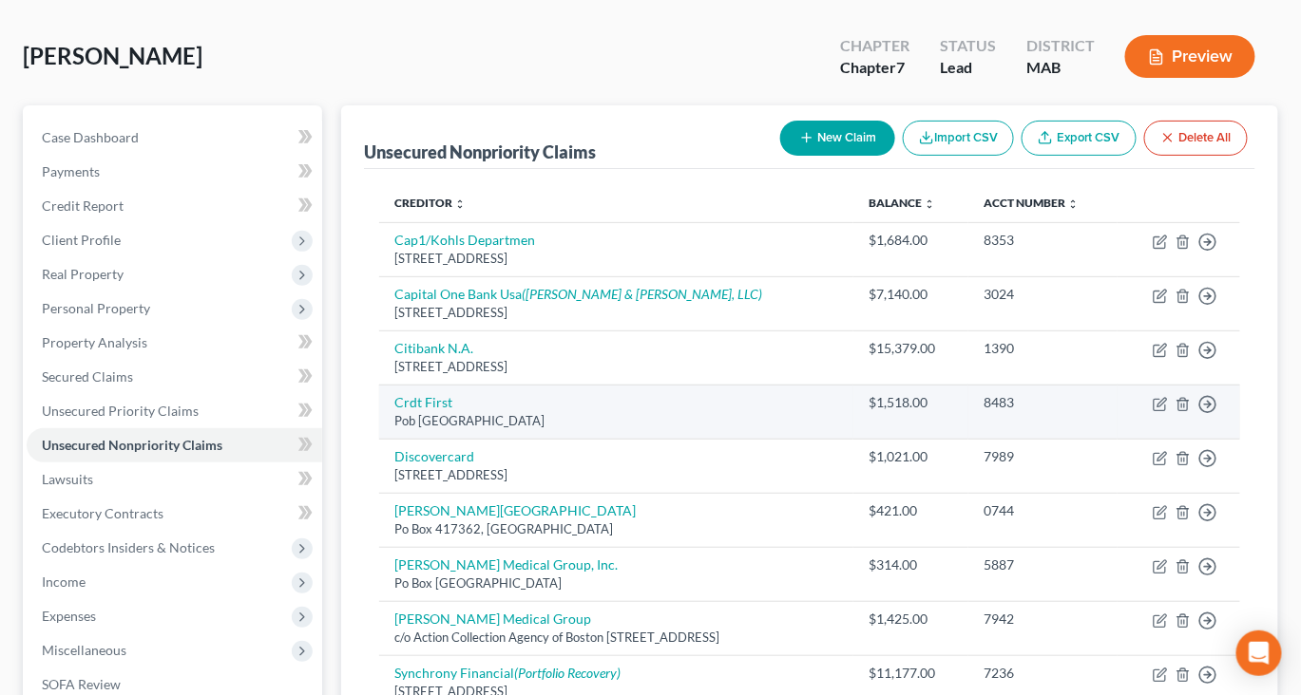
scroll to position [0, 0]
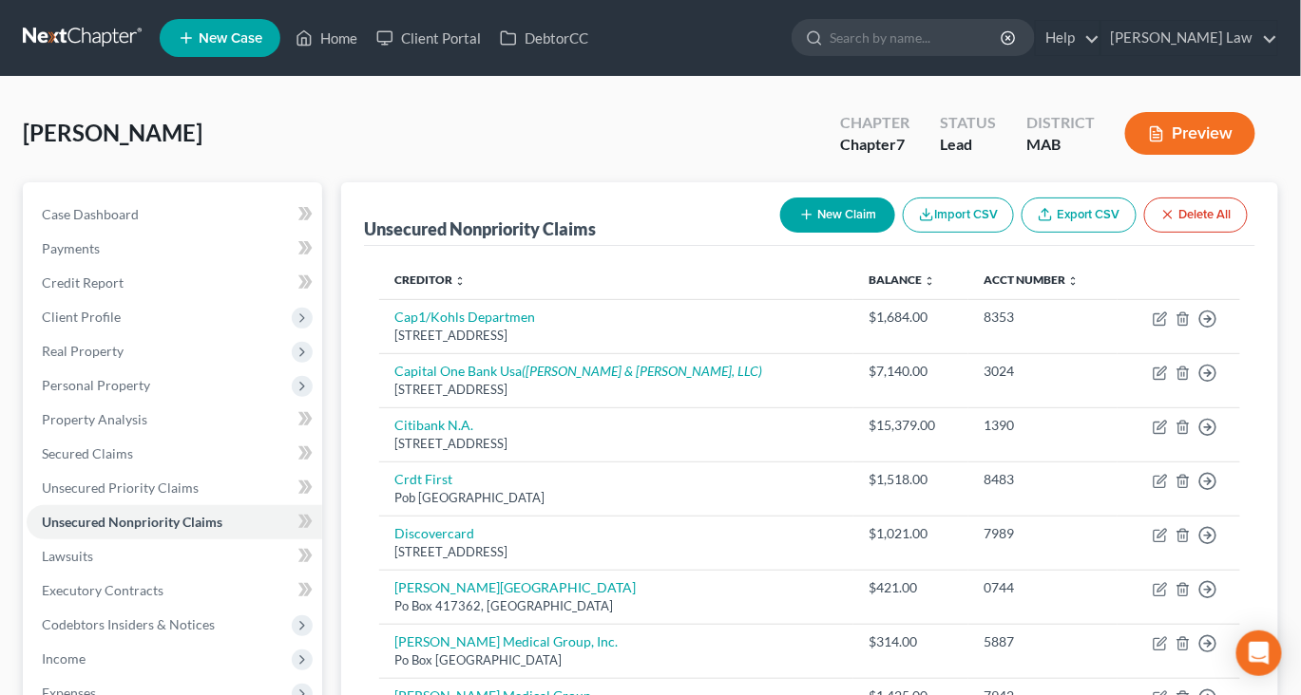
click at [780, 233] on button "New Claim" at bounding box center [837, 215] width 115 height 35
select select "0"
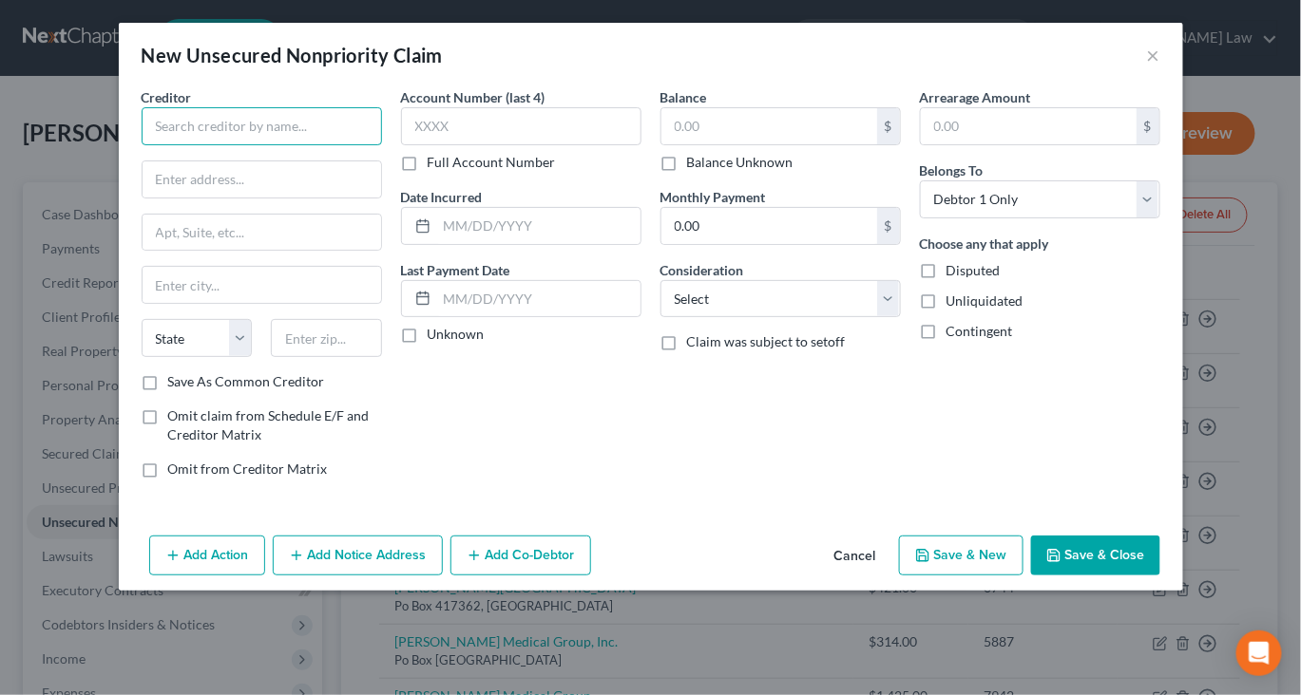
click at [271, 145] on input "text" at bounding box center [262, 126] width 240 height 38
type input "CitiBank"
type input "c/o ARS National Services Inc"
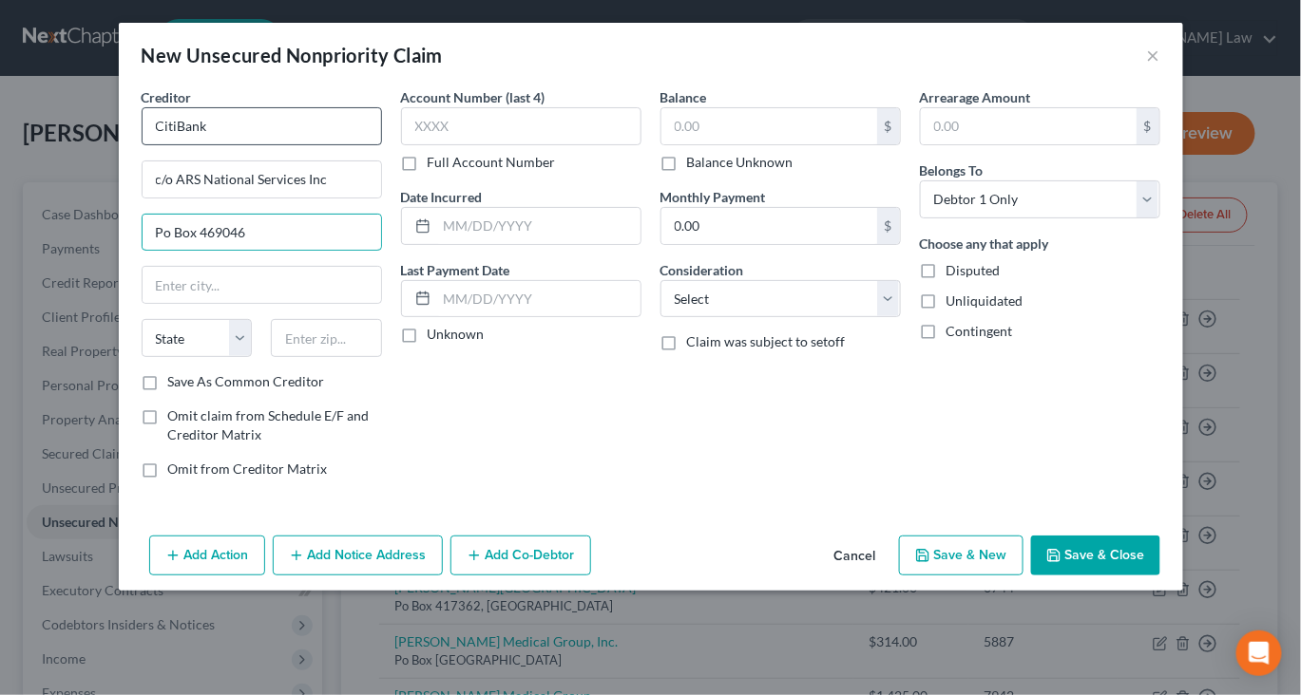
type input "Po Box 469046"
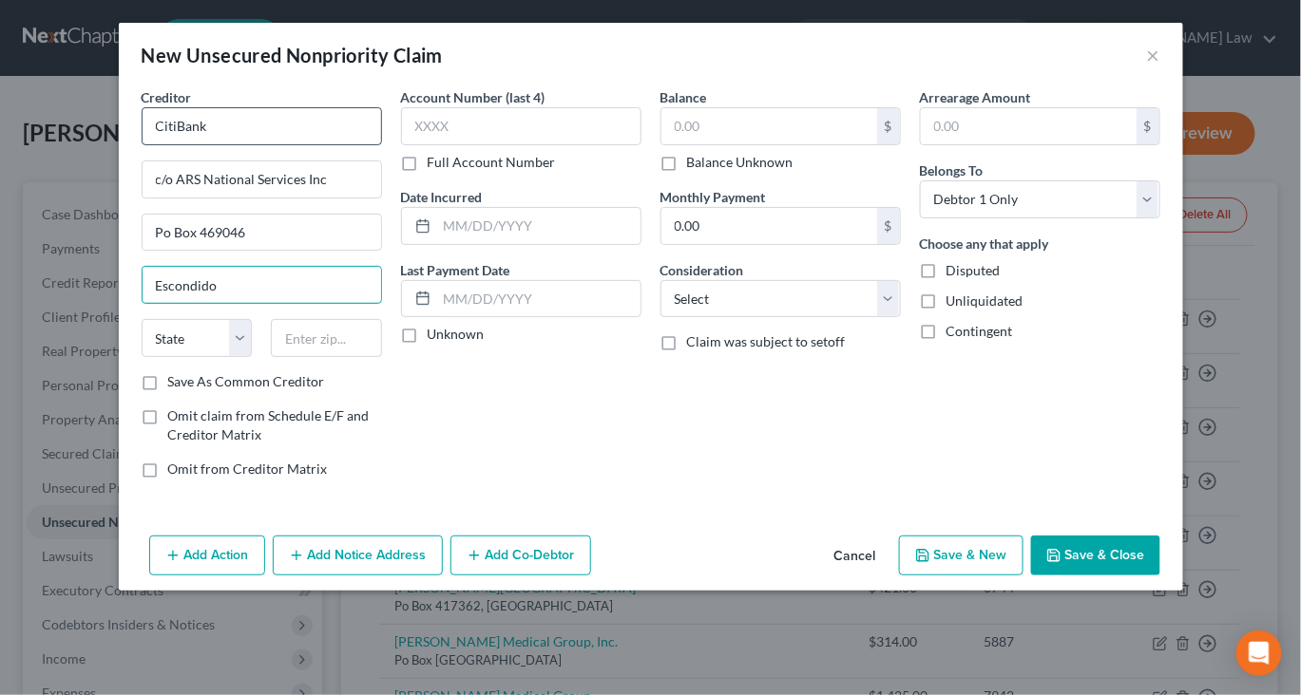
type input "Escondido"
select select "4"
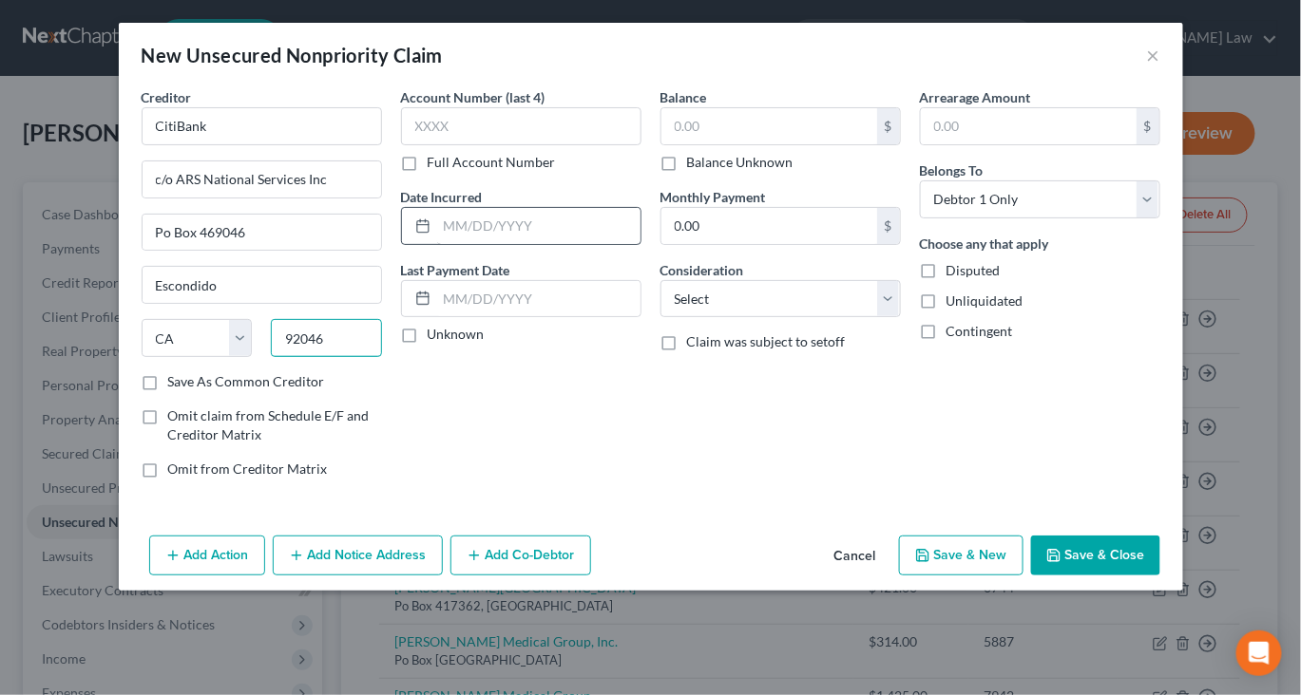
type input "92046"
click at [439, 244] on input "text" at bounding box center [538, 226] width 203 height 36
type input "2023"
click at [486, 145] on input "text" at bounding box center [521, 126] width 240 height 38
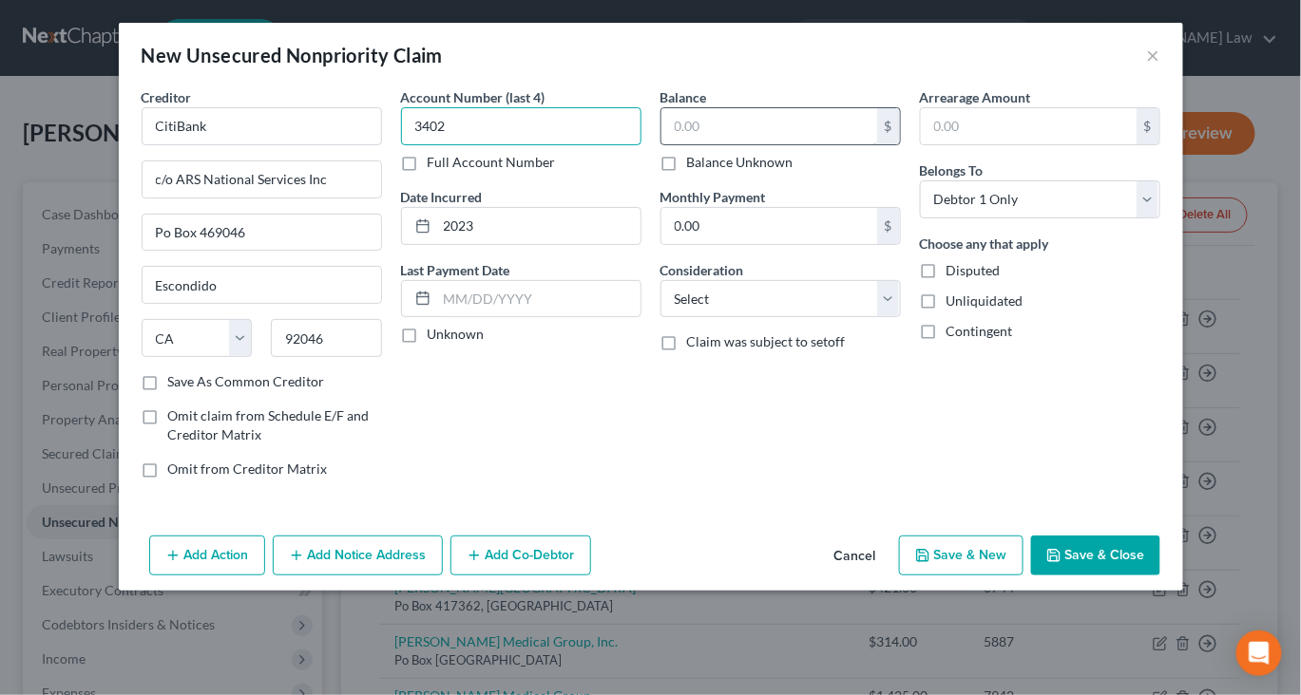
type input "3402"
click at [723, 144] on input "text" at bounding box center [769, 126] width 216 height 36
click at [1146, 576] on button "Save & Close" at bounding box center [1095, 556] width 129 height 40
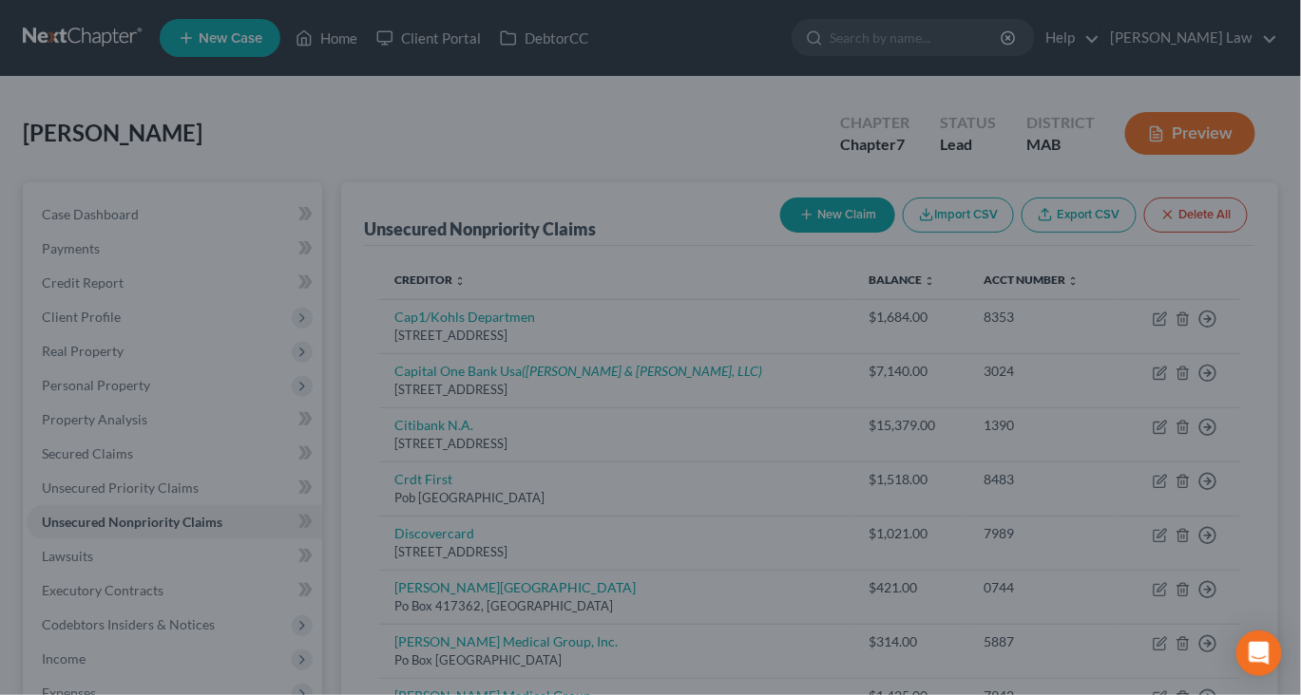
type input "2,688.00"
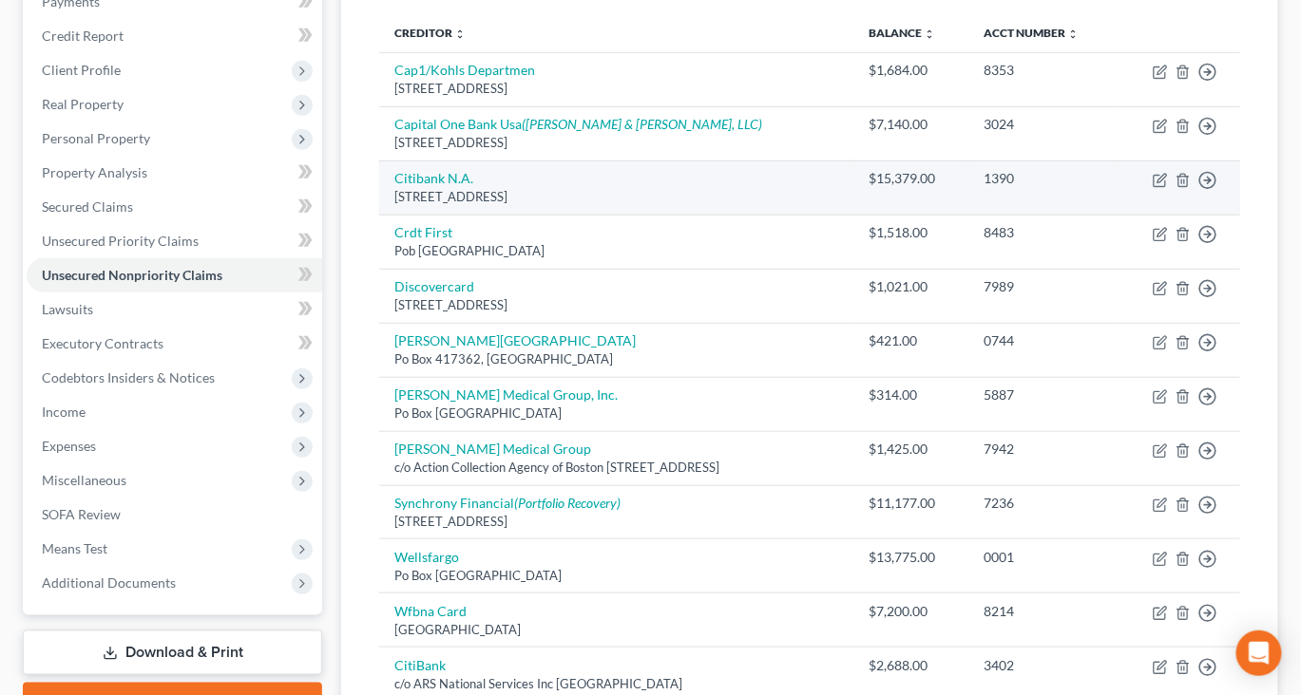
scroll to position [256, 0]
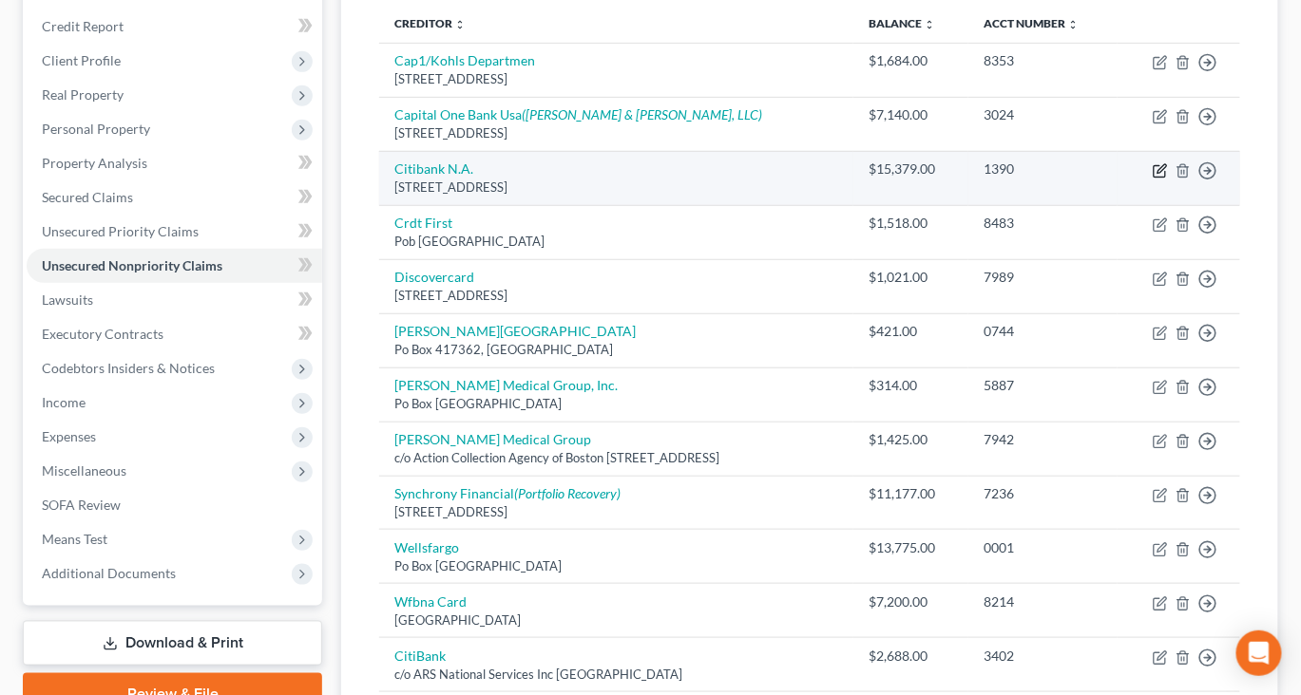
click at [1152, 179] on icon "button" at bounding box center [1159, 170] width 15 height 15
select select "42"
select select "0"
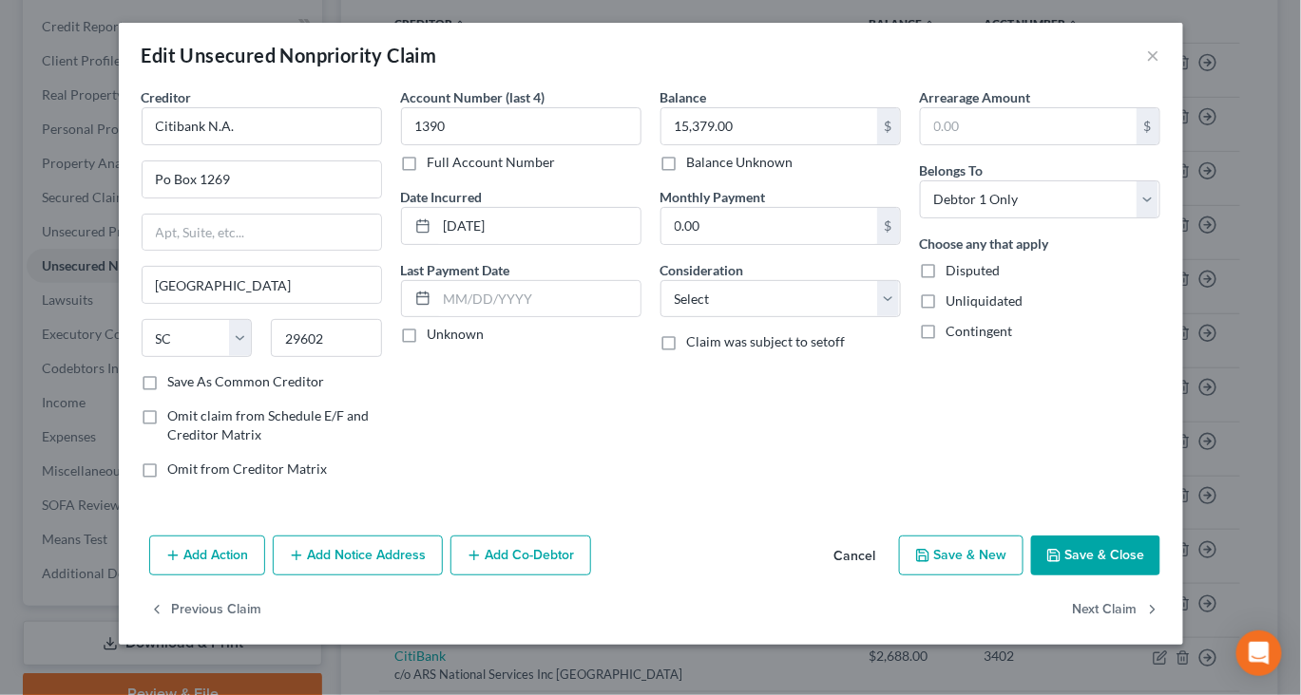
scroll to position [120, 0]
click at [307, 569] on button "Add Notice Address" at bounding box center [358, 556] width 170 height 40
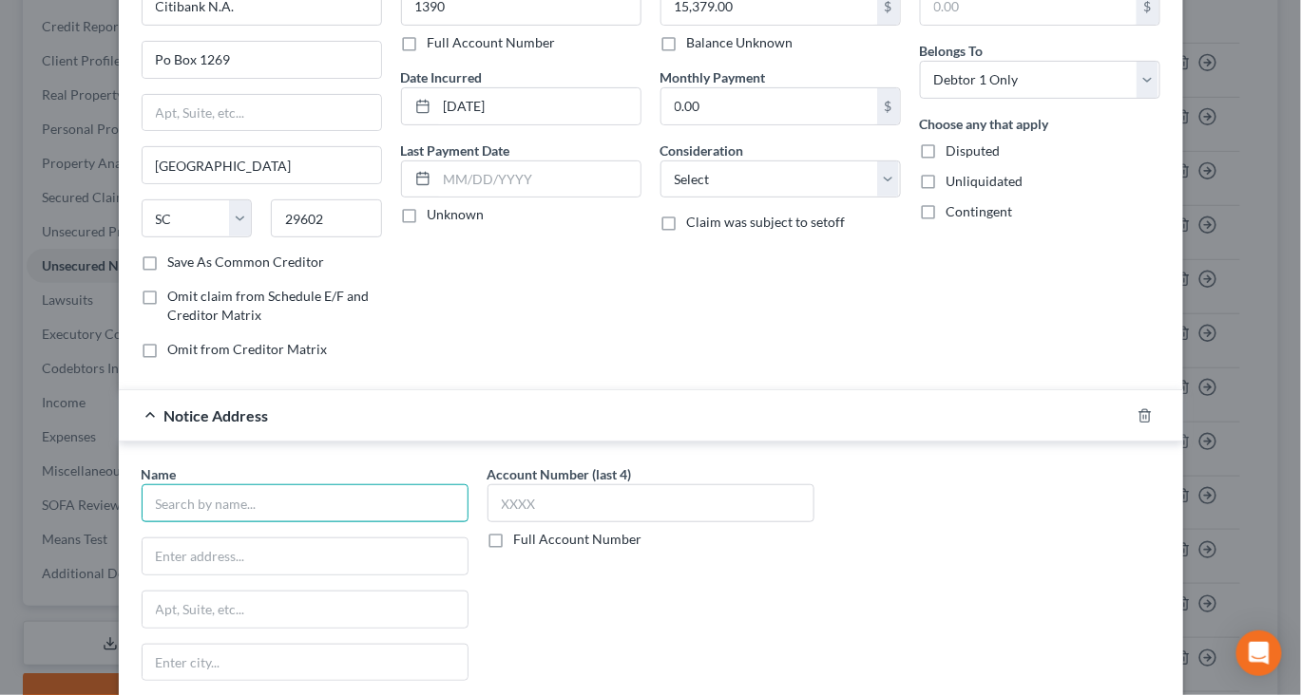
click at [259, 522] on input "text" at bounding box center [305, 503] width 327 height 38
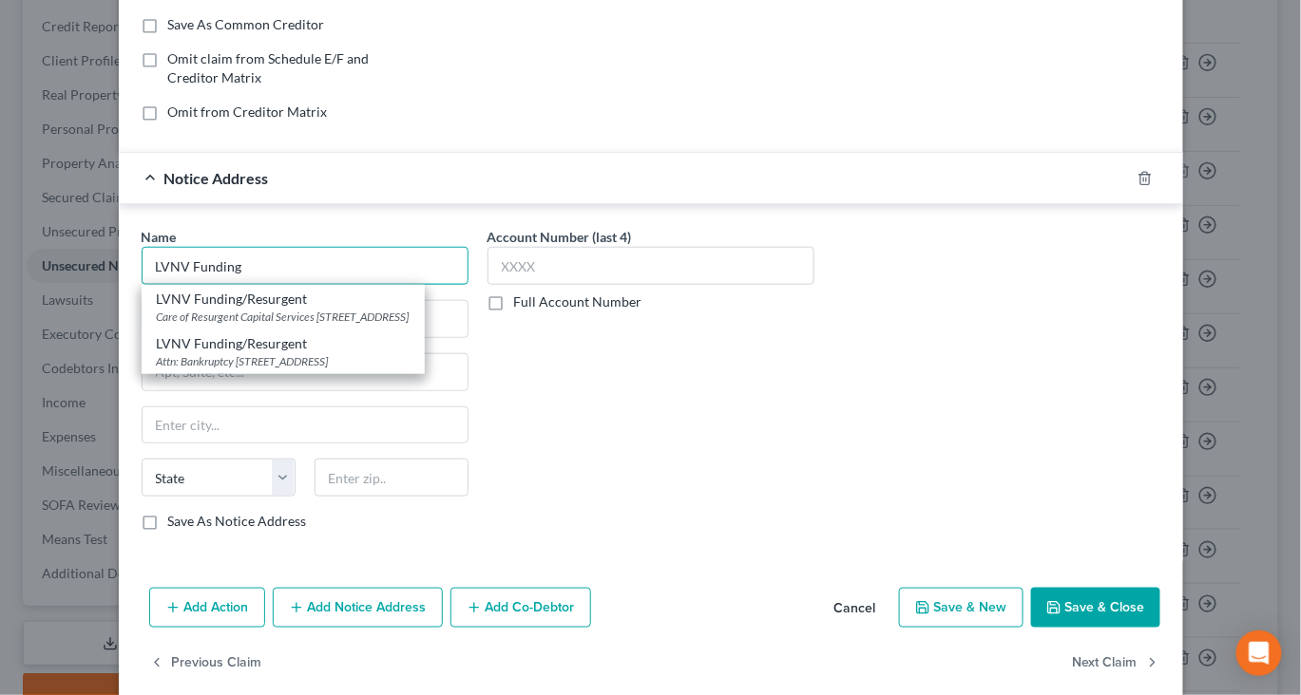
scroll to position [358, 0]
click at [260, 324] on div "Care of Resurgent Capital Services L.P PO Box 1269, Greenville, SC 29602" at bounding box center [283, 316] width 253 height 16
type input "LVNV Funding/Resurgent"
type input "Care of Resurgent Capital Services L.P"
type input "PO Box 1269"
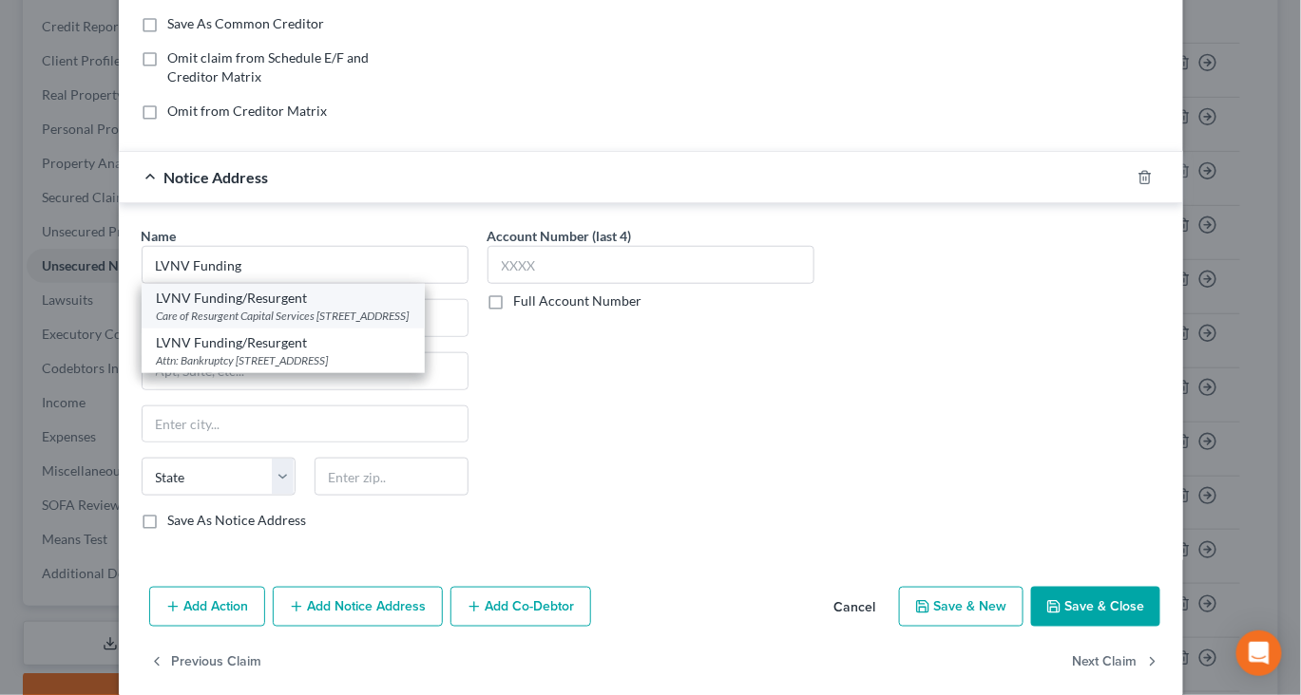
type input "Greenville"
select select "42"
type input "29602"
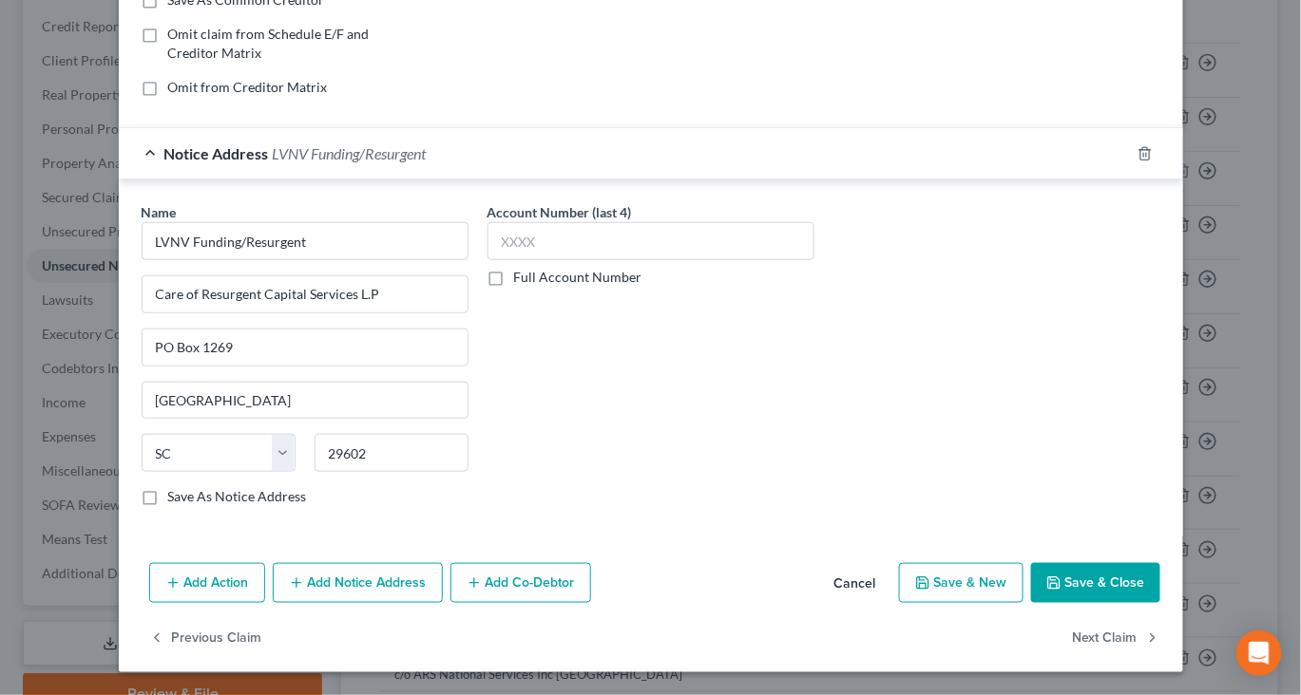
scroll to position [638, 0]
click at [1160, 563] on button "Save & Close" at bounding box center [1095, 583] width 129 height 40
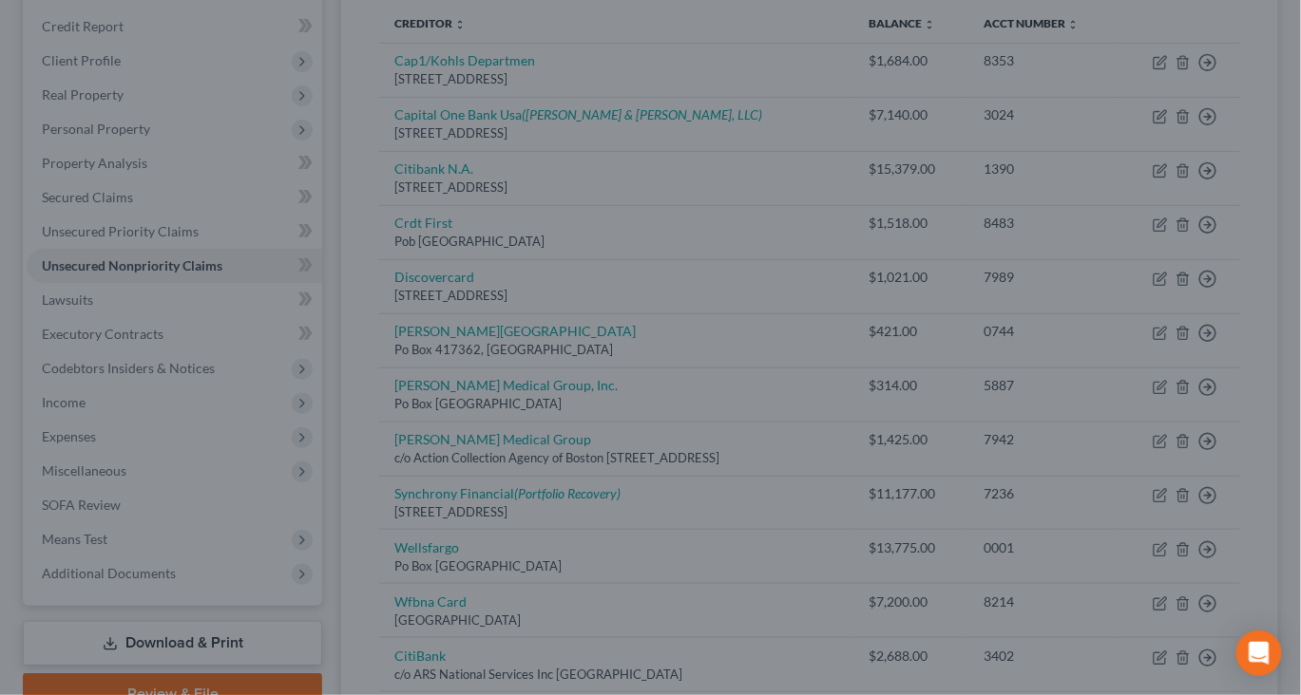
type input "0"
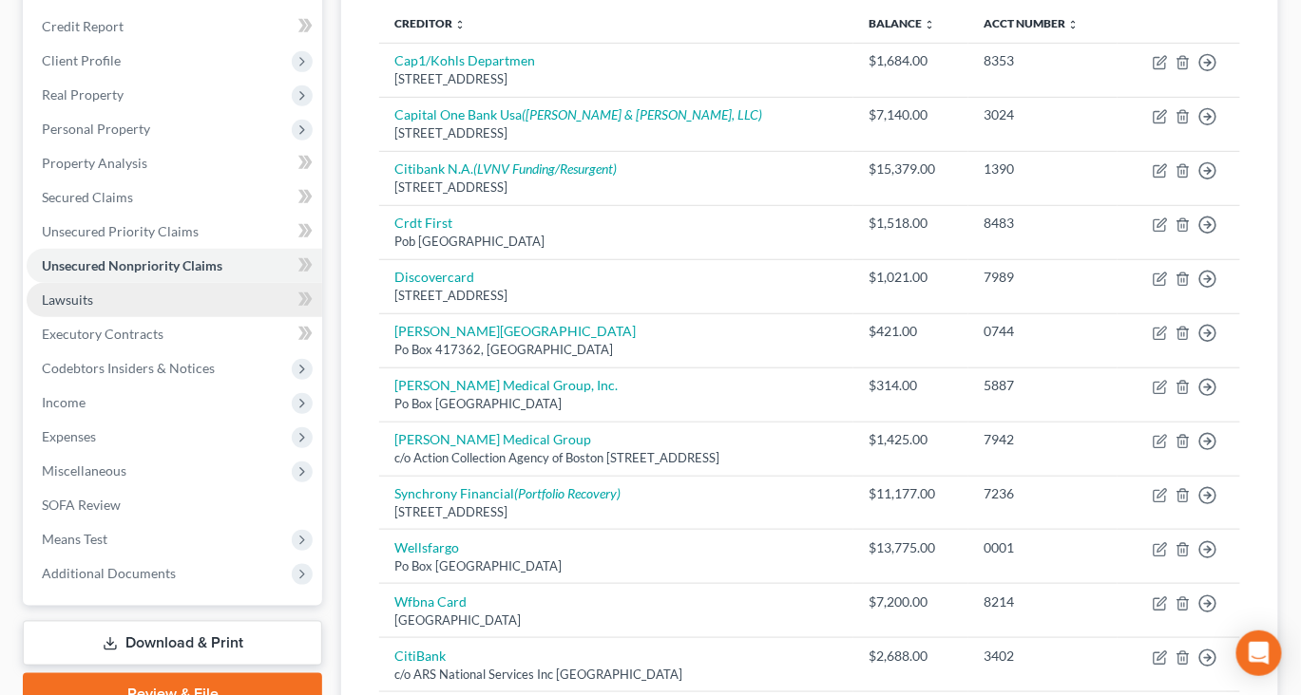
click at [202, 317] on link "Lawsuits" at bounding box center [174, 300] width 295 height 34
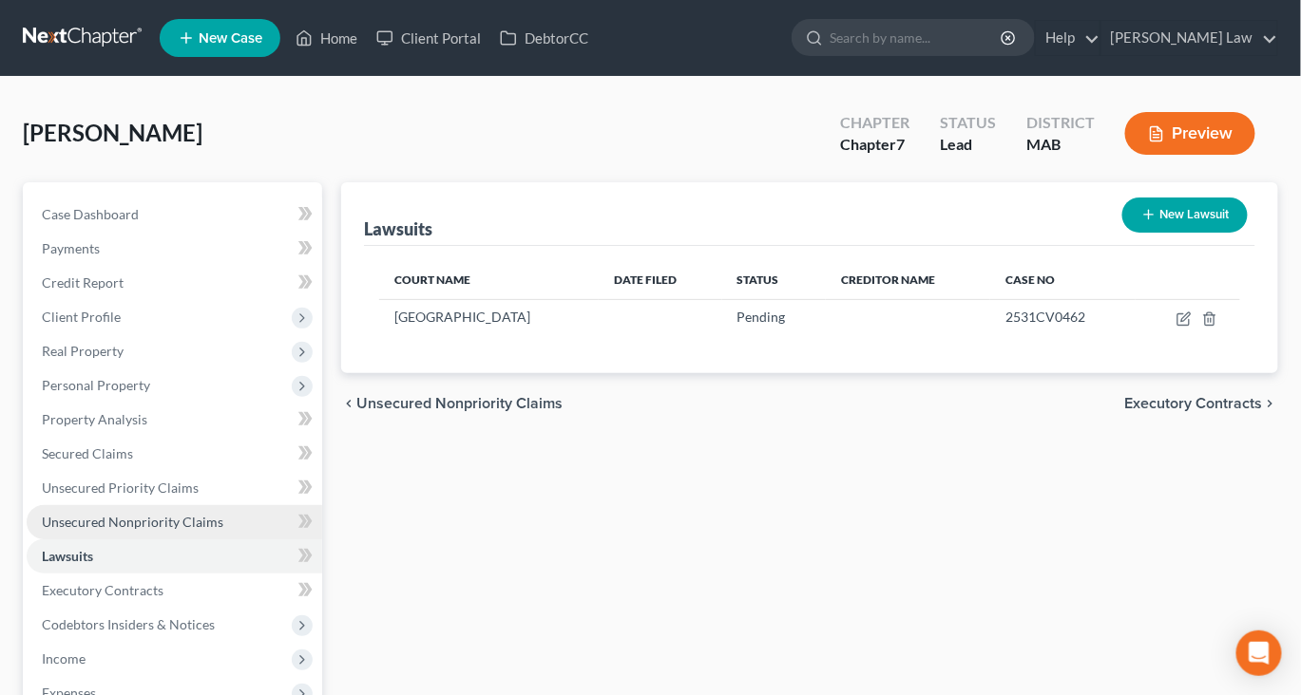
click at [145, 530] on span "Unsecured Nonpriority Claims" at bounding box center [132, 522] width 181 height 16
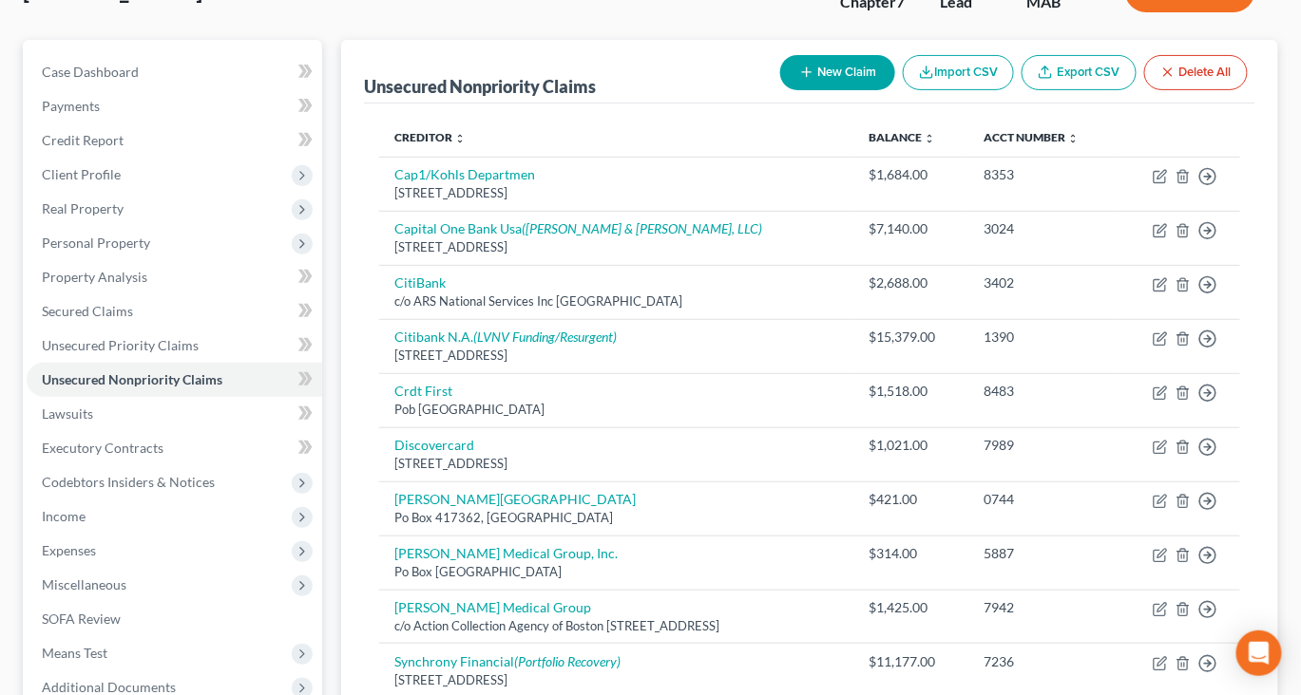
scroll to position [97, 0]
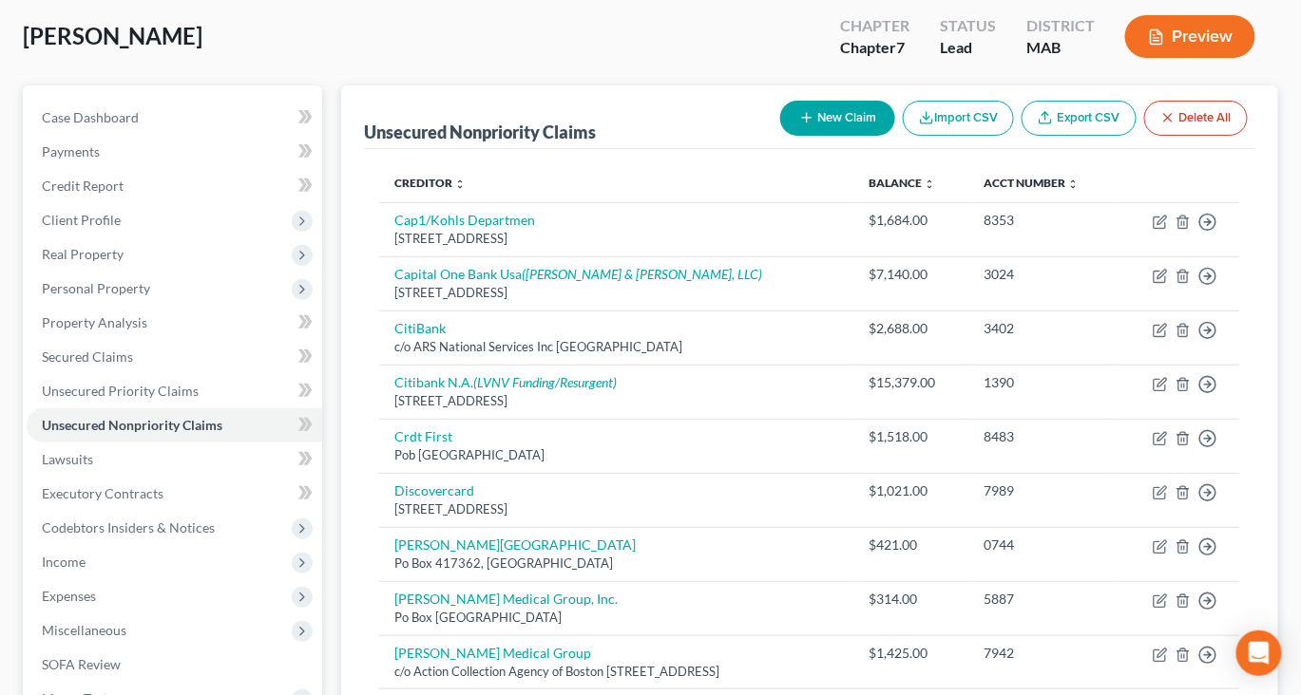
click at [780, 136] on button "New Claim" at bounding box center [837, 118] width 115 height 35
select select "0"
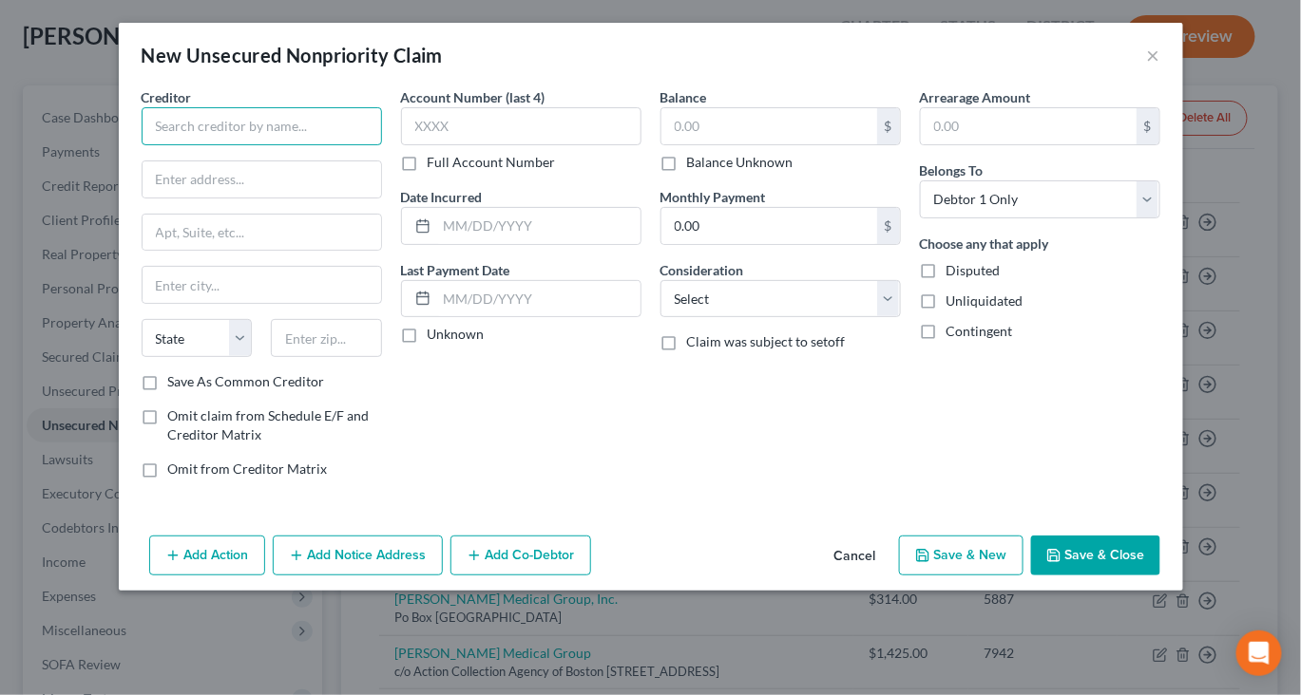
click at [239, 145] on input "text" at bounding box center [262, 126] width 240 height 38
type input "Brown University Health"
click at [184, 198] on input "text" at bounding box center [261, 179] width 238 height 36
type input "88 Washington Street"
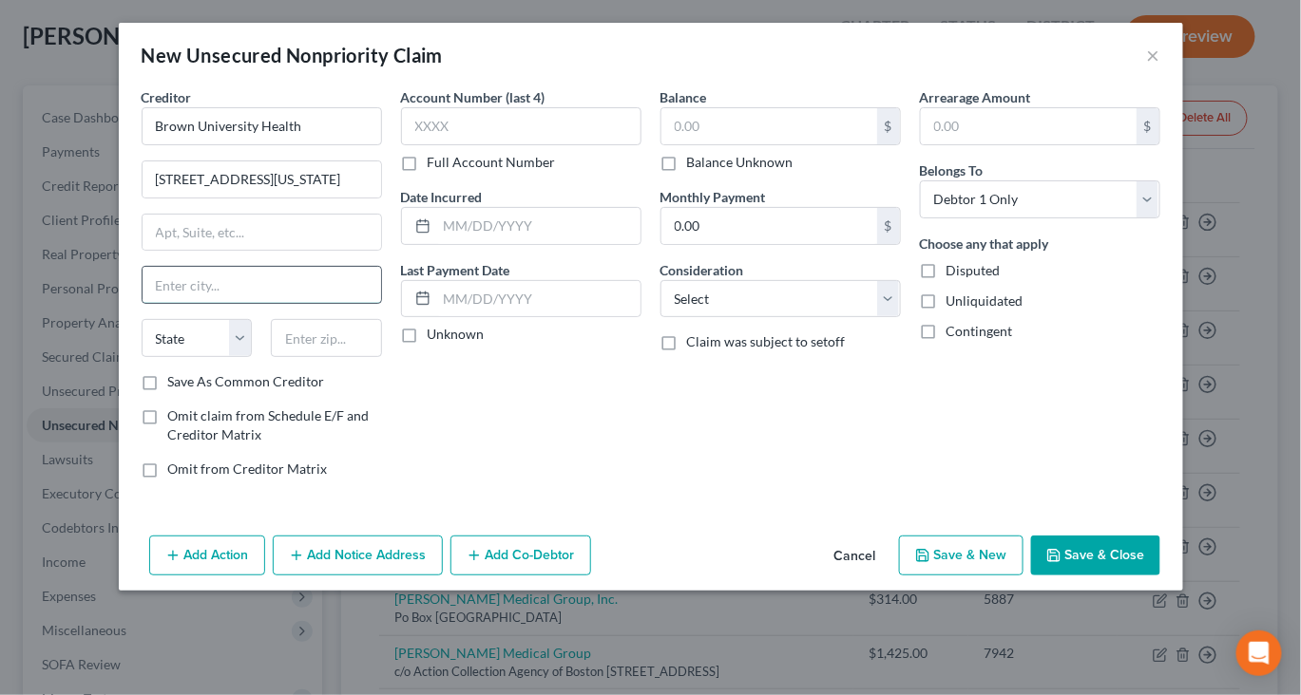
click at [155, 303] on input "text" at bounding box center [261, 285] width 238 height 36
type input "Taunton"
select select "22"
type input "02780"
click at [484, 244] on input "text" at bounding box center [538, 226] width 203 height 36
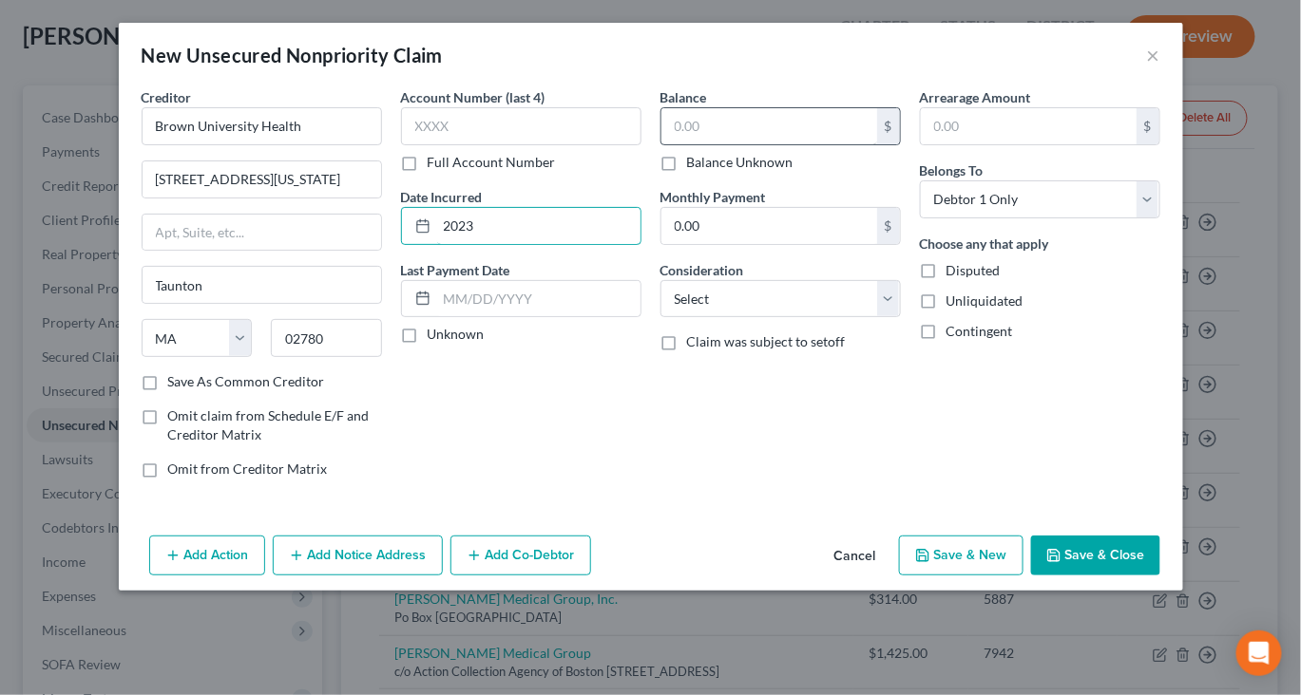
type input "2023"
click at [696, 144] on input "text" at bounding box center [769, 126] width 216 height 36
drag, startPoint x: 743, startPoint y: 155, endPoint x: 669, endPoint y: 141, distance: 75.5
click at [679, 143] on input "text" at bounding box center [769, 126] width 216 height 36
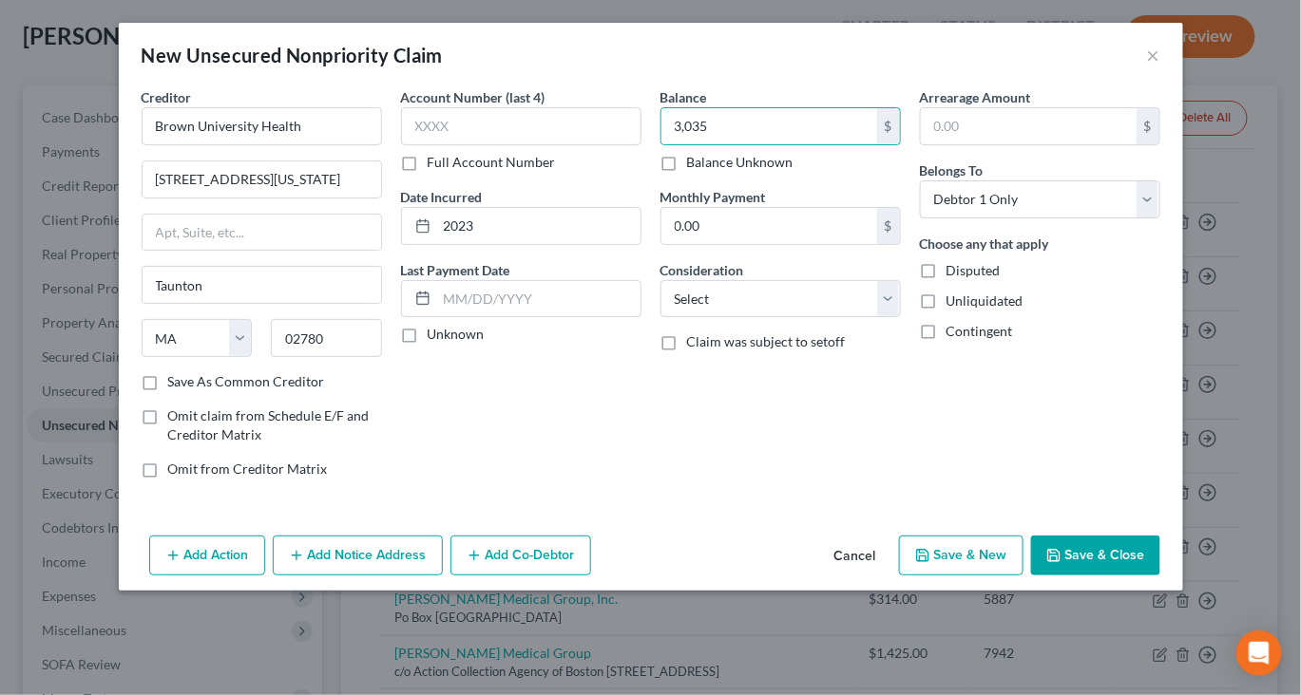
click at [1147, 576] on button "Save & Close" at bounding box center [1095, 556] width 129 height 40
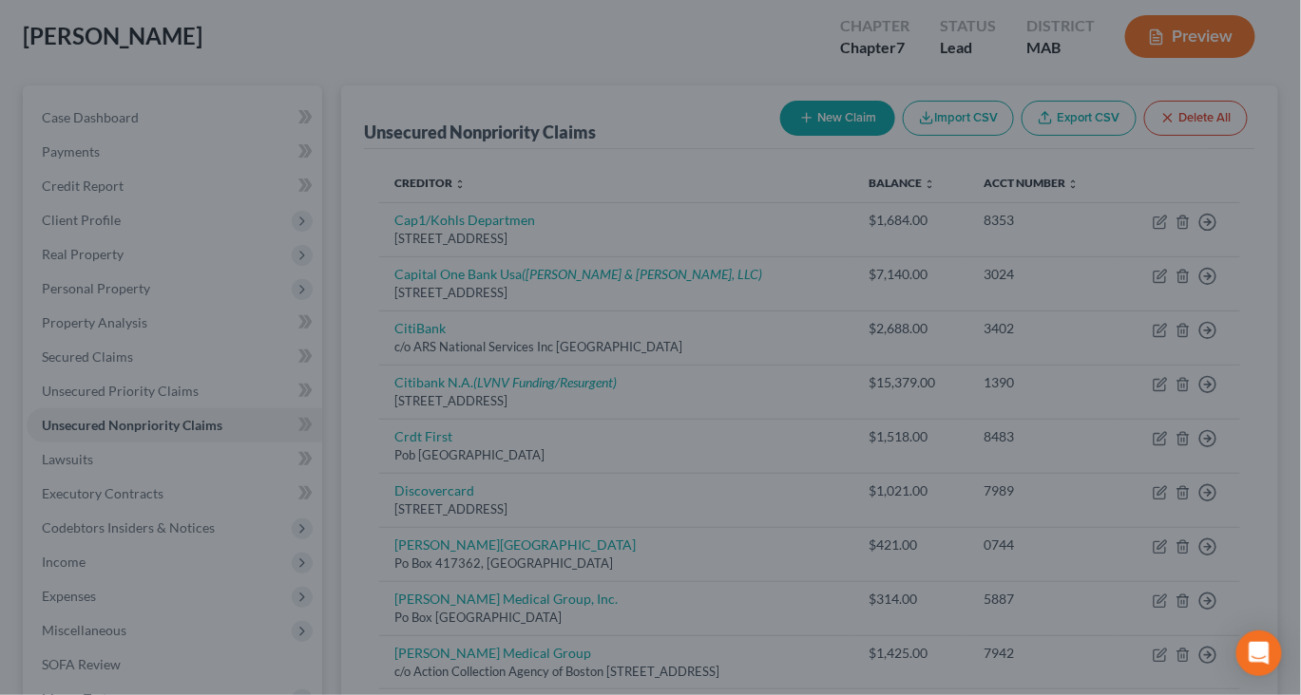
type input "3,035.00"
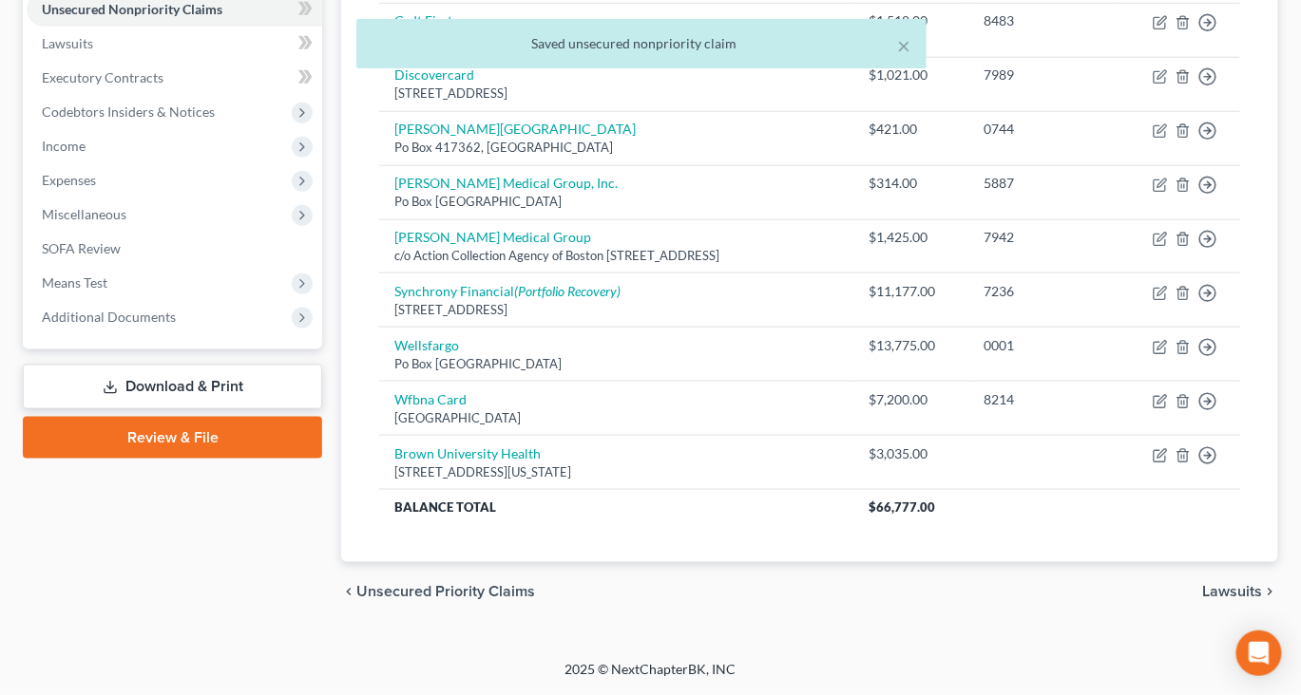
scroll to position [894, 0]
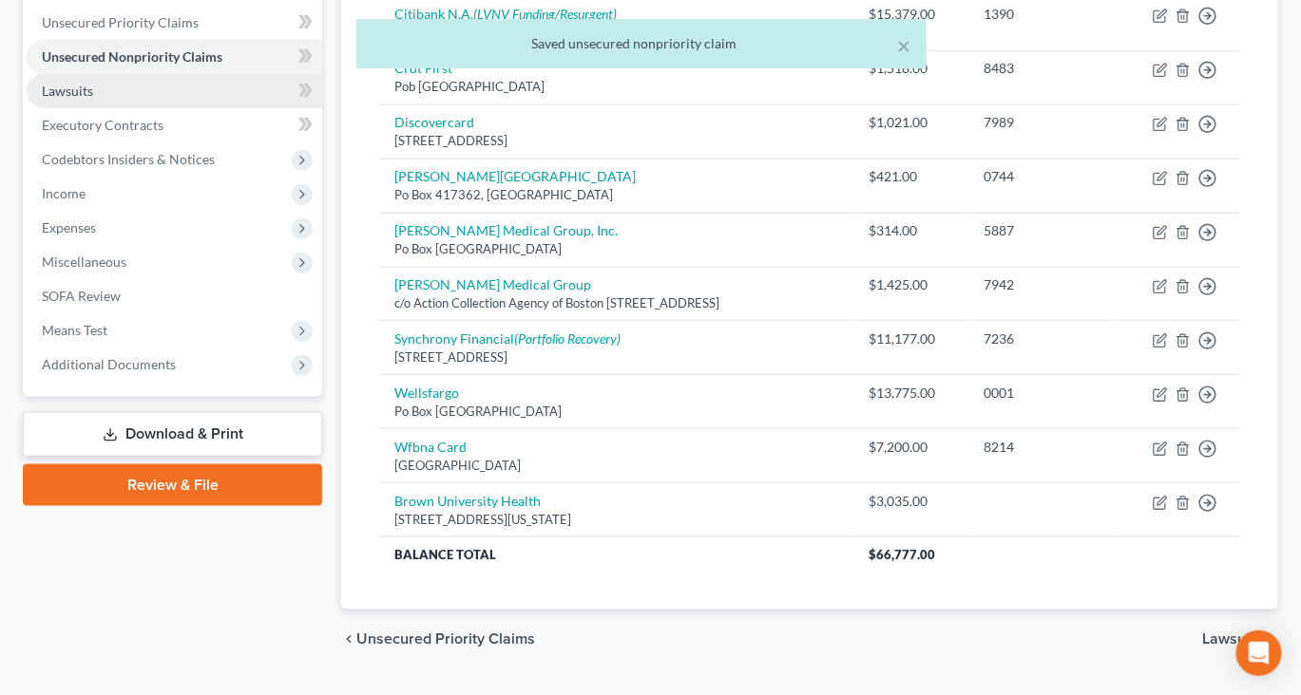
click at [93, 99] on span "Lawsuits" at bounding box center [67, 91] width 51 height 16
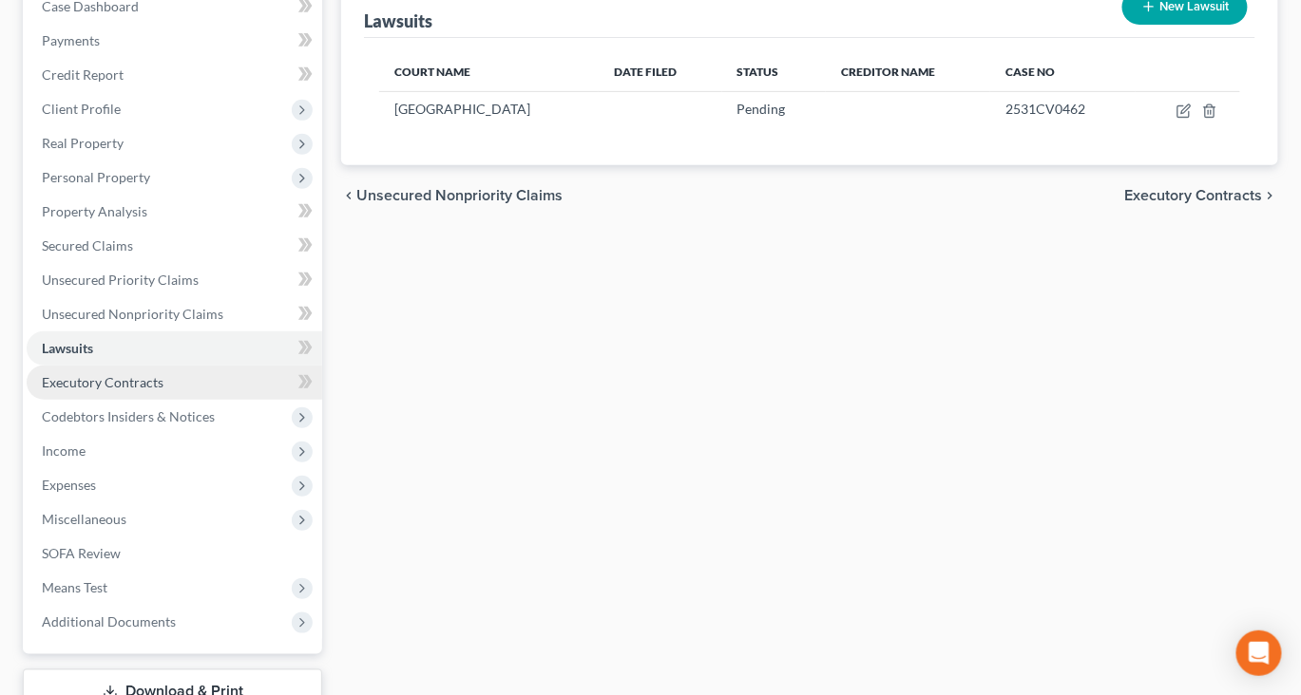
click at [118, 390] on span "Executory Contracts" at bounding box center [103, 382] width 122 height 16
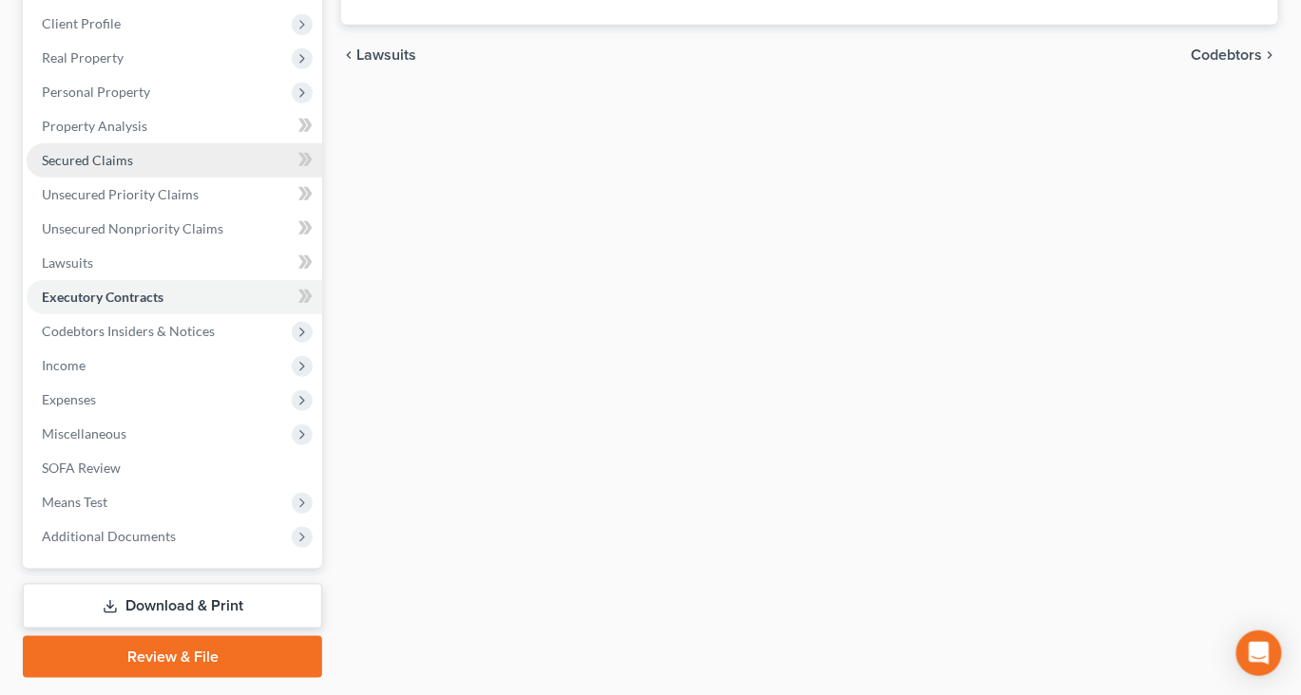
scroll to position [307, 0]
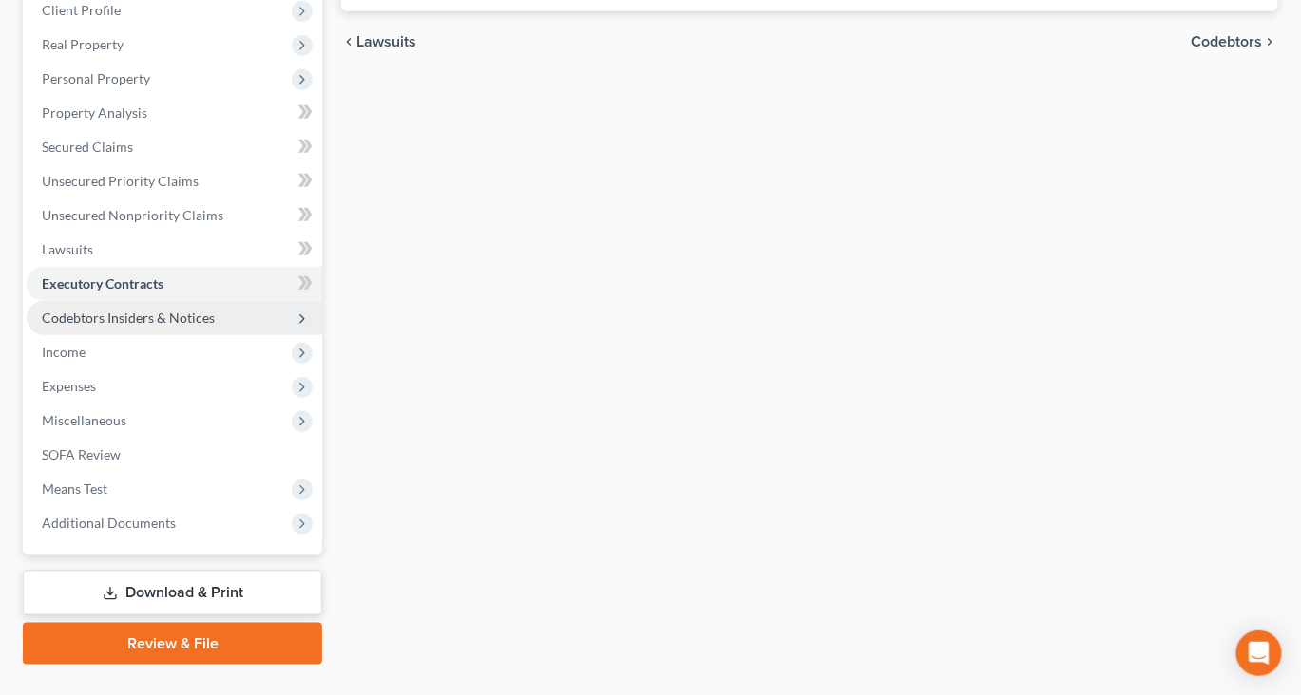
click at [160, 326] on span "Codebtors Insiders & Notices" at bounding box center [128, 318] width 173 height 16
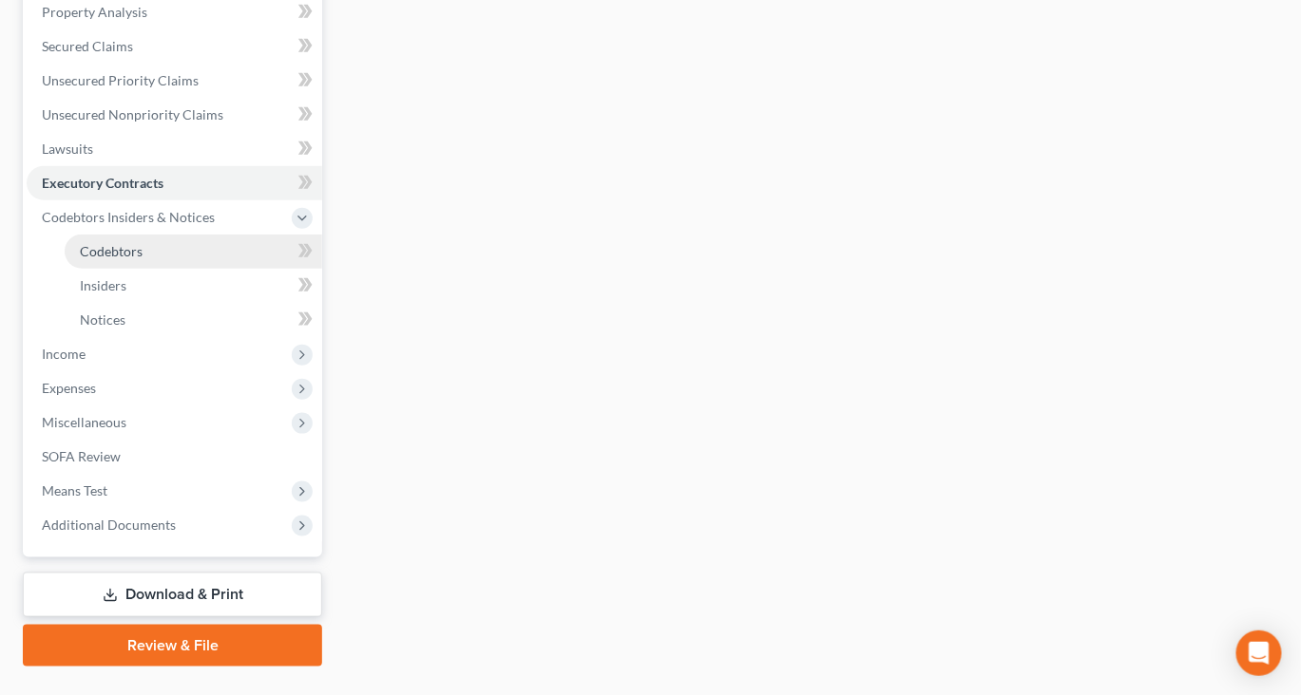
scroll to position [509, 0]
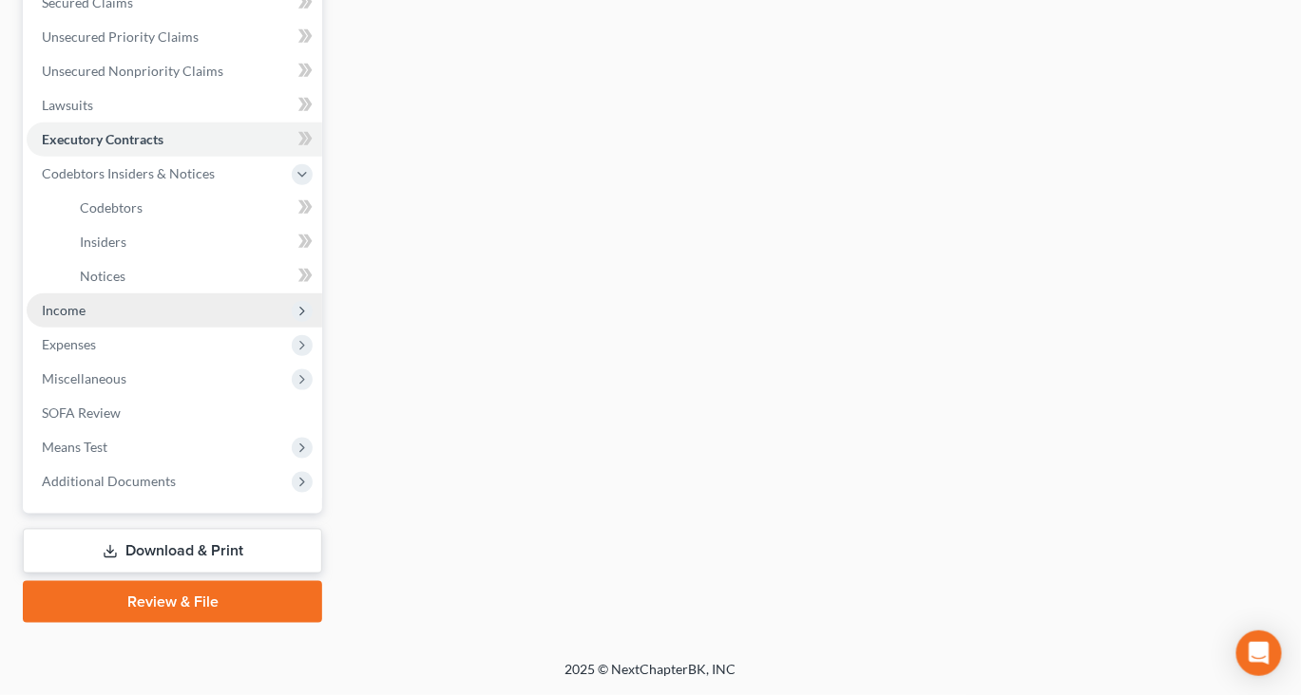
click at [83, 318] on span "Income" at bounding box center [64, 310] width 44 height 16
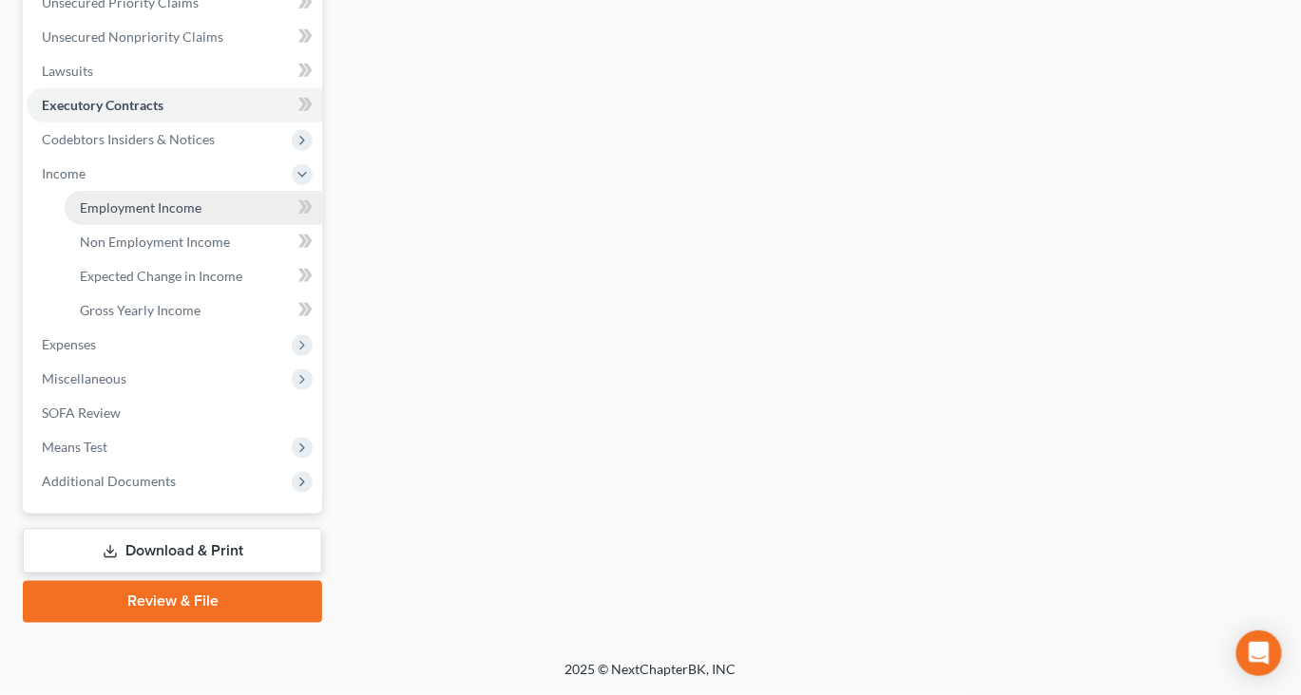
click at [181, 225] on link "Employment Income" at bounding box center [193, 208] width 257 height 34
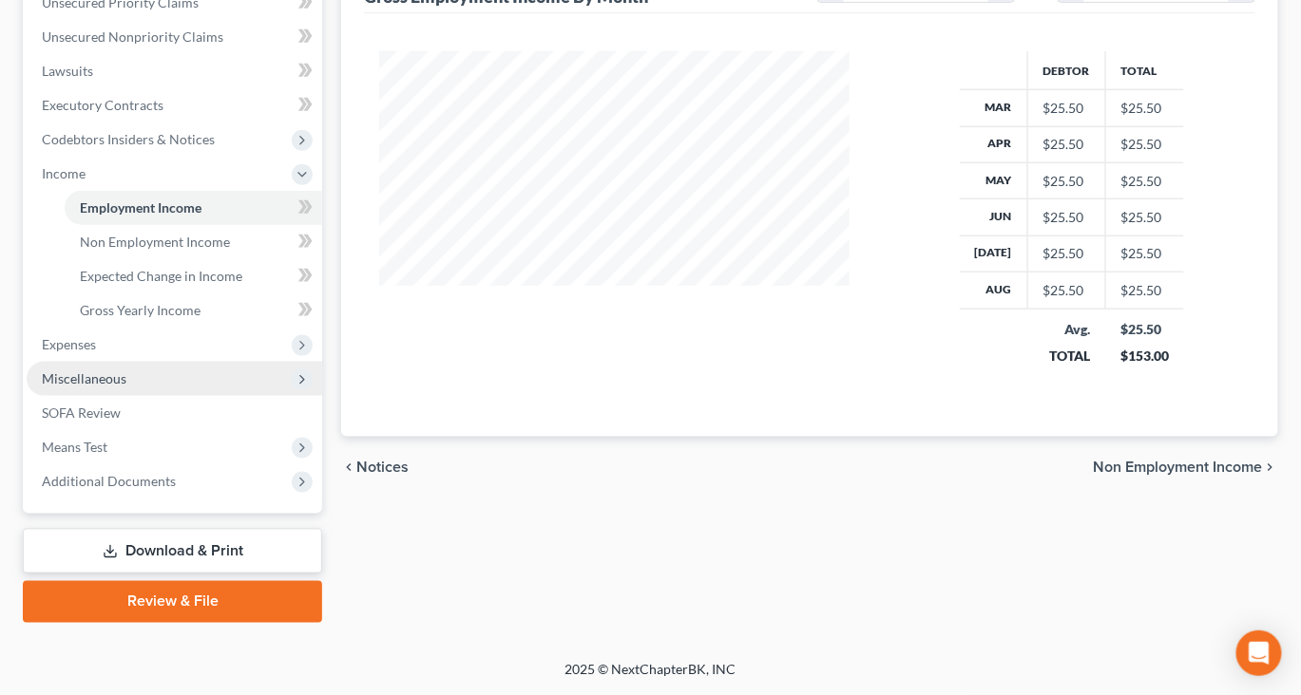
scroll to position [775, 0]
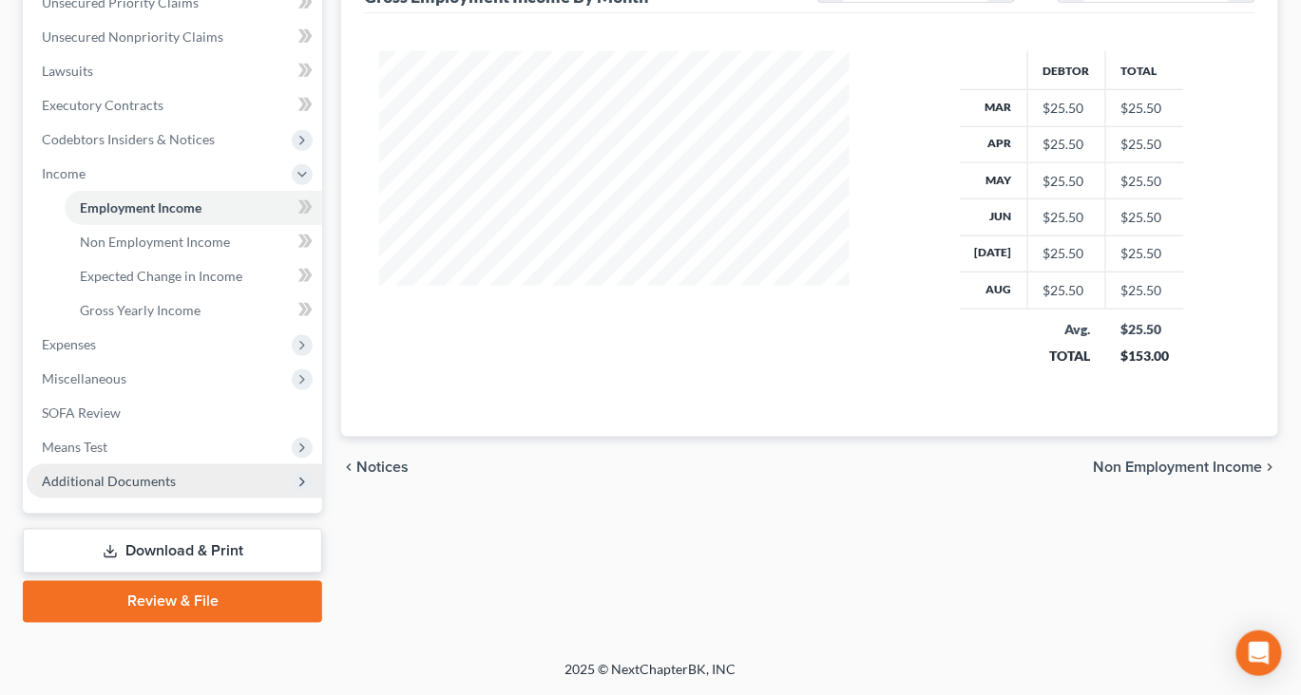
click at [172, 473] on span "Additional Documents" at bounding box center [109, 481] width 134 height 16
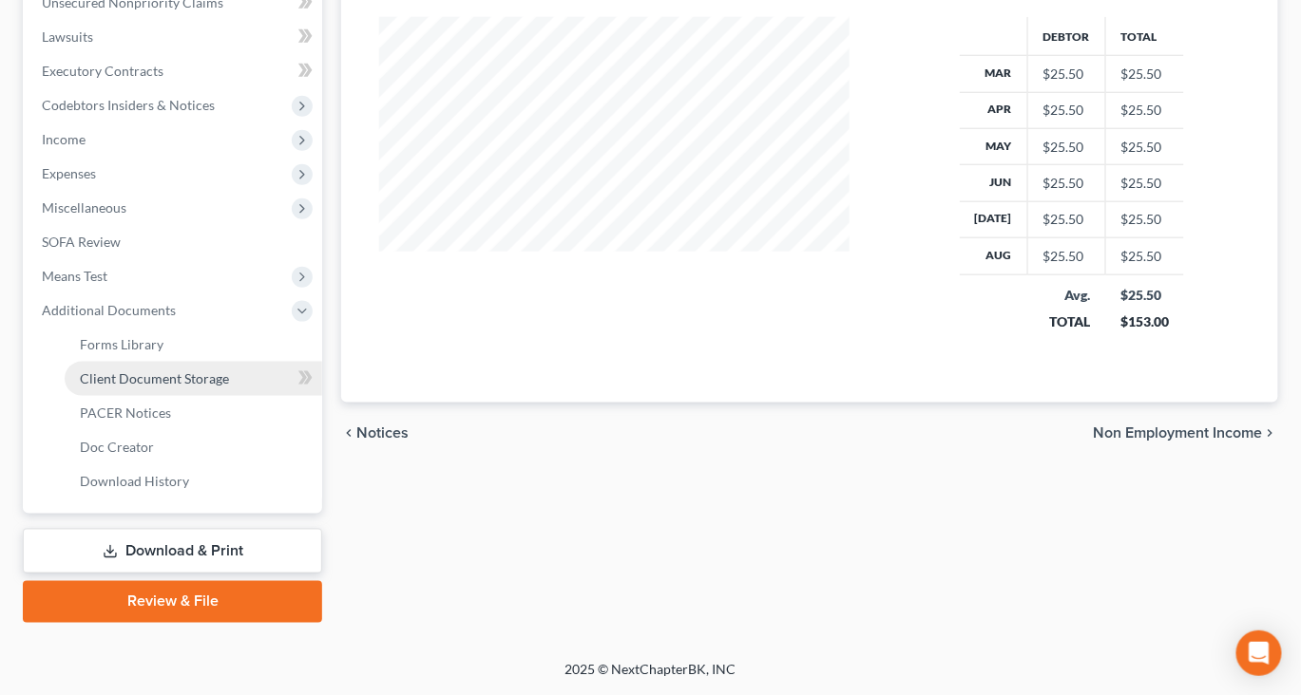
click at [229, 370] on span "Client Document Storage" at bounding box center [154, 378] width 149 height 16
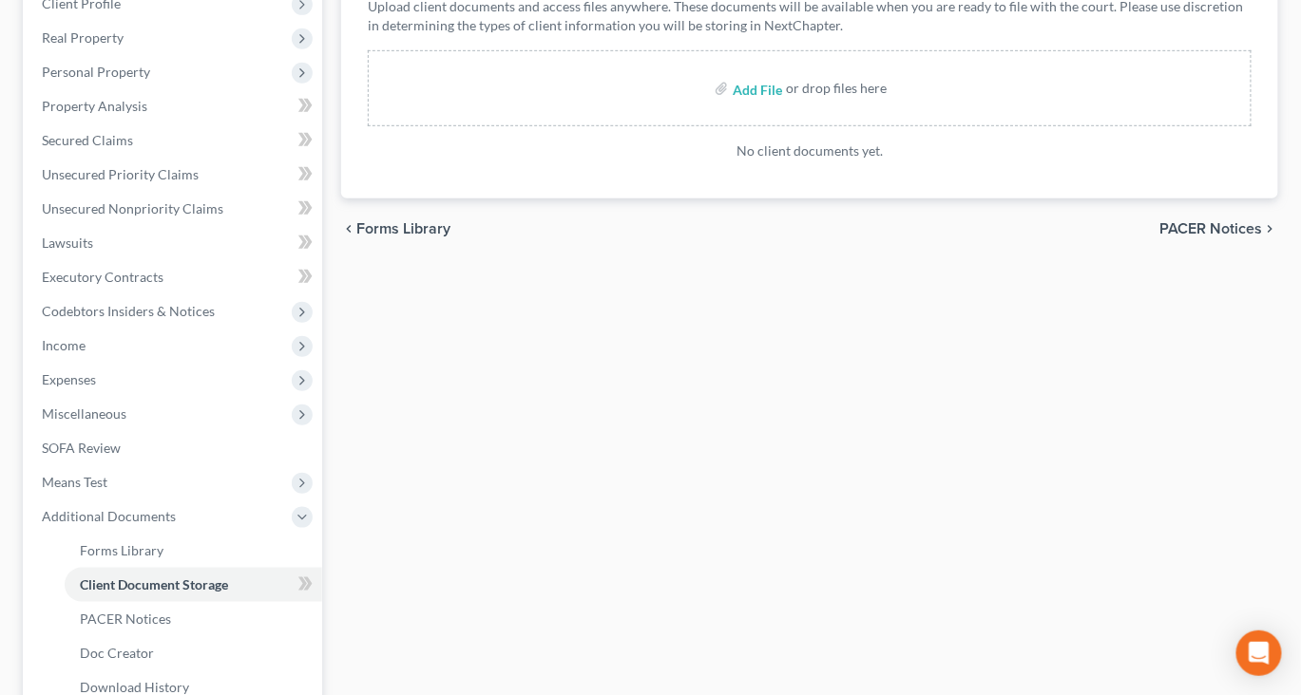
scroll to position [311, 0]
click at [525, 413] on div "Forms Library Client Document Storage PACER Notices Doc Creator Download Histor…" at bounding box center [810, 352] width 956 height 960
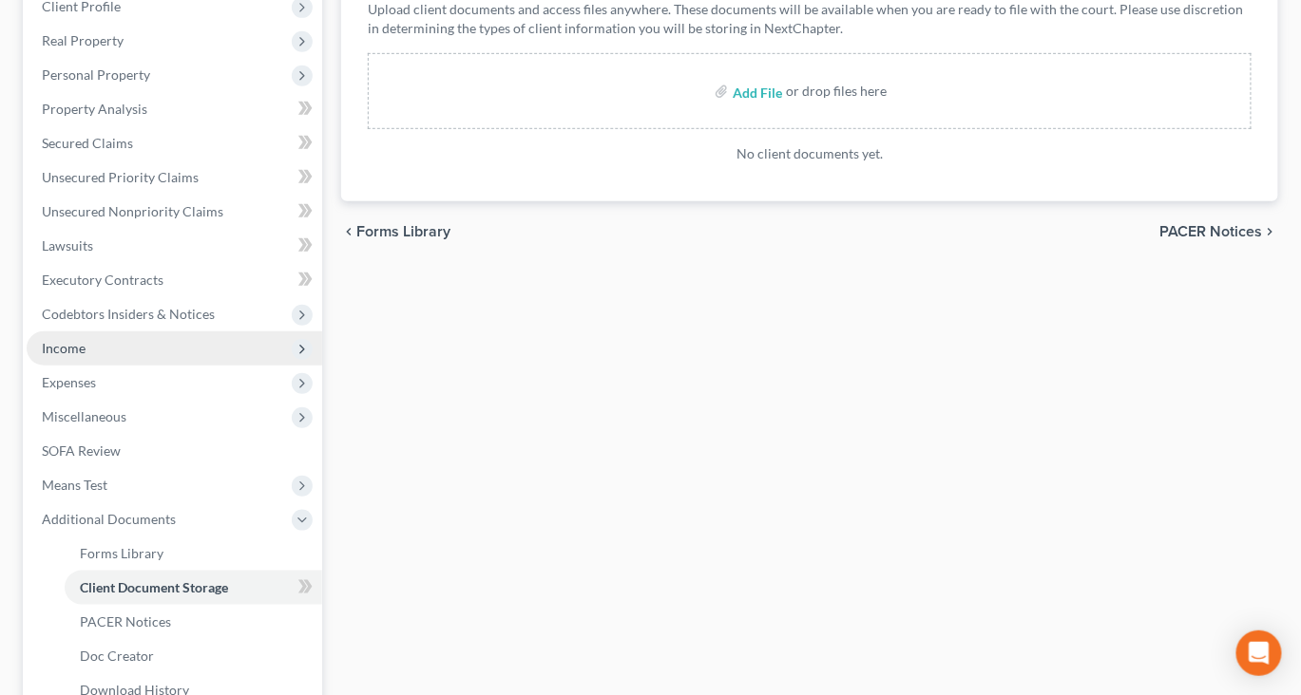
click at [126, 366] on span "Income" at bounding box center [174, 349] width 295 height 34
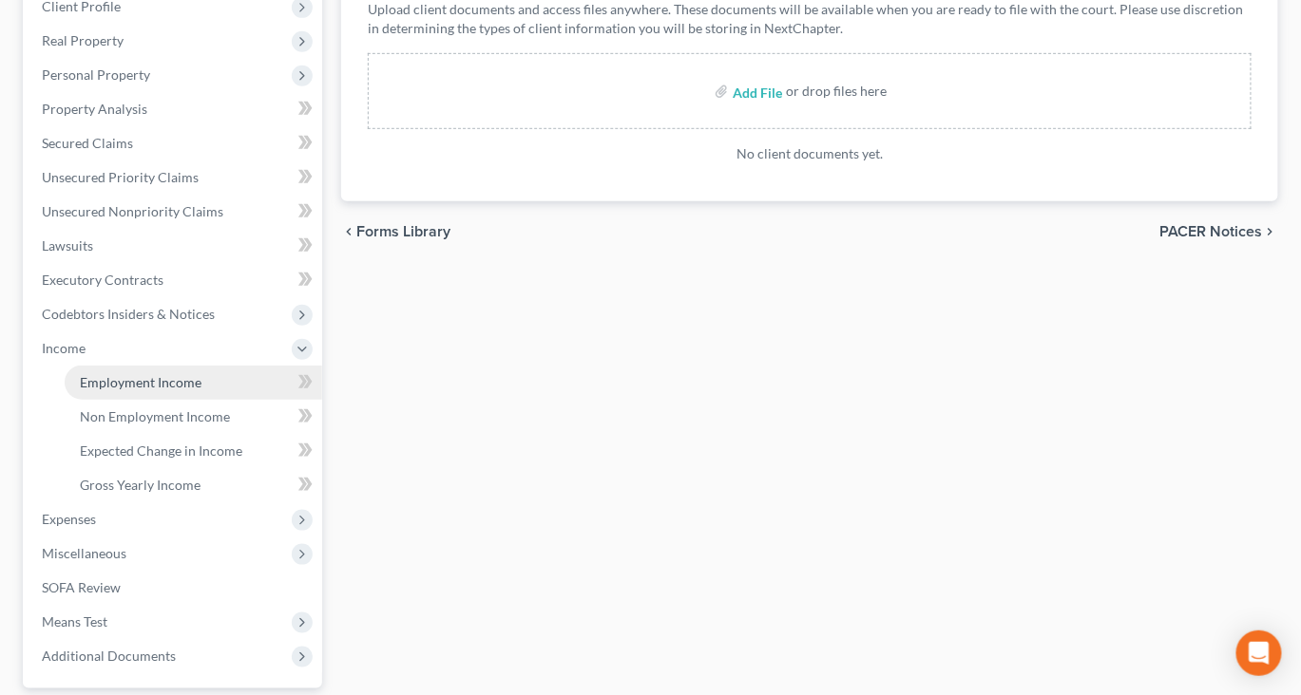
click at [154, 390] on span "Employment Income" at bounding box center [141, 382] width 122 height 16
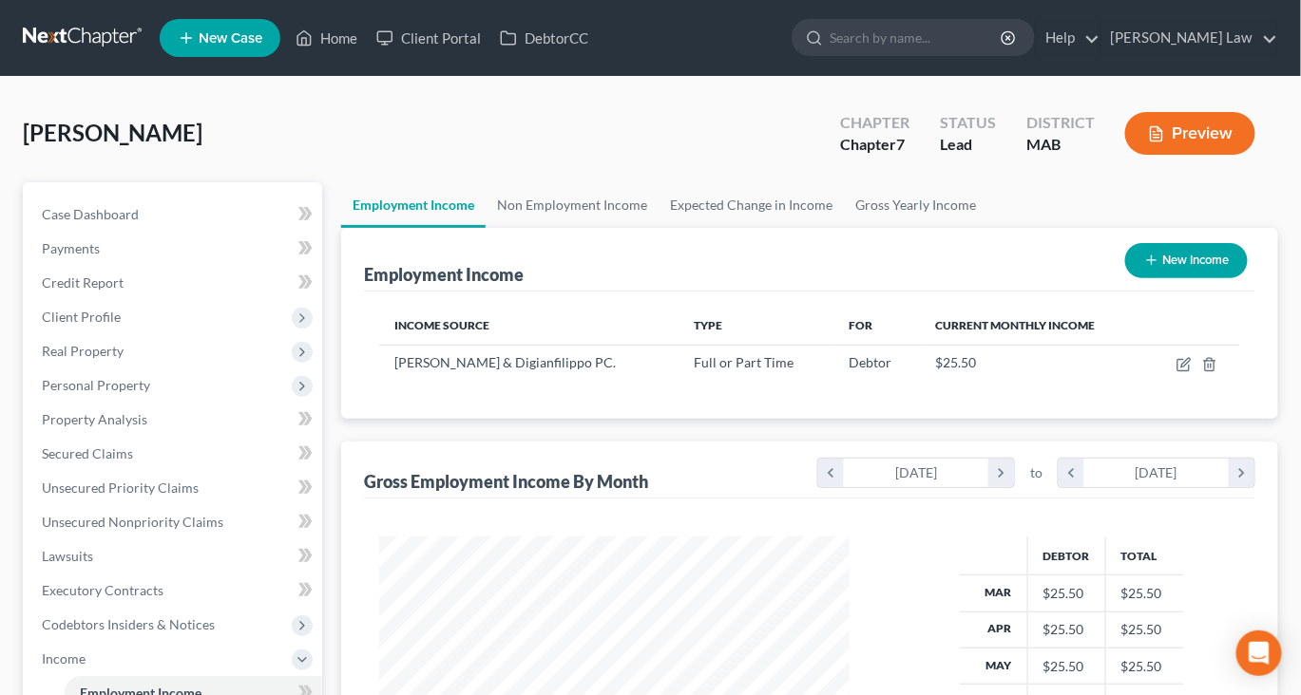
scroll to position [422, 507]
click at [1181, 367] on icon "button" at bounding box center [1185, 362] width 9 height 9
select select "0"
select select "22"
select select "0"
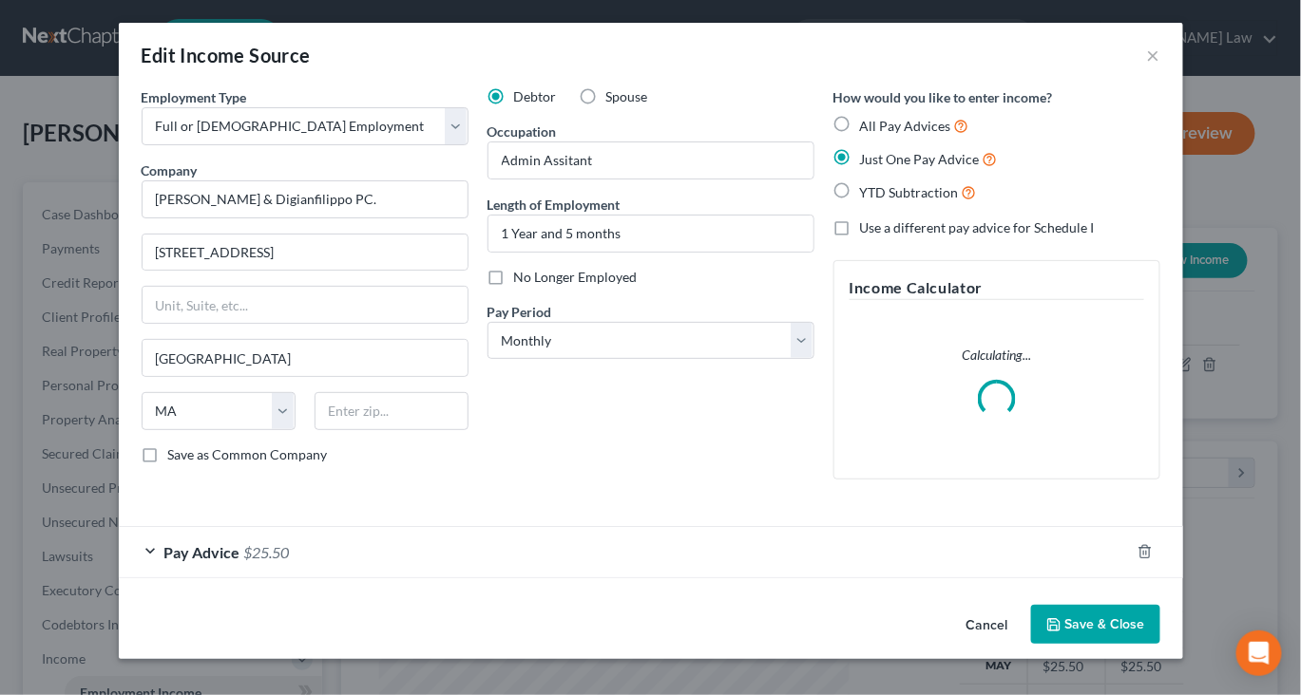
scroll to position [153, 0]
click at [274, 541] on div "Pay Advice $25.50" at bounding box center [624, 552] width 1011 height 50
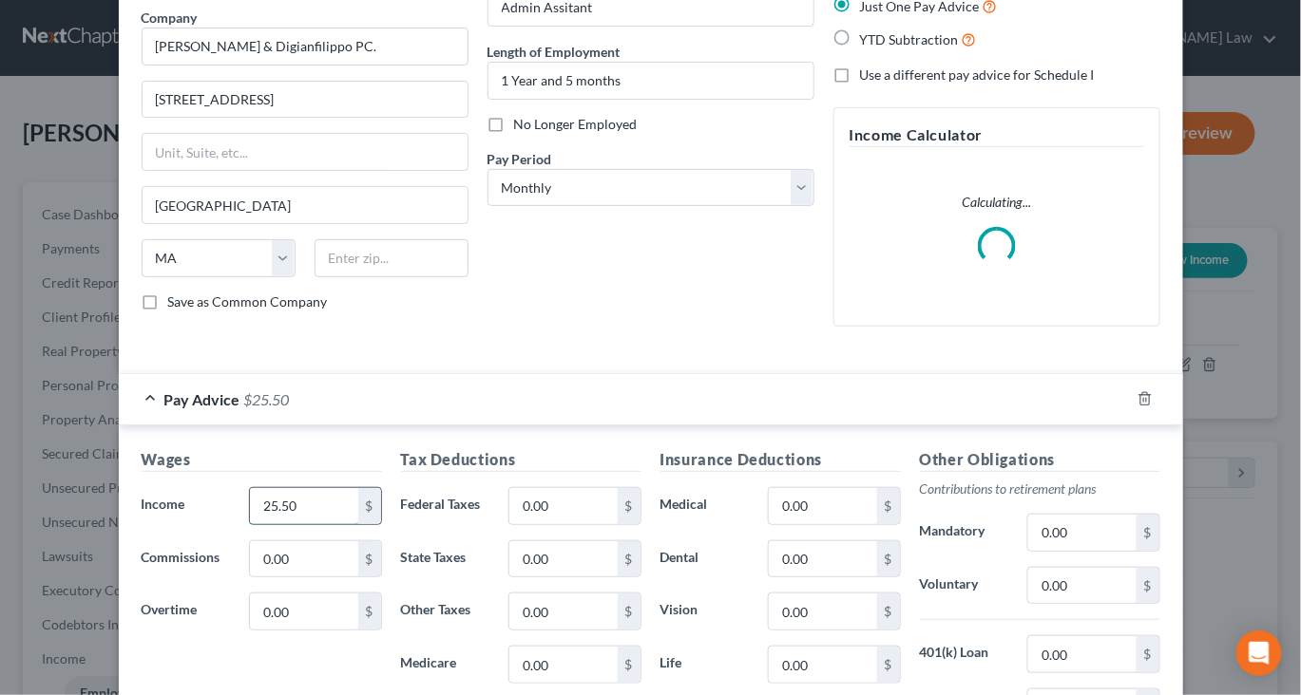
click at [251, 524] on input "25.50" at bounding box center [303, 506] width 107 height 36
type input "4,785"
click at [547, 524] on input "0.00" at bounding box center [562, 506] width 107 height 36
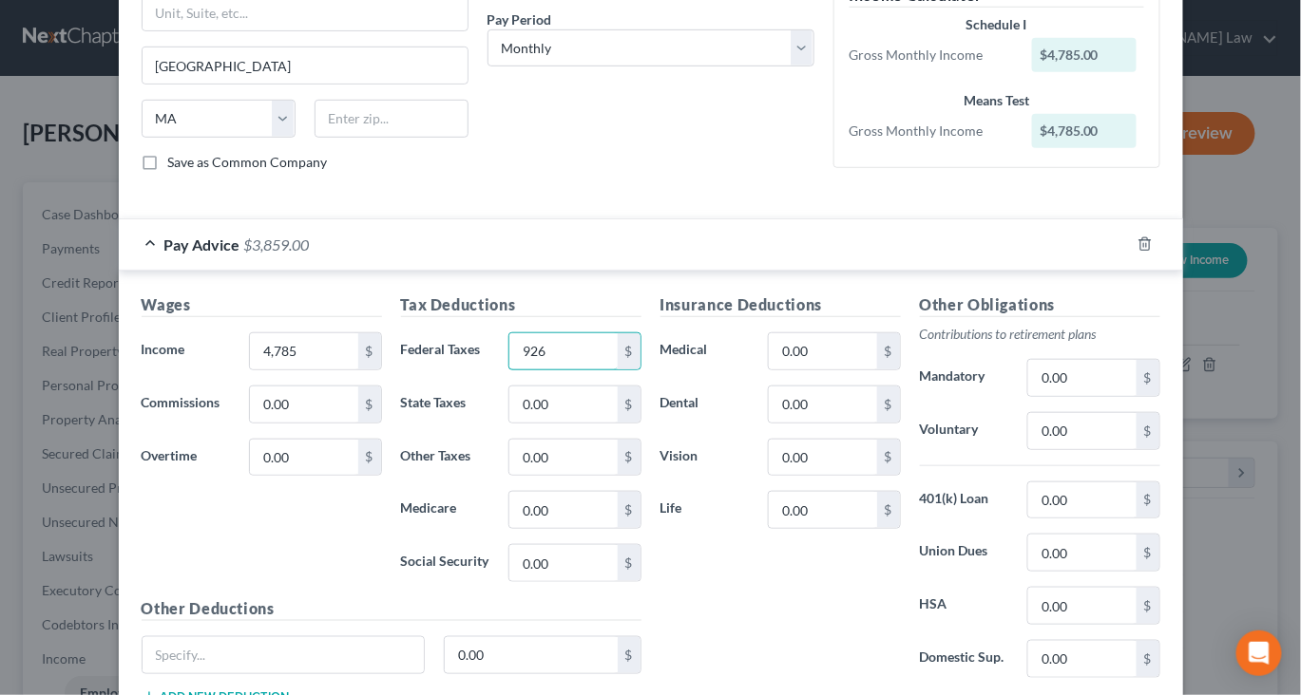
scroll to position [291, 0]
type input "926"
click at [1135, 451] on input "0.00" at bounding box center [1081, 433] width 107 height 36
type input "144"
click at [825, 371] on input "0.00" at bounding box center [822, 353] width 107 height 36
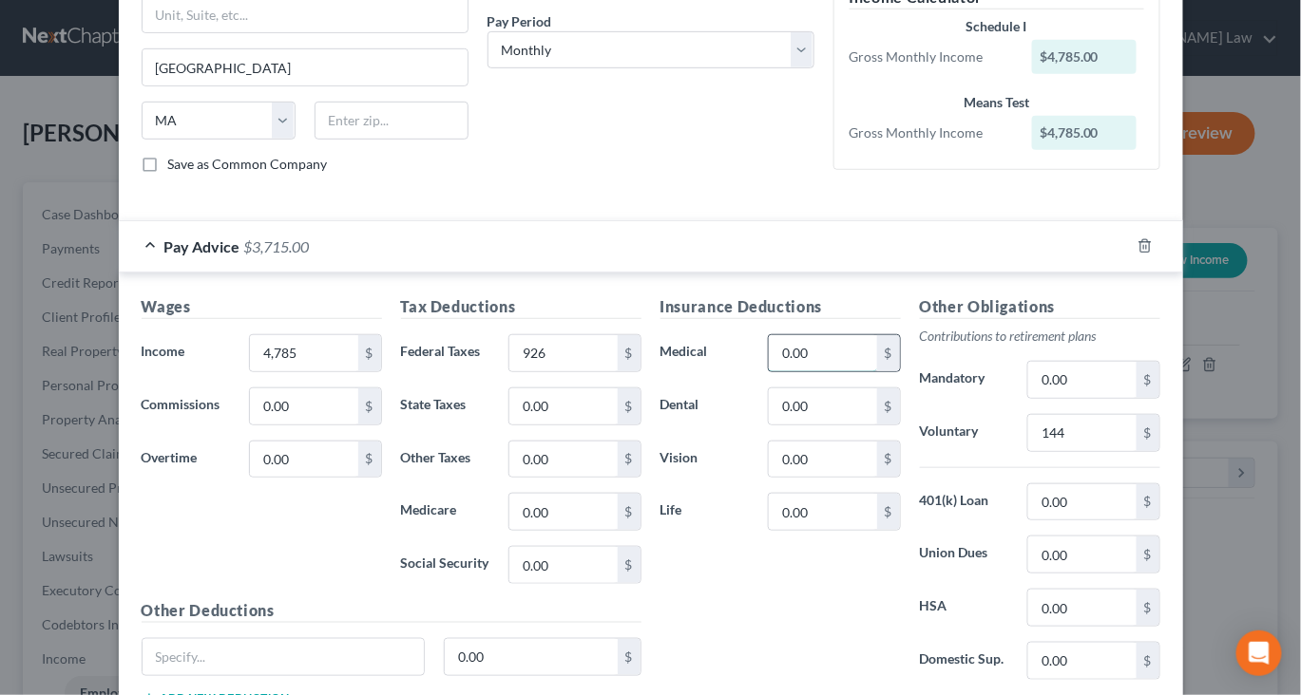
click at [838, 371] on input "0.00" at bounding box center [822, 353] width 107 height 36
drag, startPoint x: 838, startPoint y: 512, endPoint x: 722, endPoint y: 494, distance: 117.3
click at [722, 372] on div "Medical 0.00 $" at bounding box center [780, 353] width 259 height 38
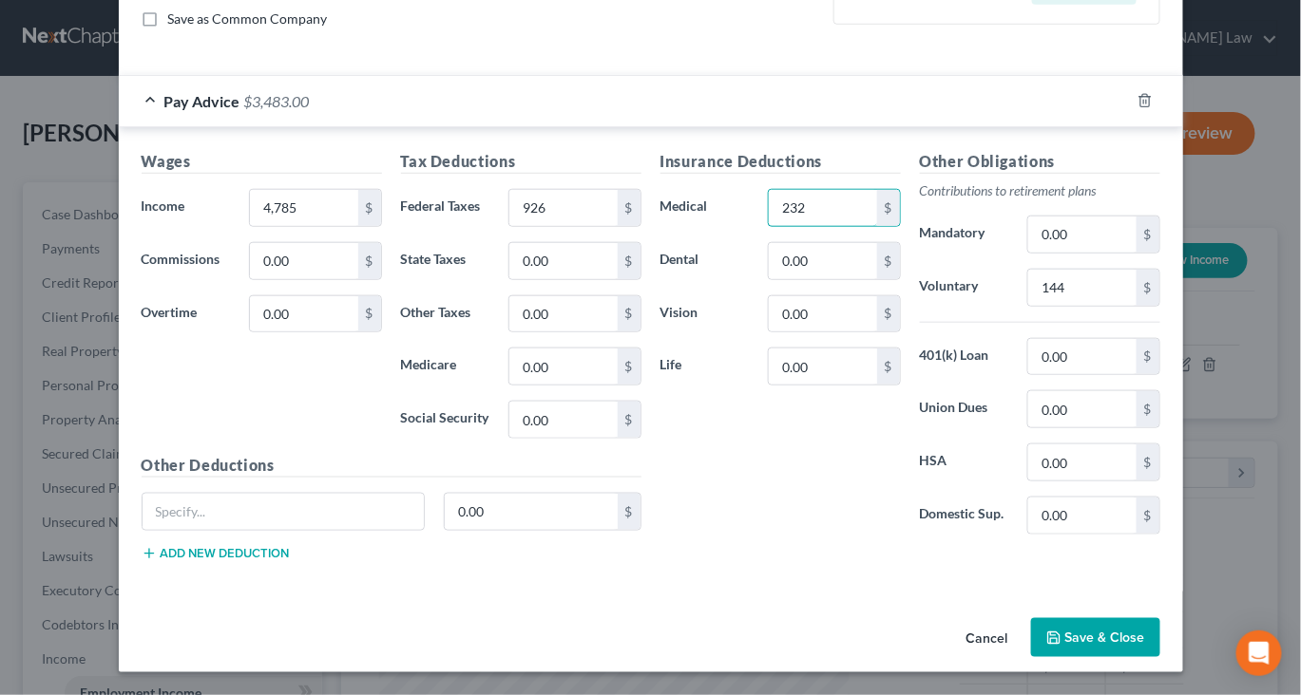
scroll to position [727, 0]
type input "232"
click at [1130, 618] on button "Save & Close" at bounding box center [1095, 638] width 129 height 40
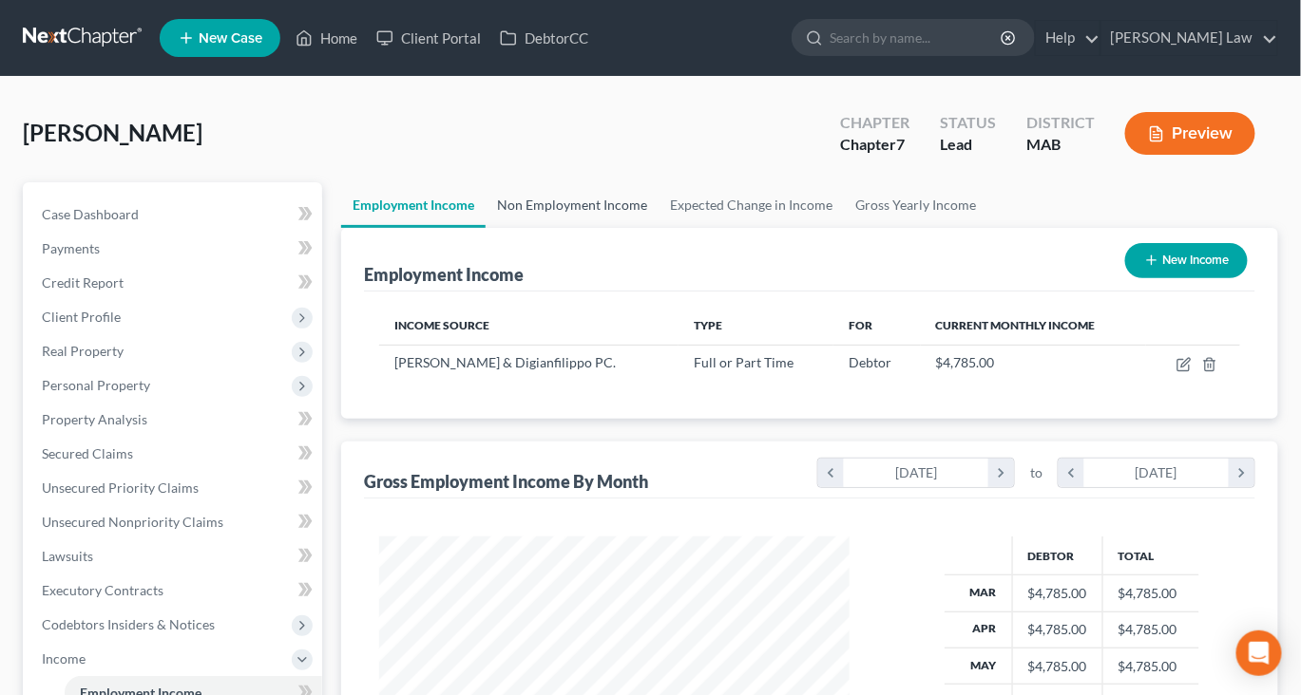
click at [615, 228] on link "Non Employment Income" at bounding box center [571, 205] width 173 height 46
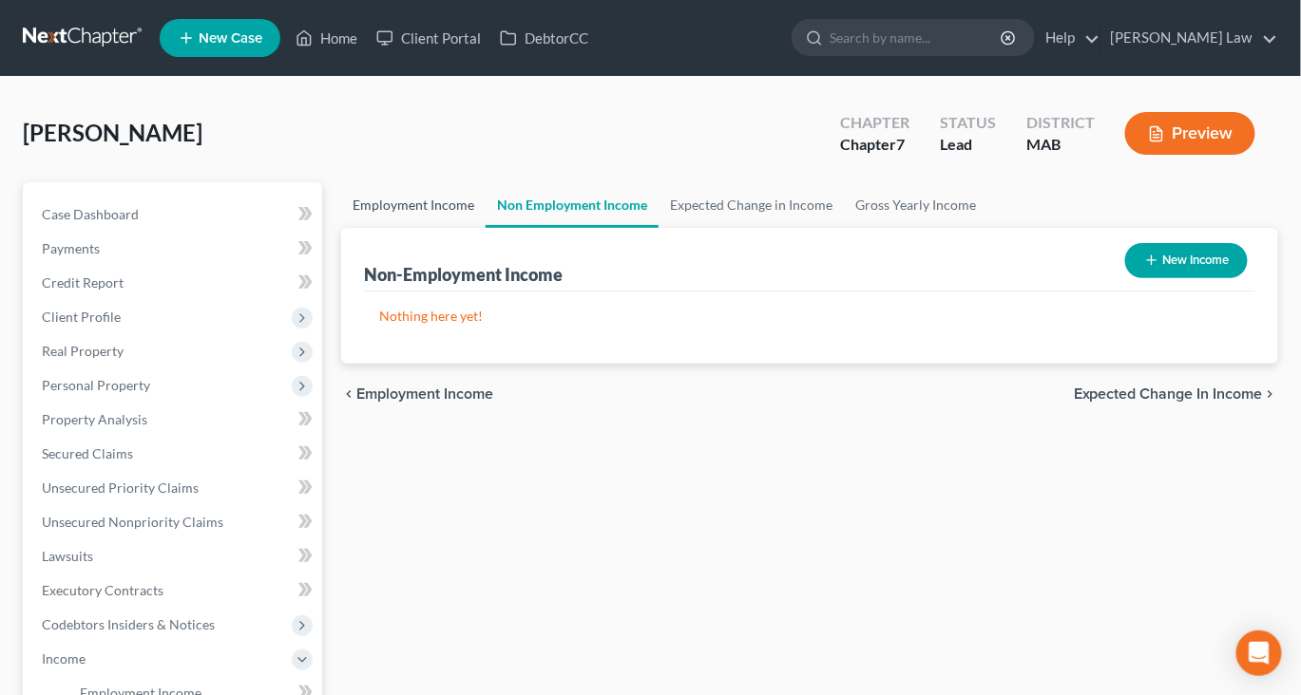
click at [441, 228] on link "Employment Income" at bounding box center [413, 205] width 144 height 46
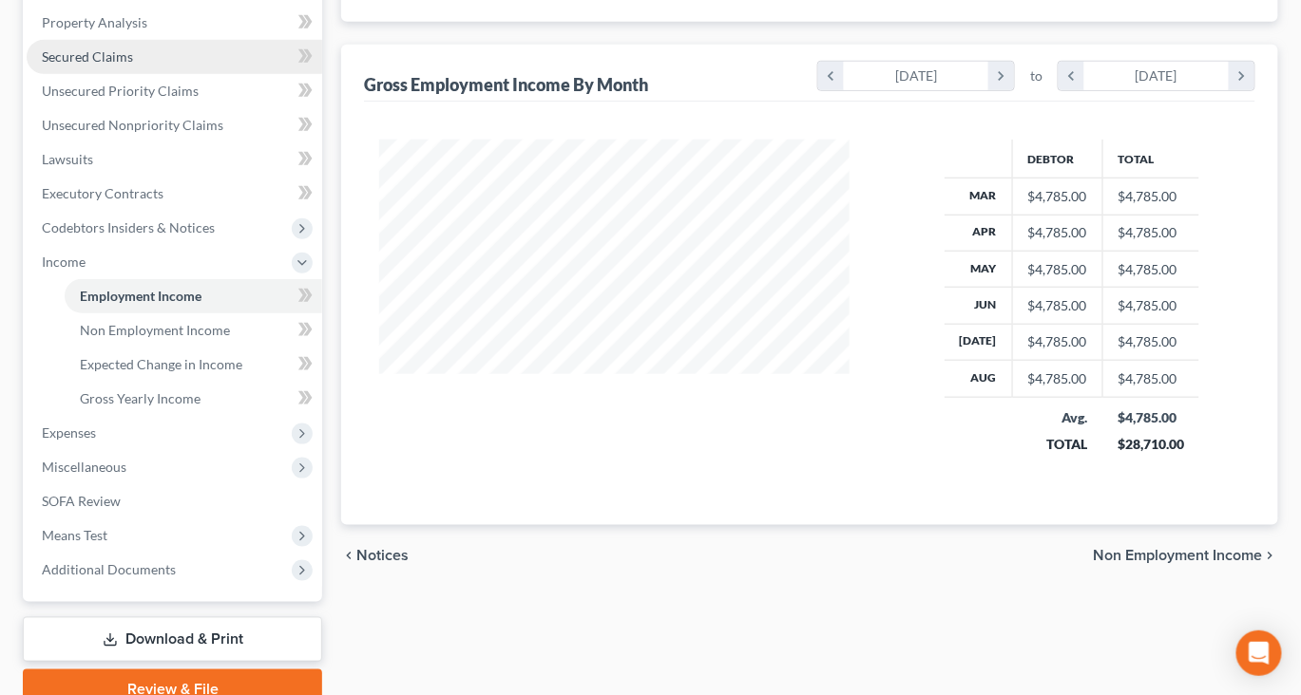
scroll to position [418, 0]
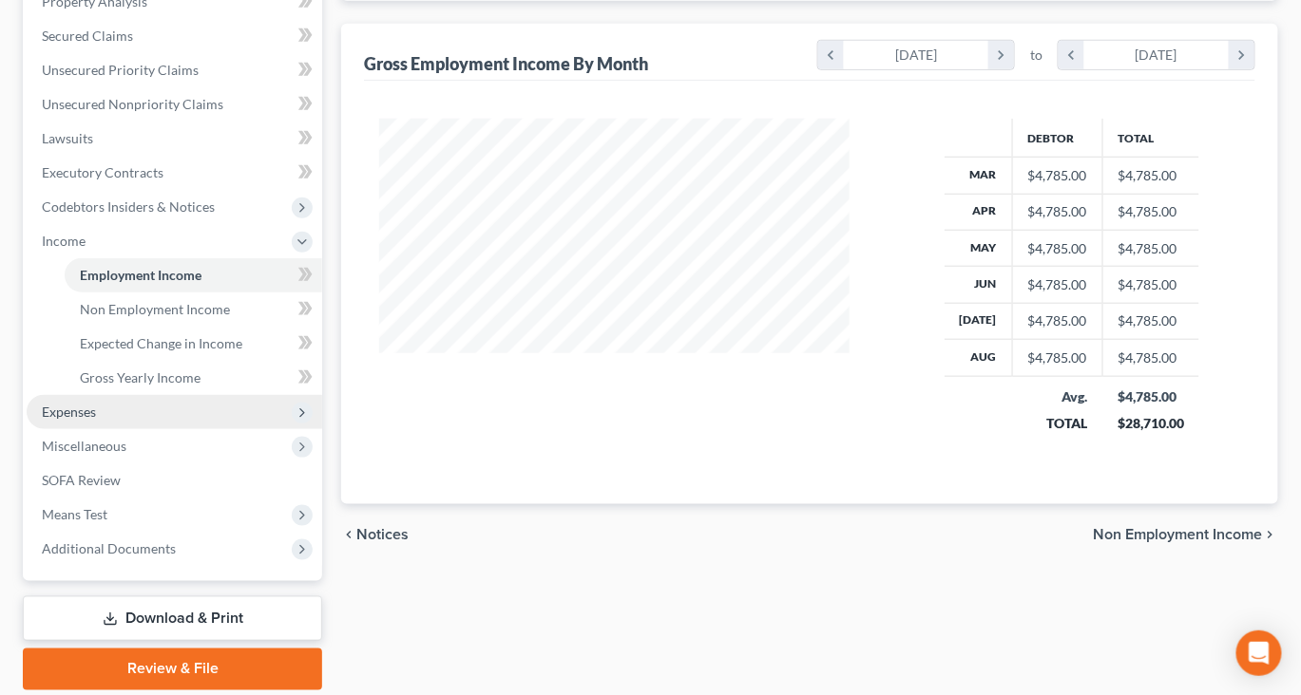
click at [96, 420] on span "Expenses" at bounding box center [69, 412] width 54 height 16
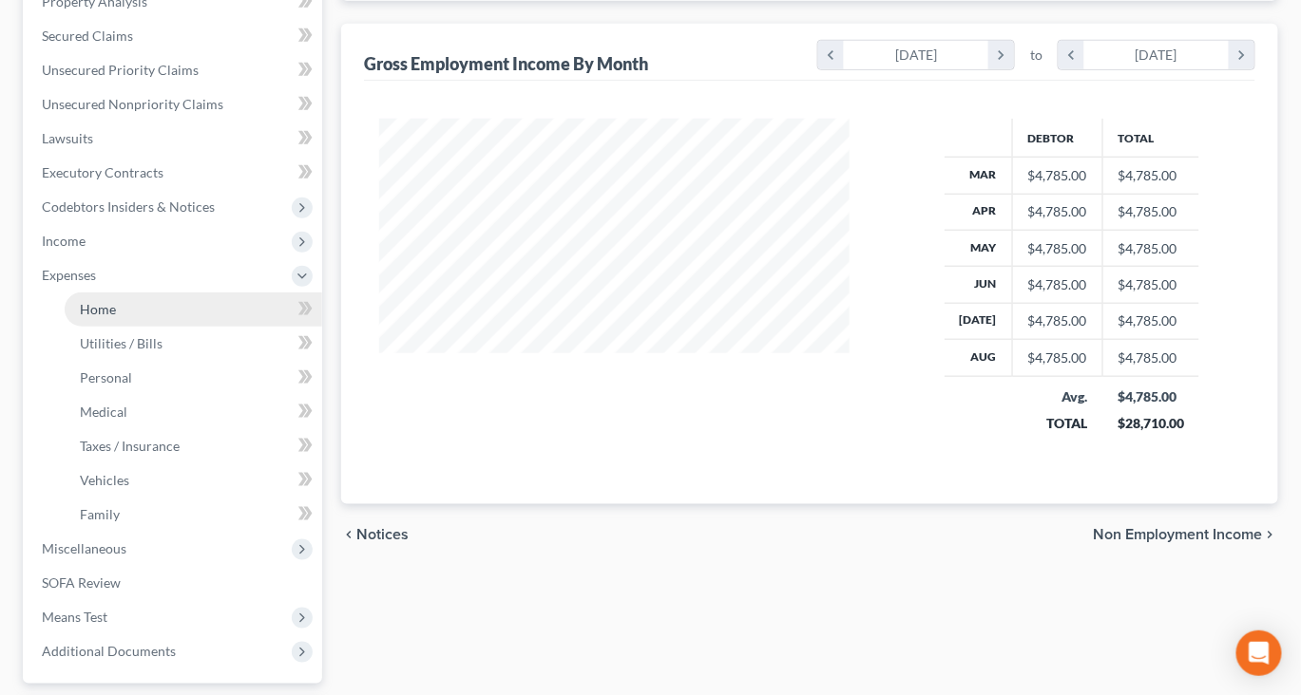
click at [116, 317] on span "Home" at bounding box center [98, 309] width 36 height 16
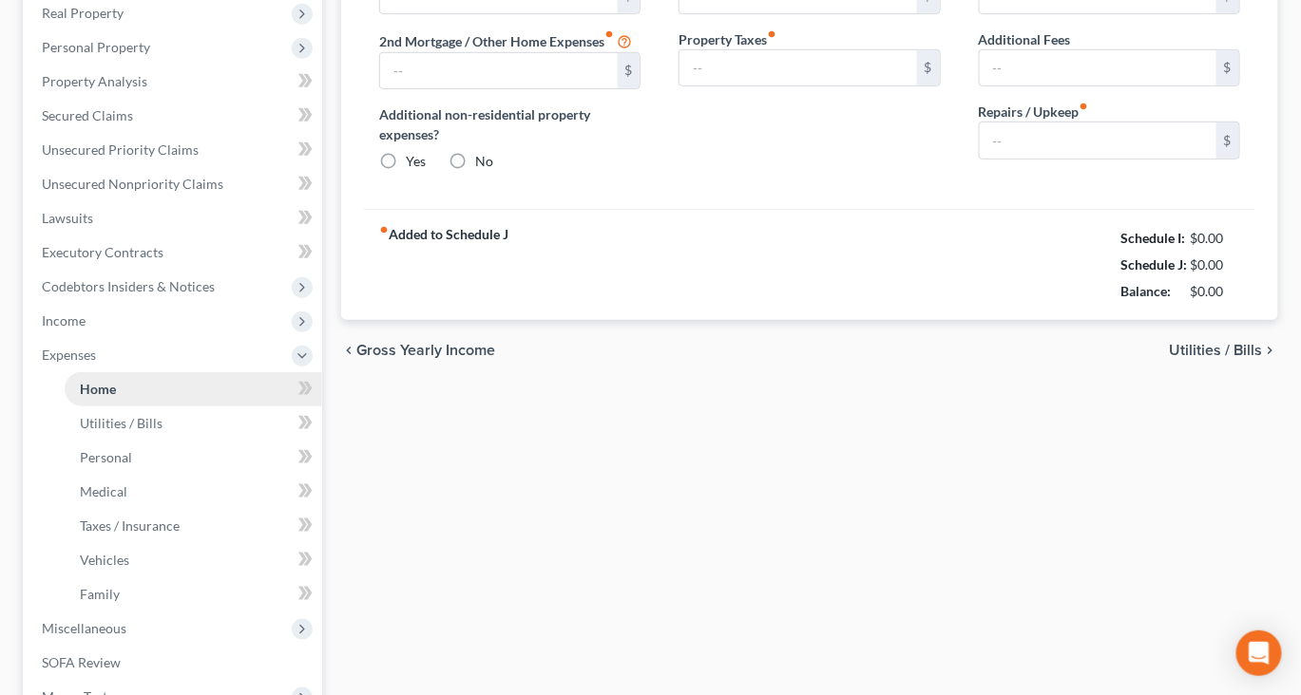
type input "800.00"
type input "0.00"
radio input "true"
type input "0.00"
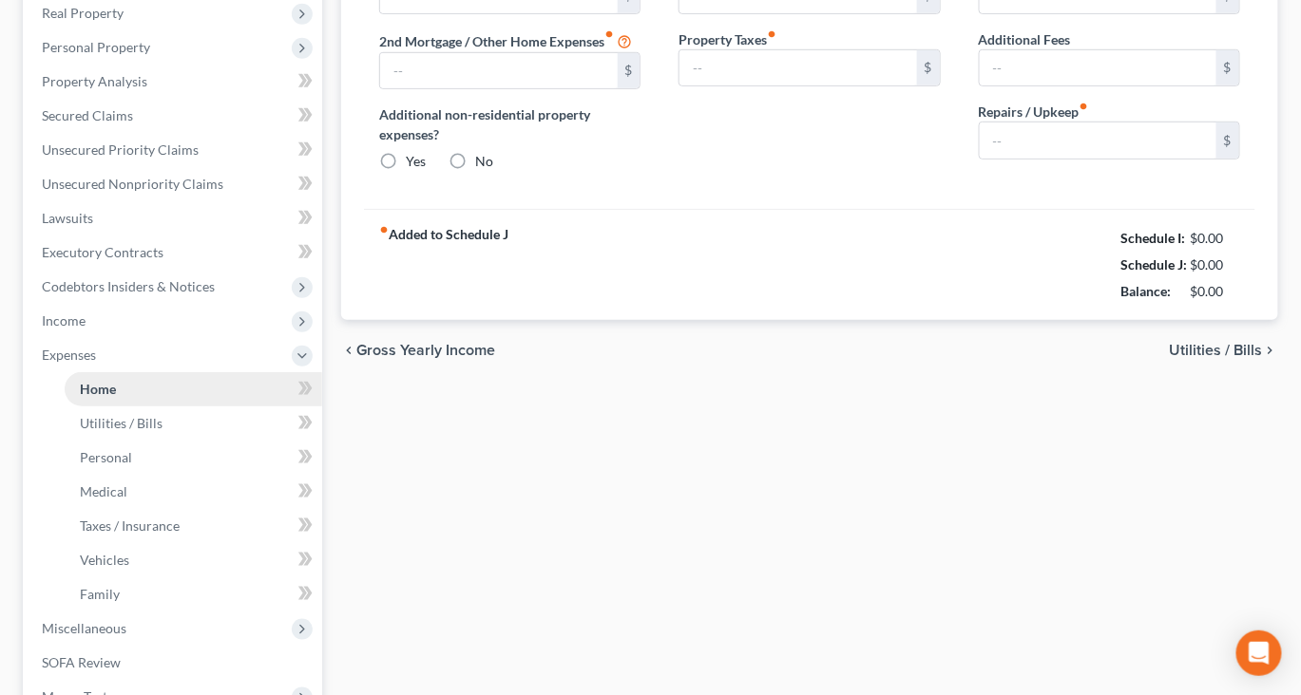
type input "0.00"
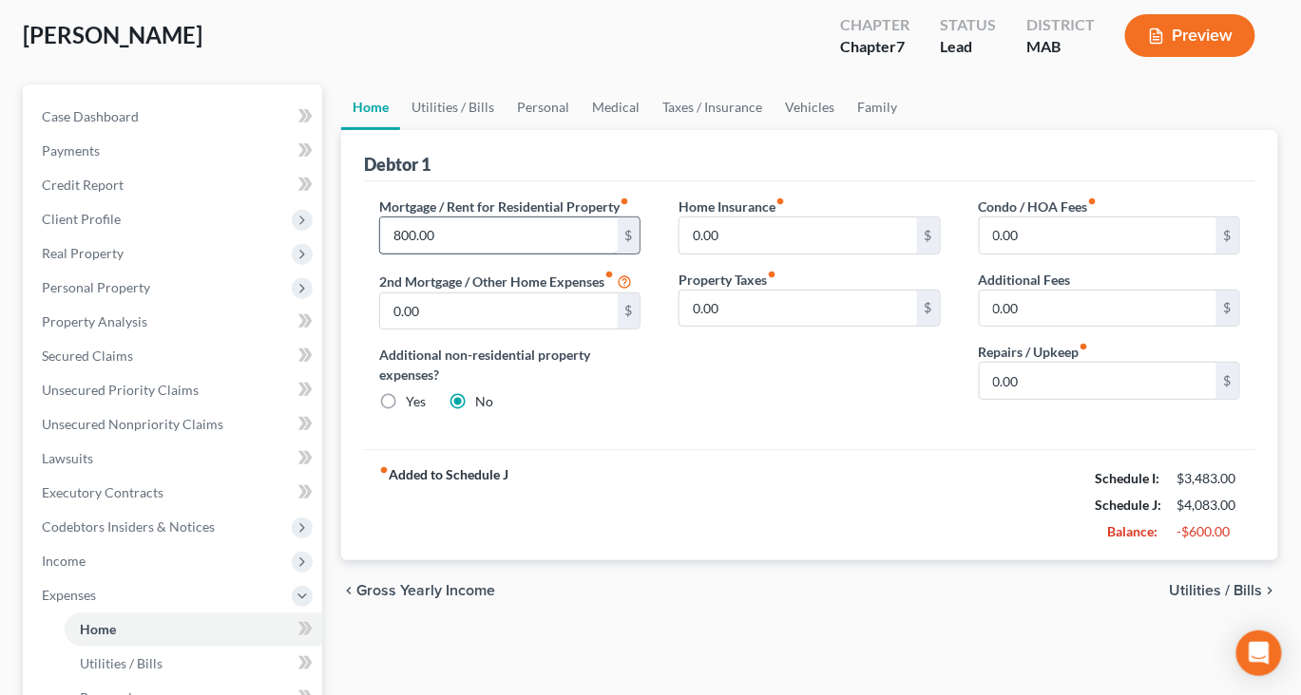
scroll to position [94, 0]
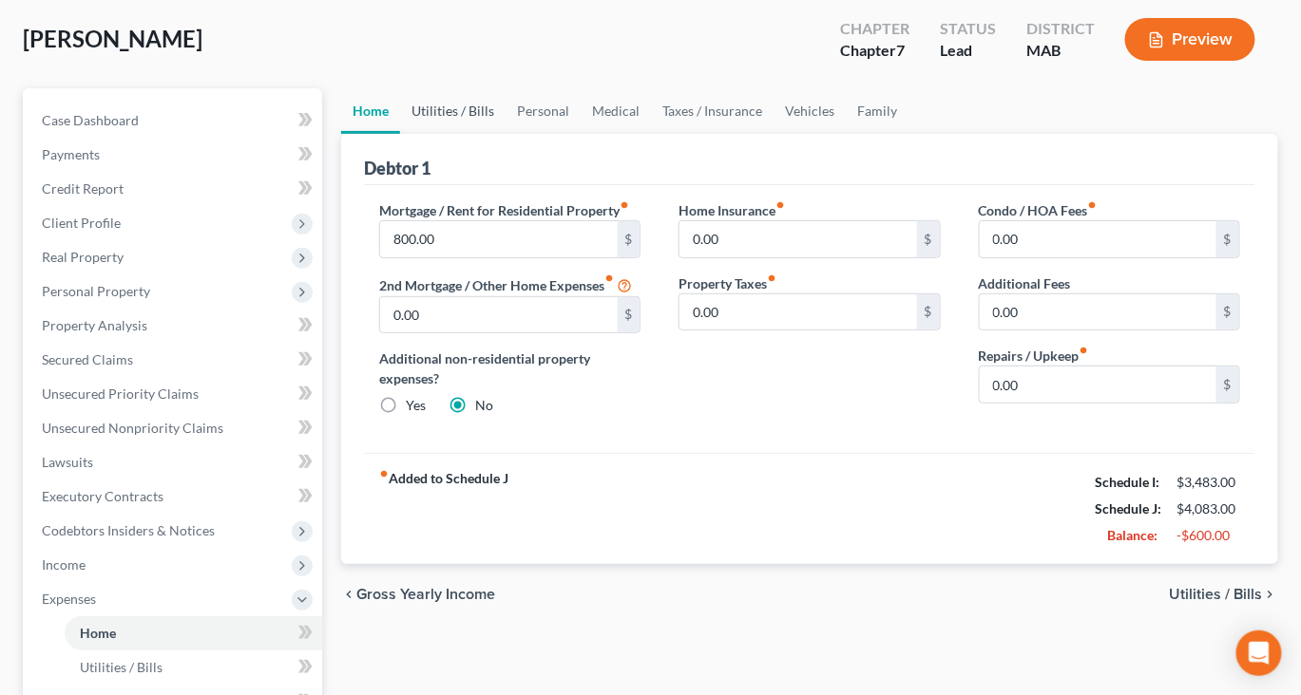
click at [490, 134] on link "Utilities / Bills" at bounding box center [452, 111] width 105 height 46
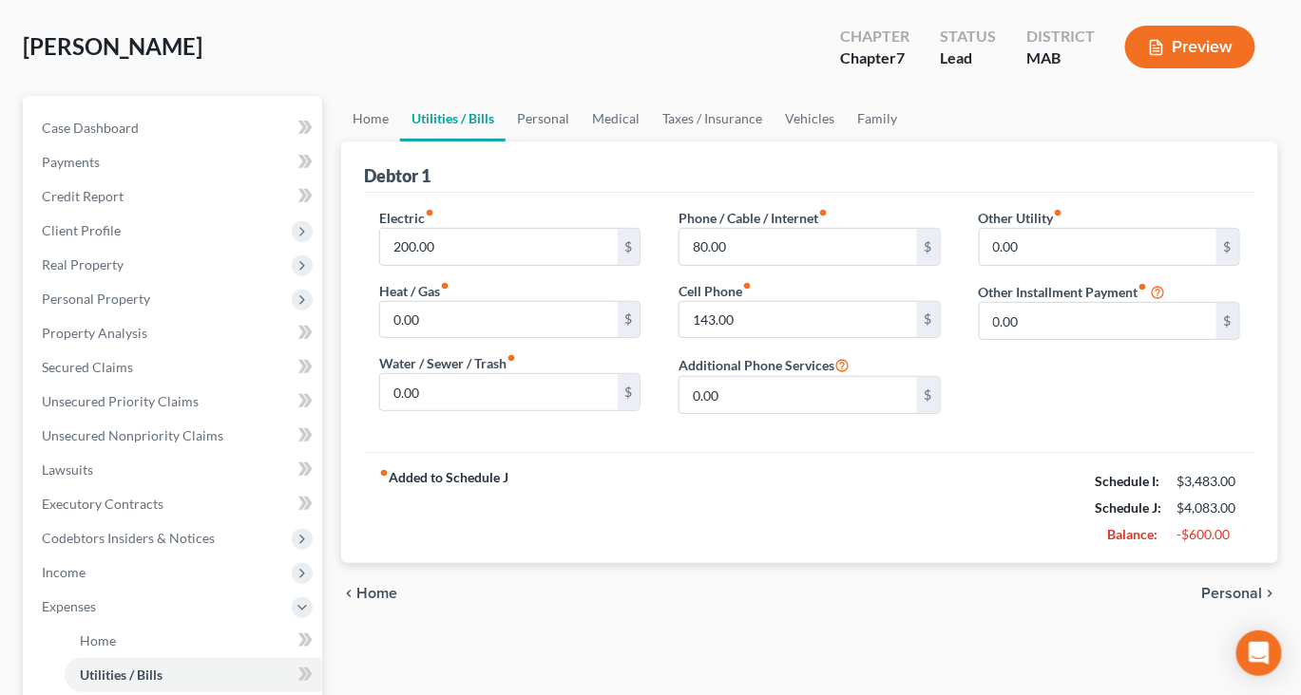
scroll to position [99, 0]
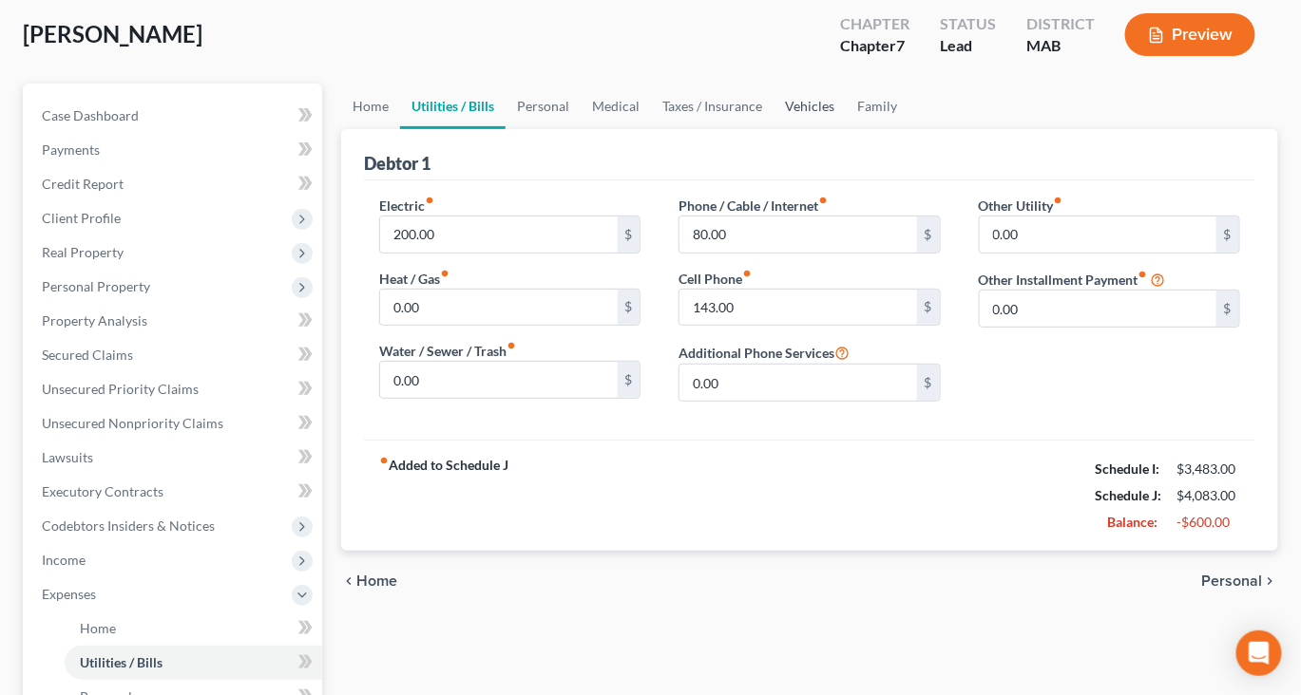
click at [845, 129] on link "Vehicles" at bounding box center [809, 107] width 72 height 46
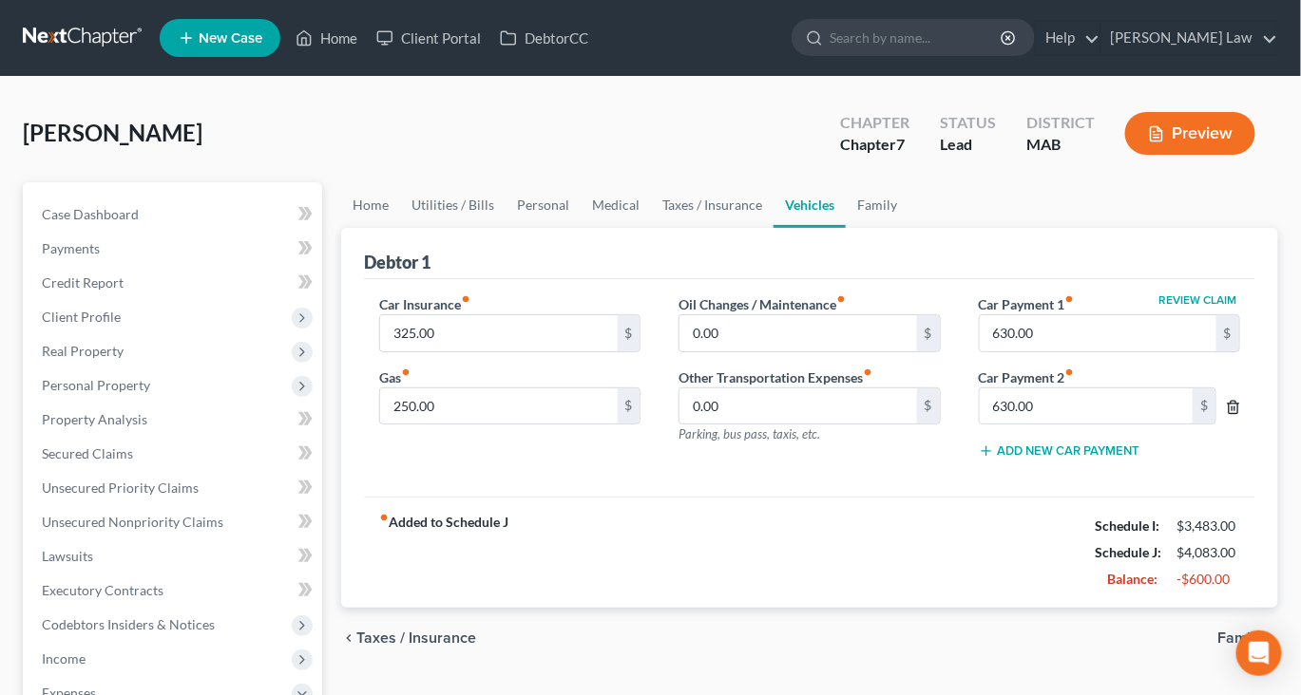
click at [1225, 415] on icon "button" at bounding box center [1232, 407] width 15 height 15
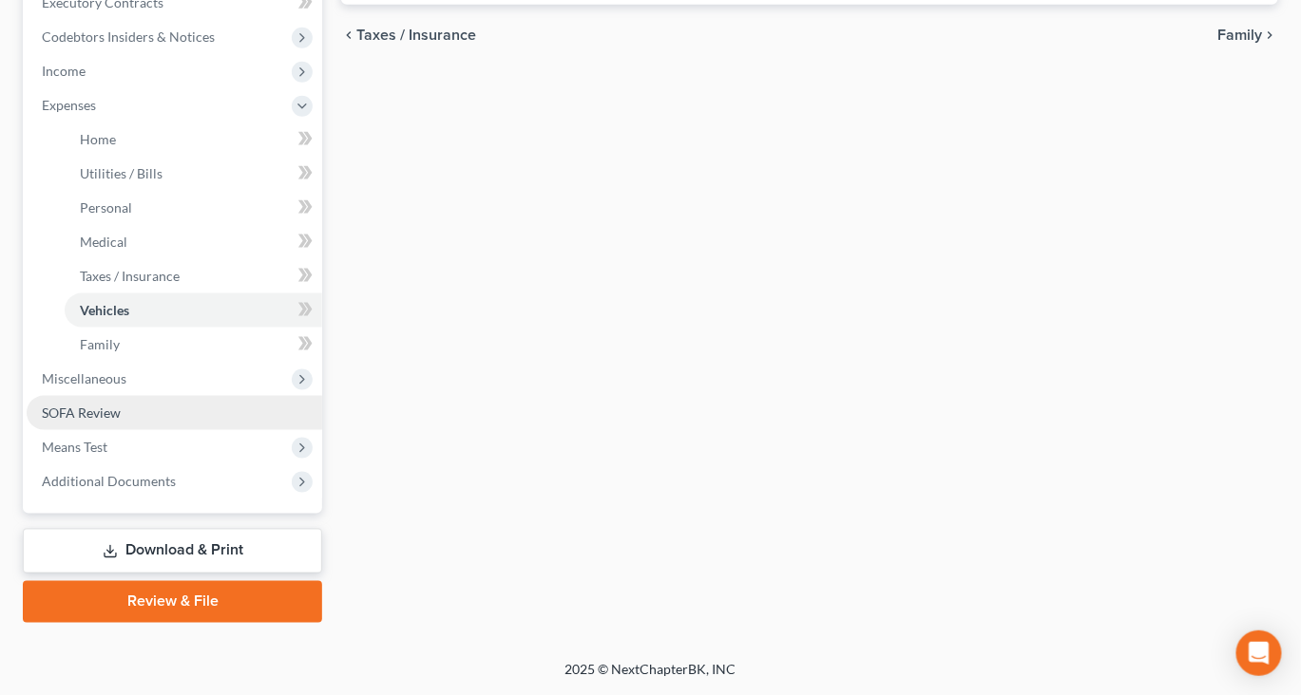
scroll to position [814, 0]
click at [121, 421] on span "SOFA Review" at bounding box center [81, 413] width 79 height 16
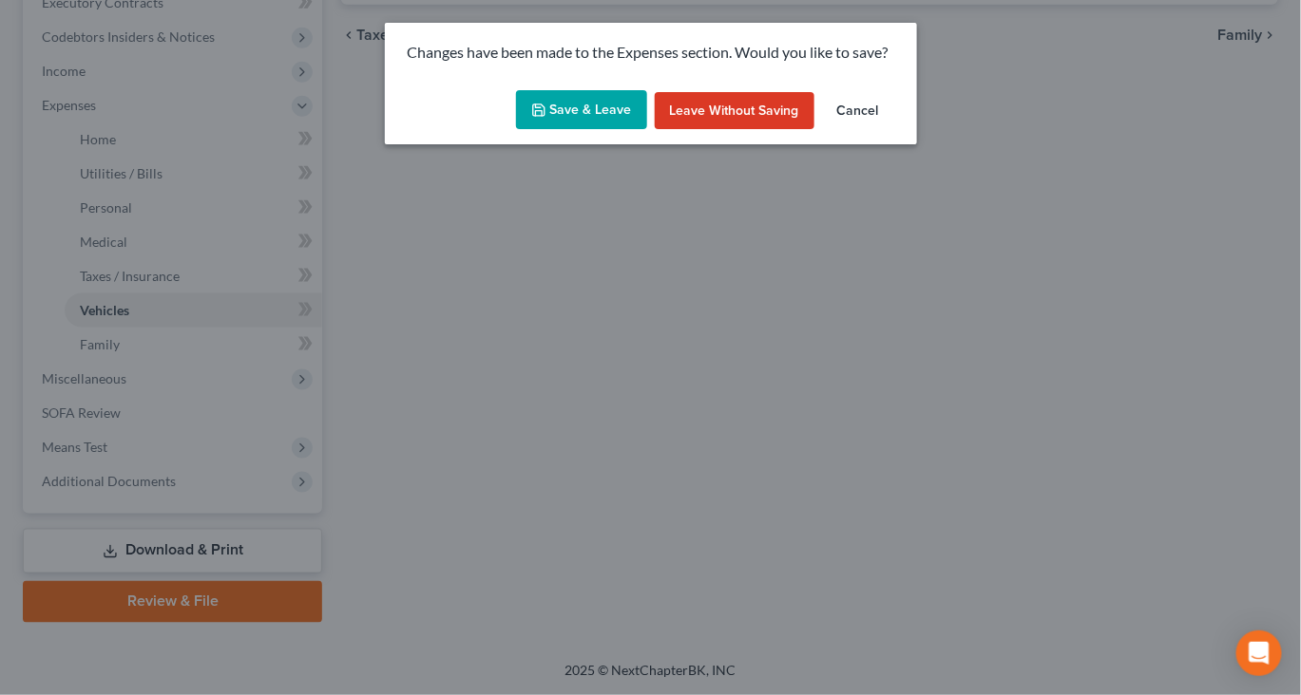
click at [578, 130] on button "Save & Leave" at bounding box center [581, 110] width 131 height 40
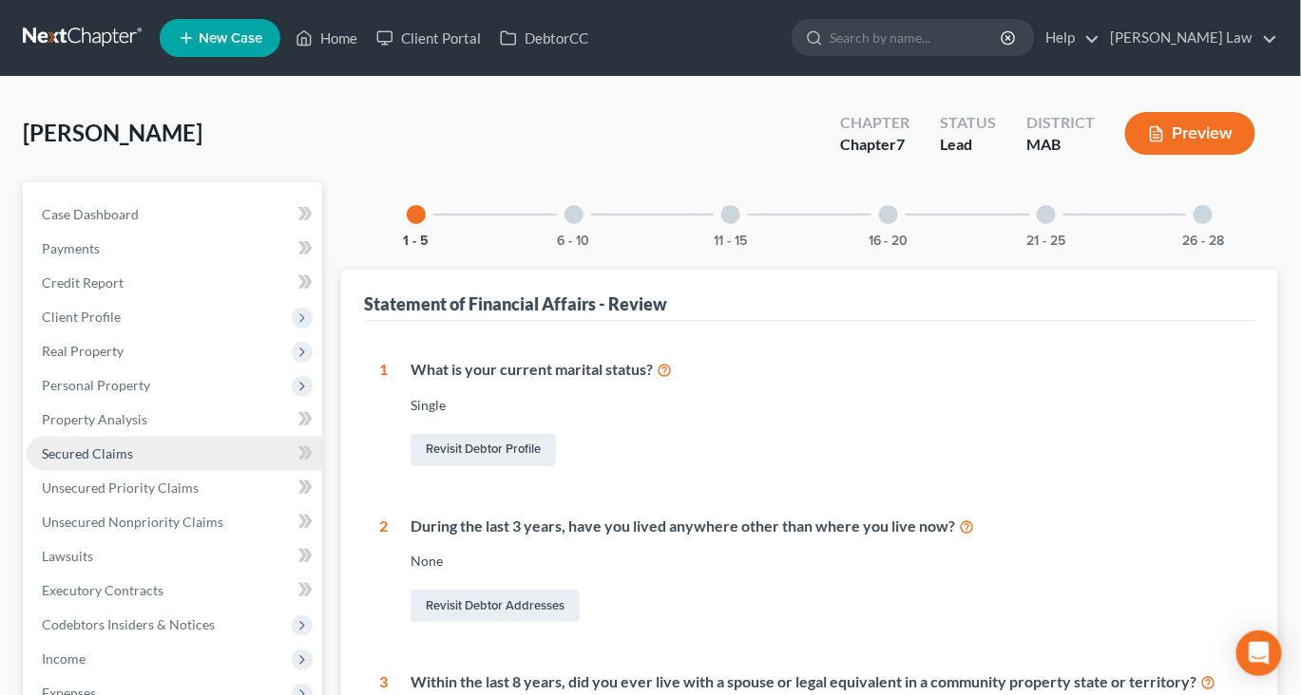
click at [91, 462] on span "Secured Claims" at bounding box center [87, 454] width 91 height 16
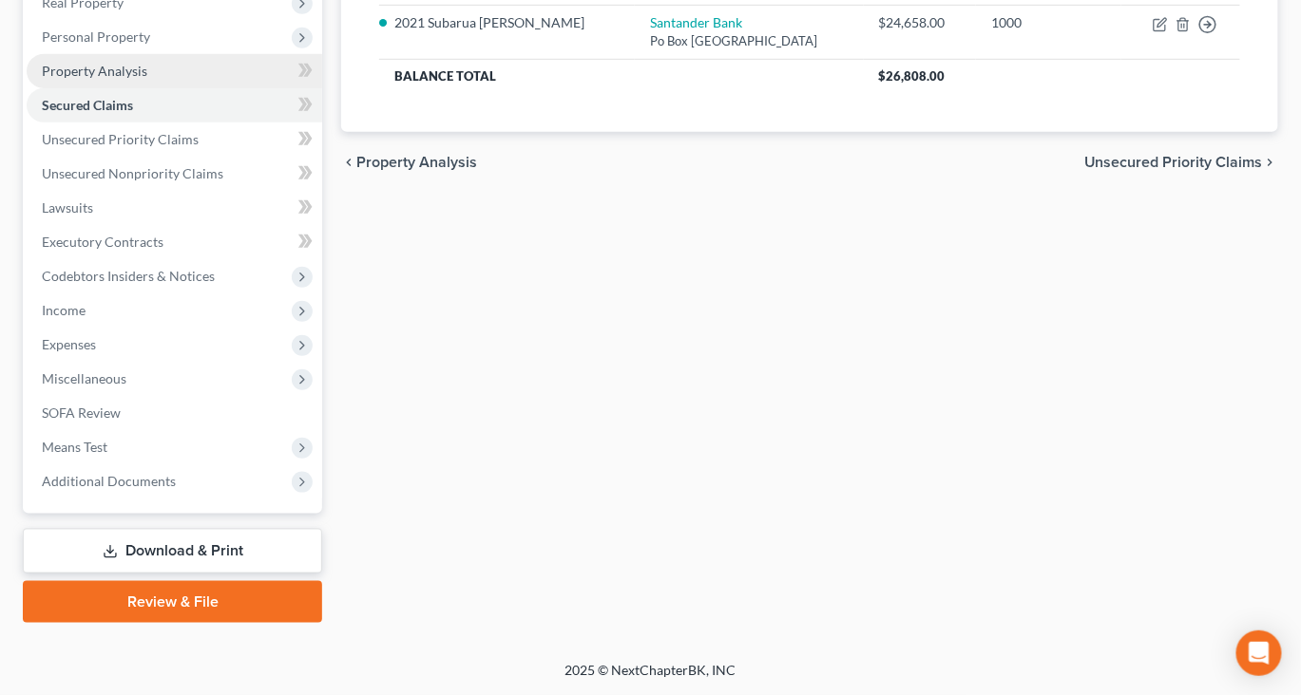
scroll to position [400, 0]
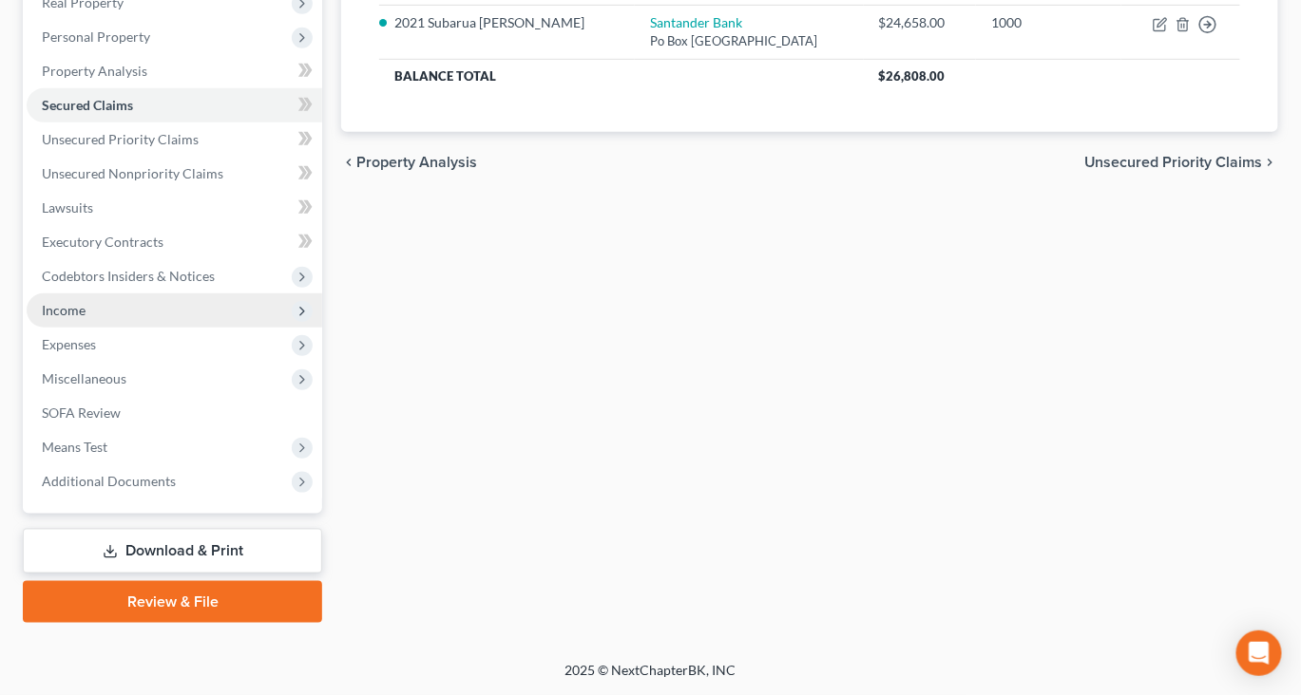
click at [85, 318] on span "Income" at bounding box center [64, 310] width 44 height 16
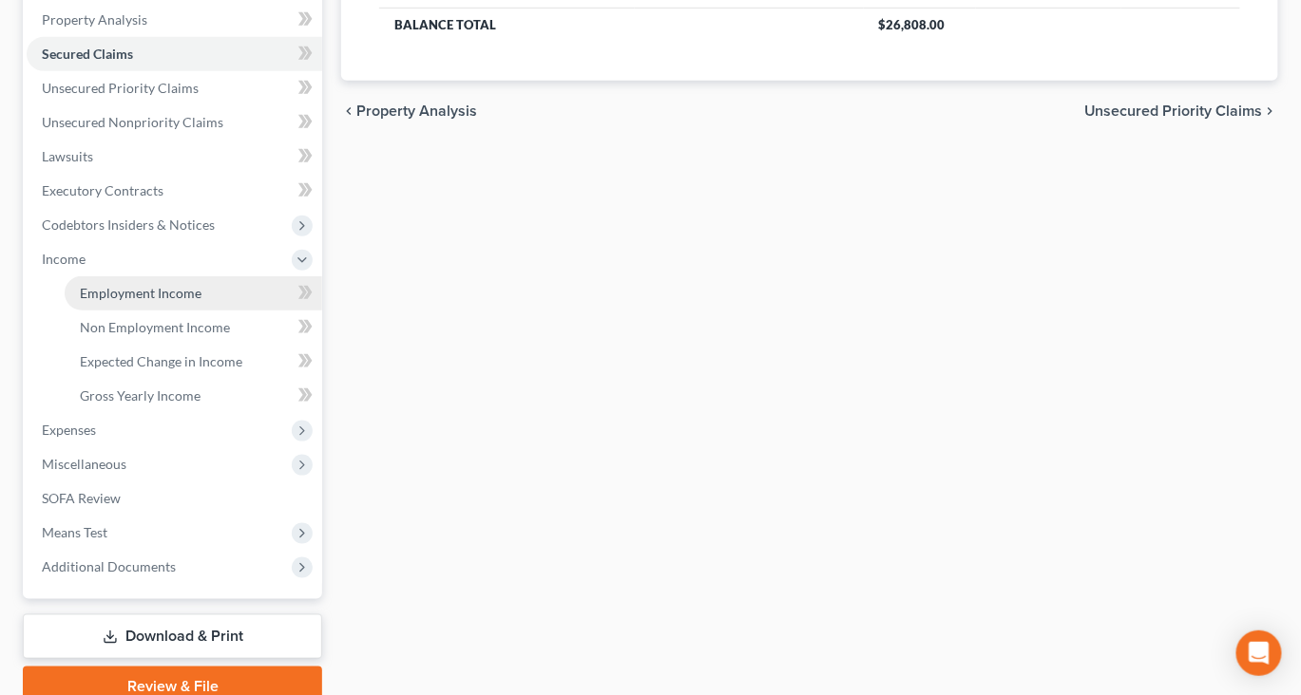
click at [155, 301] on span "Employment Income" at bounding box center [141, 293] width 122 height 16
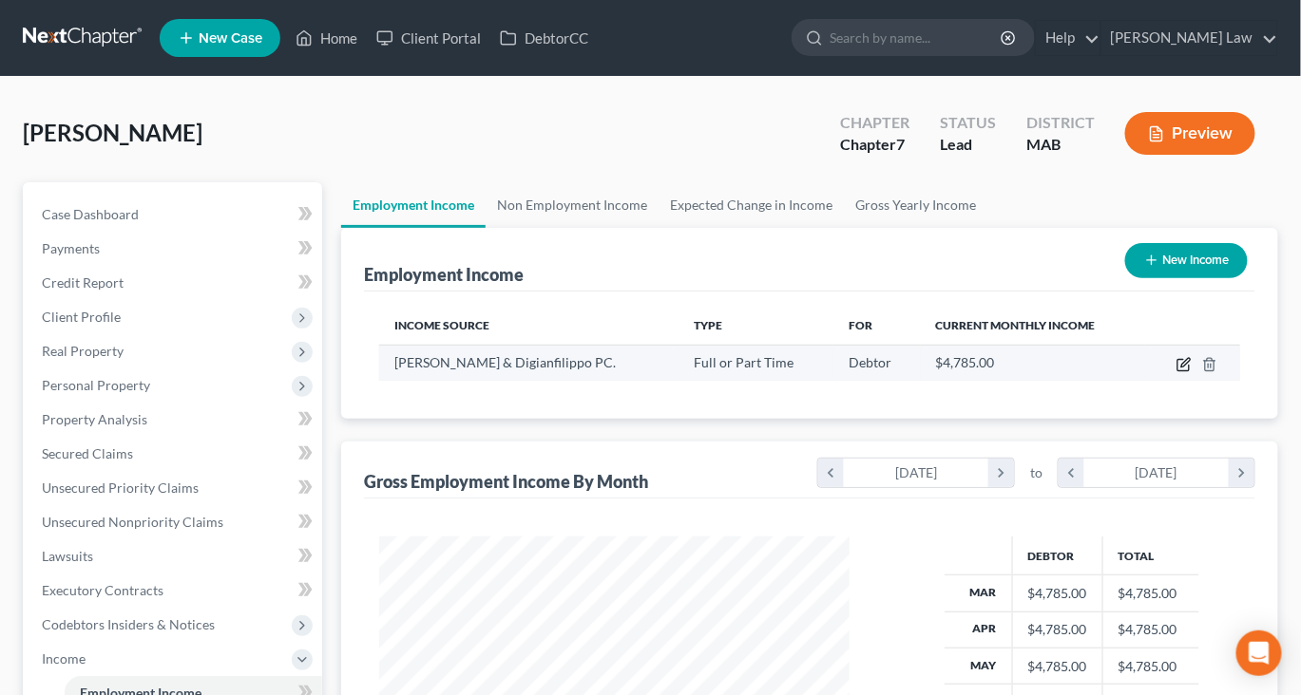
click at [1176, 372] on icon "button" at bounding box center [1183, 364] width 15 height 15
select select "0"
select select "22"
select select "0"
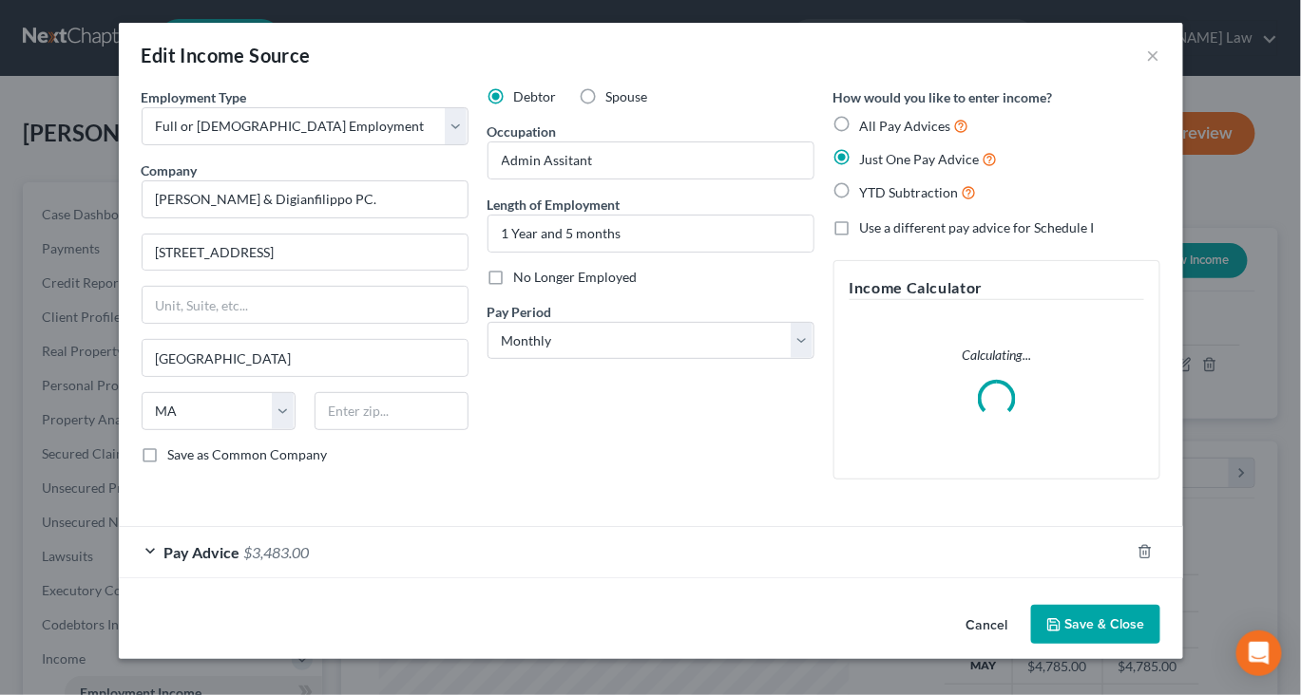
scroll to position [130, 0]
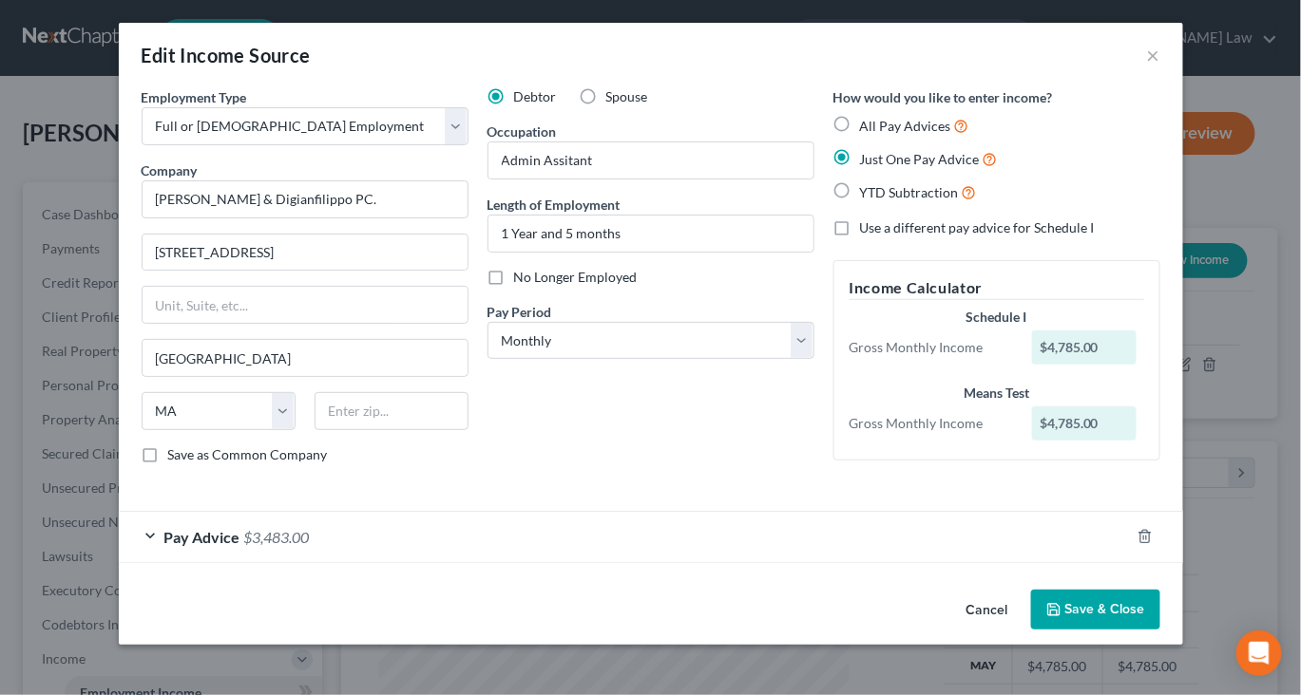
click at [1160, 626] on button "Save & Close" at bounding box center [1095, 610] width 129 height 40
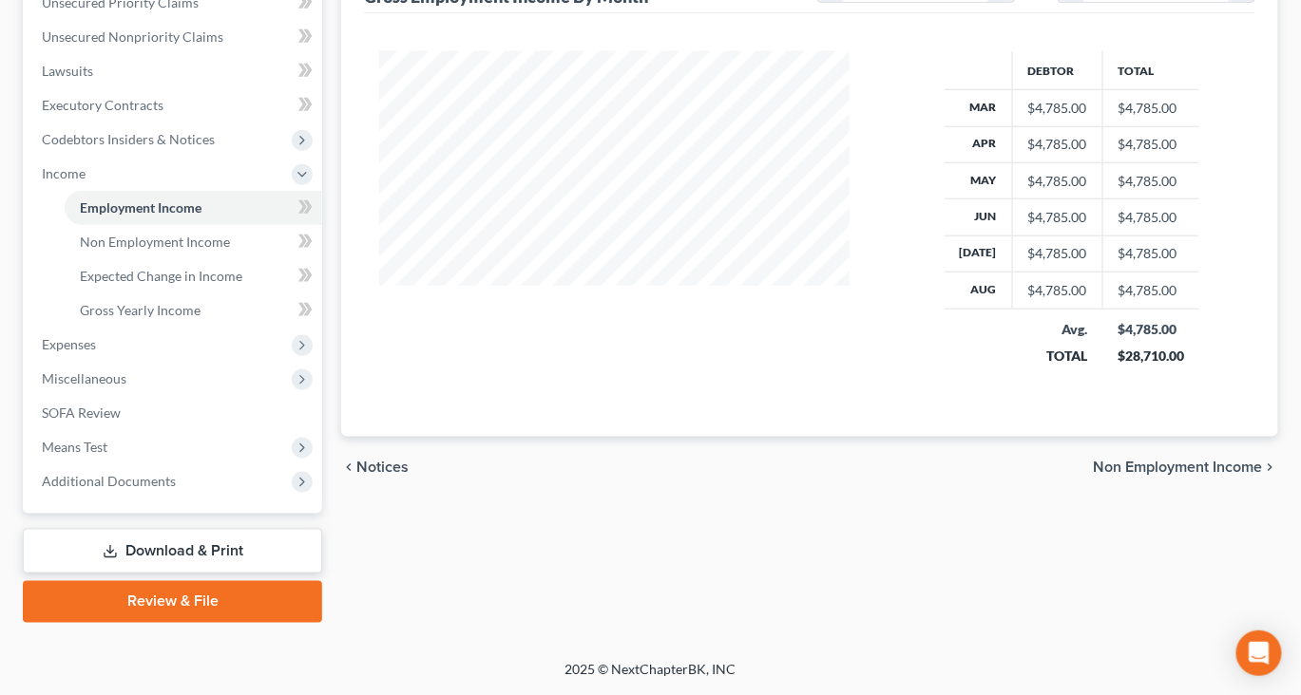
scroll to position [611, 0]
click at [96, 352] on span "Expenses" at bounding box center [69, 344] width 54 height 16
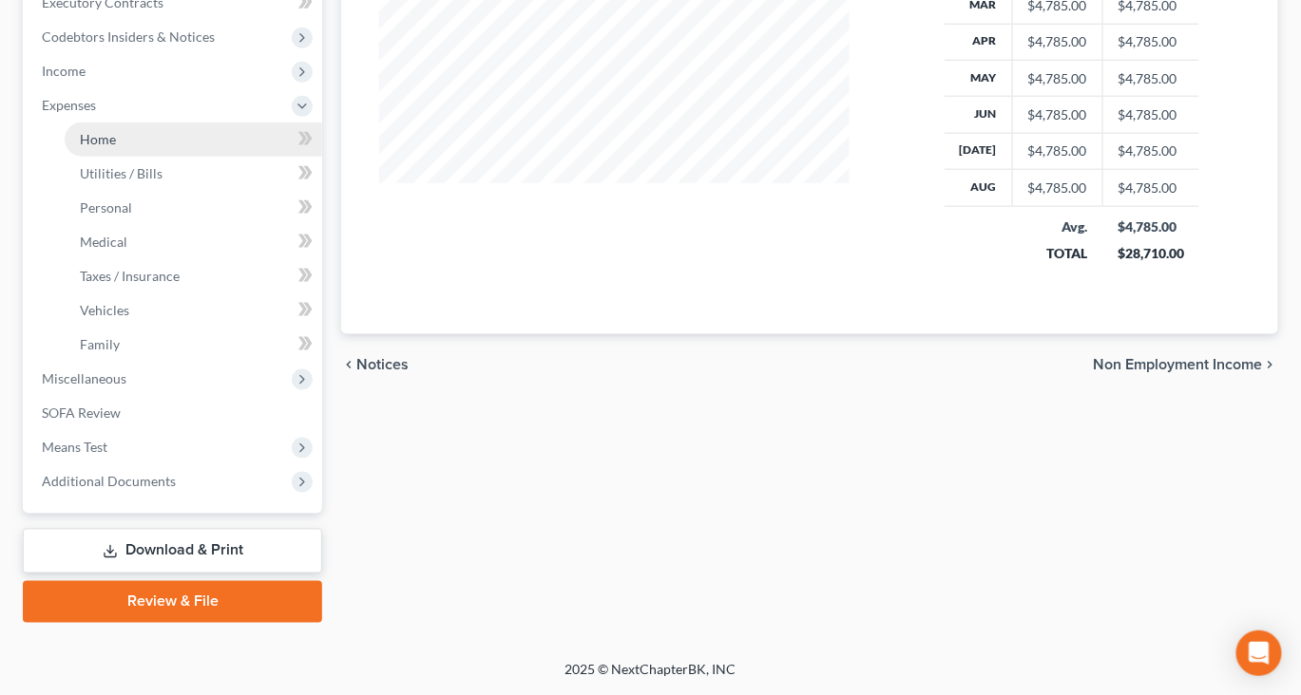
click at [116, 147] on span "Home" at bounding box center [98, 139] width 36 height 16
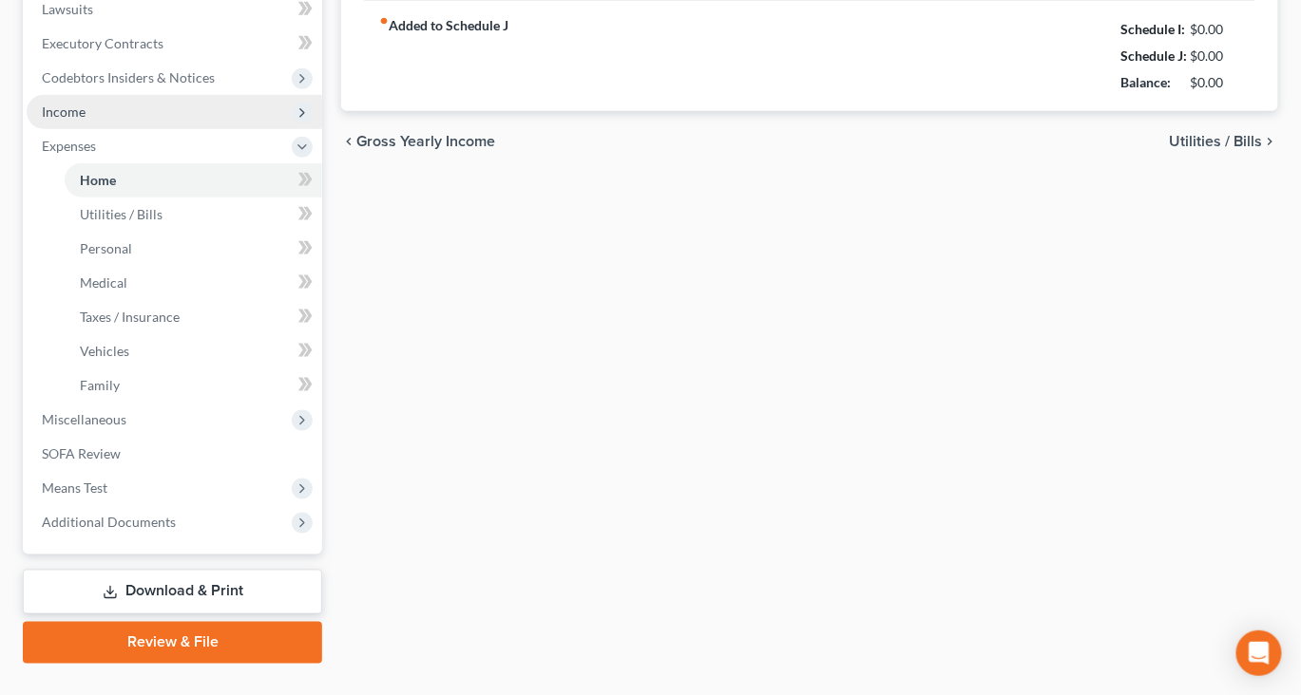
type input "800.00"
type input "0.00"
radio input "true"
type input "0.00"
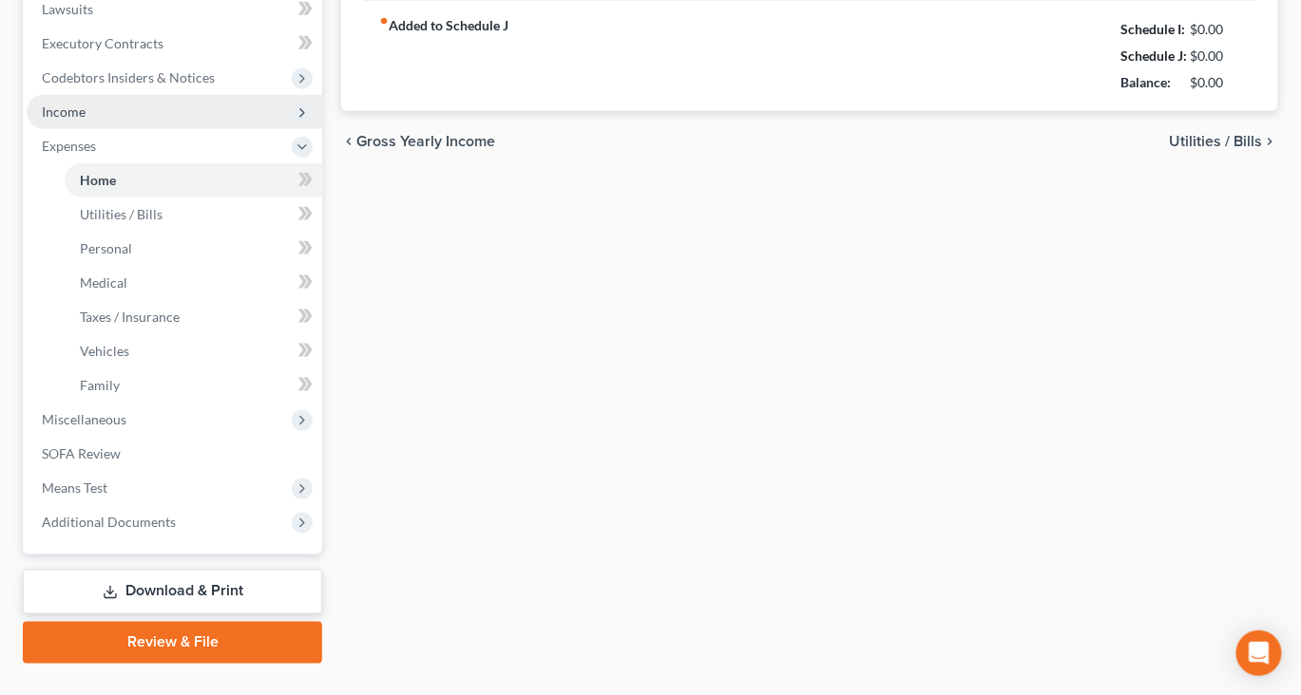
type input "0.00"
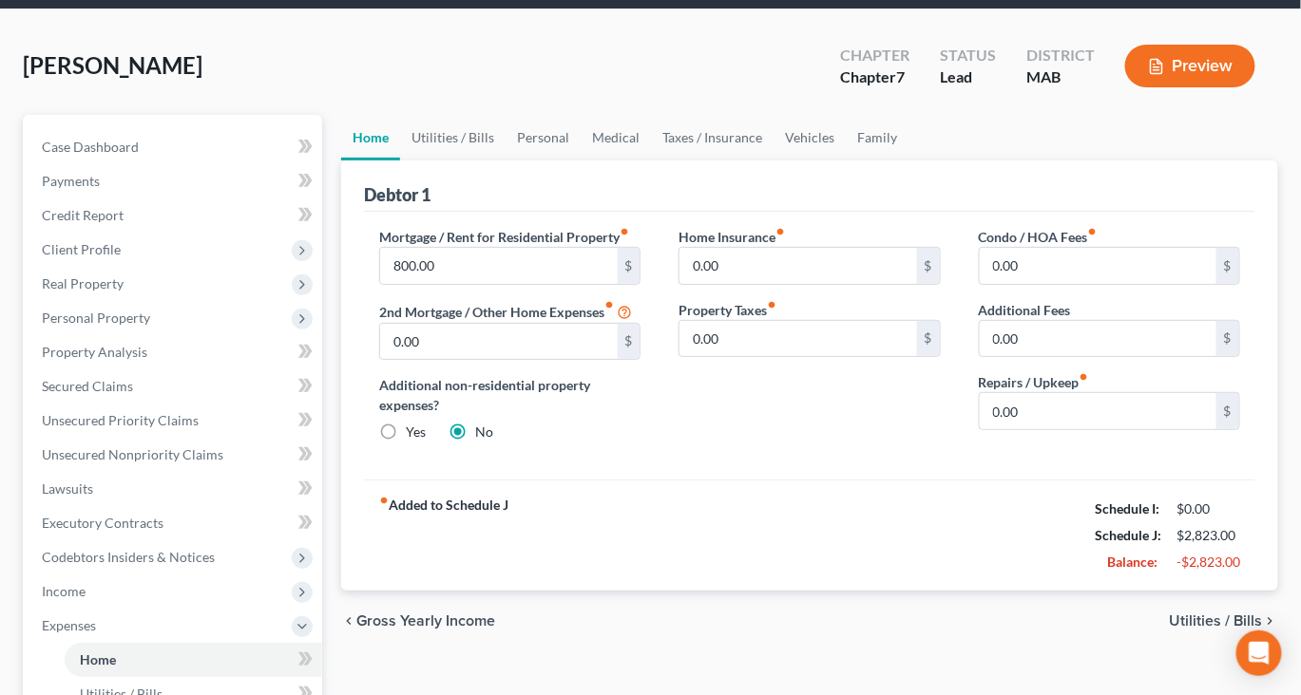
scroll to position [73, 0]
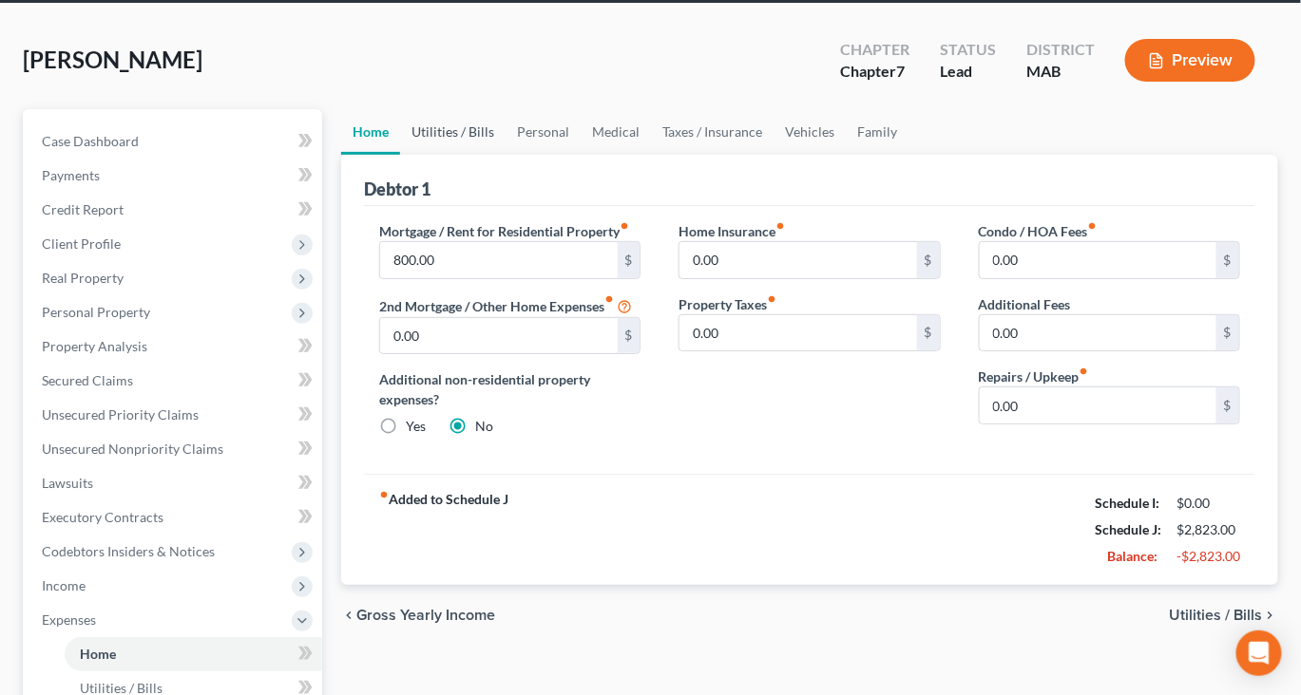
click at [469, 155] on link "Utilities / Bills" at bounding box center [452, 132] width 105 height 46
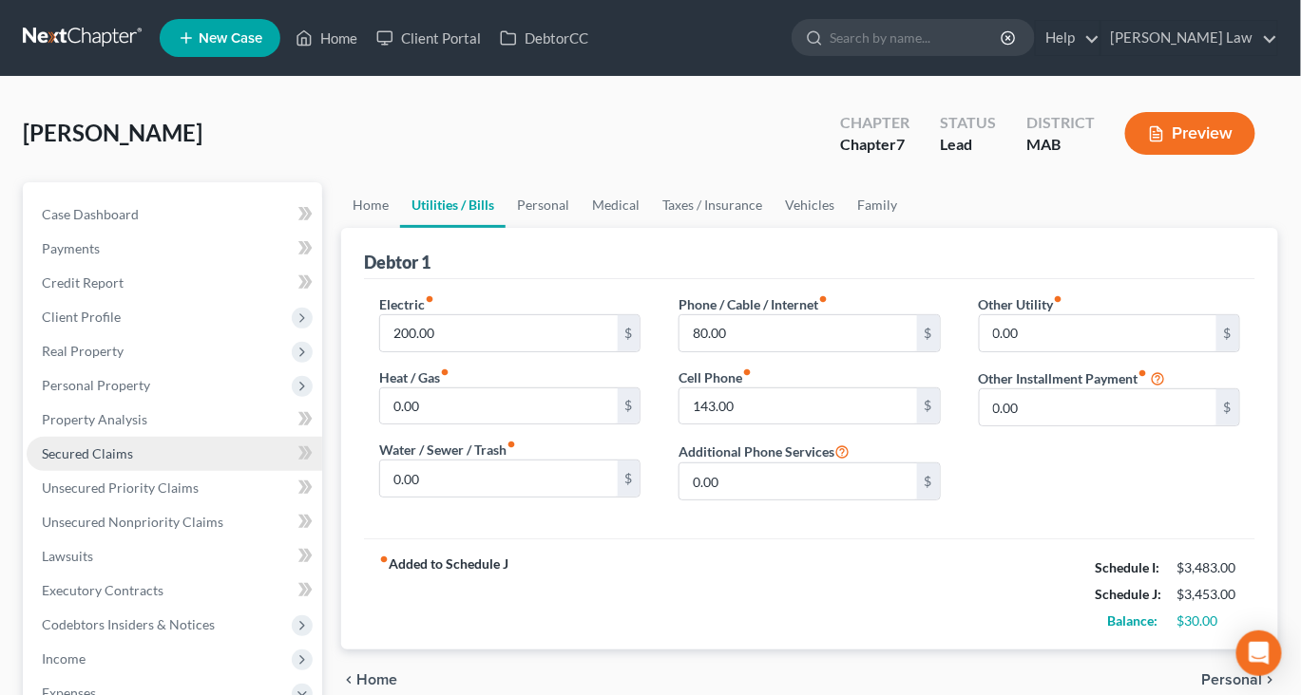
click at [78, 462] on span "Secured Claims" at bounding box center [87, 454] width 91 height 16
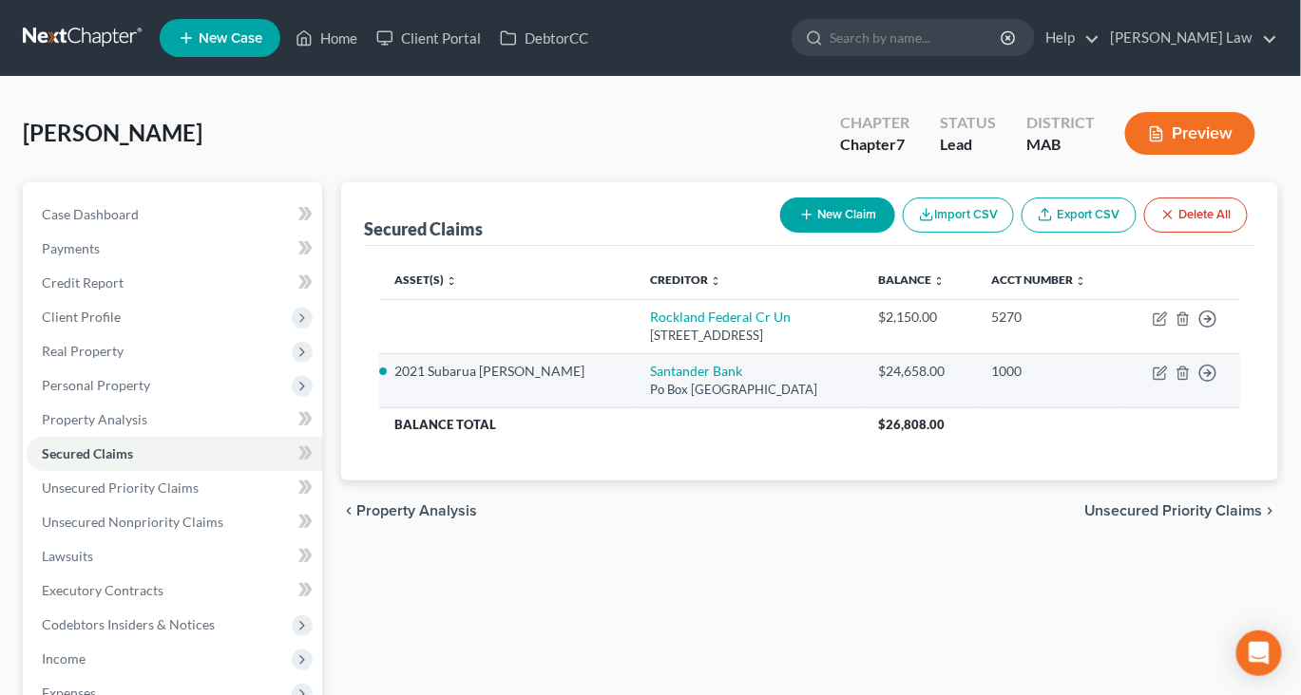
click at [1145, 408] on td "Move to E Move to F Move to G Move to Notice Only" at bounding box center [1180, 380] width 119 height 54
click at [1152, 381] on icon "button" at bounding box center [1159, 373] width 15 height 15
select select "45"
select select "2"
select select "0"
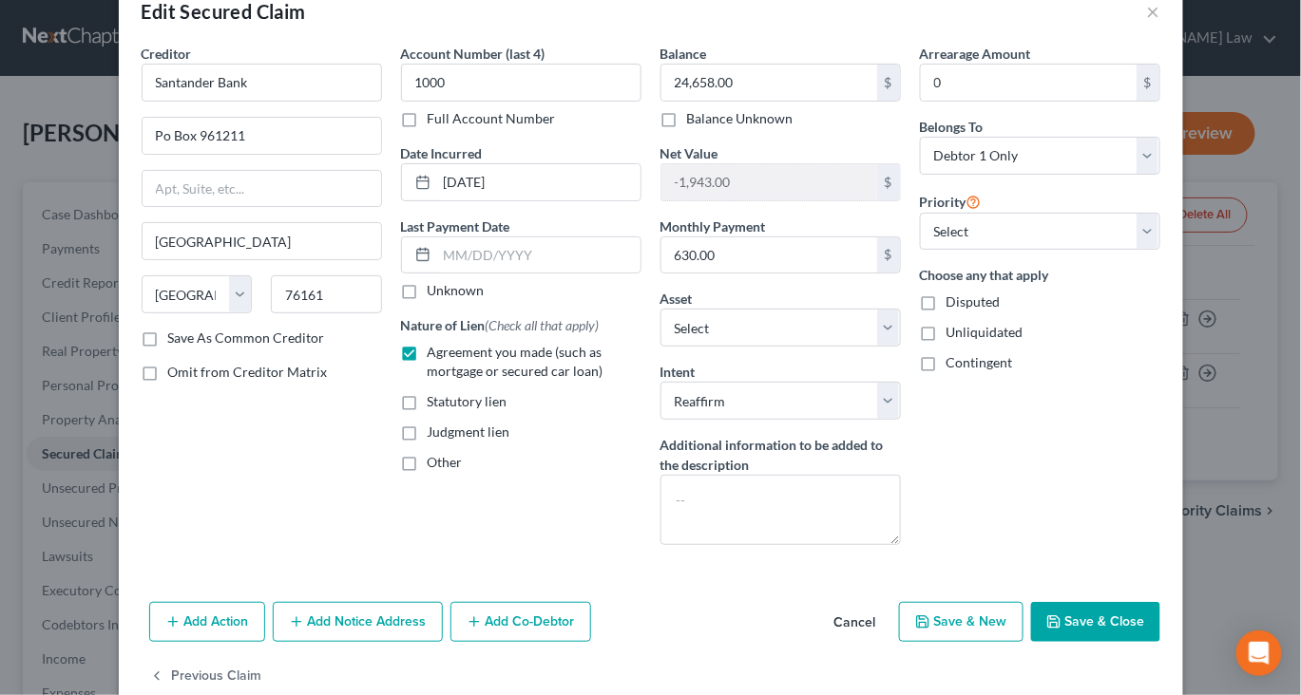
scroll to position [268, 0]
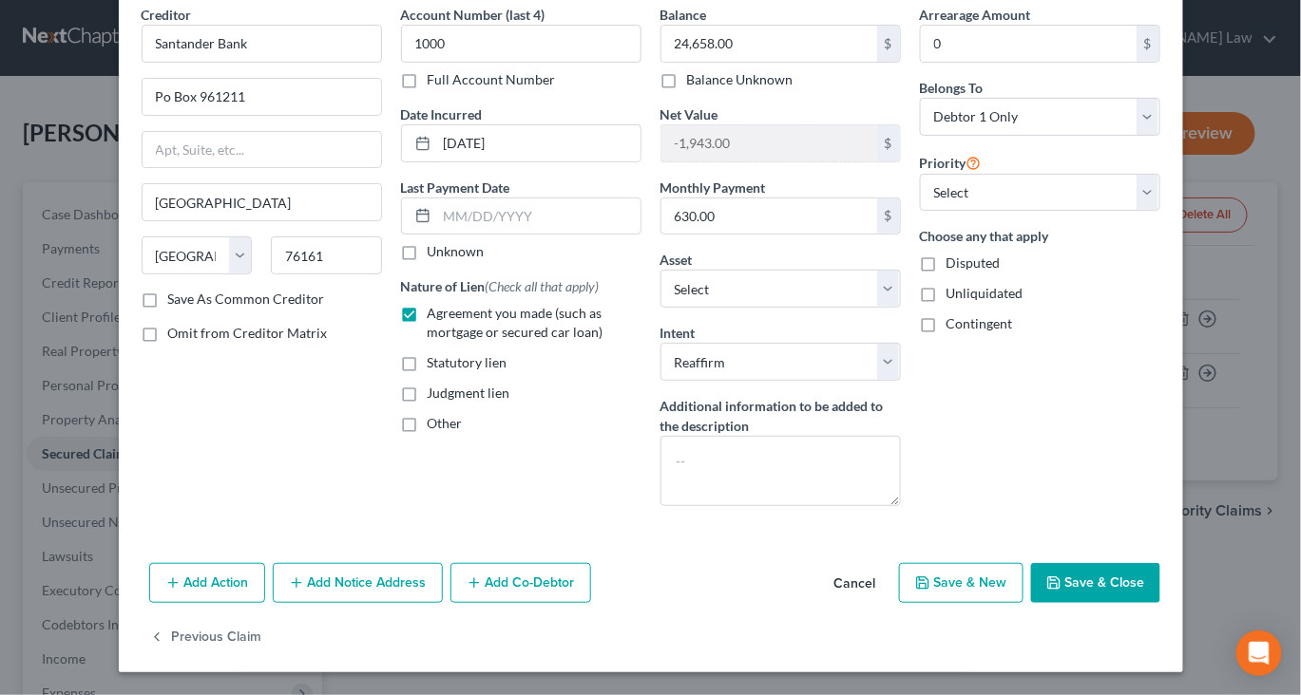
click at [1160, 563] on button "Save & Close" at bounding box center [1095, 583] width 129 height 40
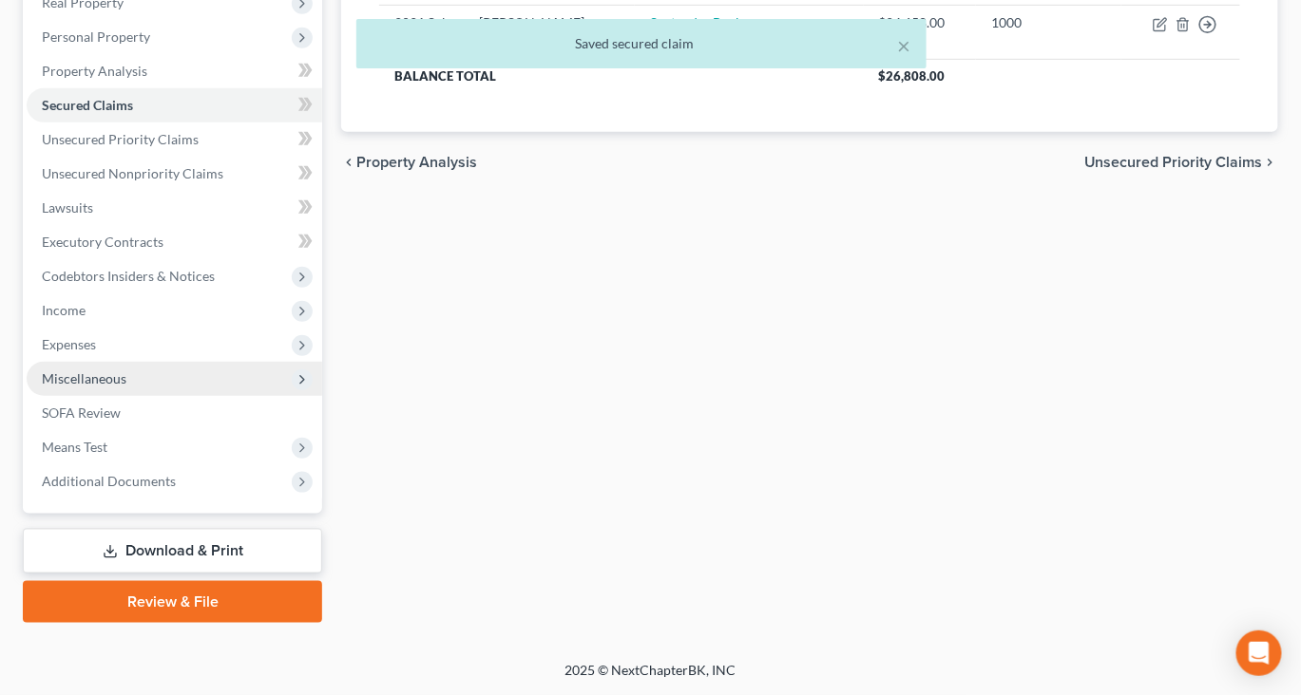
scroll to position [393, 0]
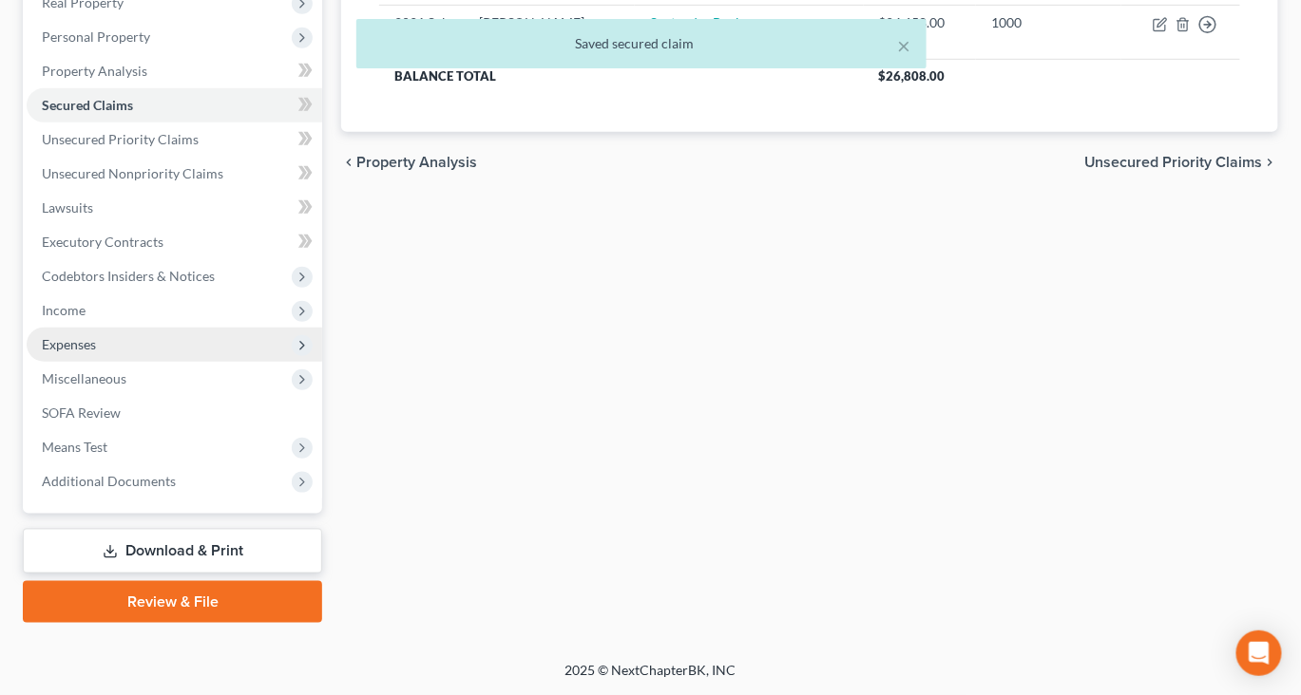
click at [96, 352] on span "Expenses" at bounding box center [69, 344] width 54 height 16
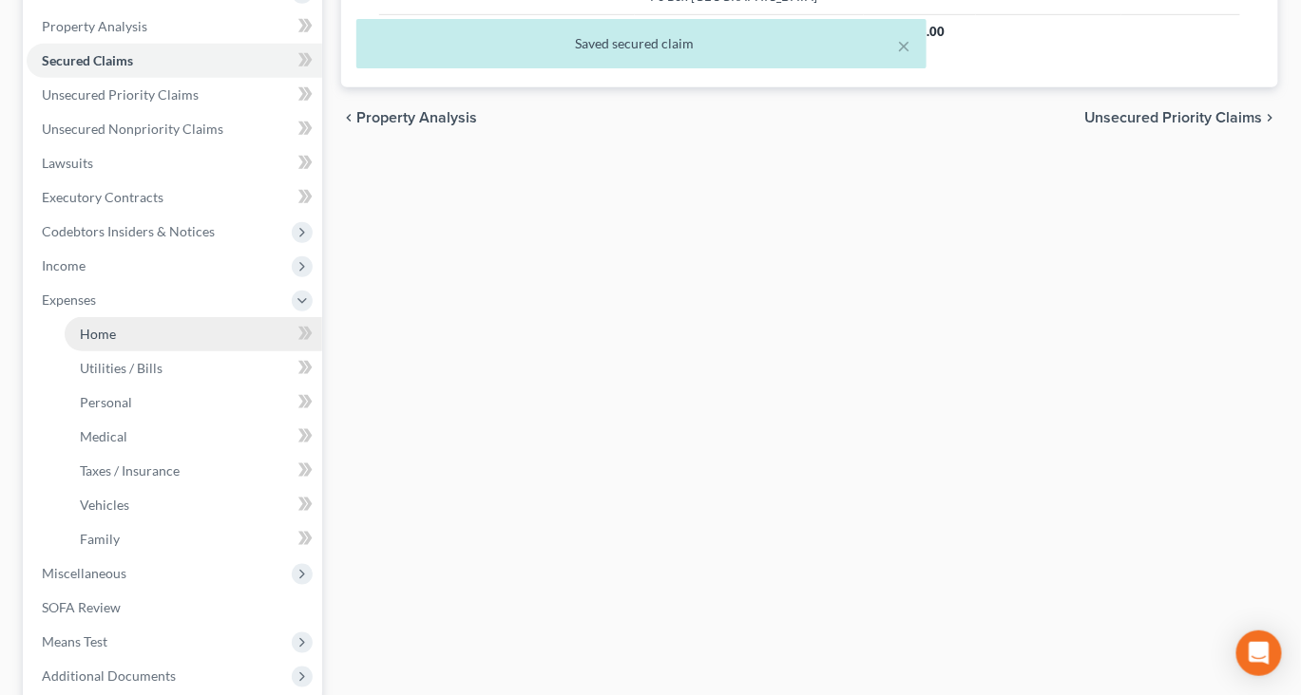
click at [116, 342] on span "Home" at bounding box center [98, 334] width 36 height 16
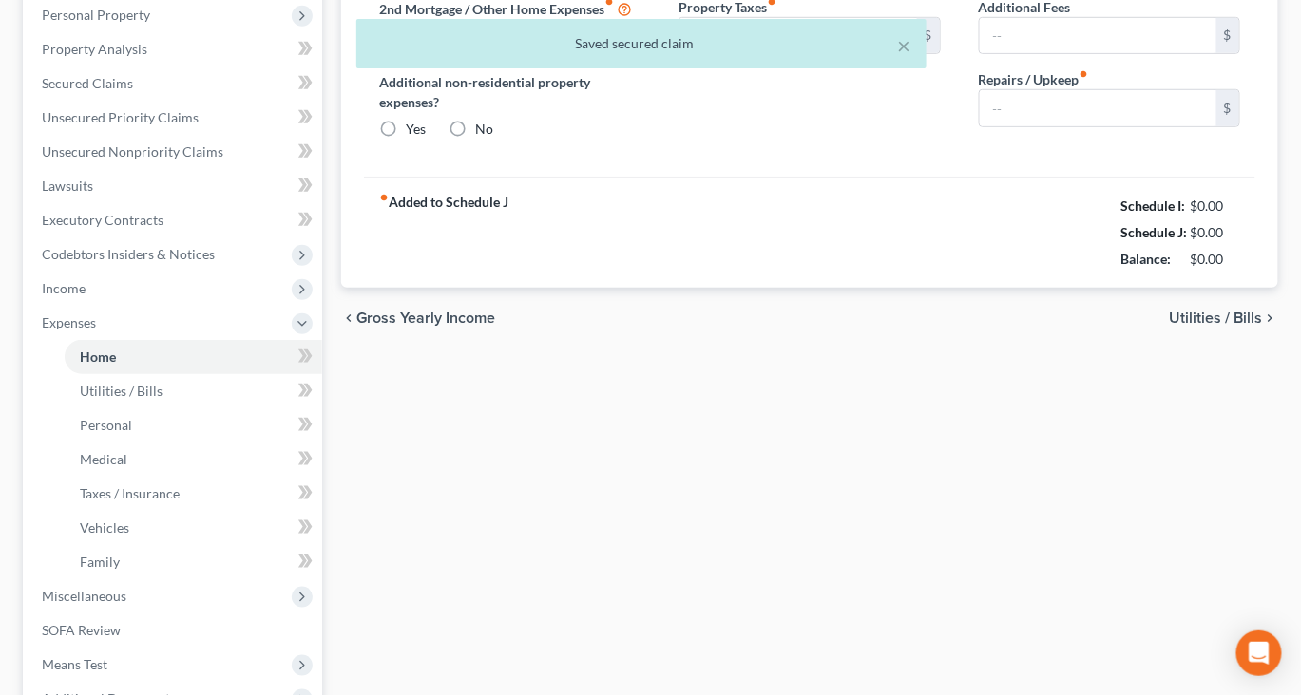
type input "800.00"
type input "0.00"
radio input "true"
type input "0.00"
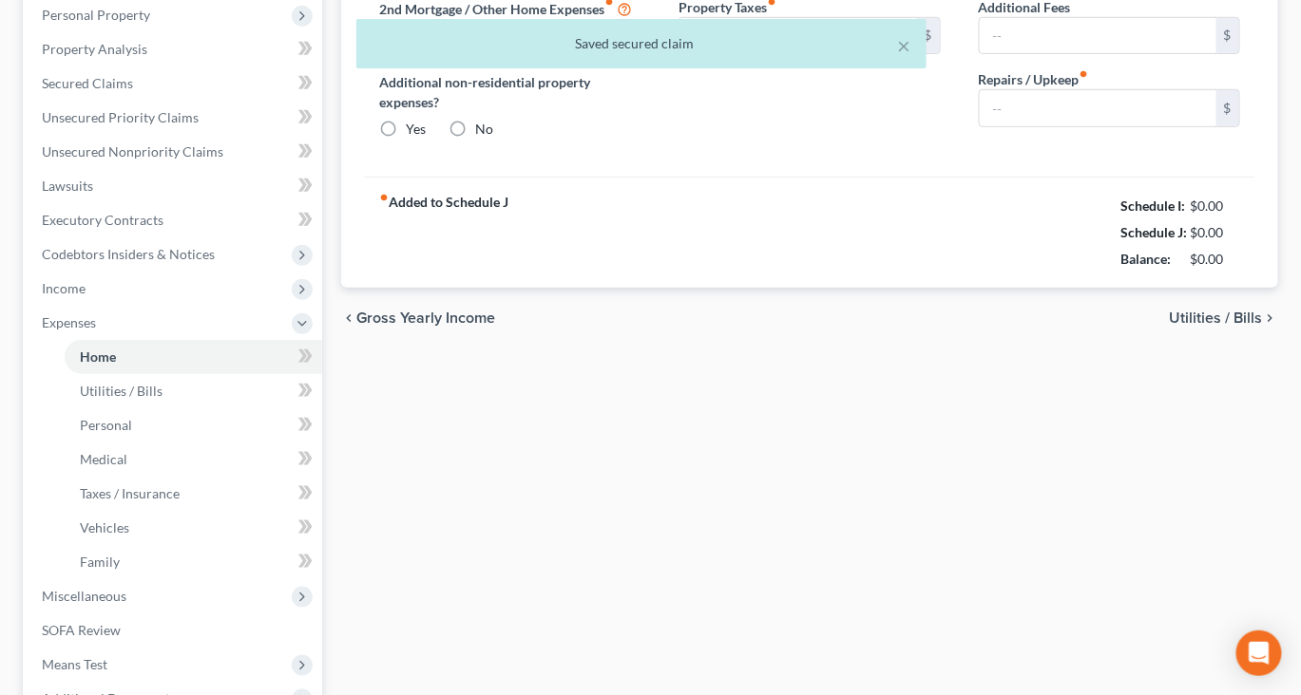
type input "0.00"
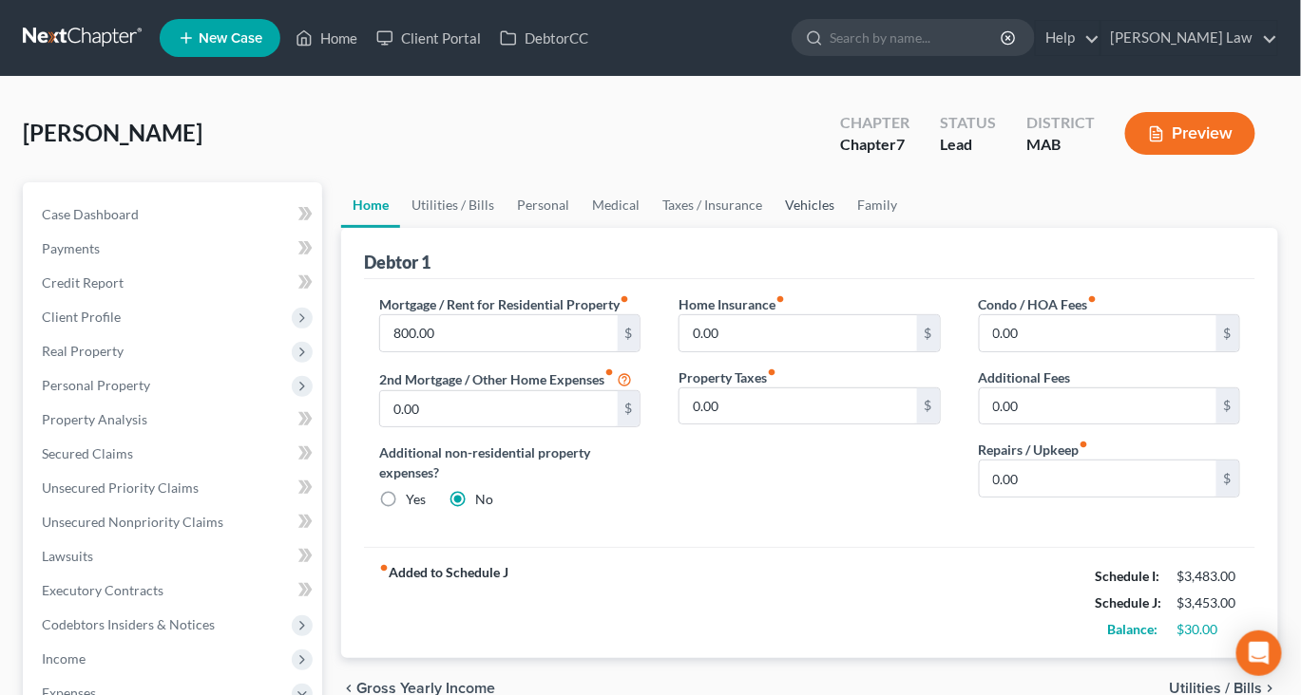
click at [845, 228] on link "Vehicles" at bounding box center [809, 205] width 72 height 46
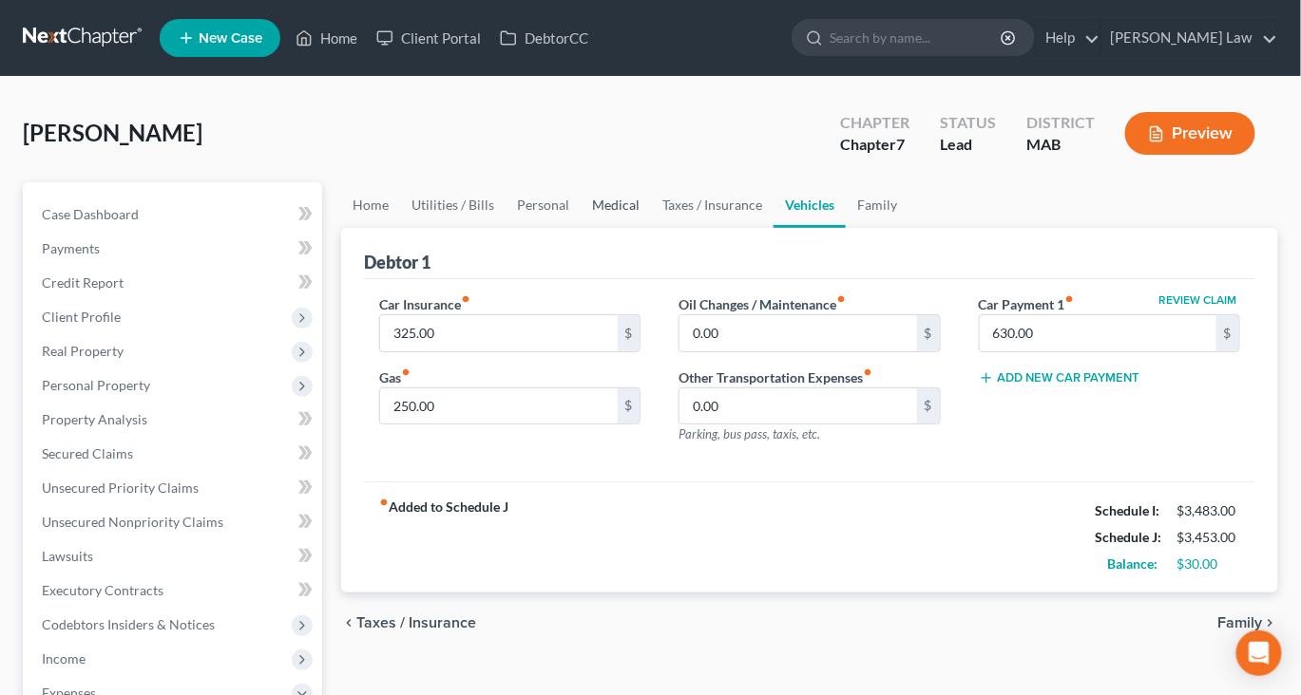
click at [651, 228] on link "Medical" at bounding box center [615, 205] width 70 height 46
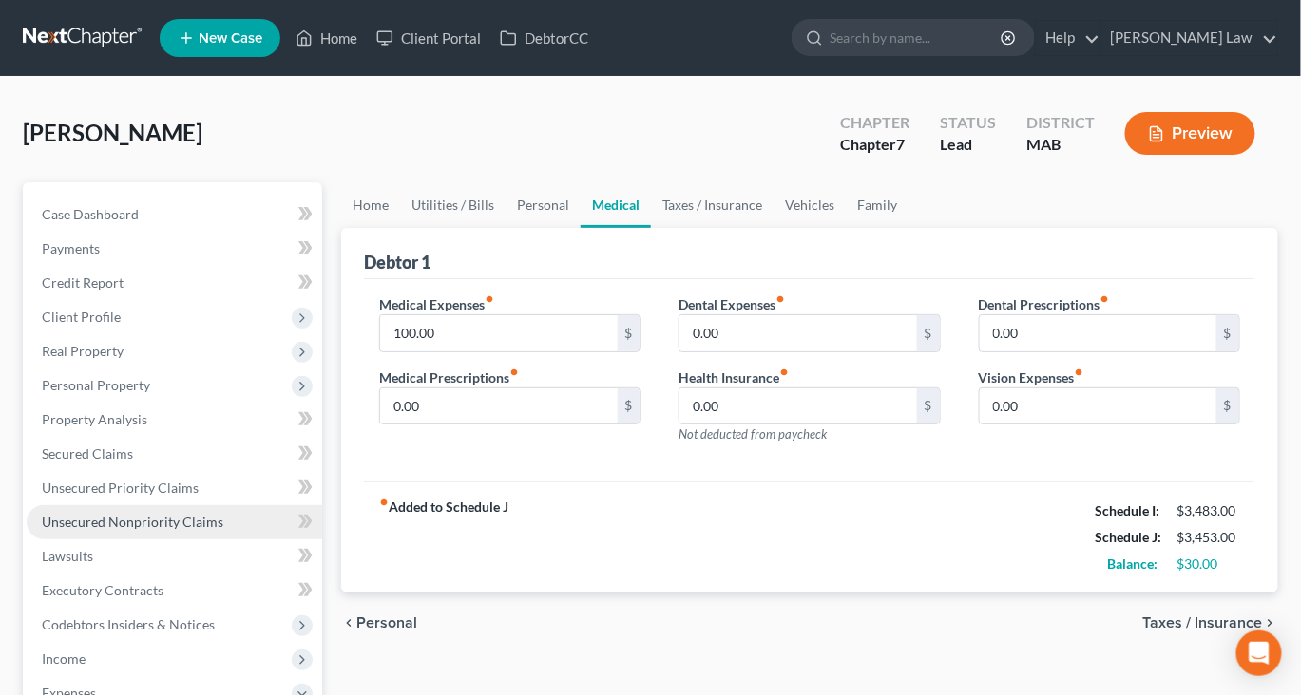
click at [145, 530] on span "Unsecured Nonpriority Claims" at bounding box center [132, 522] width 181 height 16
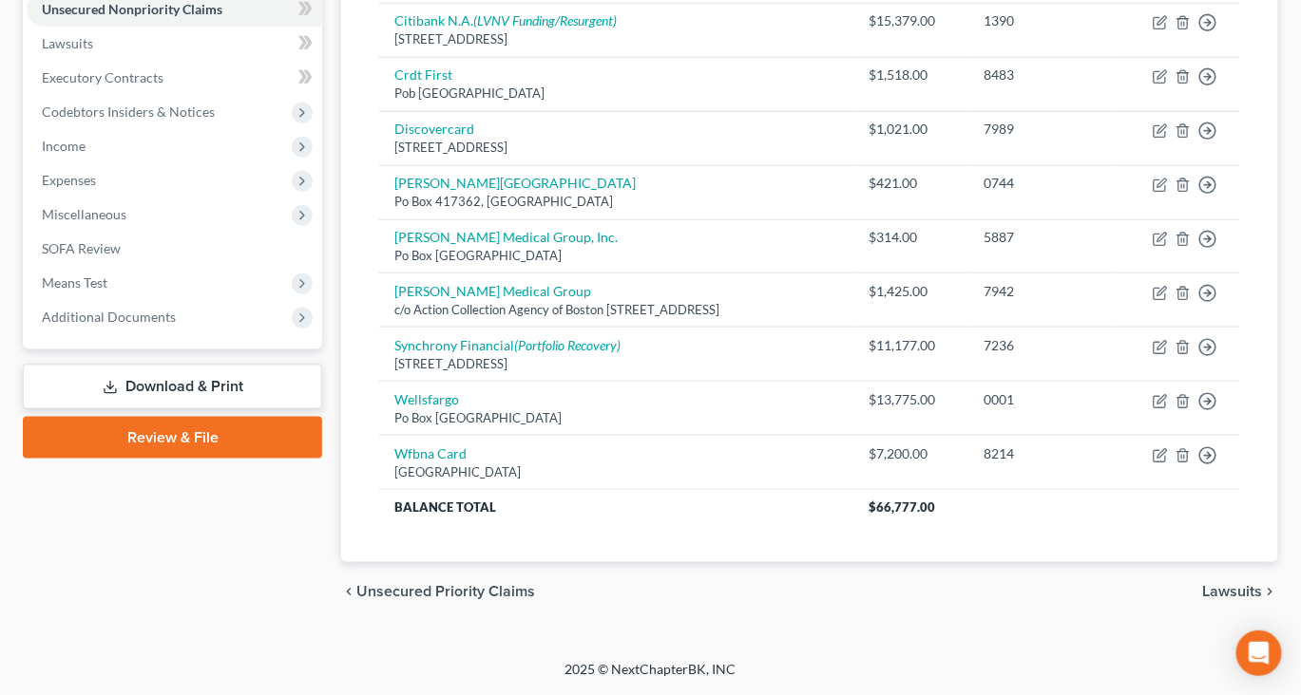
scroll to position [831, 0]
click at [176, 309] on span "Additional Documents" at bounding box center [109, 317] width 134 height 16
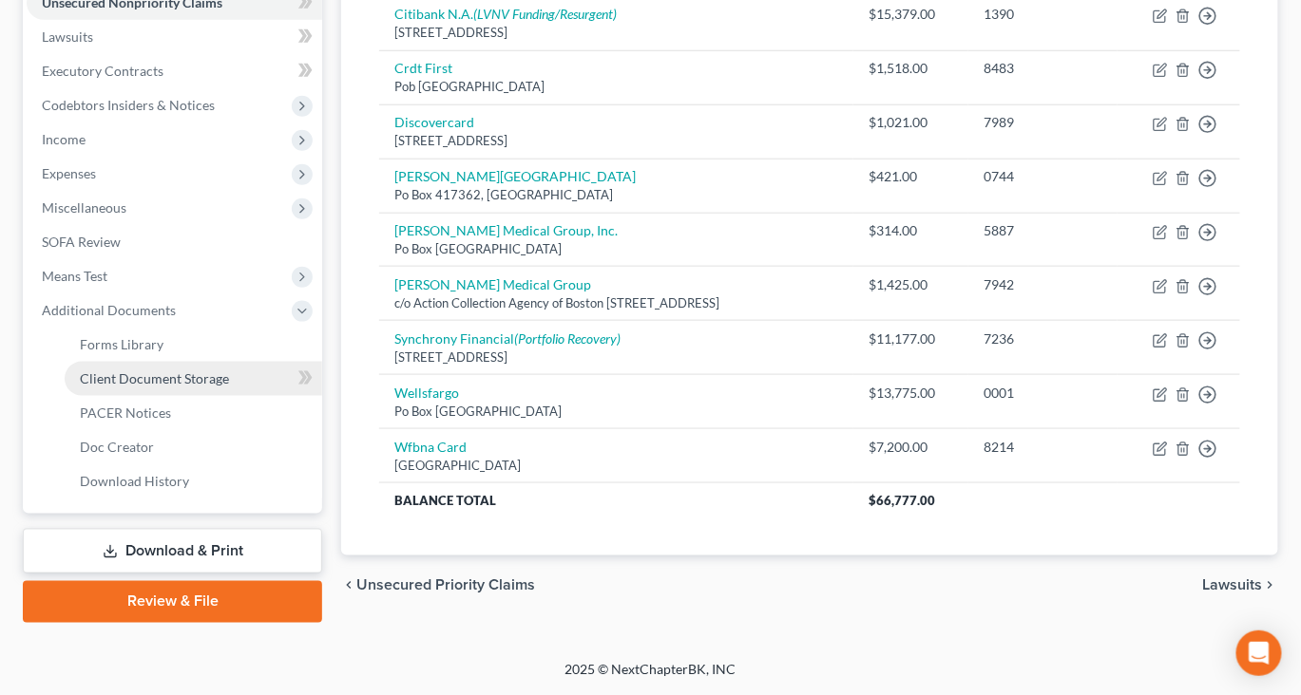
click at [191, 370] on span "Client Document Storage" at bounding box center [154, 378] width 149 height 16
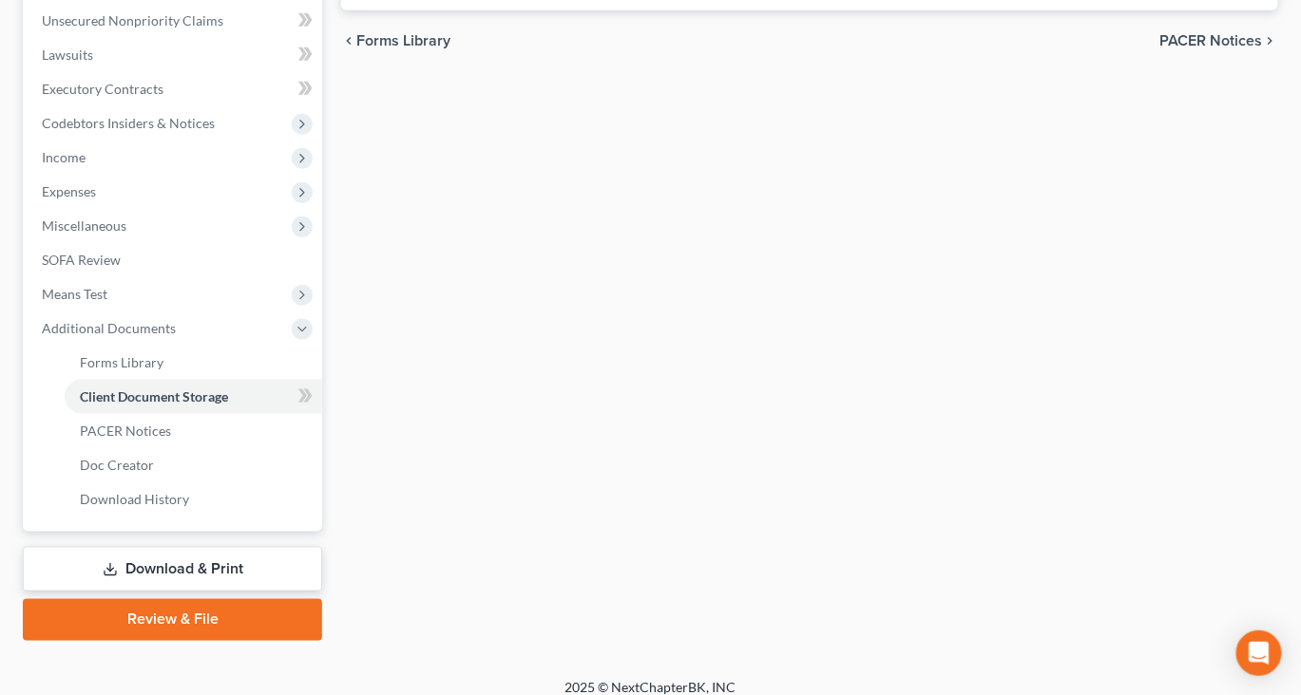
scroll to position [503, 0]
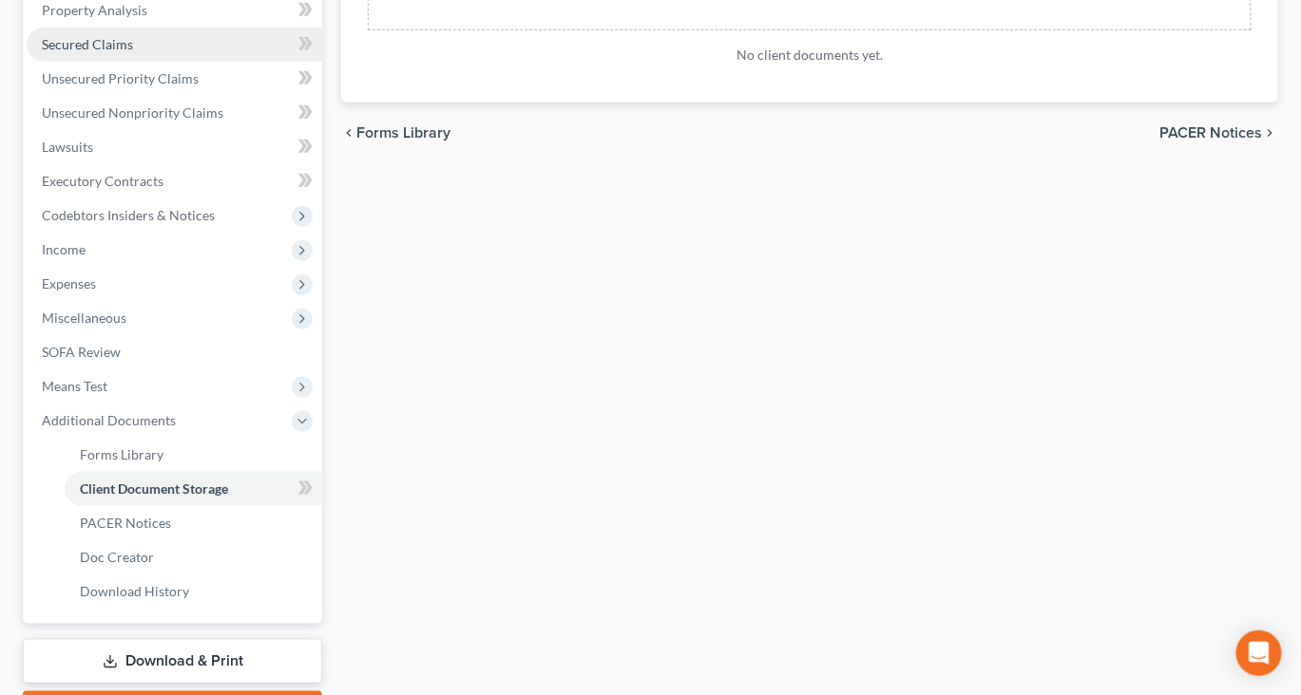
click at [127, 62] on link "Secured Claims" at bounding box center [174, 45] width 295 height 34
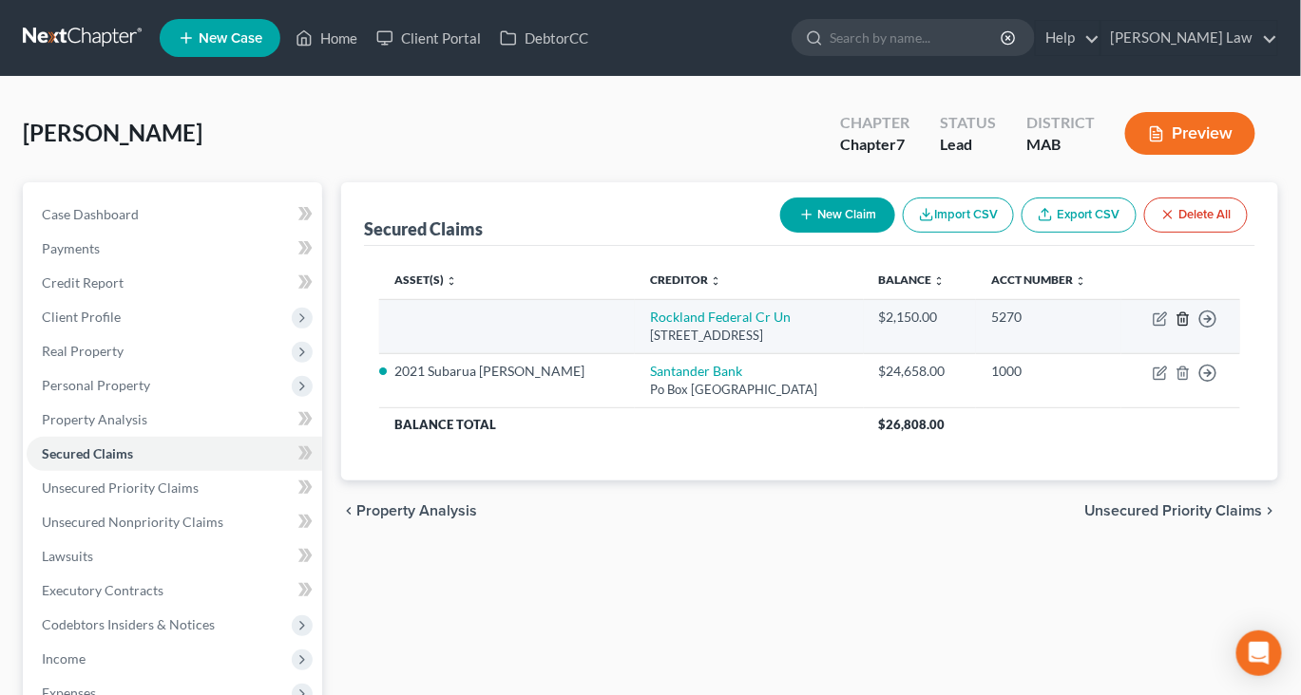
click at [1175, 327] on icon "button" at bounding box center [1182, 319] width 15 height 15
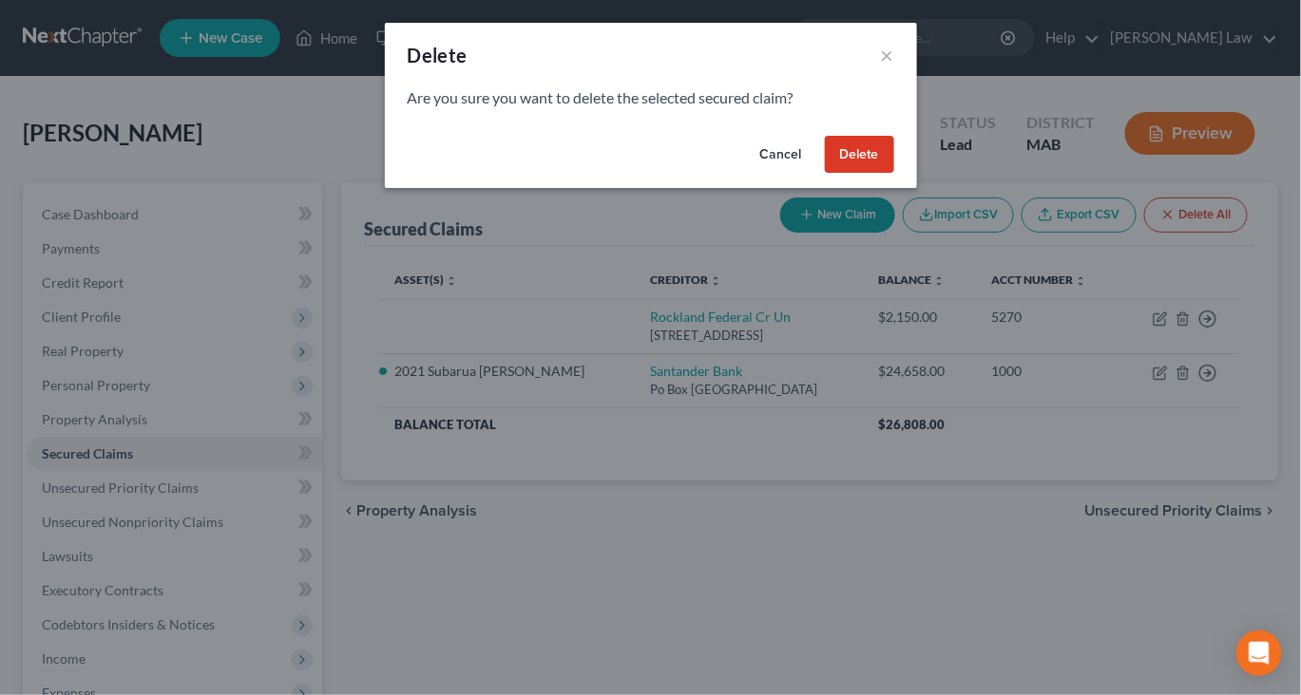
click at [894, 174] on button "Delete" at bounding box center [859, 155] width 69 height 38
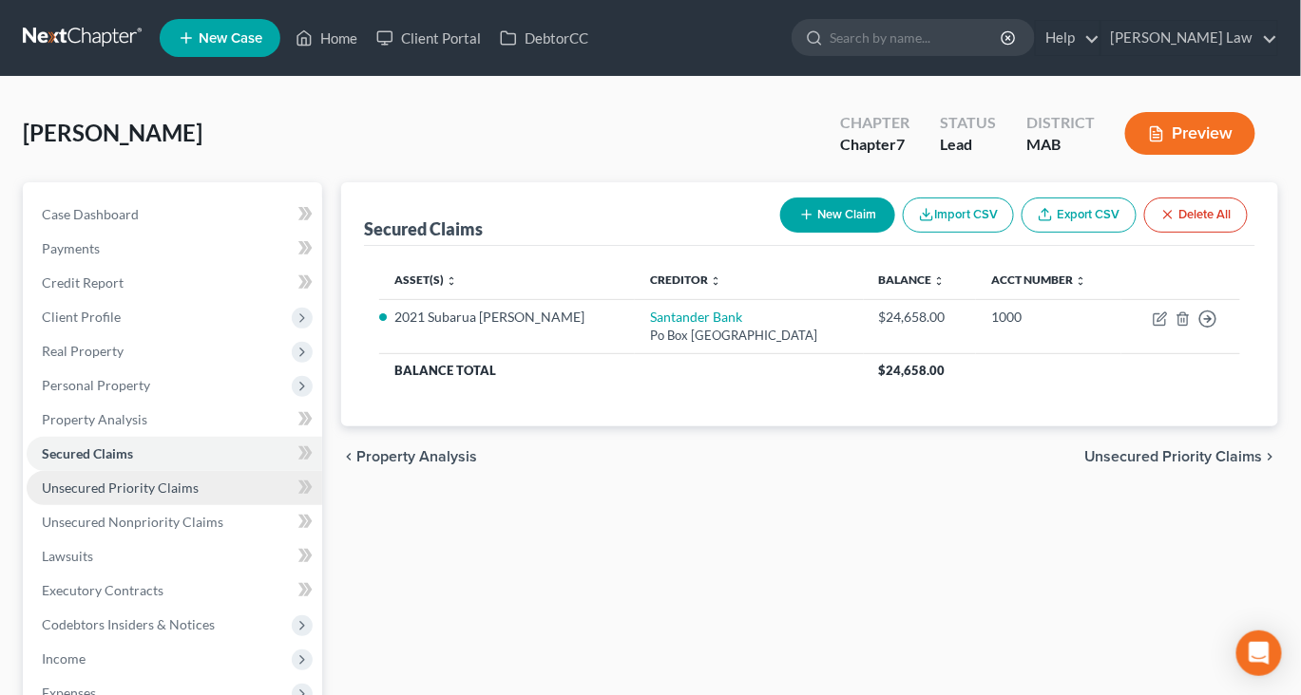
click at [170, 496] on span "Unsecured Priority Claims" at bounding box center [120, 488] width 157 height 16
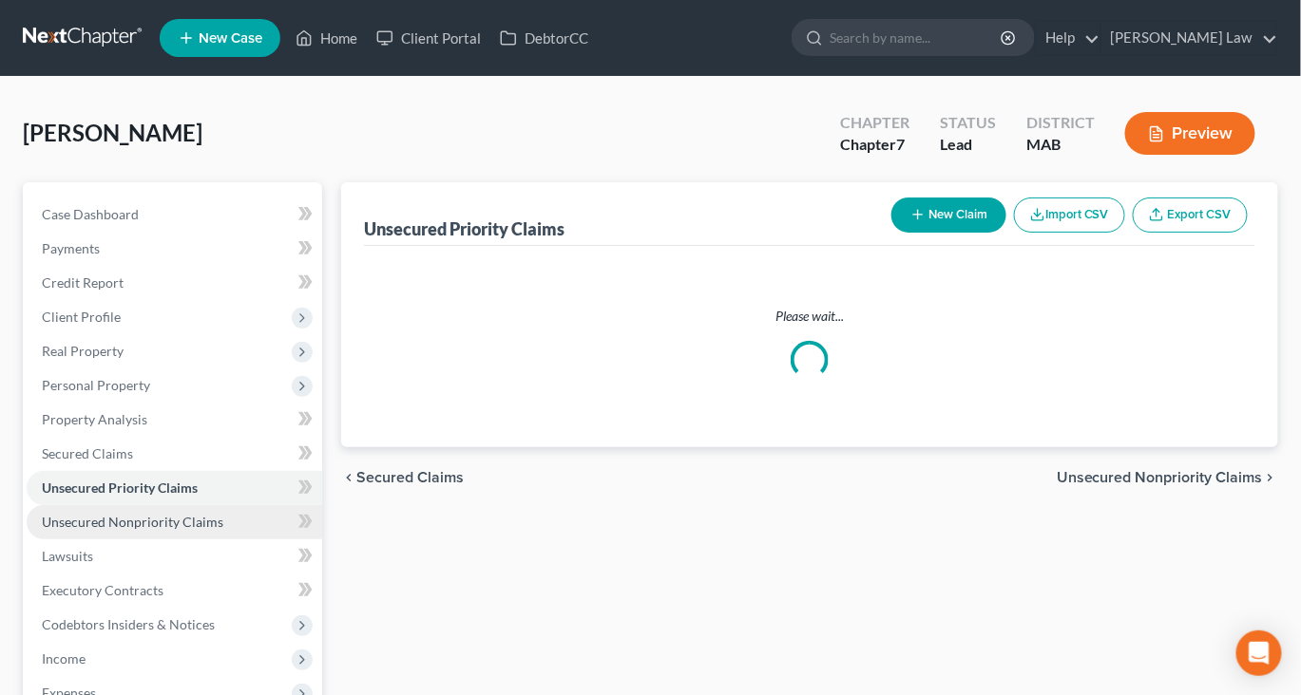
click at [192, 540] on link "Unsecured Nonpriority Claims" at bounding box center [174, 522] width 295 height 34
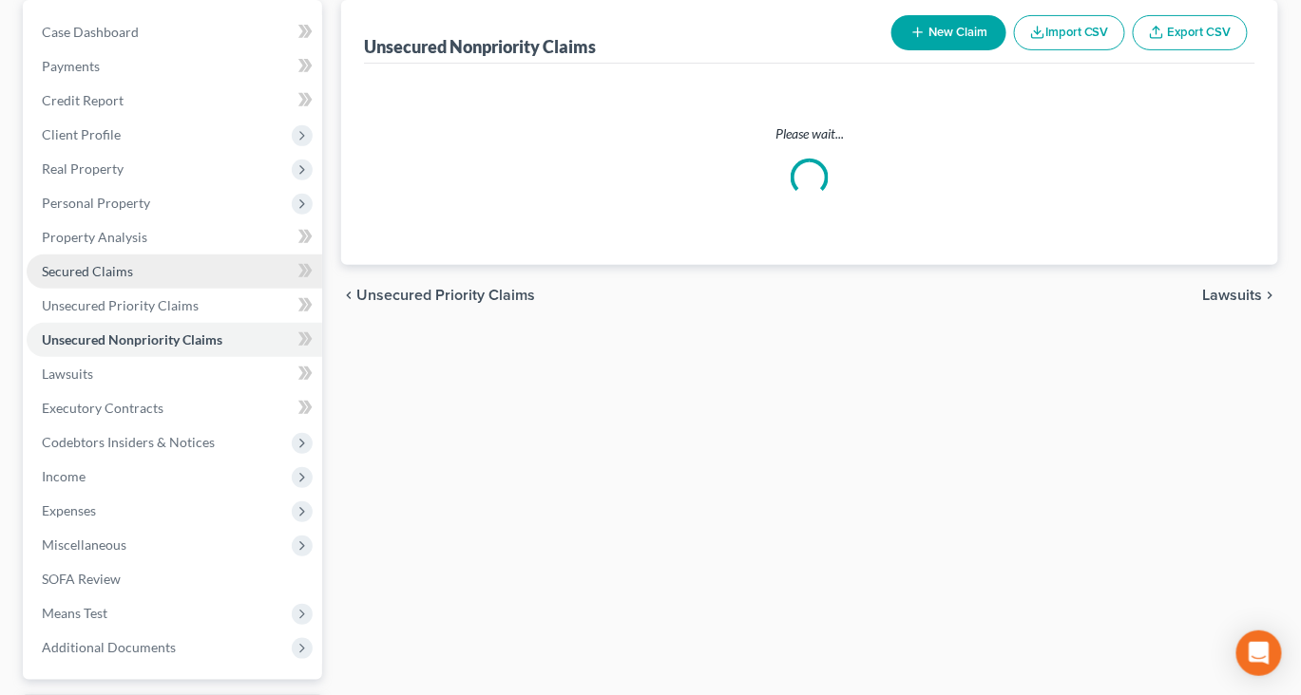
scroll to position [197, 0]
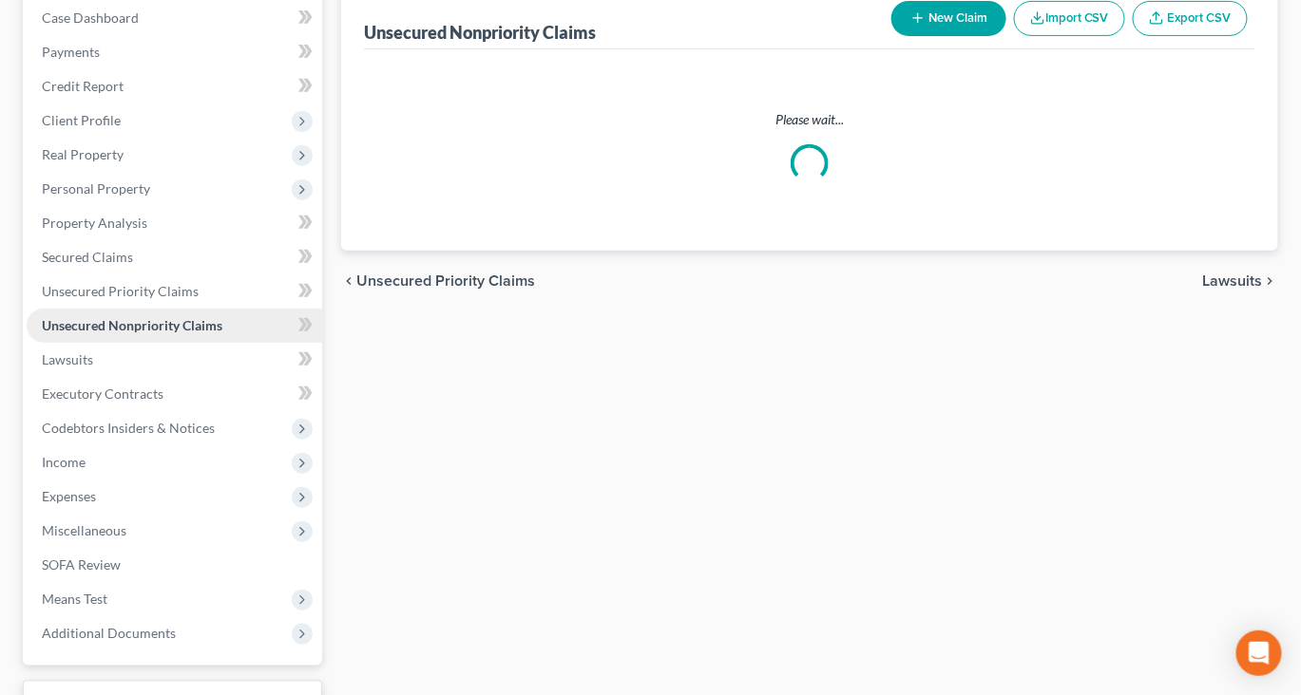
click at [237, 343] on link "Unsecured Nonpriority Claims" at bounding box center [174, 326] width 295 height 34
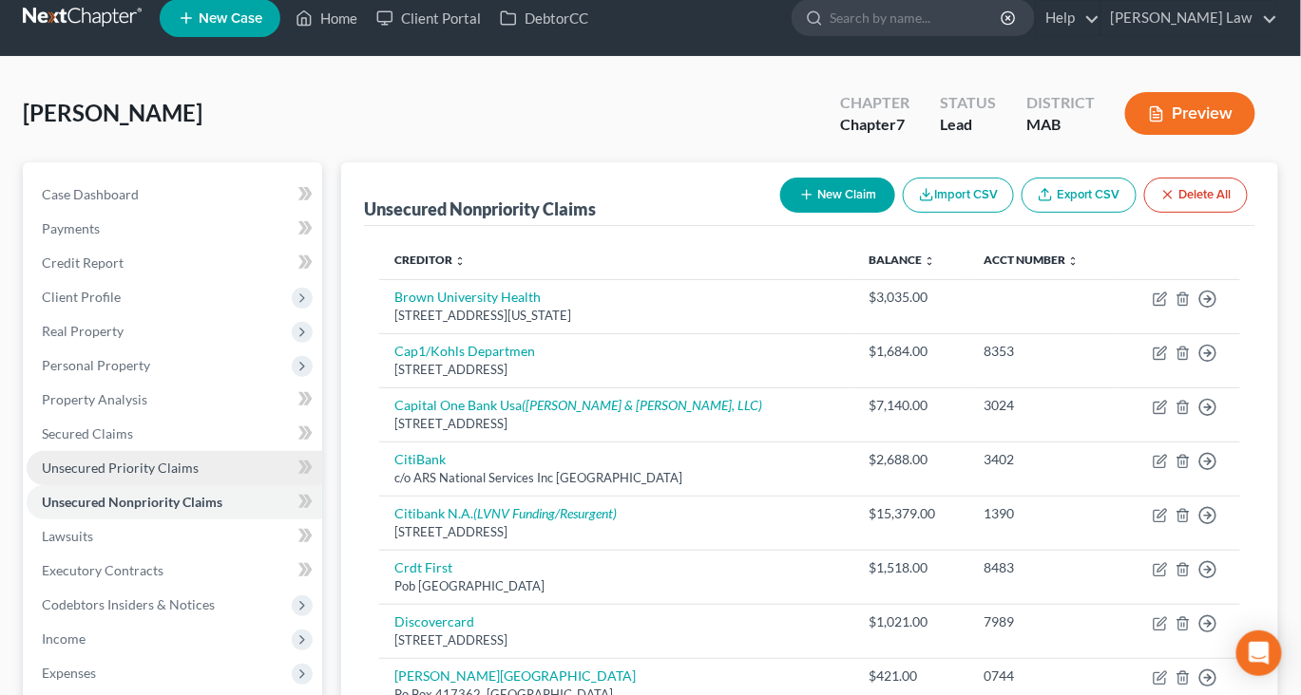
scroll to position [0, 0]
